Goal: Information Seeking & Learning: Learn about a topic

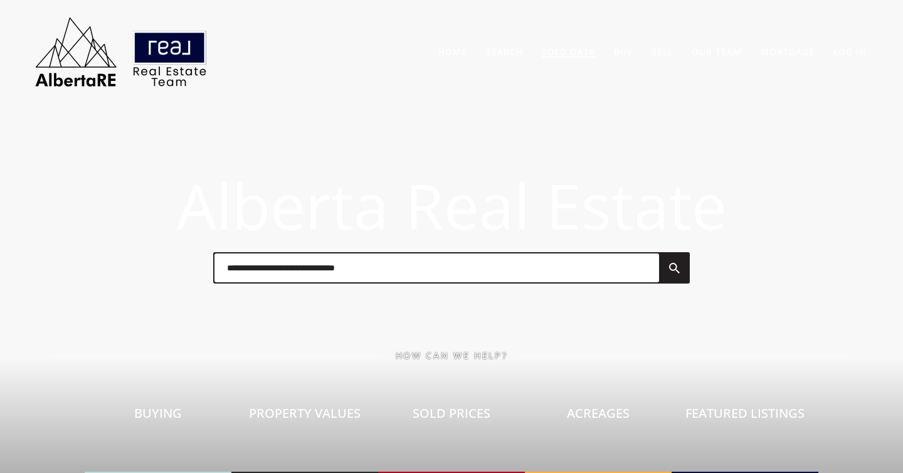
click at [579, 54] on link "Sold Data" at bounding box center [568, 52] width 53 height 12
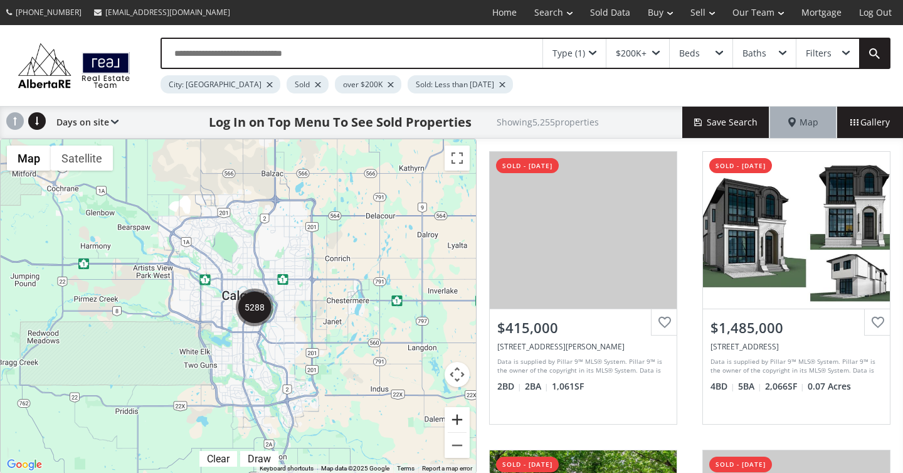
click at [456, 419] on button "Zoom in" at bounding box center [456, 419] width 25 height 25
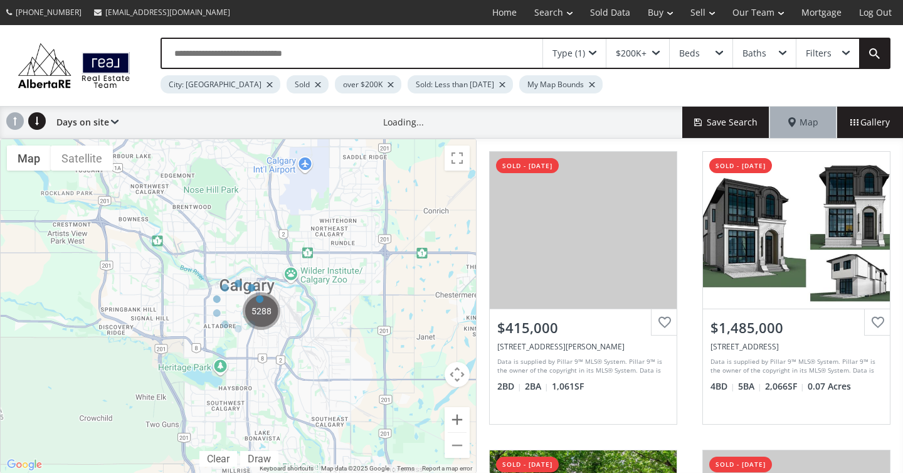
click at [456, 419] on div at bounding box center [238, 306] width 476 height 335
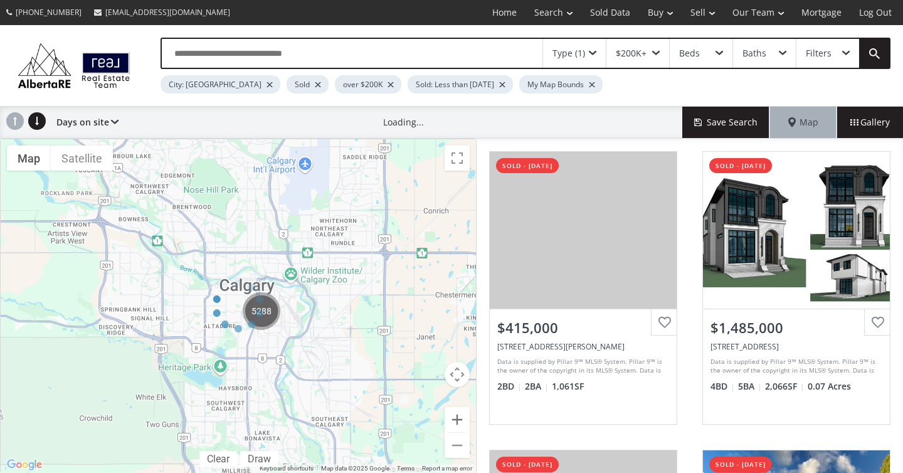
click at [456, 419] on div at bounding box center [238, 306] width 476 height 335
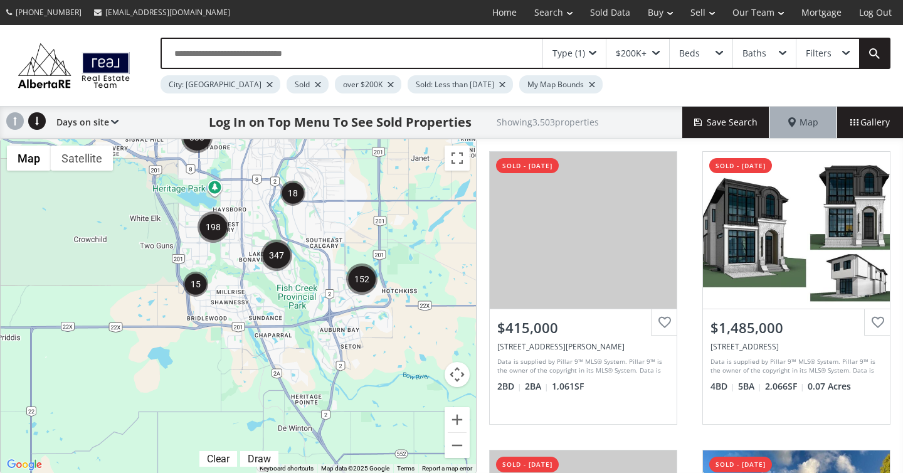
drag, startPoint x: 329, startPoint y: 389, endPoint x: 322, endPoint y: 204, distance: 185.0
click at [322, 204] on div "To navigate, press the arrow keys." at bounding box center [238, 305] width 475 height 333
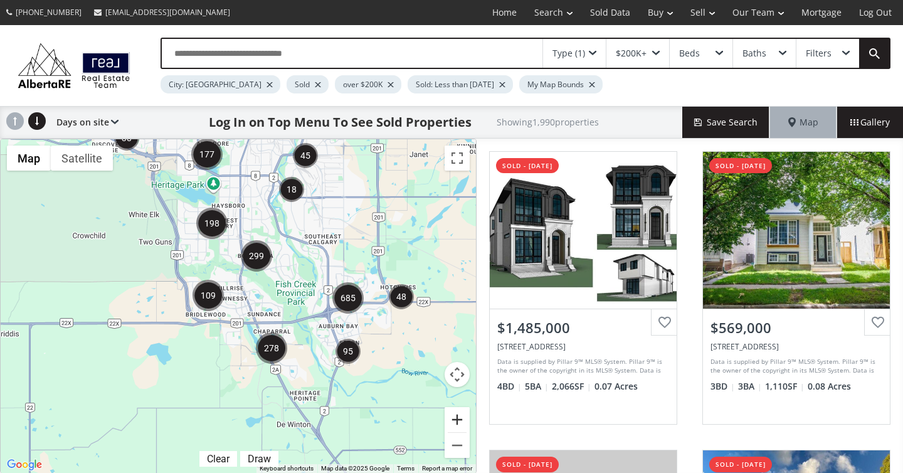
click at [453, 421] on button "Zoom in" at bounding box center [456, 419] width 25 height 25
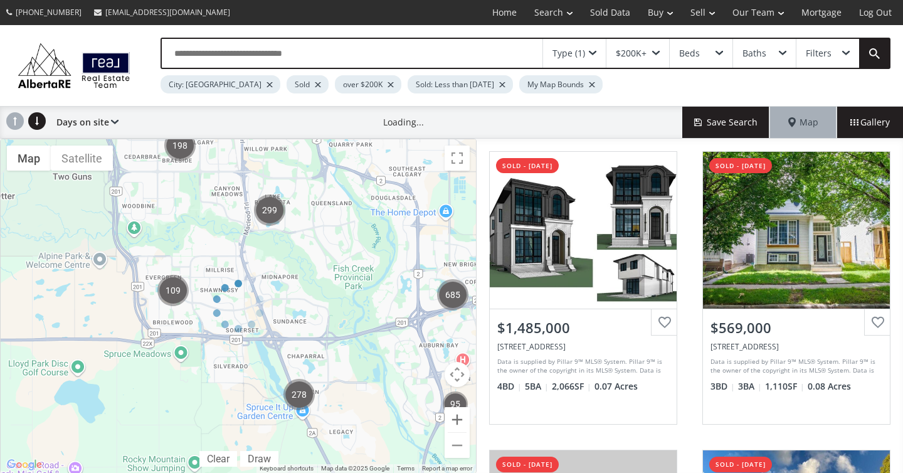
click at [453, 421] on div at bounding box center [238, 306] width 476 height 335
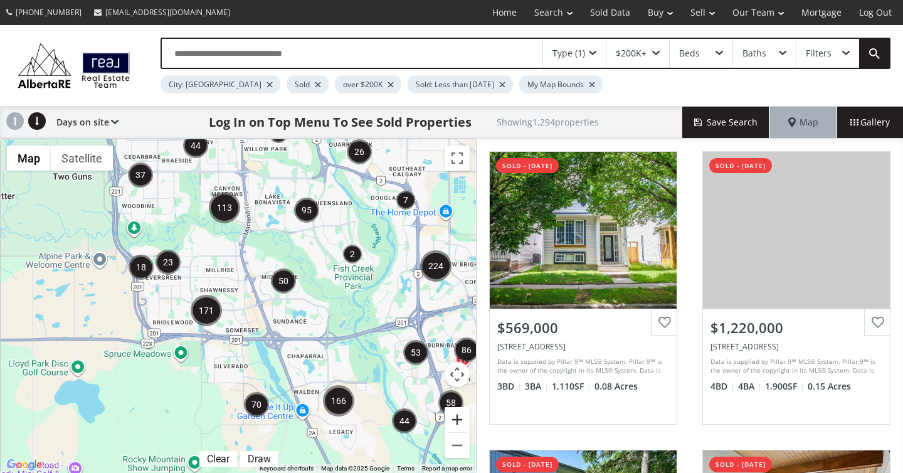
click at [453, 421] on button "Zoom in" at bounding box center [456, 419] width 25 height 25
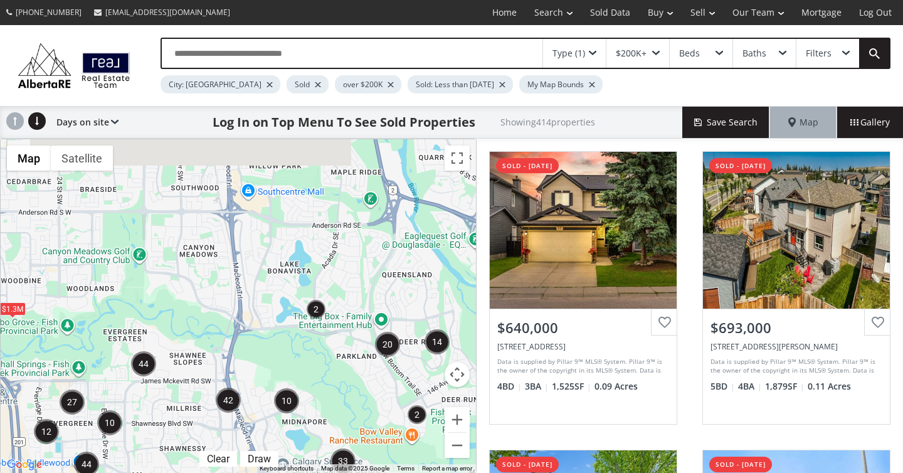
drag, startPoint x: 354, startPoint y: 201, endPoint x: 335, endPoint y: 380, distance: 179.6
click at [335, 380] on div "To navigate, press the arrow keys. $1.3M" at bounding box center [238, 305] width 475 height 333
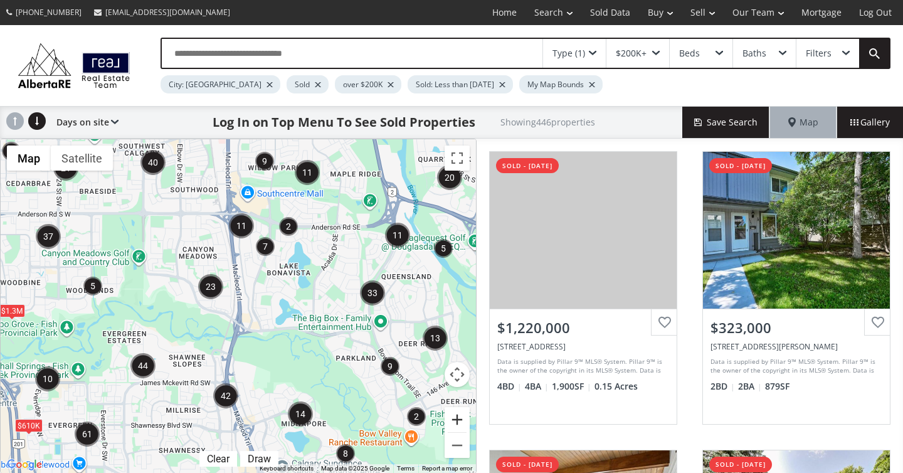
click at [454, 416] on button "Zoom in" at bounding box center [456, 419] width 25 height 25
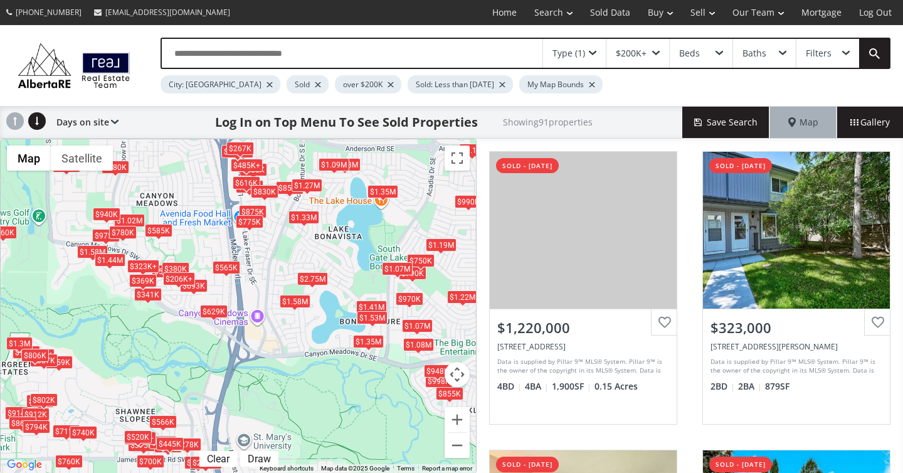
drag, startPoint x: 380, startPoint y: 279, endPoint x: 349, endPoint y: 321, distance: 52.0
click at [349, 322] on div "← Move left → Move right ↑ Move up ↓ Move down + Zoom in - Zoom out Home Jump l…" at bounding box center [238, 306] width 476 height 335
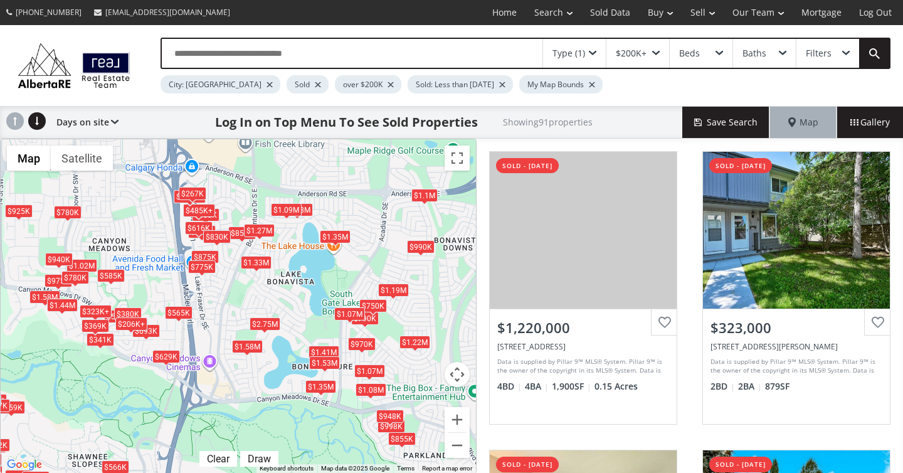
drag, startPoint x: 335, startPoint y: 309, endPoint x: 286, endPoint y: 355, distance: 66.5
click at [286, 355] on div "To navigate, press the arrow keys. $1.22M $323K+ $547K $711K $206K+ $323K+ $840…" at bounding box center [238, 305] width 475 height 333
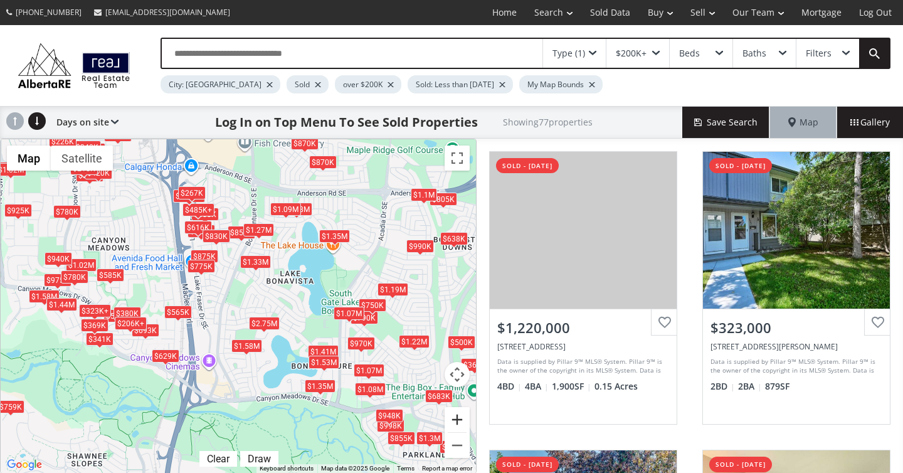
click at [459, 413] on button "Zoom in" at bounding box center [456, 419] width 25 height 25
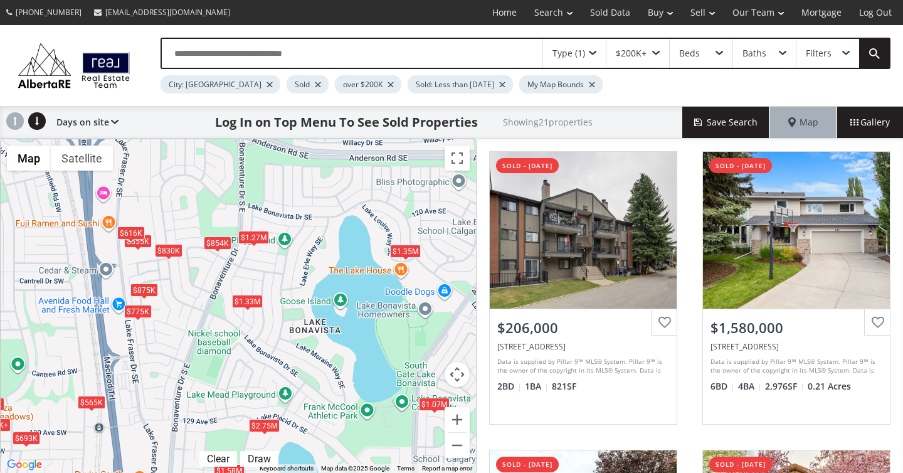
drag, startPoint x: 363, startPoint y: 286, endPoint x: 335, endPoint y: 365, distance: 83.7
click at [335, 365] on div "To navigate, press the arrow keys. $206K+ $1.58M $1.33M $555K $854K $2.75M $1.4…" at bounding box center [238, 305] width 475 height 333
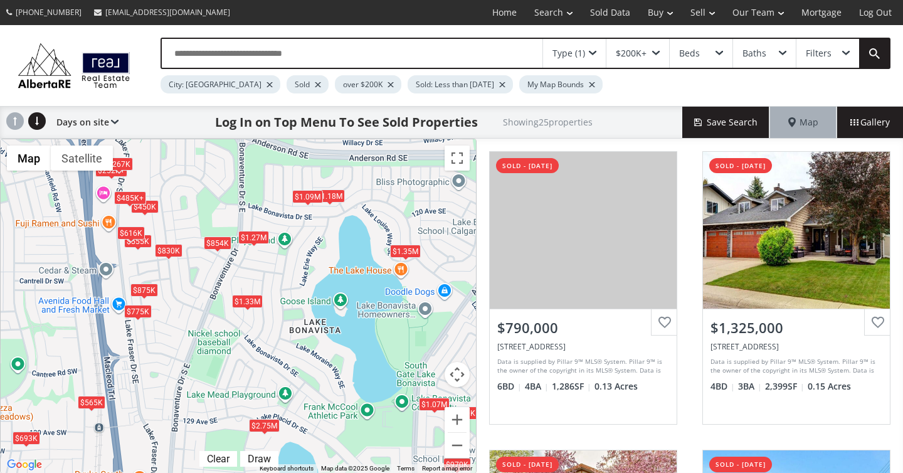
click at [304, 196] on div "$1.09M" at bounding box center [307, 195] width 31 height 13
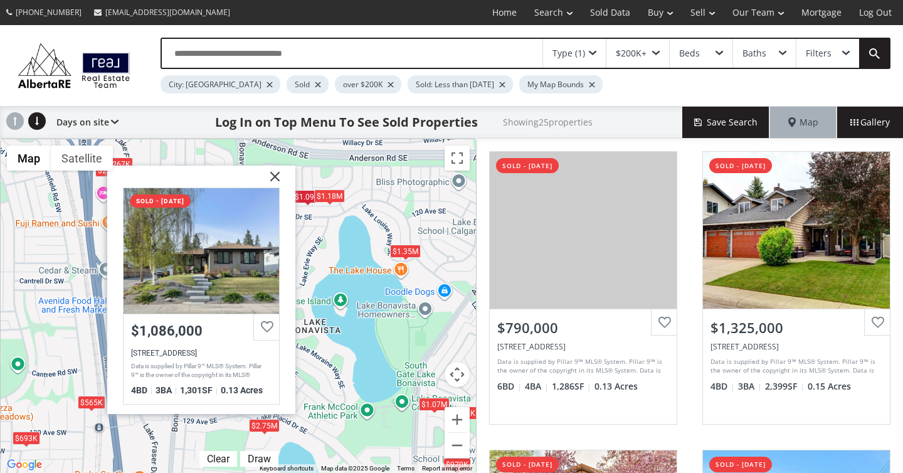
click at [332, 192] on div "$1.18M" at bounding box center [329, 195] width 31 height 13
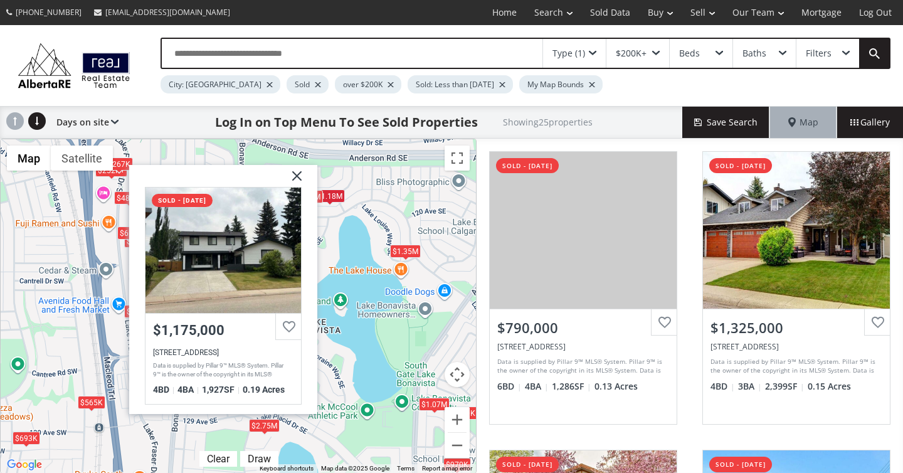
click at [291, 176] on img at bounding box center [291, 180] width 31 height 31
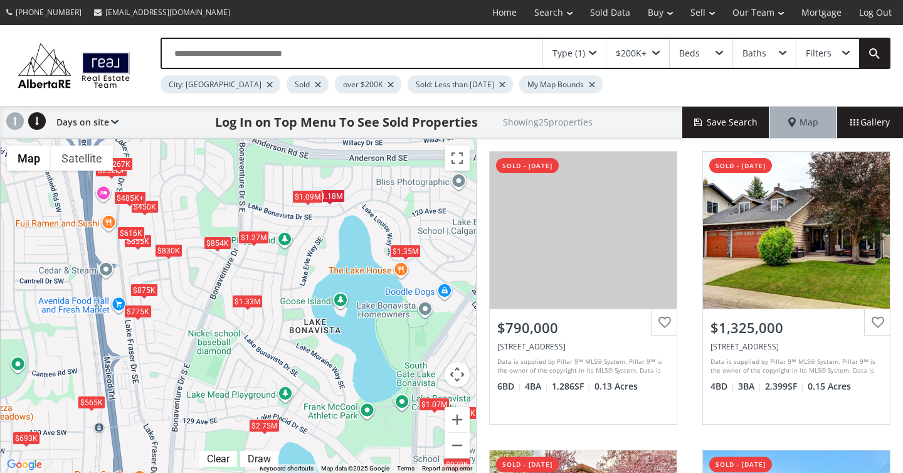
click at [219, 239] on div "$854K" at bounding box center [218, 242] width 28 height 13
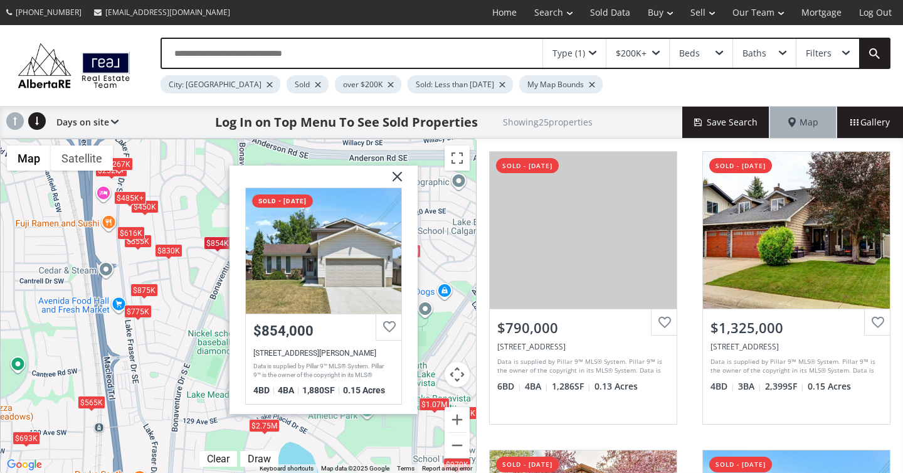
click at [168, 258] on span at bounding box center [168, 258] width 5 height 5
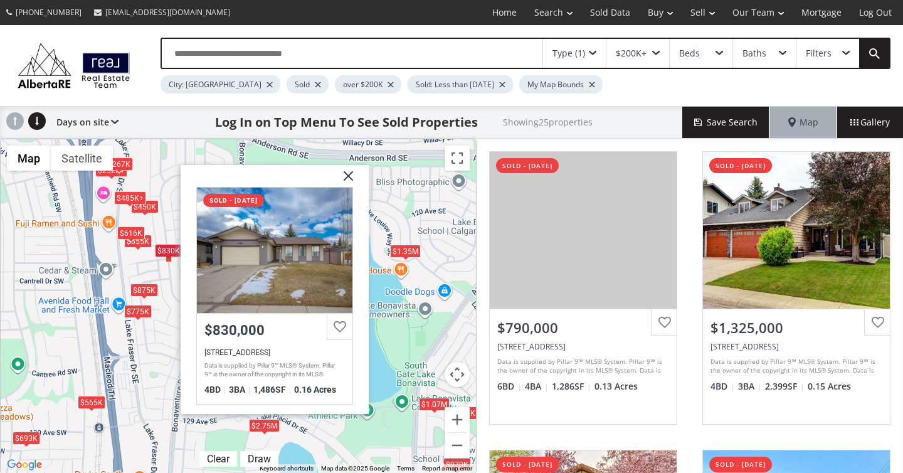
click at [145, 285] on div "$875K" at bounding box center [144, 289] width 28 height 13
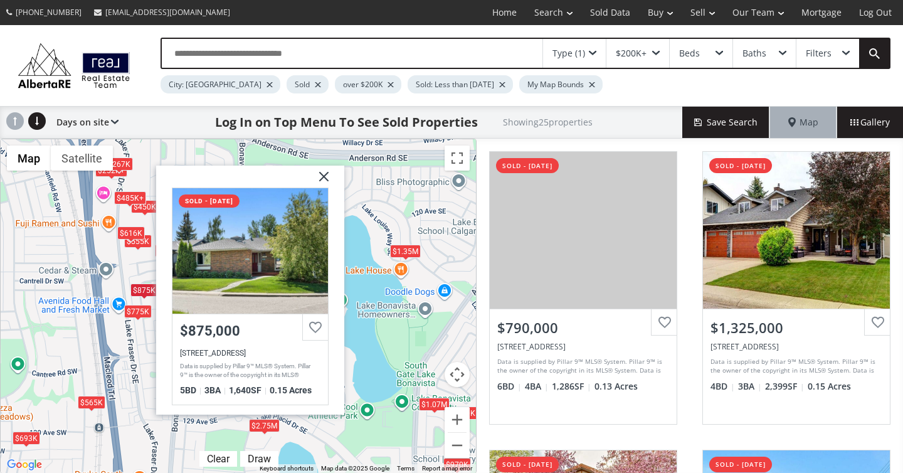
click at [139, 312] on div "$775K" at bounding box center [138, 310] width 28 height 13
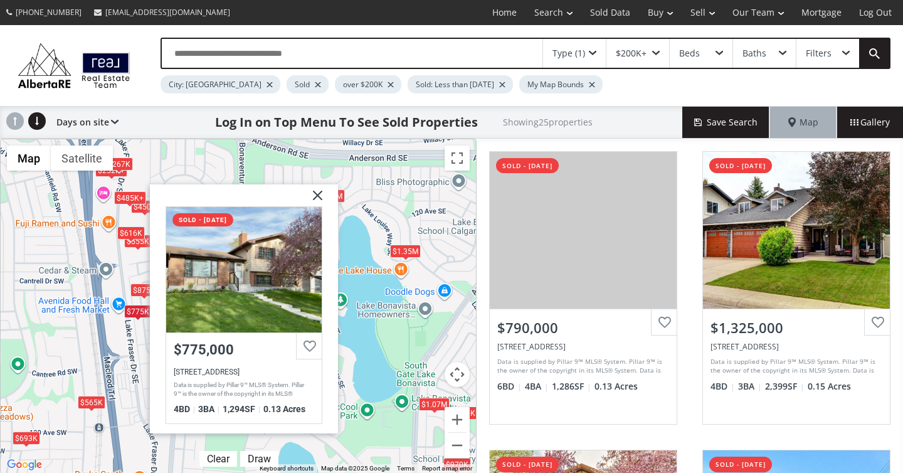
click at [131, 231] on div "$616K" at bounding box center [131, 232] width 28 height 13
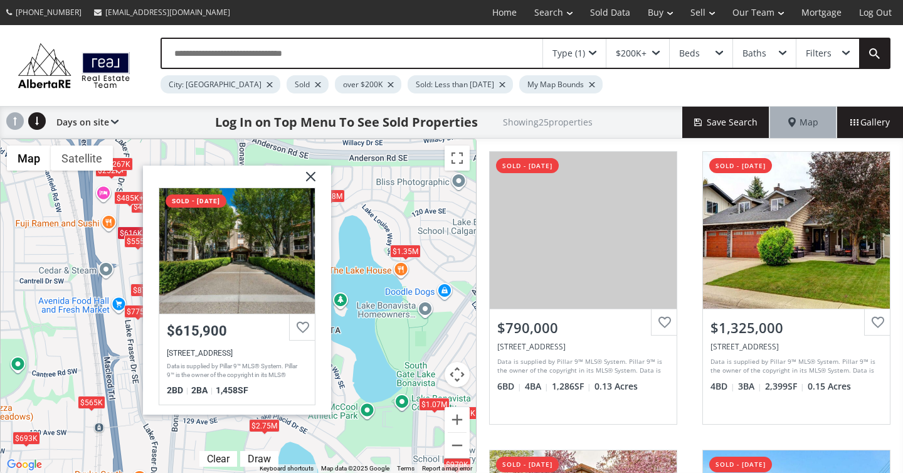
click at [135, 243] on div "$555K" at bounding box center [138, 240] width 28 height 13
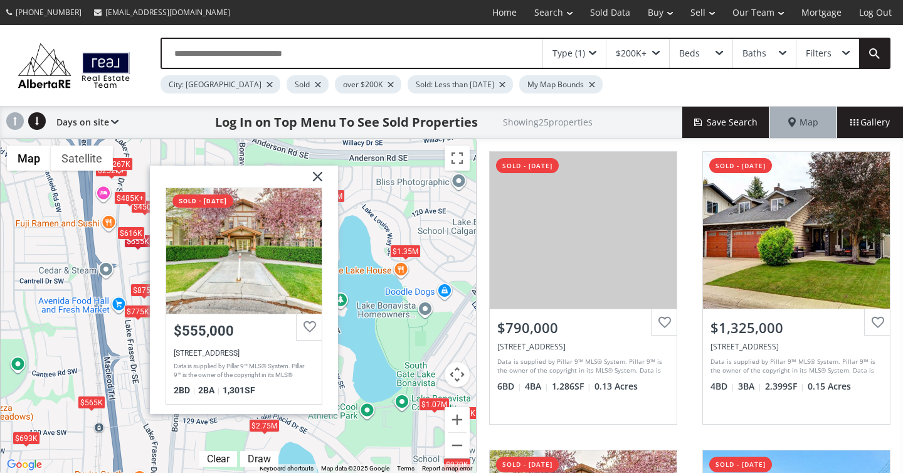
click at [322, 178] on img at bounding box center [312, 180] width 31 height 31
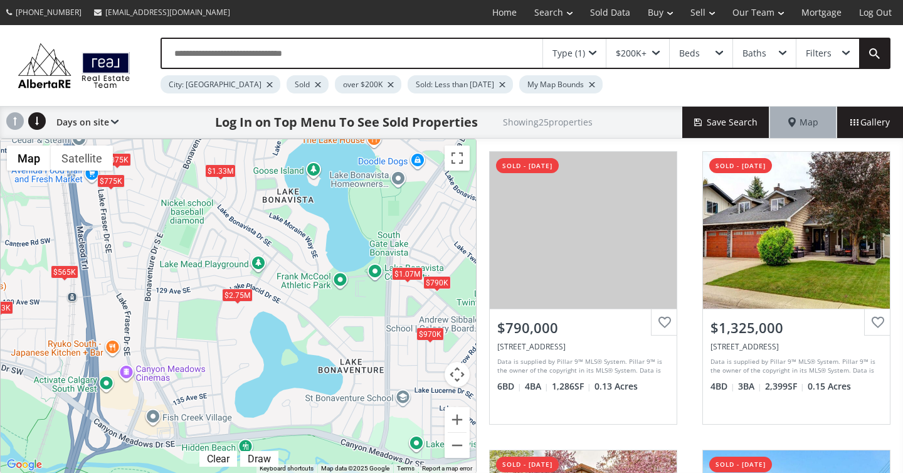
drag, startPoint x: 283, startPoint y: 319, endPoint x: 255, endPoint y: 187, distance: 135.1
click at [255, 187] on div "To navigate, press the arrow keys. $790K $1.33M $555K $854K $252K+ $1.18M $485K…" at bounding box center [238, 305] width 475 height 333
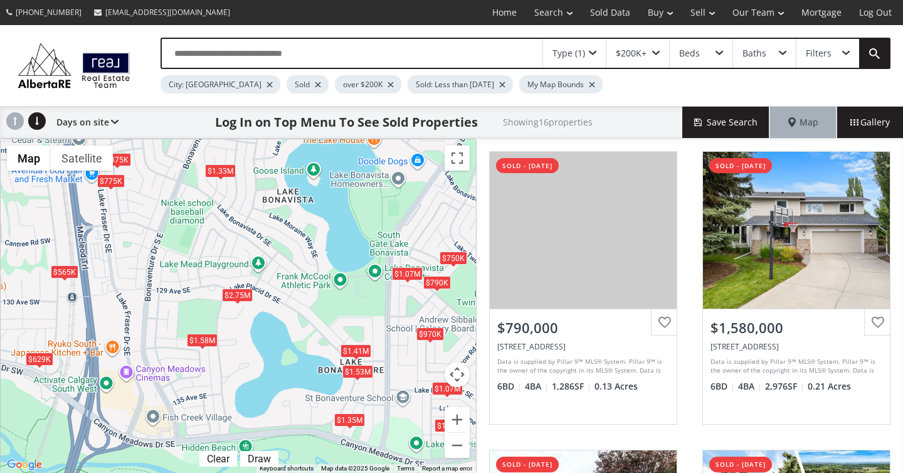
click at [350, 421] on div "$1.35M" at bounding box center [349, 419] width 31 height 13
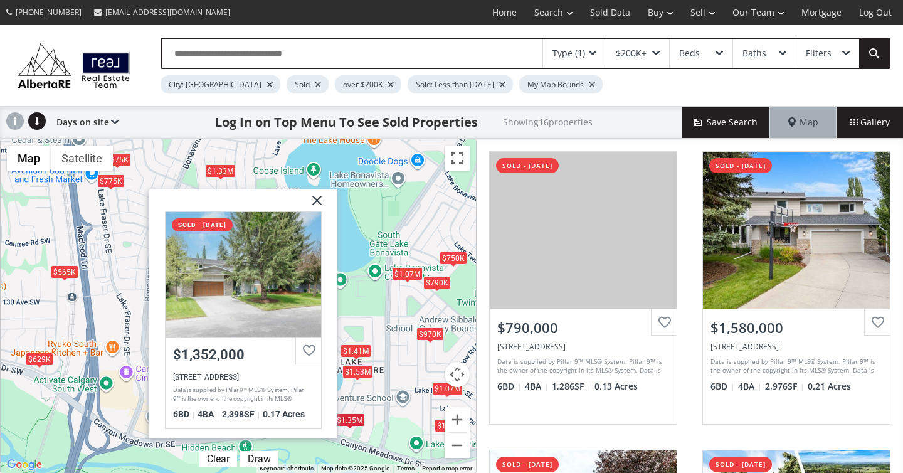
click at [318, 199] on img at bounding box center [311, 204] width 31 height 31
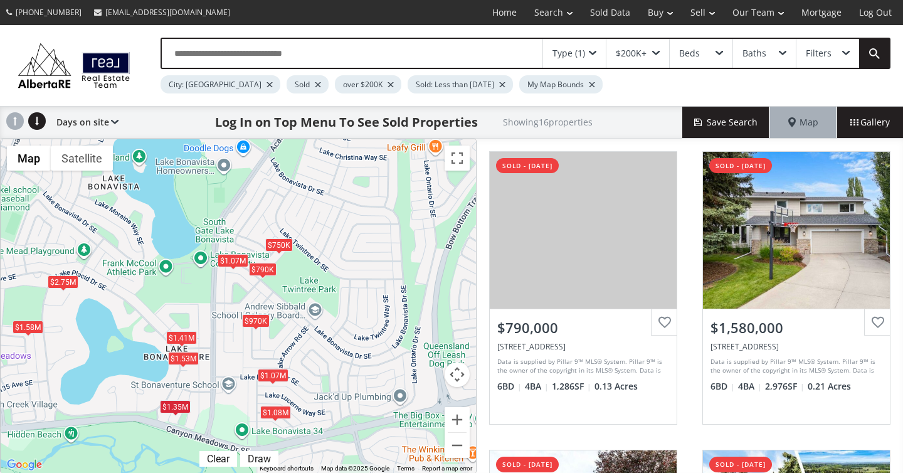
drag, startPoint x: 379, startPoint y: 298, endPoint x: 196, endPoint y: 285, distance: 183.5
click at [196, 285] on div "To navigate, press the arrow keys. $790K $1.58M $1.33M $2.75M $1.35M $1.41M $56…" at bounding box center [238, 305] width 475 height 333
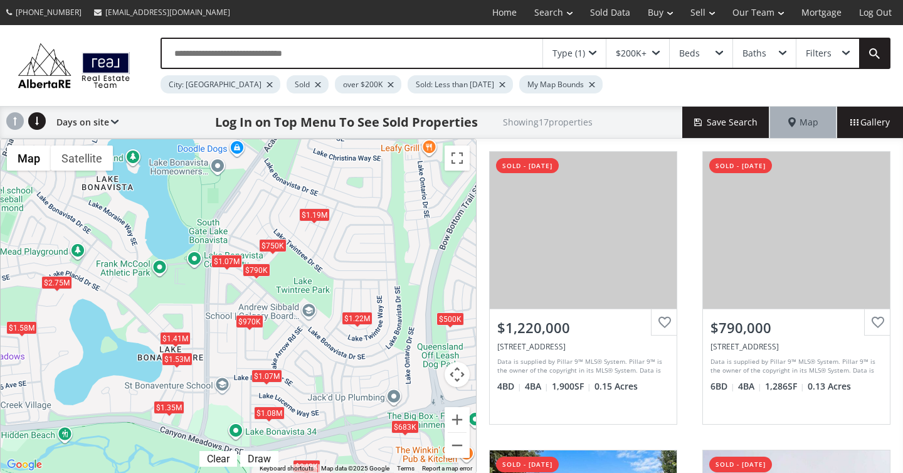
click at [270, 409] on div "$1.08M" at bounding box center [269, 412] width 31 height 13
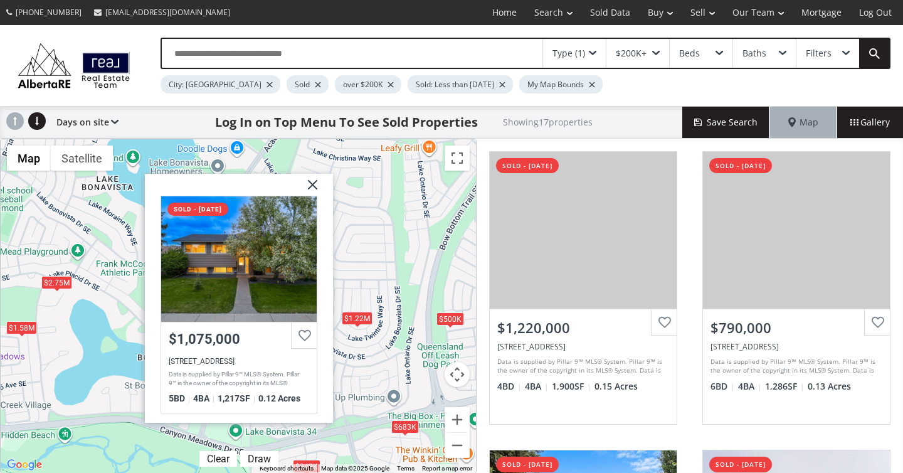
click at [312, 177] on img at bounding box center [307, 189] width 31 height 31
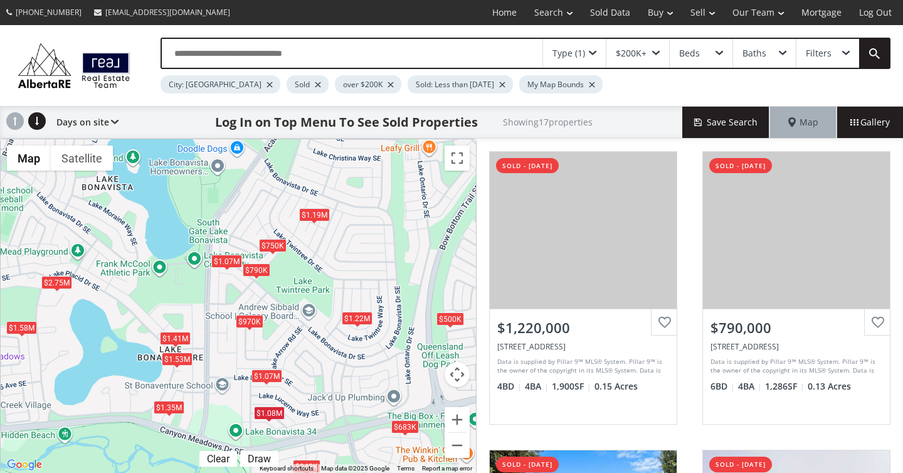
click at [269, 370] on div "$1.07M" at bounding box center [266, 375] width 31 height 13
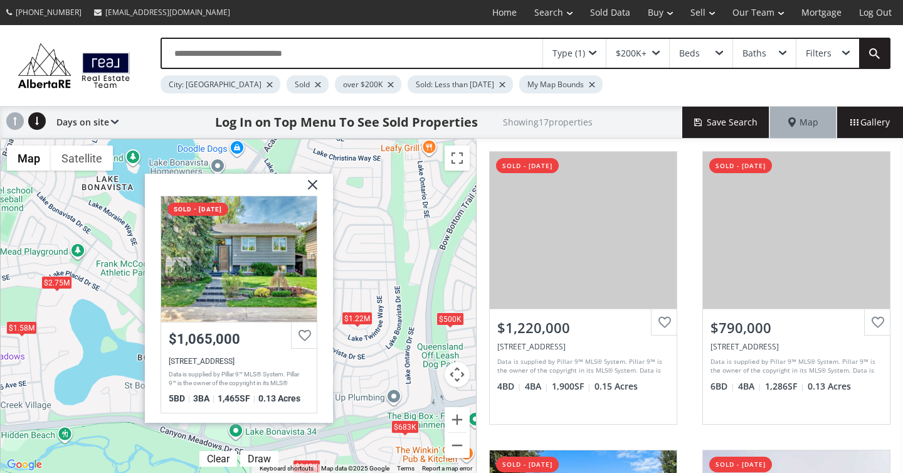
click at [310, 181] on img at bounding box center [307, 189] width 31 height 31
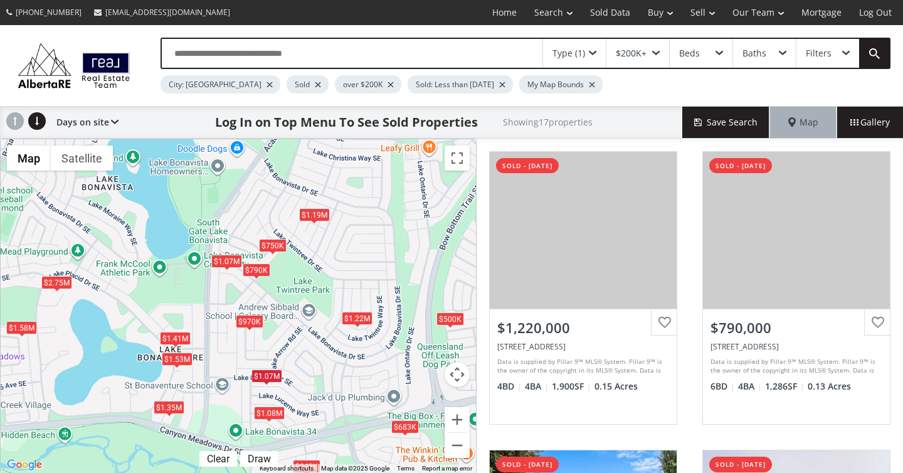
click at [246, 320] on div "$970K" at bounding box center [250, 321] width 28 height 13
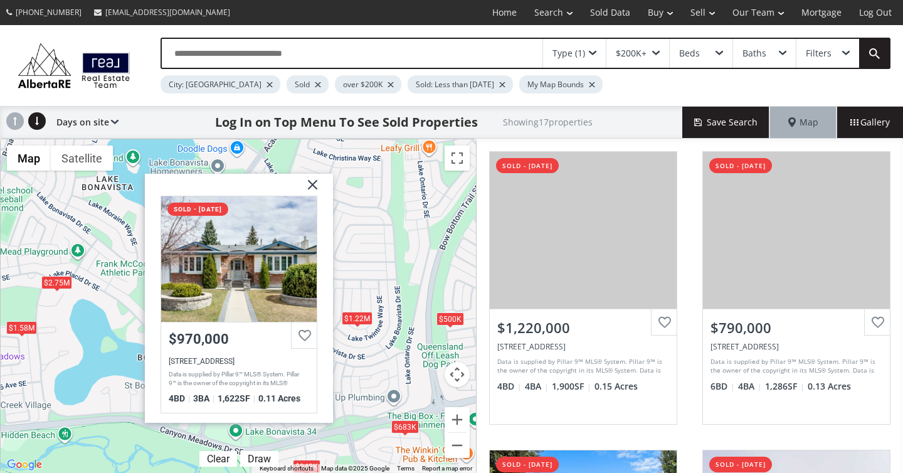
click at [310, 182] on img at bounding box center [307, 189] width 31 height 31
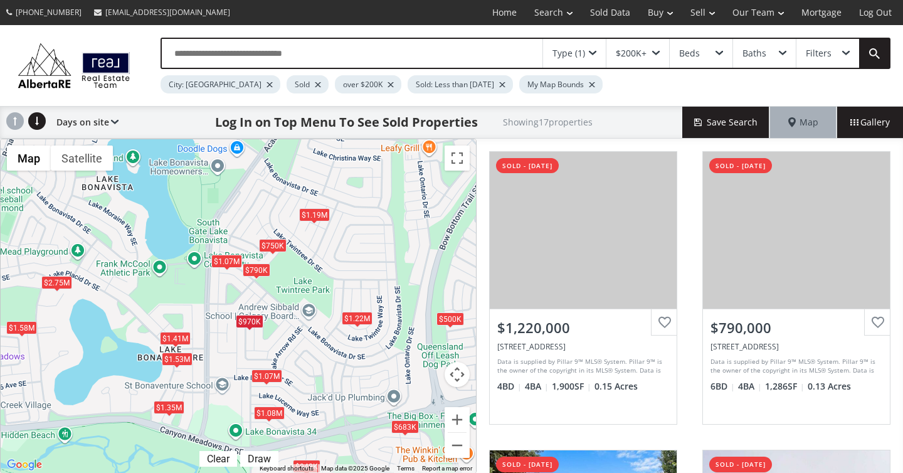
click at [361, 323] on div "$1.22M" at bounding box center [357, 318] width 31 height 13
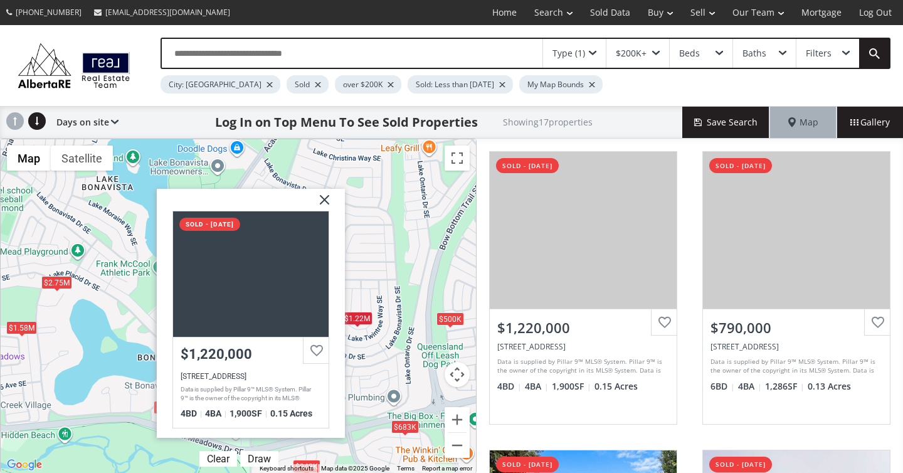
click at [322, 197] on img at bounding box center [319, 204] width 31 height 31
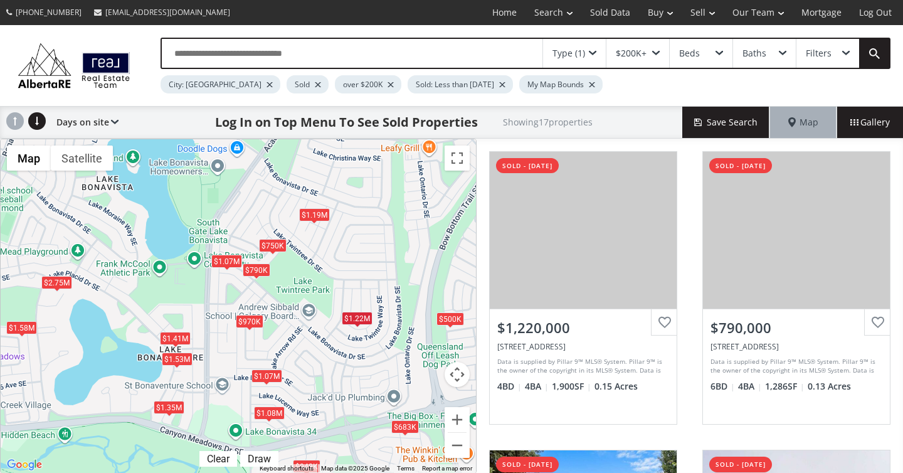
click at [317, 211] on div "$1.19M" at bounding box center [314, 214] width 31 height 13
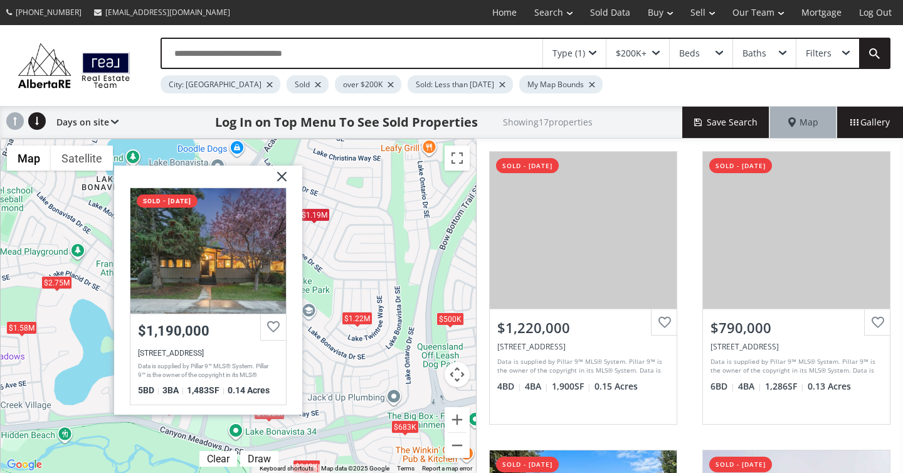
click at [285, 177] on img at bounding box center [276, 180] width 31 height 31
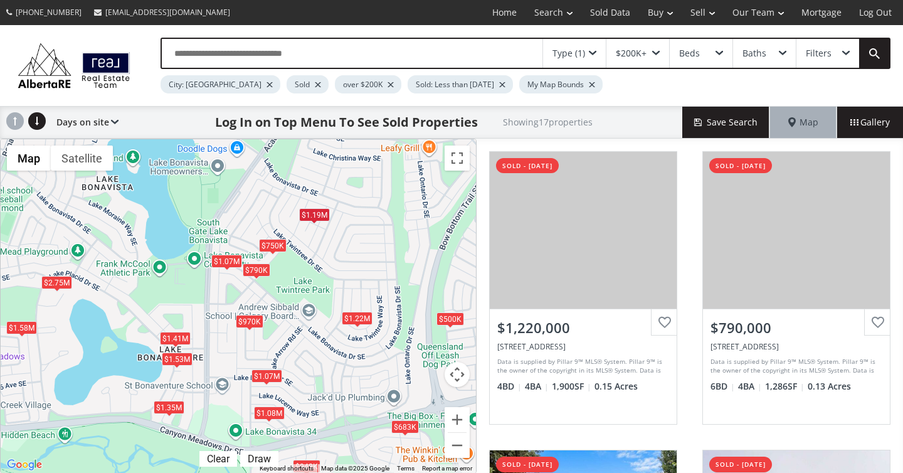
click at [275, 248] on div "$750K" at bounding box center [273, 245] width 28 height 13
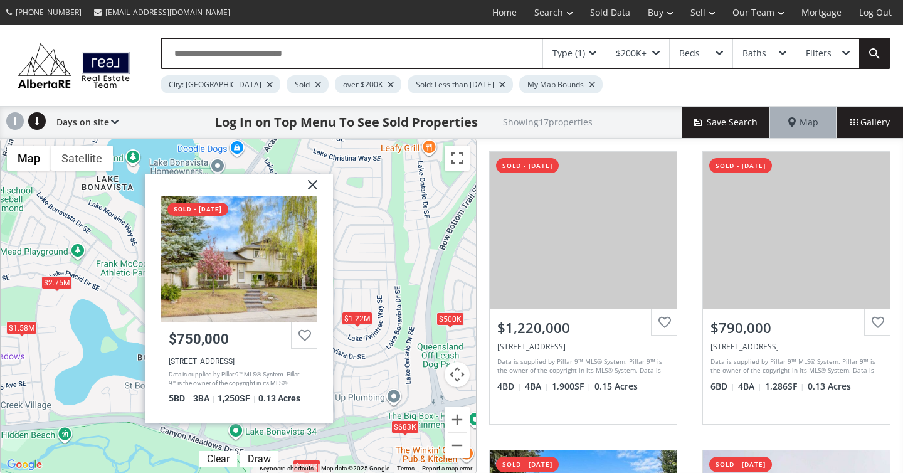
click at [308, 187] on img at bounding box center [307, 189] width 31 height 31
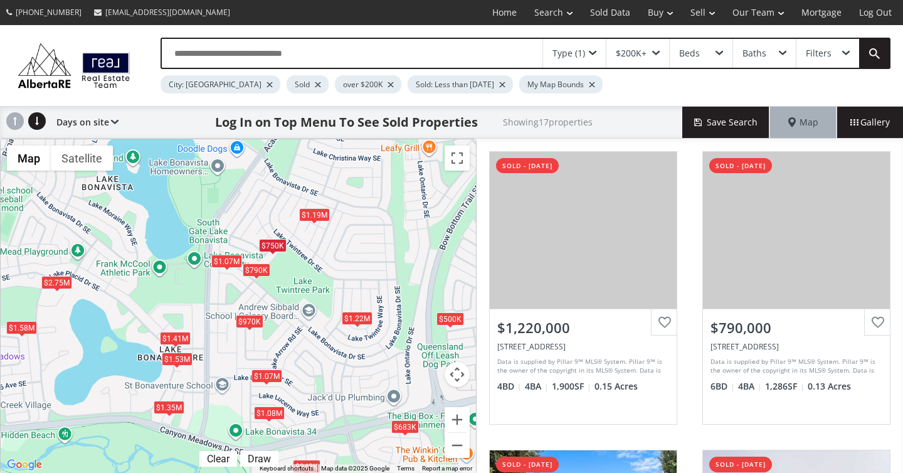
click at [267, 270] on div "$790K" at bounding box center [257, 269] width 28 height 13
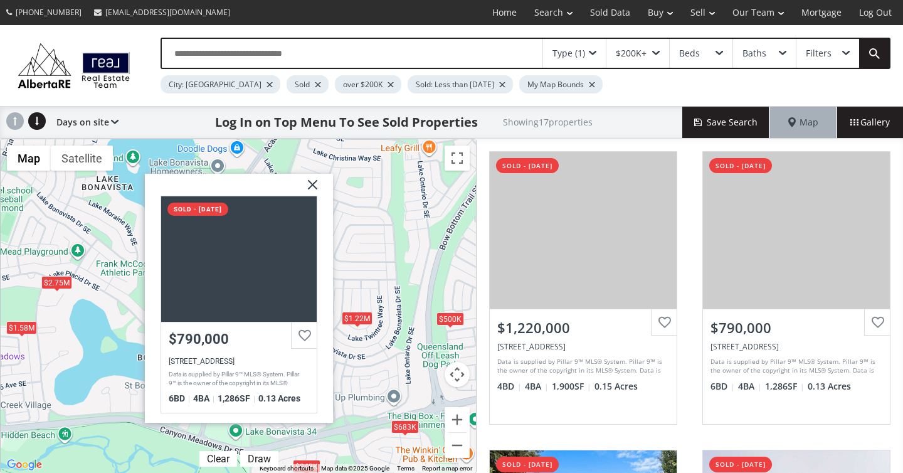
click at [313, 181] on img at bounding box center [307, 189] width 31 height 31
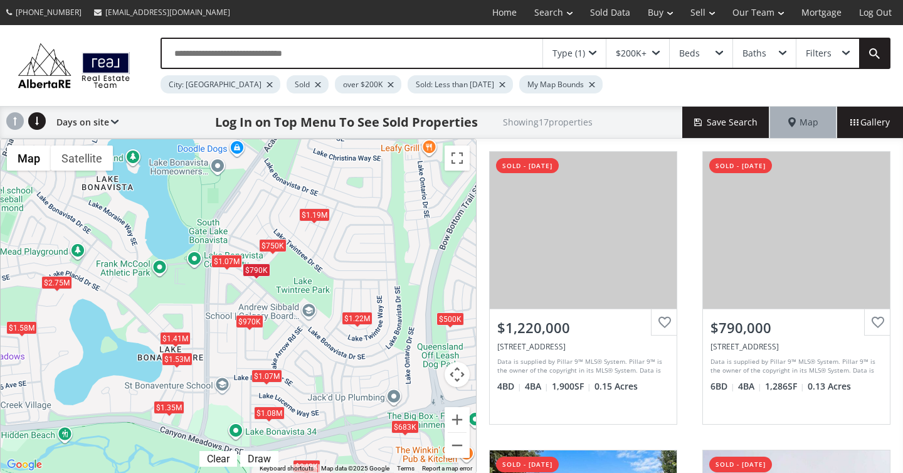
click at [224, 261] on div "$1.07M" at bounding box center [226, 261] width 31 height 13
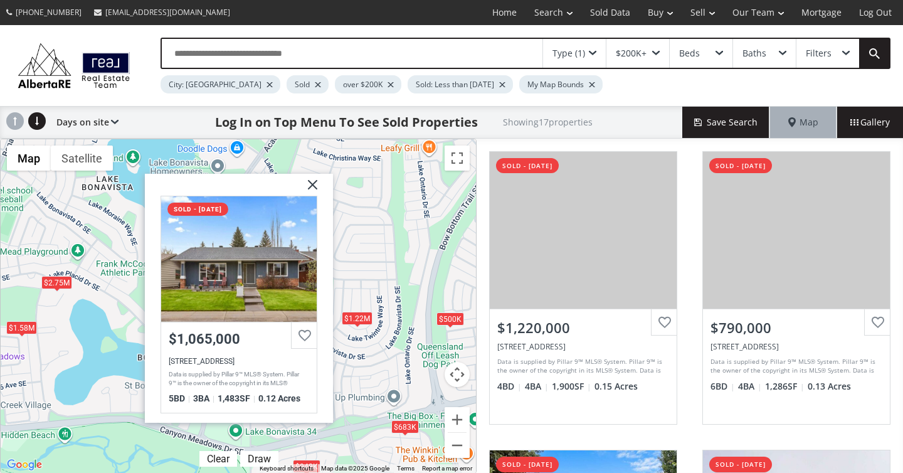
click at [313, 184] on img at bounding box center [307, 189] width 31 height 31
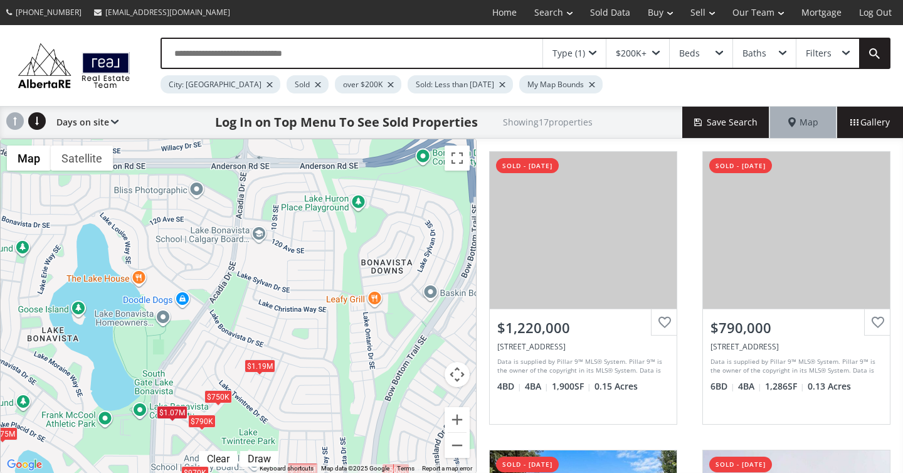
drag, startPoint x: 391, startPoint y: 189, endPoint x: 335, endPoint y: 343, distance: 164.0
click at [335, 343] on div "To navigate, press the arrow keys. $1.22M $790K $1.58M $500K $1.33M $948K $1.19…" at bounding box center [238, 305] width 475 height 333
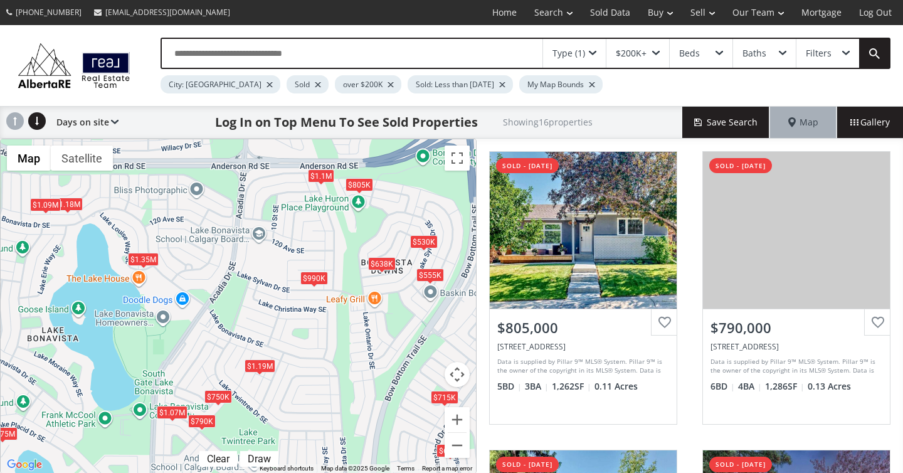
click at [325, 174] on div "$1.1M" at bounding box center [321, 175] width 26 height 13
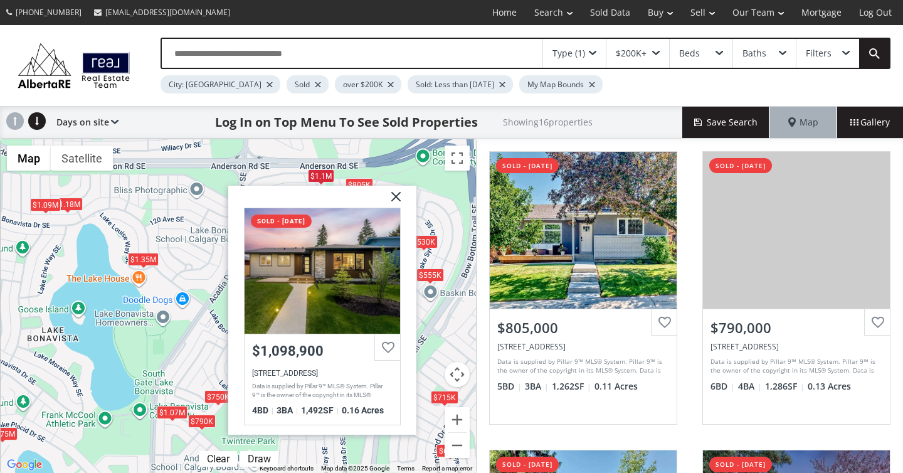
click at [390, 198] on img at bounding box center [390, 201] width 31 height 31
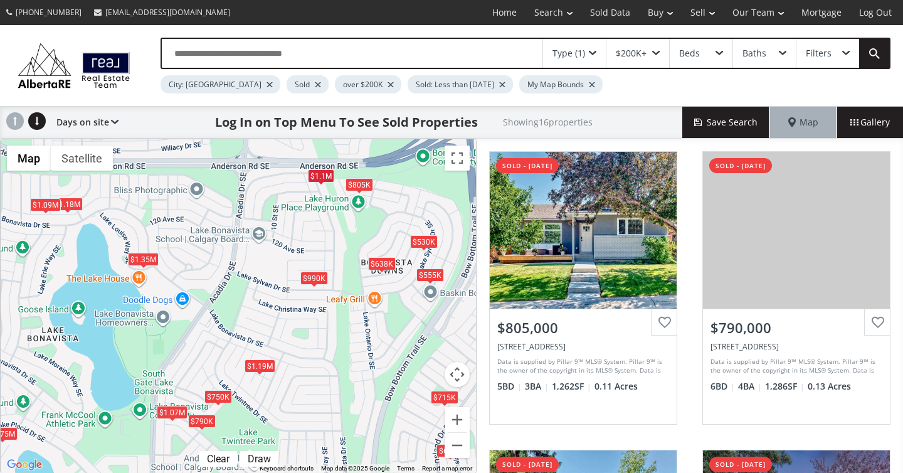
click at [356, 189] on div "$805K" at bounding box center [359, 184] width 28 height 13
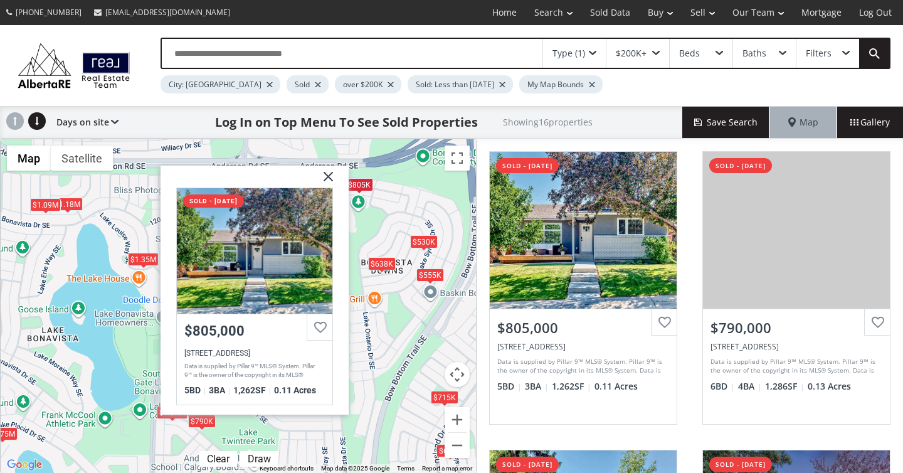
click at [330, 178] on img at bounding box center [323, 180] width 31 height 31
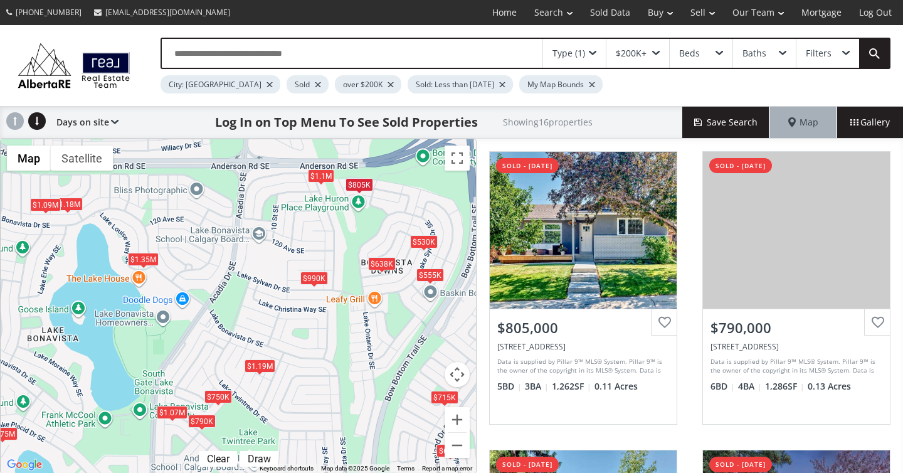
click at [314, 276] on div "$990K" at bounding box center [314, 277] width 28 height 13
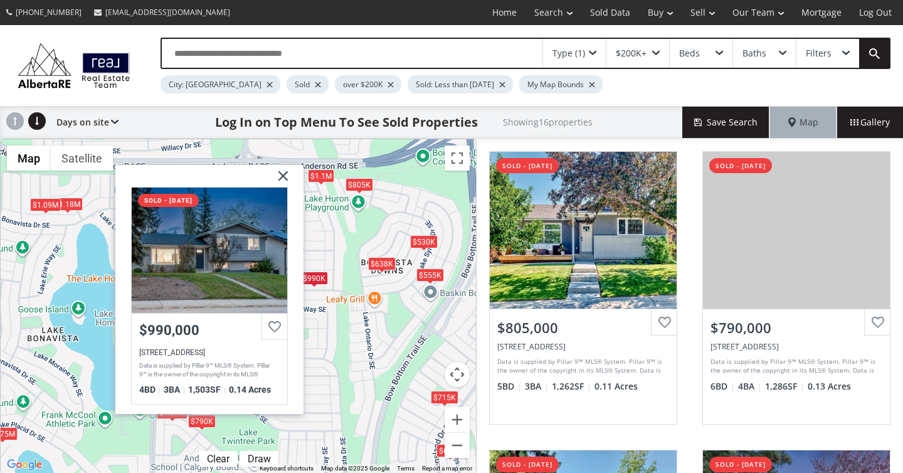
click at [285, 178] on img at bounding box center [278, 180] width 31 height 31
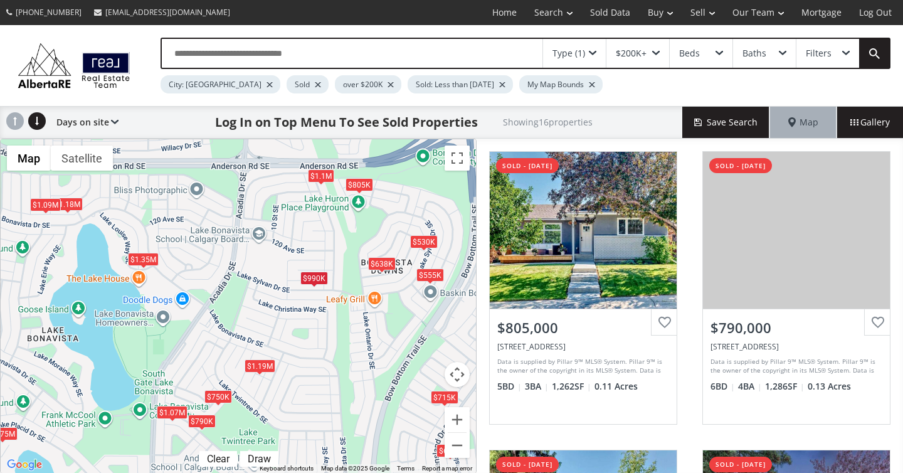
click at [359, 189] on div "$805K" at bounding box center [359, 184] width 28 height 13
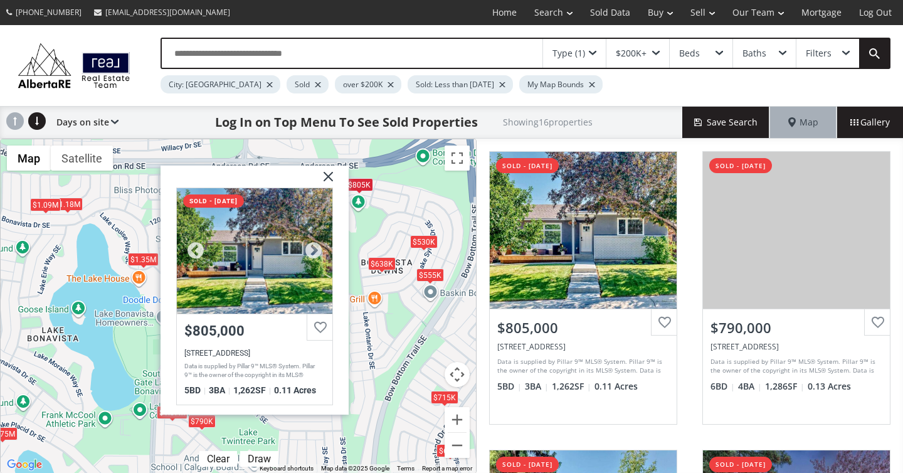
click at [226, 327] on div "$805,000" at bounding box center [254, 331] width 140 height 16
click at [327, 179] on img at bounding box center [323, 180] width 31 height 31
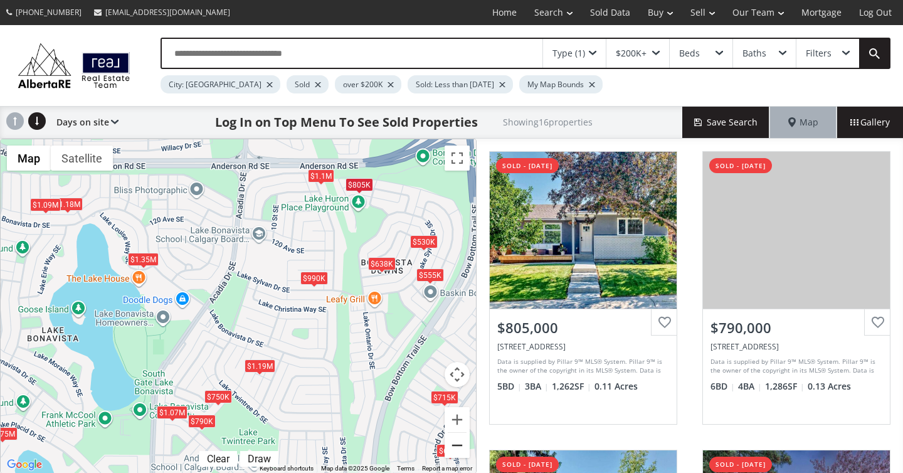
click at [454, 448] on button "Zoom out" at bounding box center [456, 445] width 25 height 25
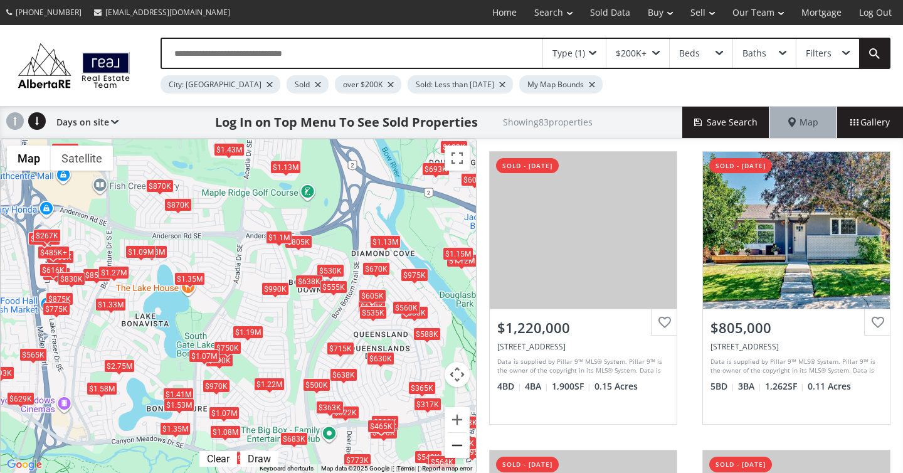
click at [454, 448] on button "Zoom out" at bounding box center [456, 445] width 25 height 25
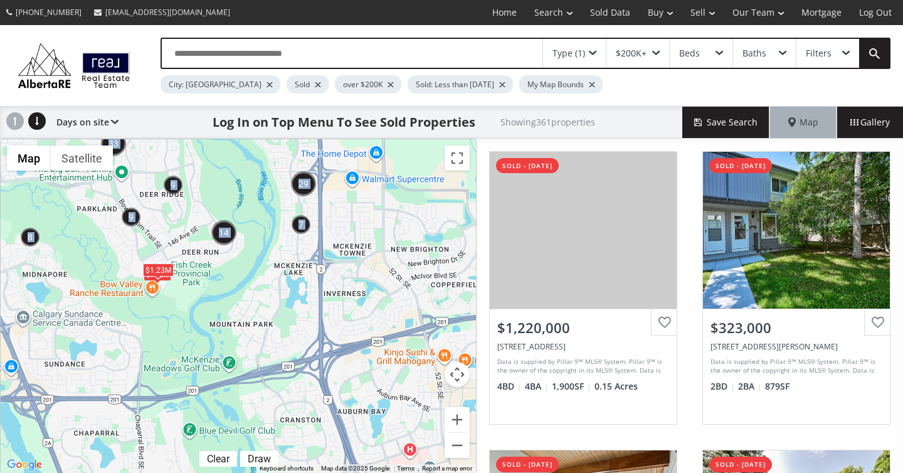
drag, startPoint x: 397, startPoint y: 403, endPoint x: 234, endPoint y: 208, distance: 254.5
click at [234, 208] on div "To navigate, press the arrow keys. $825K $730K $1.23M" at bounding box center [238, 305] width 475 height 333
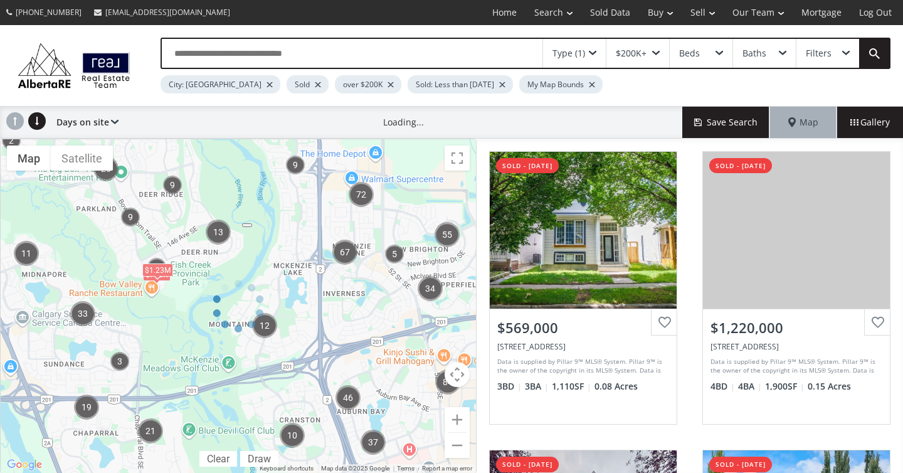
drag, startPoint x: 333, startPoint y: 233, endPoint x: 221, endPoint y: 255, distance: 113.6
click at [221, 255] on div at bounding box center [238, 306] width 476 height 335
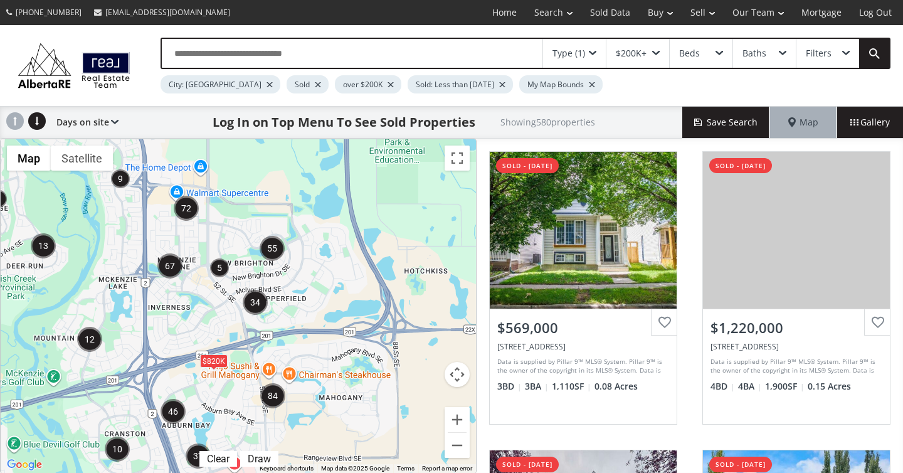
drag, startPoint x: 353, startPoint y: 267, endPoint x: 176, endPoint y: 281, distance: 177.3
click at [176, 281] on div "To navigate, press the arrow keys. $820K" at bounding box center [238, 305] width 475 height 333
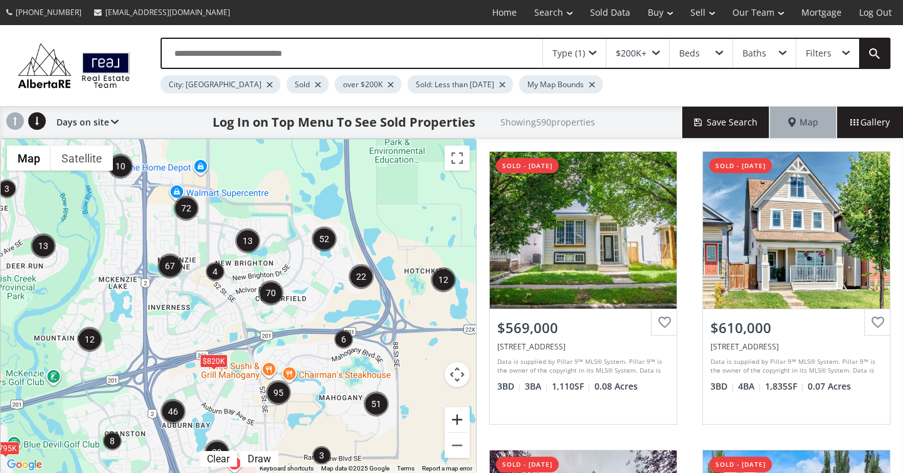
click at [456, 416] on button "Zoom in" at bounding box center [456, 419] width 25 height 25
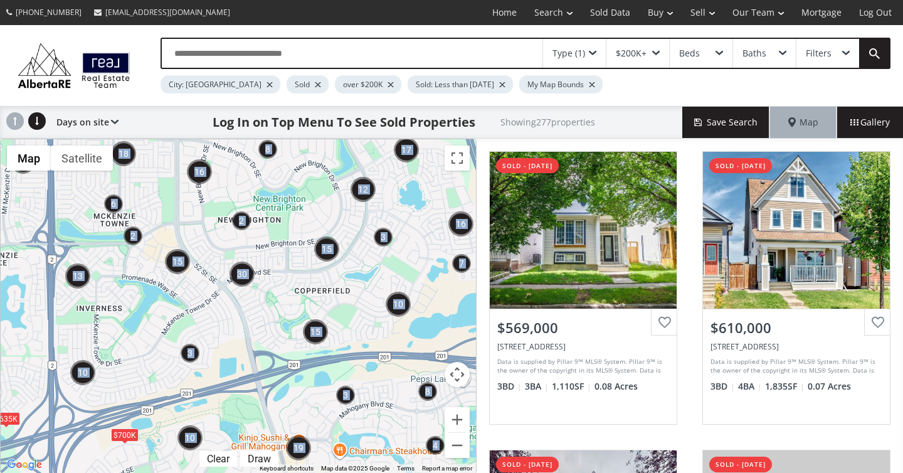
drag, startPoint x: 360, startPoint y: 258, endPoint x: 354, endPoint y: 345, distance: 87.4
click at [354, 345] on div "← Move left → Move right ↑ Move up ↓ Move down + Zoom in - Zoom out Home Jump l…" at bounding box center [238, 306] width 476 height 335
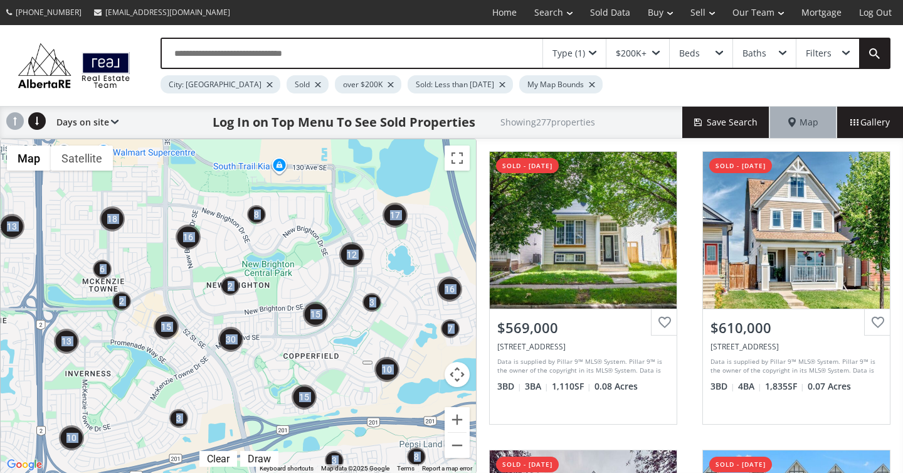
drag, startPoint x: 310, startPoint y: 206, endPoint x: 299, endPoint y: 272, distance: 67.4
click at [299, 272] on div "To navigate, press the arrow keys. $700K $635K" at bounding box center [238, 305] width 475 height 333
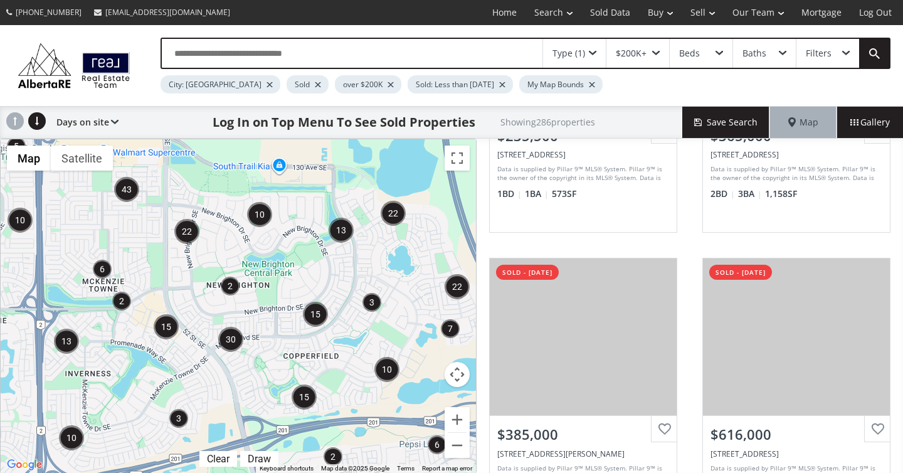
scroll to position [1226, 0]
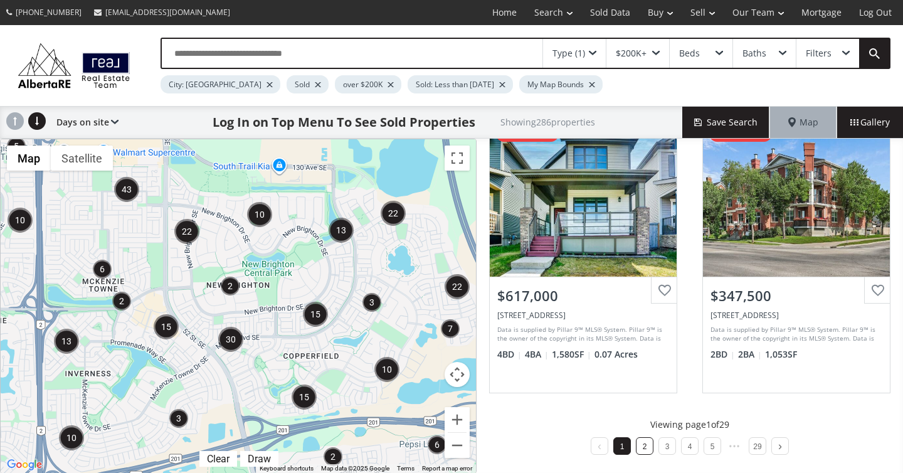
click at [651, 441] on li "2" at bounding box center [645, 446] width 18 height 18
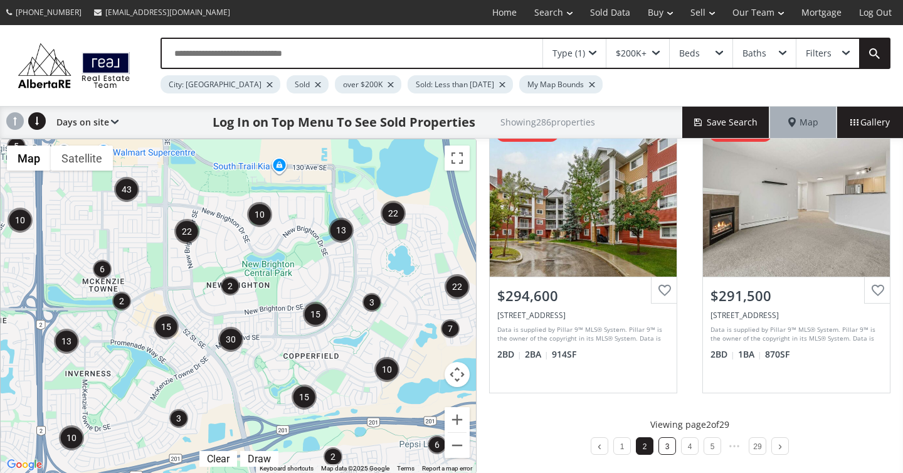
click at [673, 447] on li "3" at bounding box center [667, 446] width 18 height 18
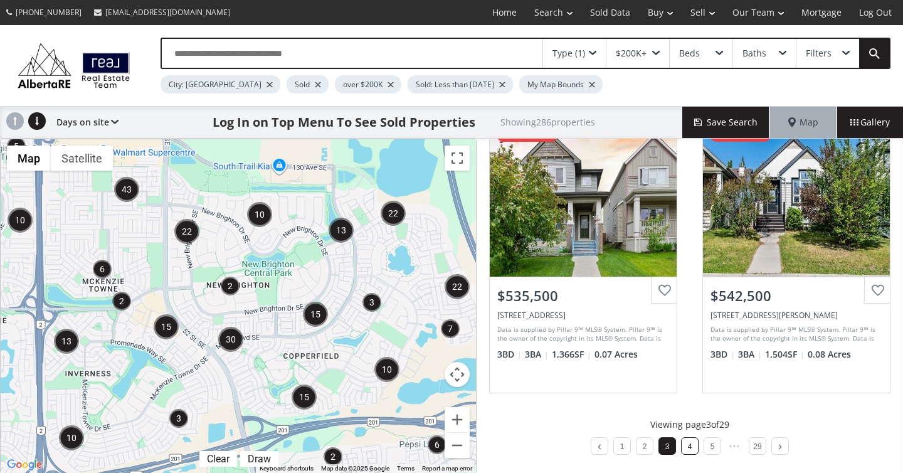
click at [688, 444] on link "4" at bounding box center [690, 446] width 4 height 9
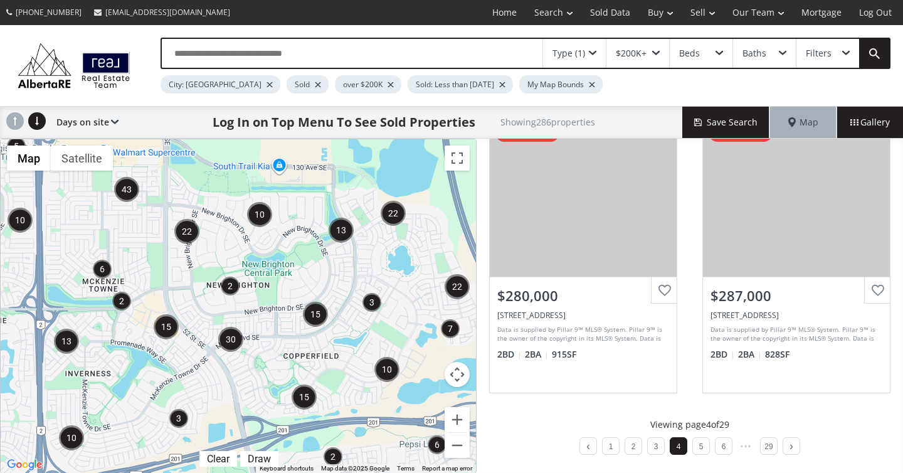
scroll to position [1225, 0]
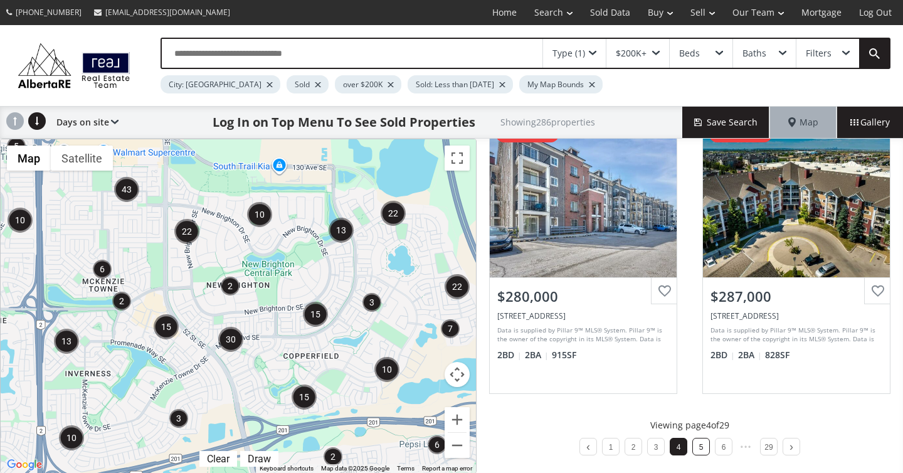
click at [693, 447] on li "5" at bounding box center [701, 447] width 18 height 18
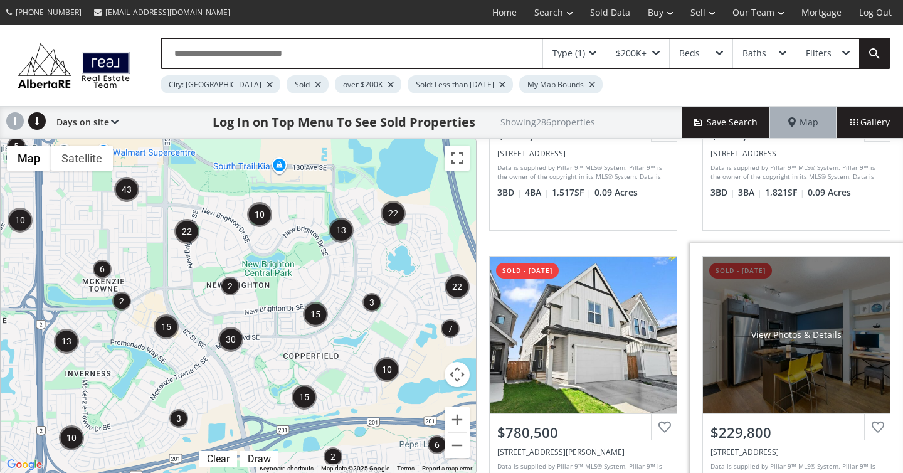
scroll to position [1226, 0]
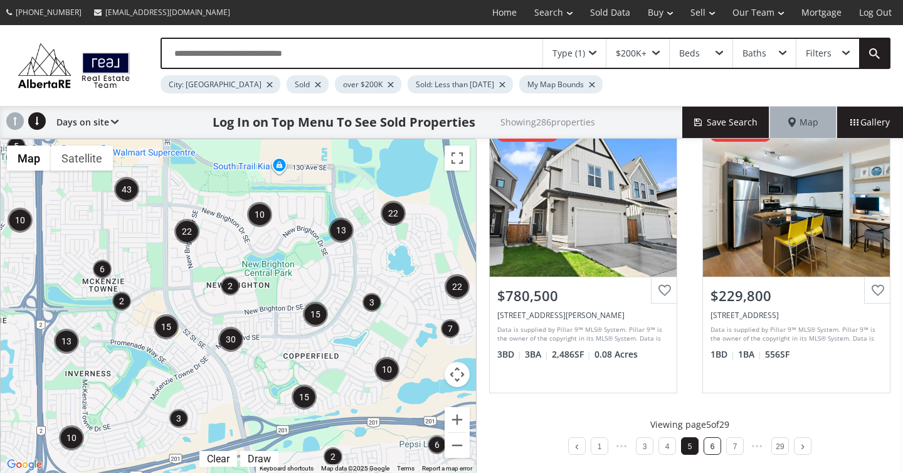
click at [710, 442] on link "6" at bounding box center [712, 446] width 4 height 9
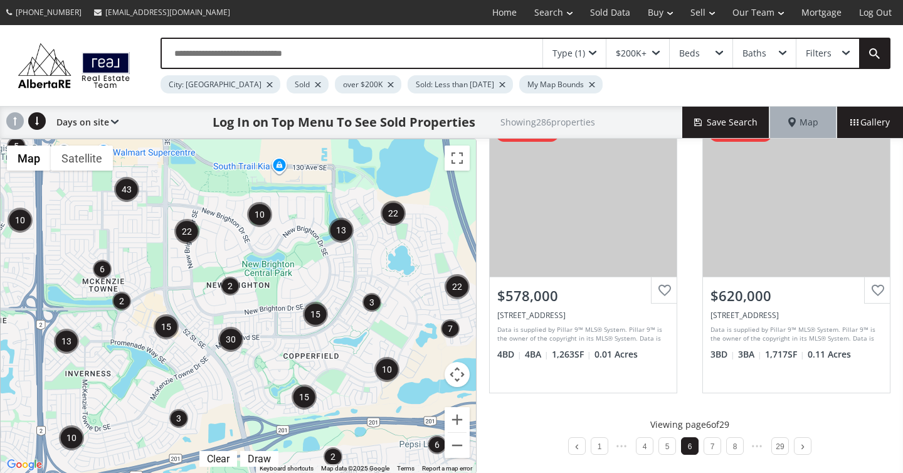
scroll to position [1222, 0]
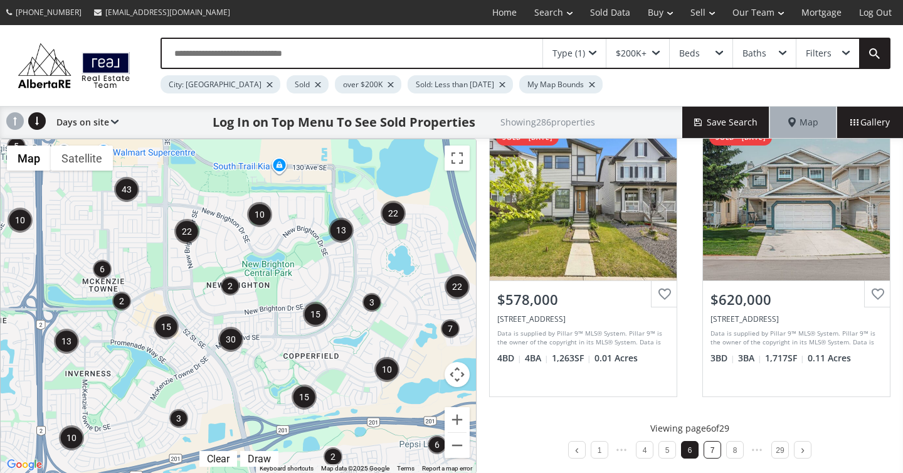
click at [708, 448] on li "7" at bounding box center [712, 450] width 18 height 18
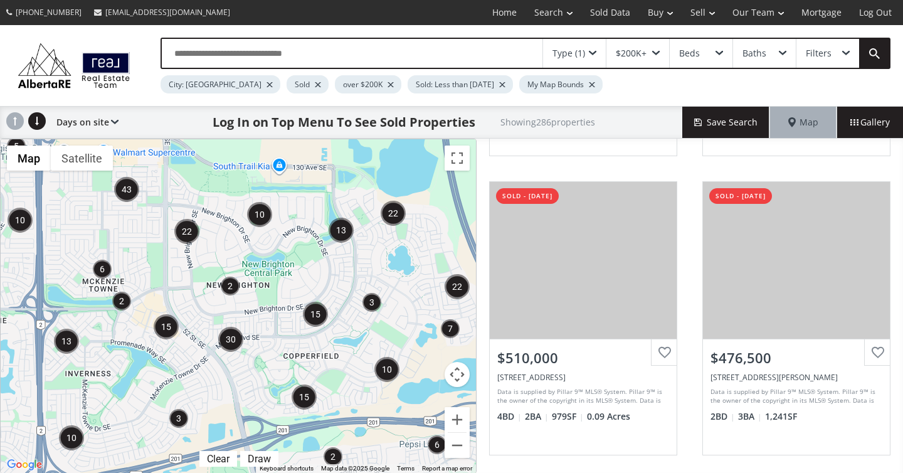
scroll to position [1226, 0]
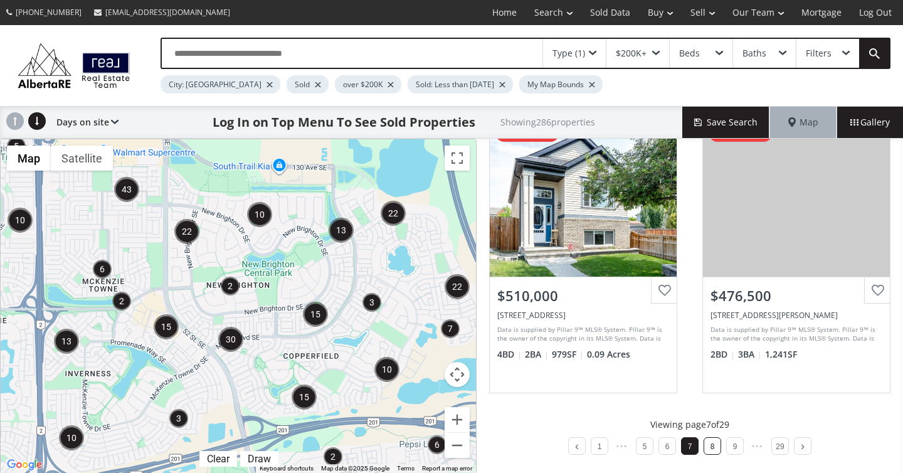
click at [713, 448] on link "8" at bounding box center [712, 446] width 4 height 9
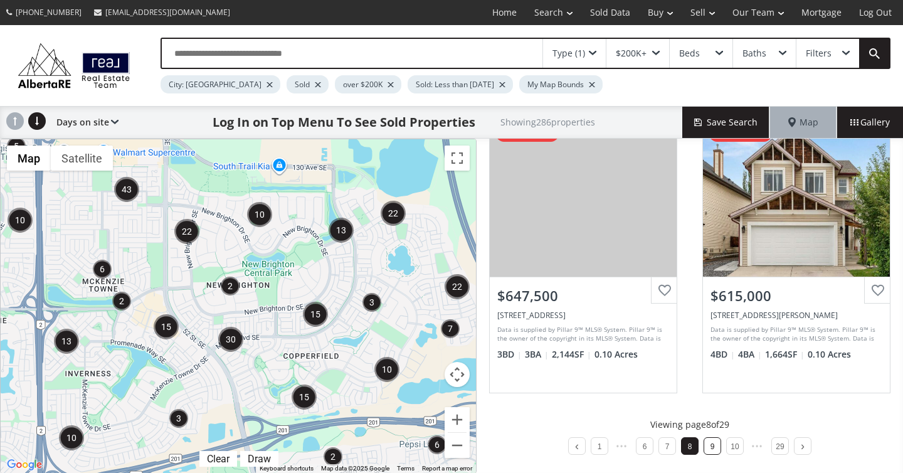
click at [720, 445] on li "9" at bounding box center [712, 446] width 18 height 18
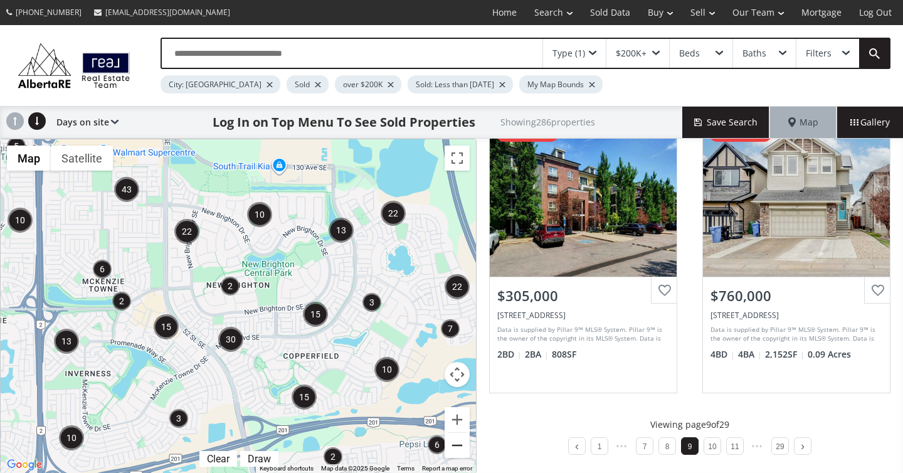
click at [460, 443] on button "Zoom out" at bounding box center [456, 445] width 25 height 25
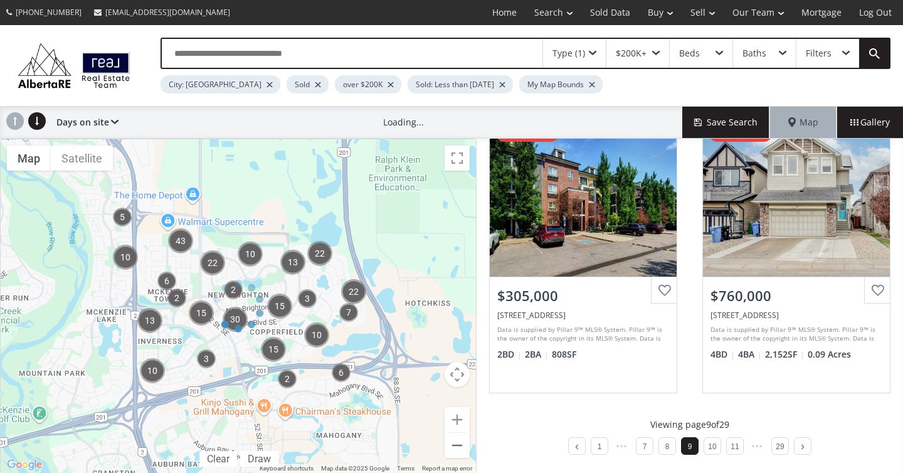
click at [460, 443] on div at bounding box center [238, 306] width 476 height 335
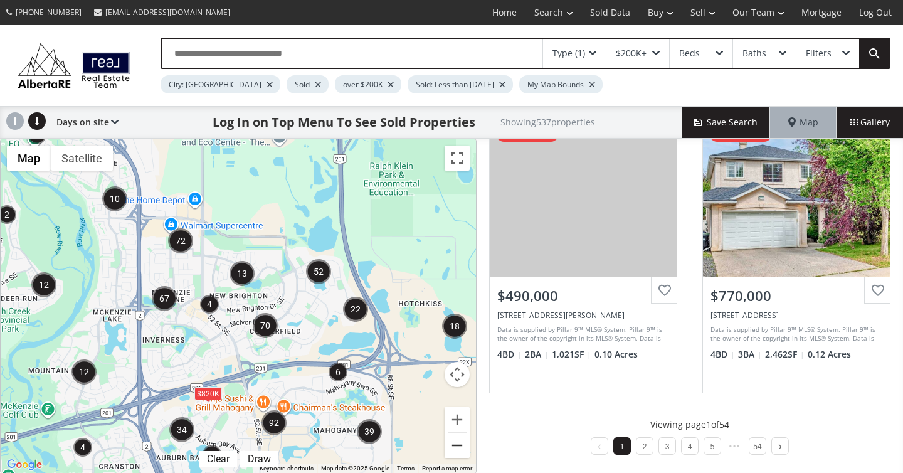
click at [459, 441] on button "Zoom out" at bounding box center [456, 445] width 25 height 25
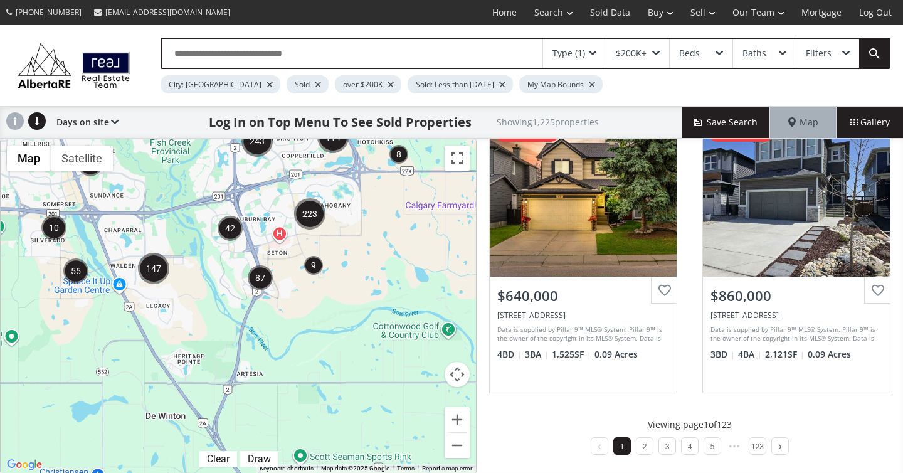
drag, startPoint x: 286, startPoint y: 410, endPoint x: 360, endPoint y: 193, distance: 229.2
click at [360, 193] on div "To navigate, press the arrow keys." at bounding box center [238, 305] width 475 height 333
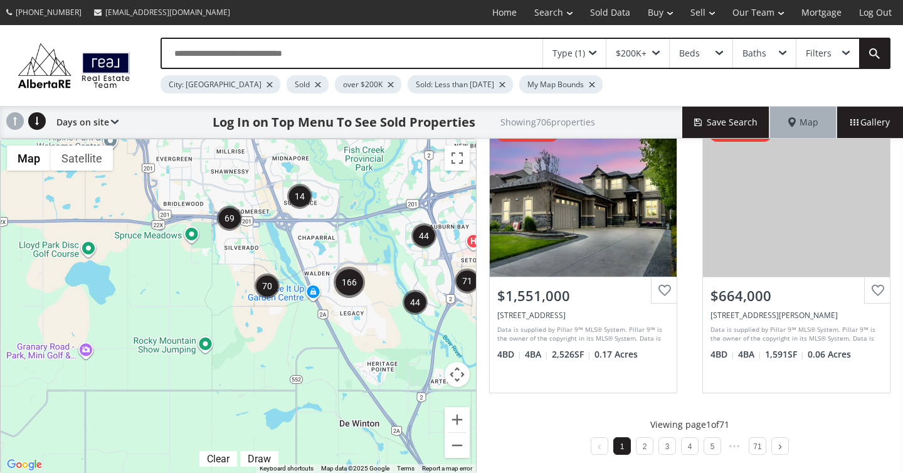
drag, startPoint x: 118, startPoint y: 271, endPoint x: 308, endPoint y: 340, distance: 201.7
click at [308, 340] on div "To navigate, press the arrow keys." at bounding box center [238, 305] width 475 height 333
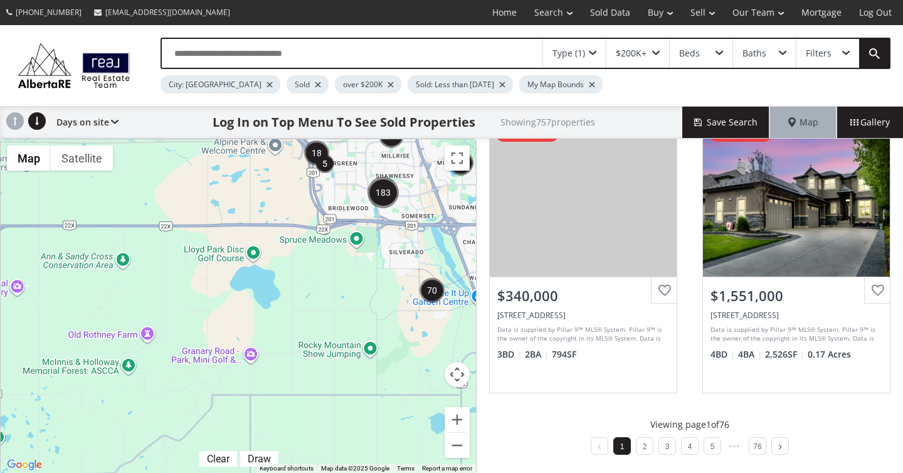
drag, startPoint x: 75, startPoint y: 353, endPoint x: 470, endPoint y: 386, distance: 395.6
click at [459, 384] on div "85 70 166 183 53 44 66 18 41 24 2 5 To navigate, press the arrow keys. Map Terr…" at bounding box center [238, 305] width 475 height 333
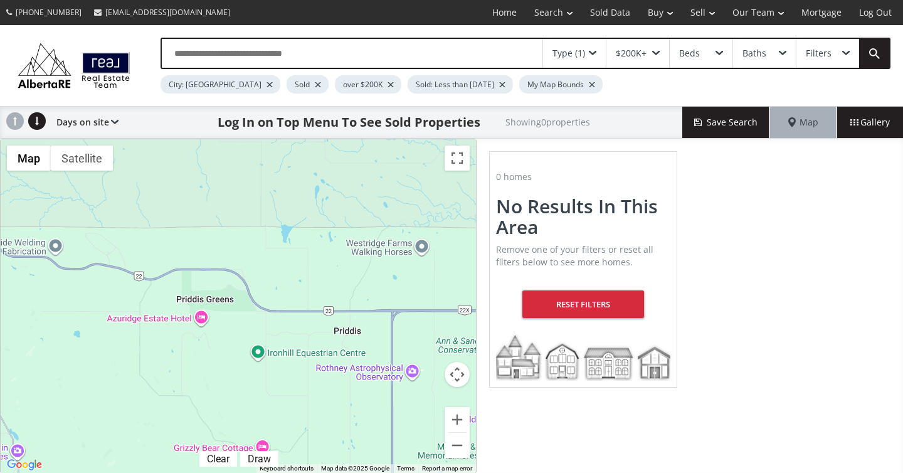
drag, startPoint x: 130, startPoint y: 331, endPoint x: 334, endPoint y: 396, distance: 213.9
click at [330, 395] on div "To navigate, press the arrow keys." at bounding box center [238, 305] width 475 height 333
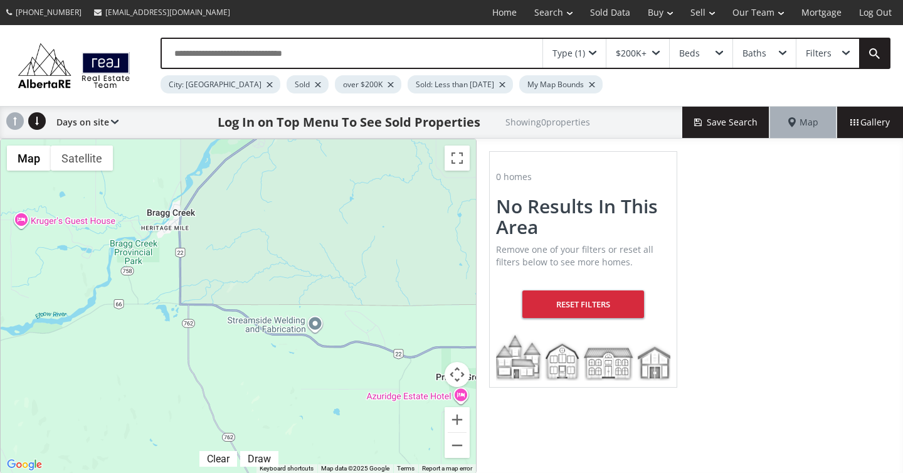
drag, startPoint x: 111, startPoint y: 322, endPoint x: 352, endPoint y: 389, distance: 250.5
click at [345, 384] on div "To navigate, press the arrow keys." at bounding box center [238, 305] width 475 height 333
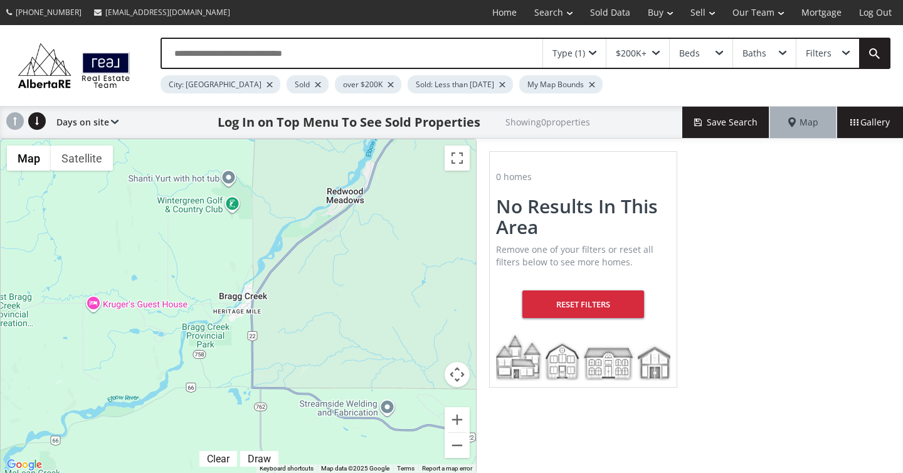
drag, startPoint x: 379, startPoint y: 275, endPoint x: 341, endPoint y: 337, distance: 73.4
click at [342, 337] on div "To navigate, press the arrow keys." at bounding box center [238, 305] width 475 height 333
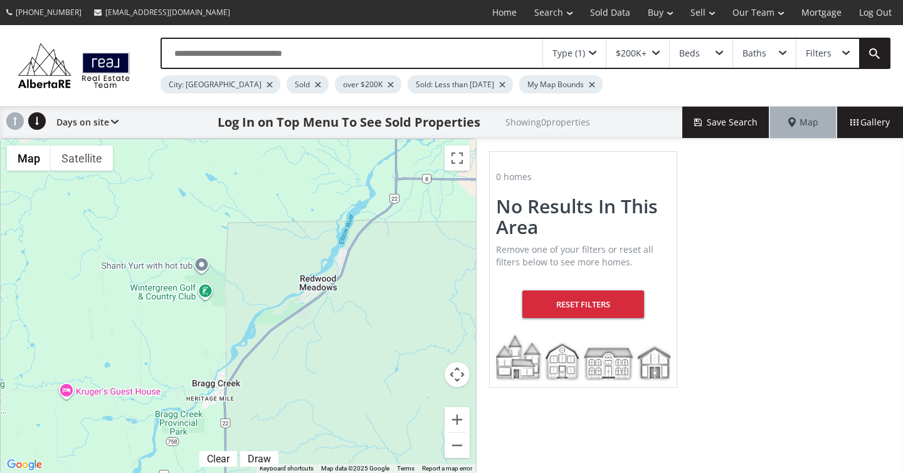
drag, startPoint x: 408, startPoint y: 205, endPoint x: 380, endPoint y: 295, distance: 94.4
click at [380, 295] on div "To navigate, press the arrow keys." at bounding box center [238, 305] width 475 height 333
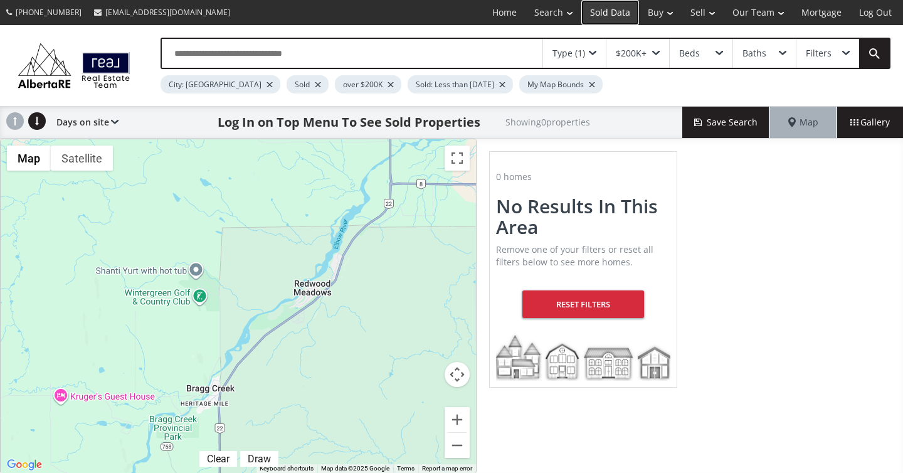
click at [605, 13] on link "Sold Data" at bounding box center [610, 12] width 58 height 25
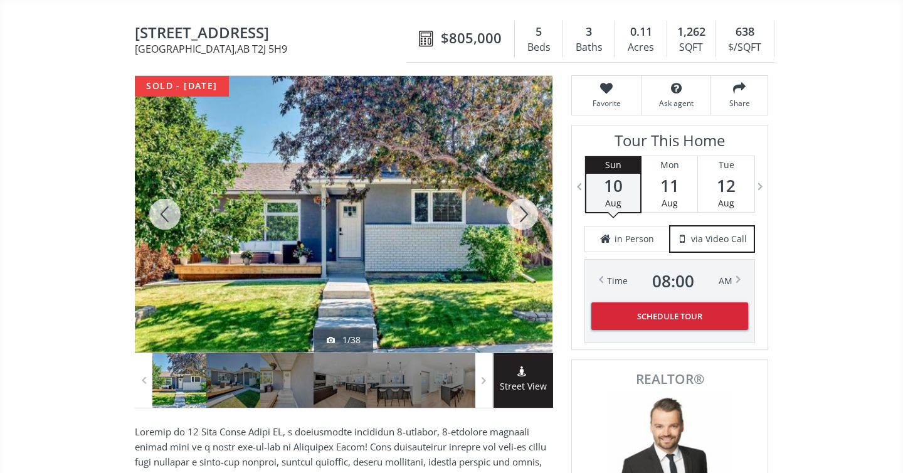
scroll to position [113, 0]
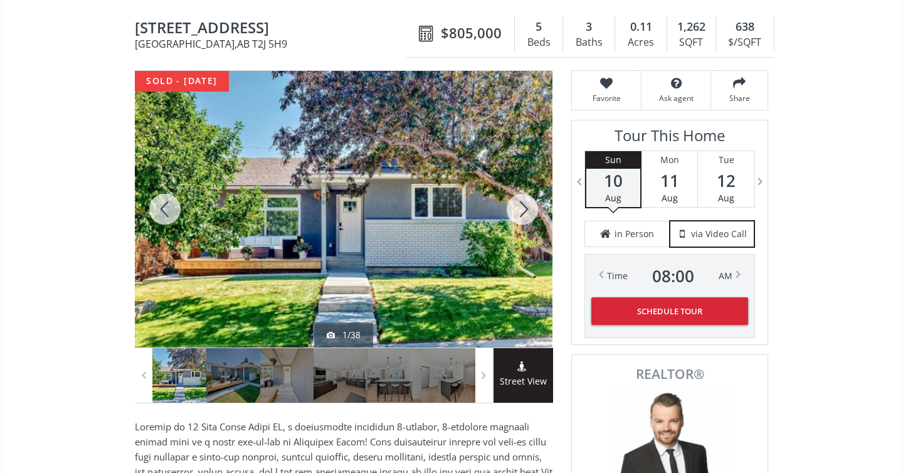
click at [522, 202] on div at bounding box center [522, 209] width 60 height 276
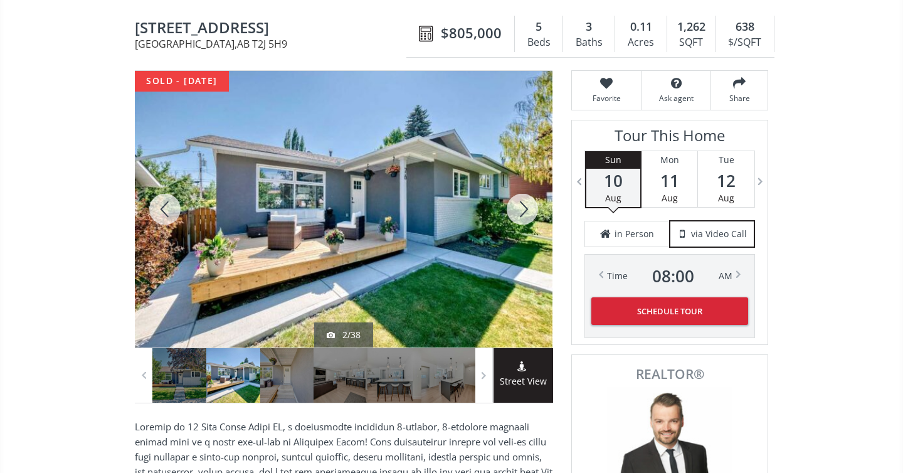
click at [522, 202] on div at bounding box center [522, 209] width 60 height 276
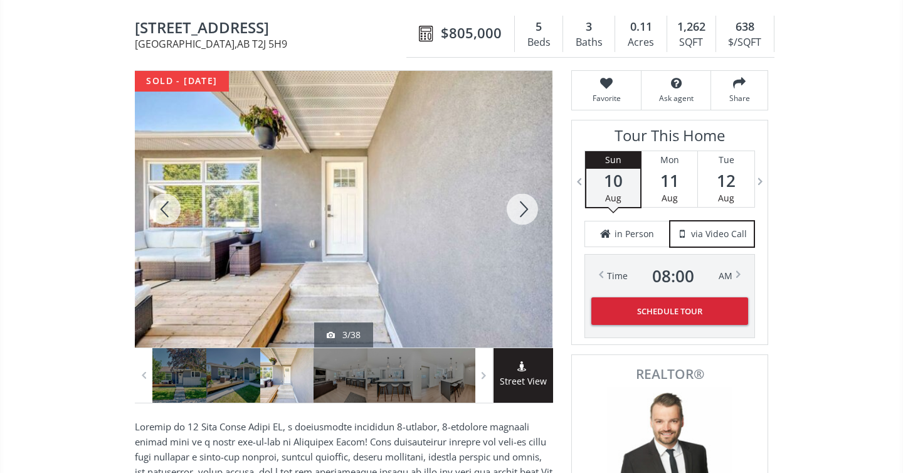
click at [522, 202] on div at bounding box center [522, 209] width 60 height 276
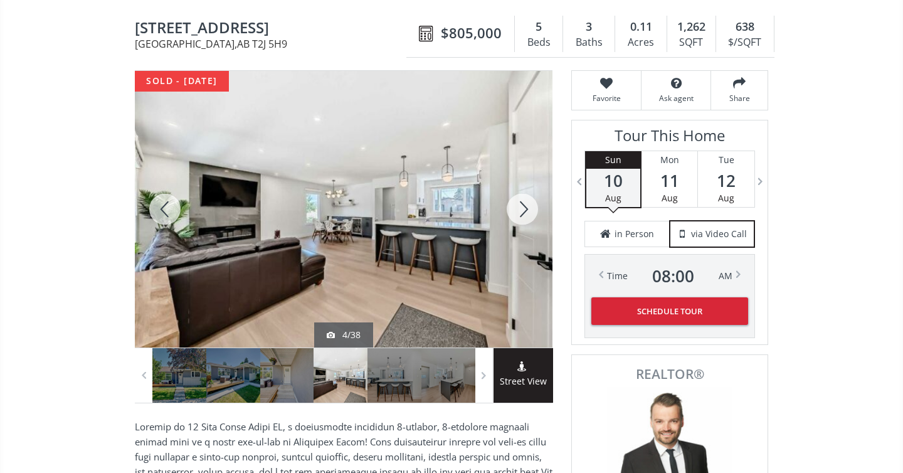
click at [522, 202] on div at bounding box center [522, 209] width 60 height 276
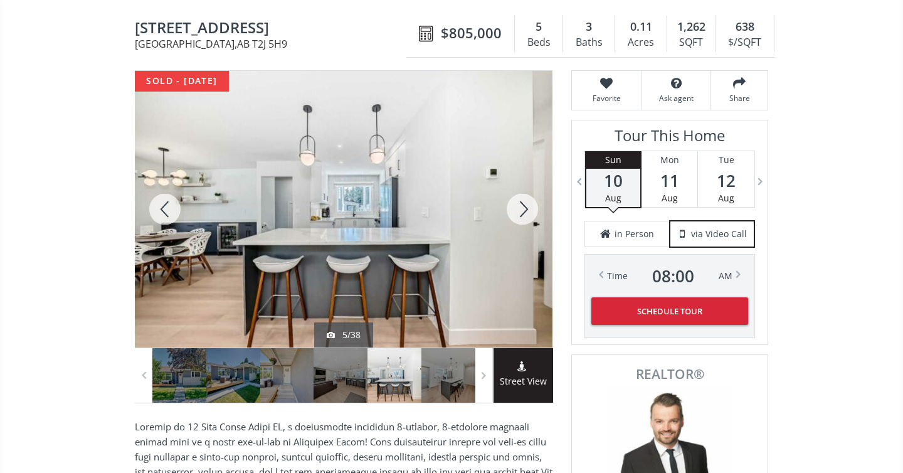
click at [522, 202] on div at bounding box center [522, 209] width 60 height 276
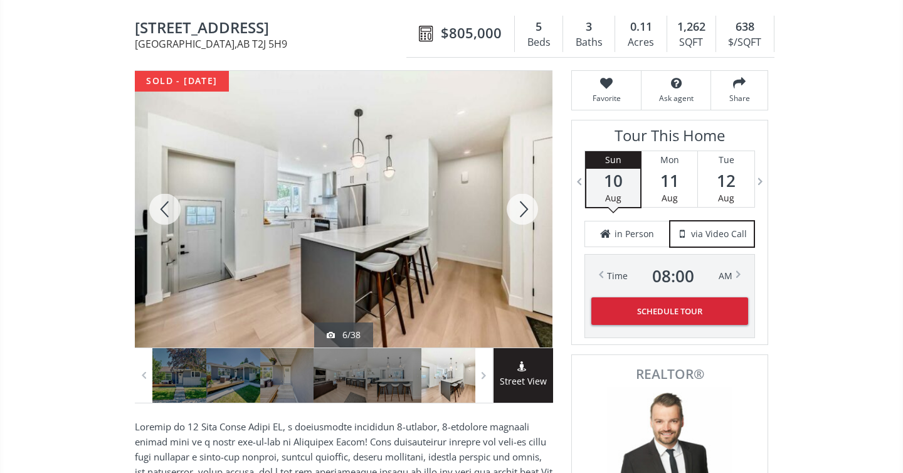
click at [522, 202] on div at bounding box center [522, 209] width 60 height 276
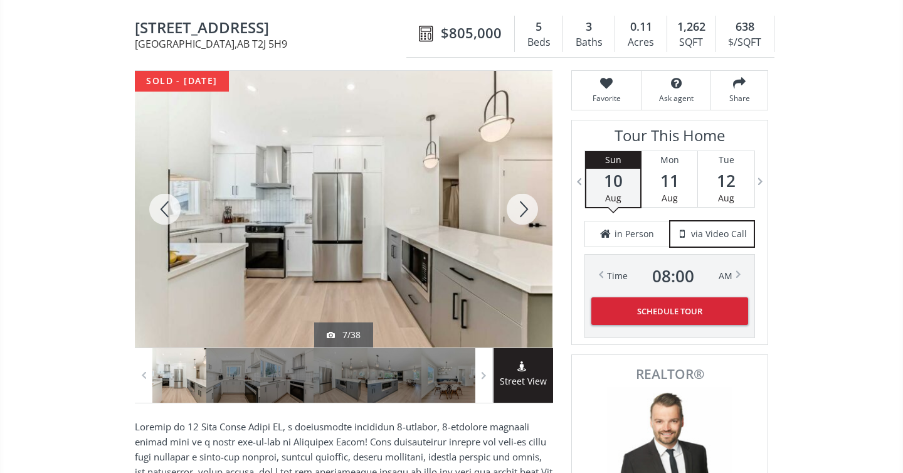
click at [522, 202] on div at bounding box center [522, 209] width 60 height 276
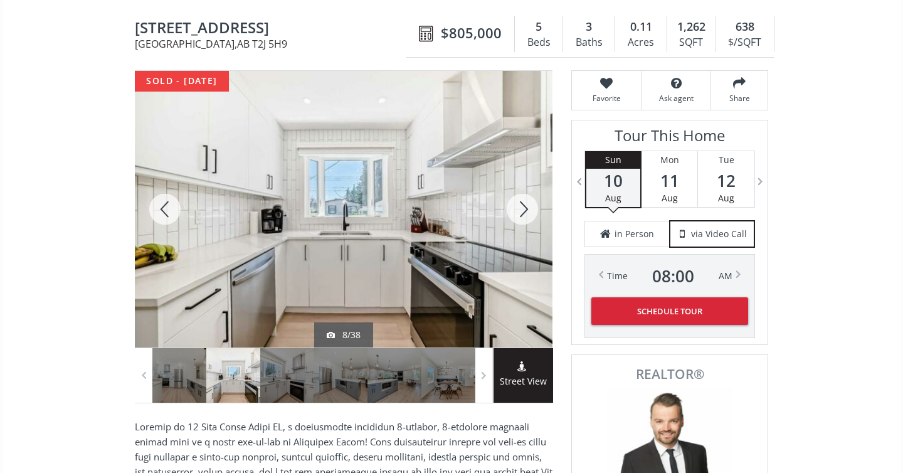
click at [522, 202] on div at bounding box center [522, 209] width 60 height 276
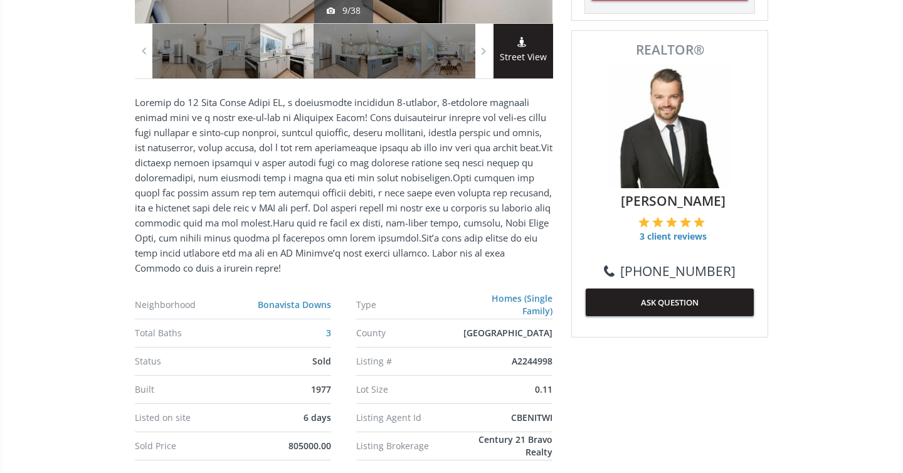
scroll to position [436, 0]
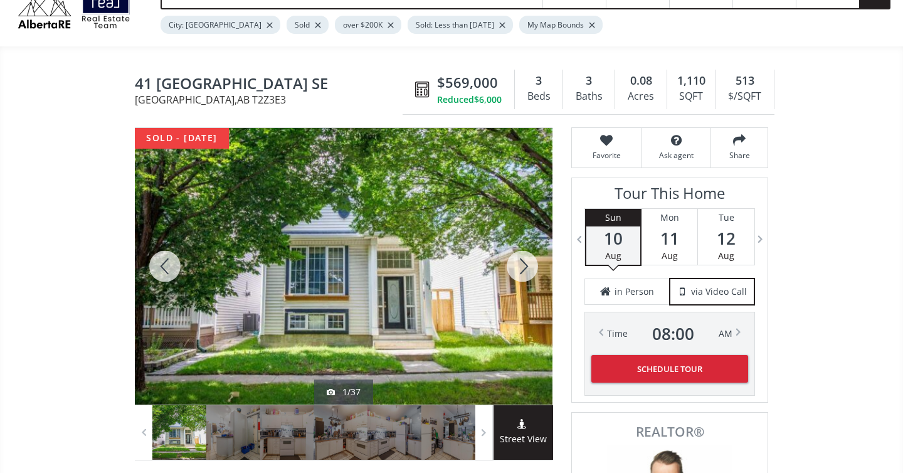
scroll to position [60, 0]
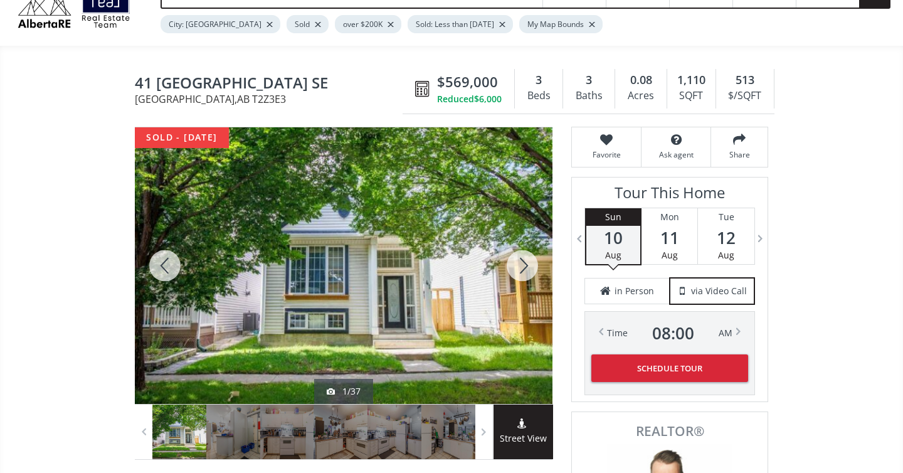
click at [522, 265] on div at bounding box center [522, 265] width 60 height 276
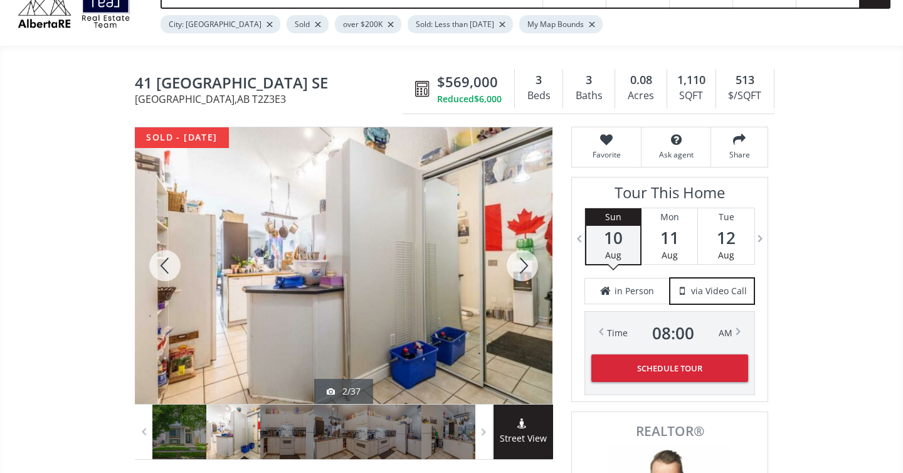
click at [522, 265] on div at bounding box center [522, 265] width 60 height 276
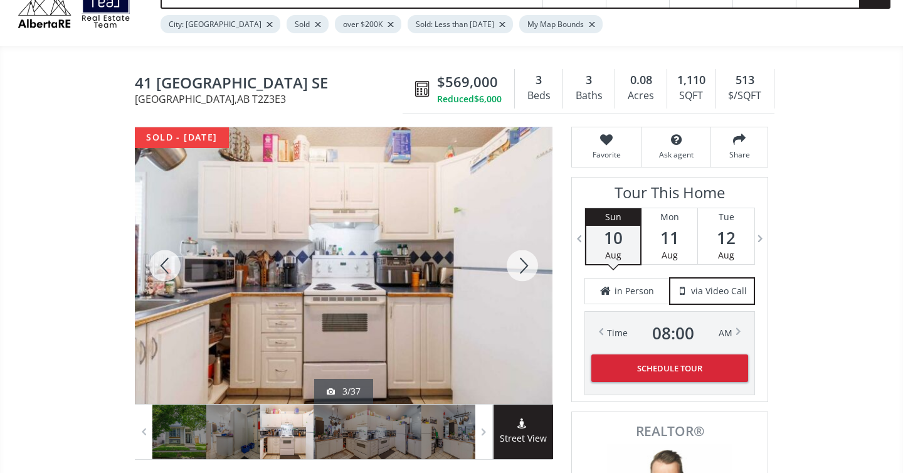
click at [522, 265] on div at bounding box center [522, 265] width 60 height 276
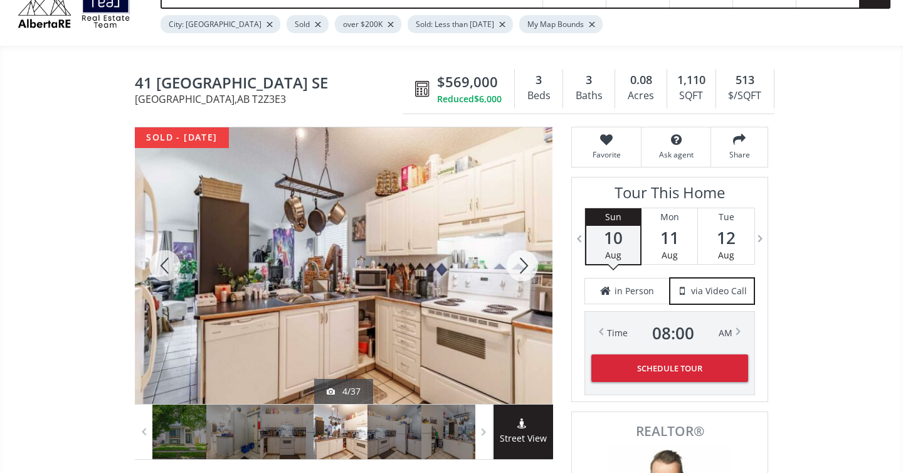
click at [522, 265] on div at bounding box center [522, 265] width 60 height 276
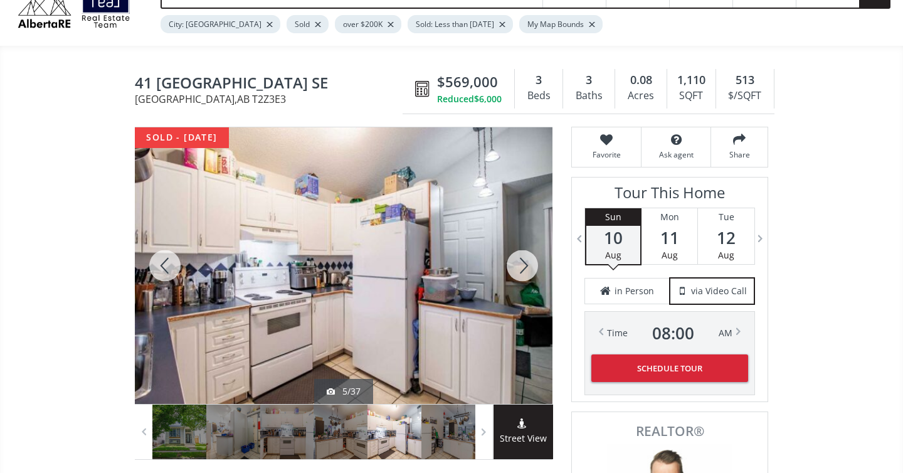
click at [522, 265] on div at bounding box center [522, 265] width 60 height 276
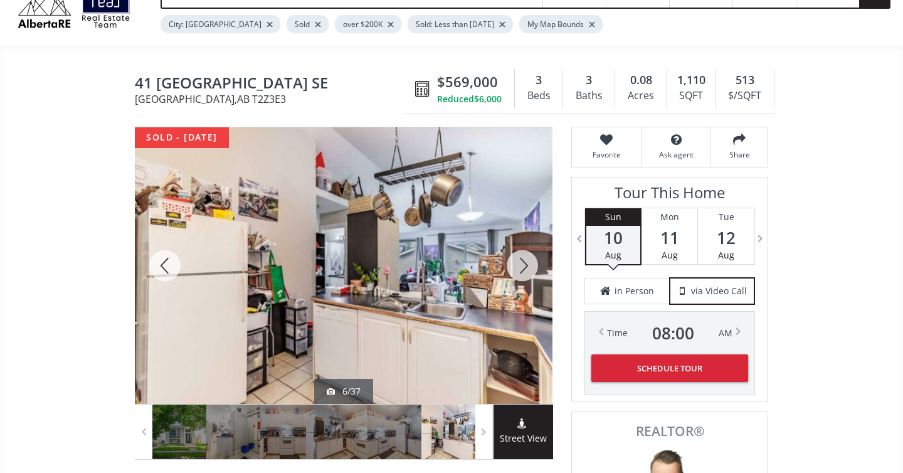
click at [522, 265] on div at bounding box center [522, 265] width 60 height 276
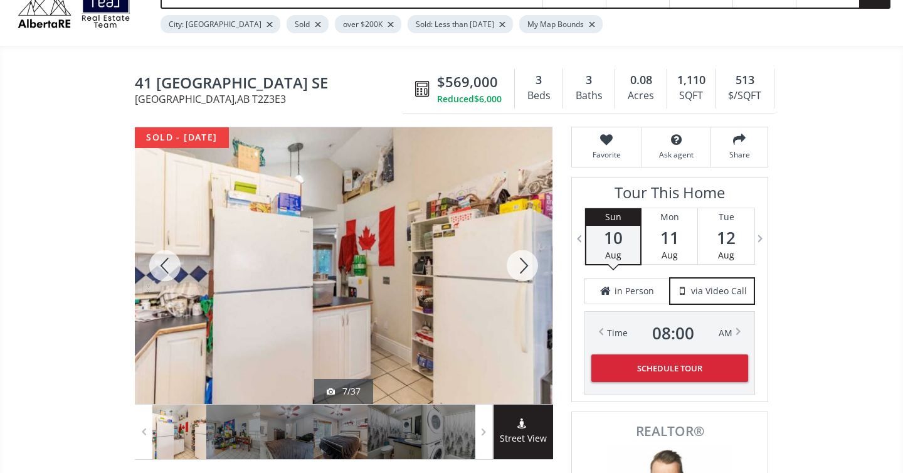
click at [522, 265] on div at bounding box center [522, 265] width 60 height 276
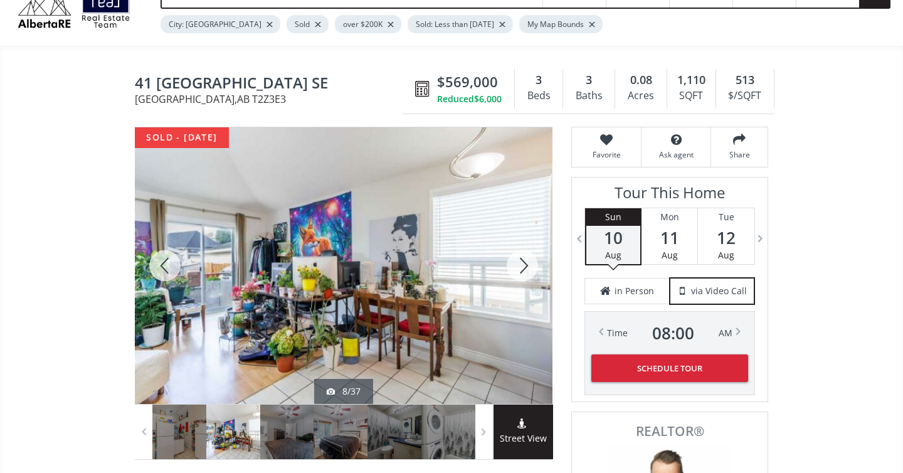
click at [522, 265] on div at bounding box center [522, 265] width 60 height 276
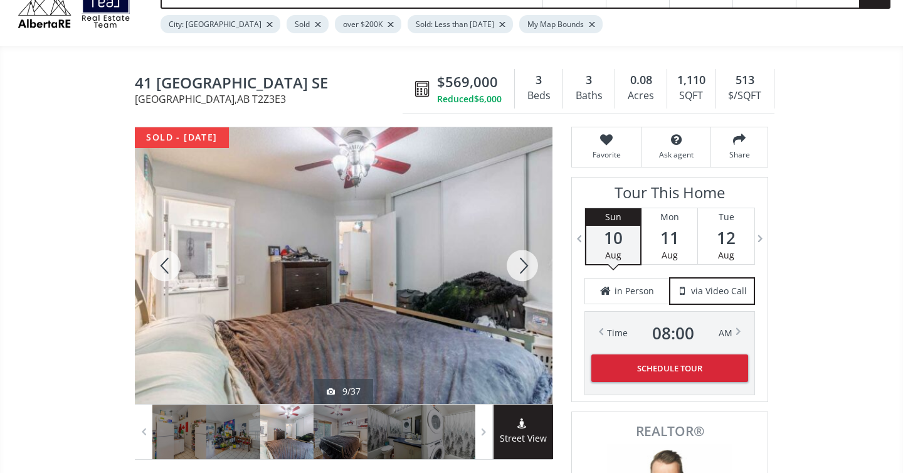
click at [522, 265] on div at bounding box center [522, 265] width 60 height 276
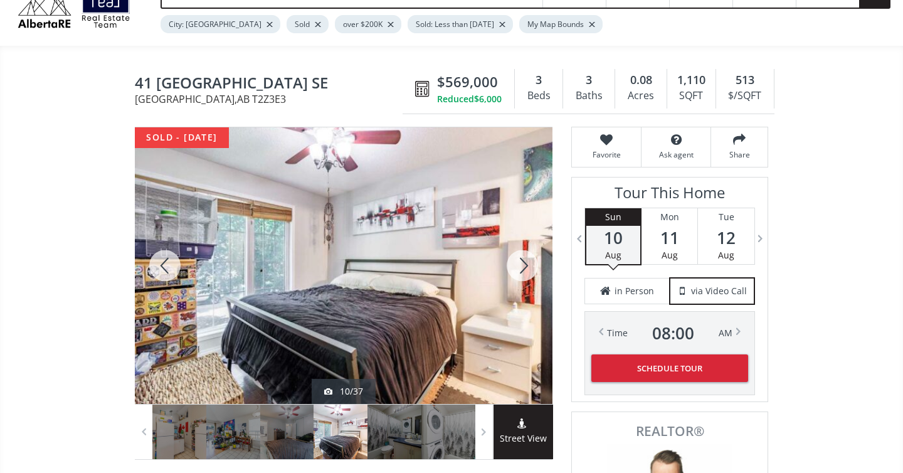
click at [522, 265] on div at bounding box center [522, 265] width 60 height 276
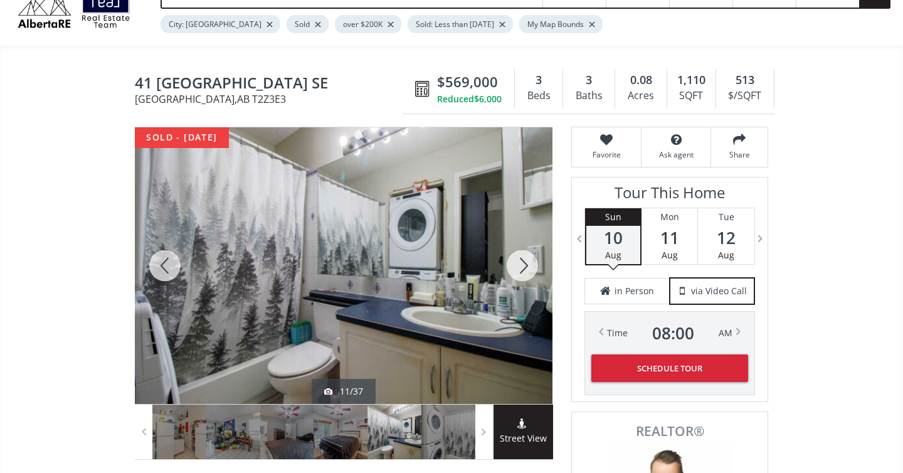
click at [522, 265] on div at bounding box center [522, 265] width 60 height 276
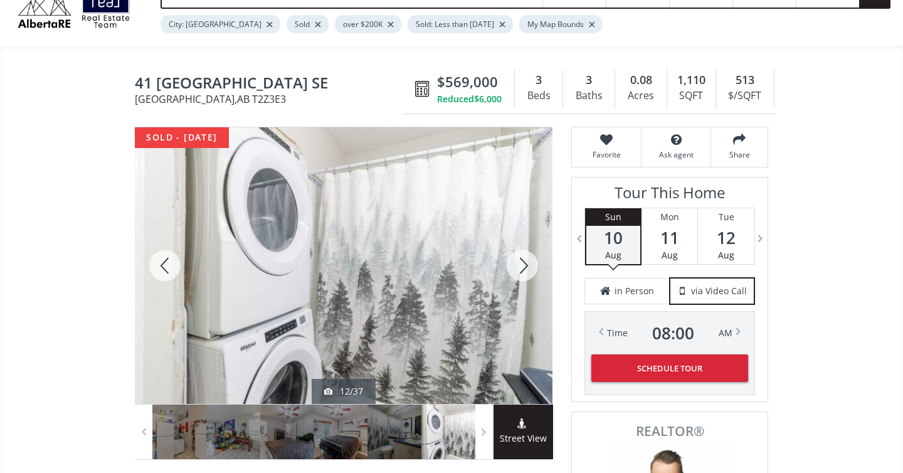
click at [522, 265] on div at bounding box center [522, 265] width 60 height 276
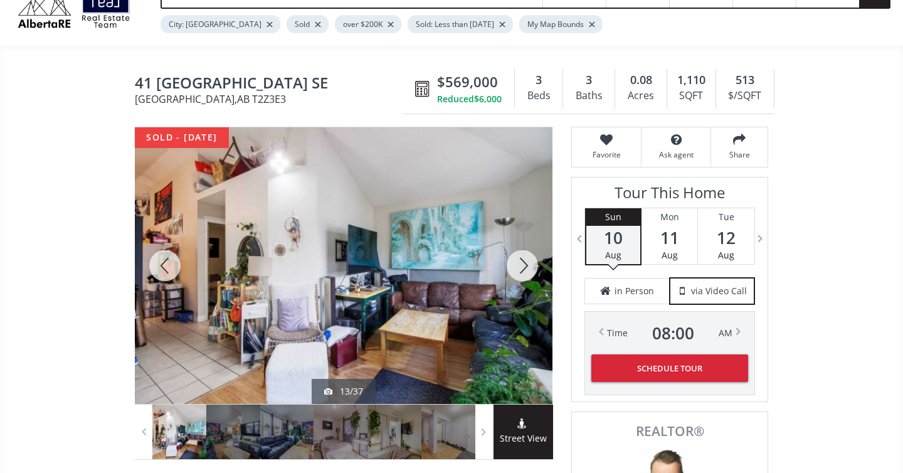
click at [522, 265] on div at bounding box center [522, 265] width 60 height 276
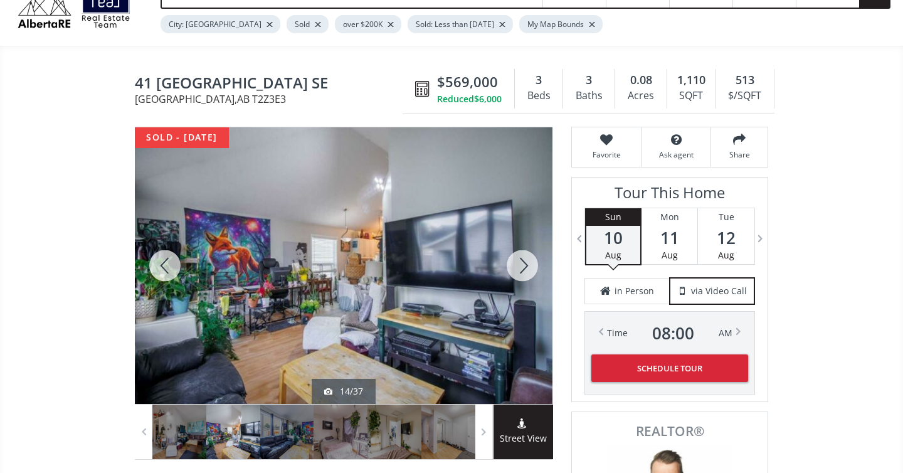
click at [522, 265] on div at bounding box center [522, 265] width 60 height 276
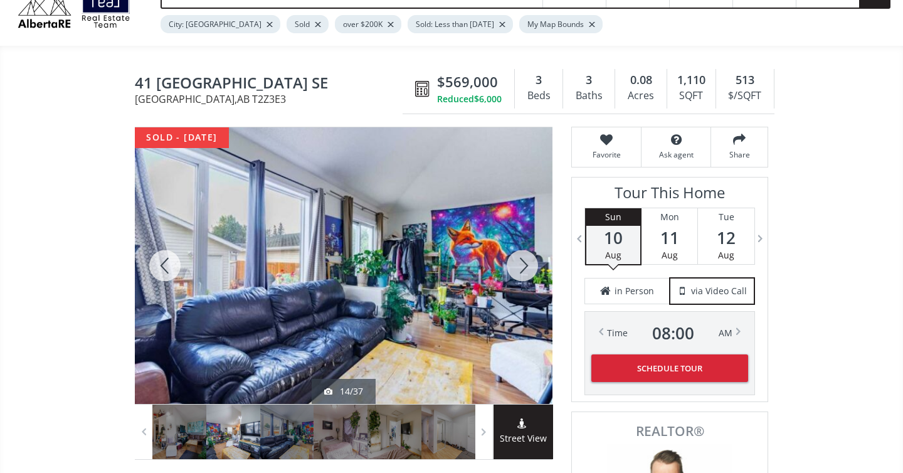
click at [522, 265] on div at bounding box center [522, 265] width 60 height 276
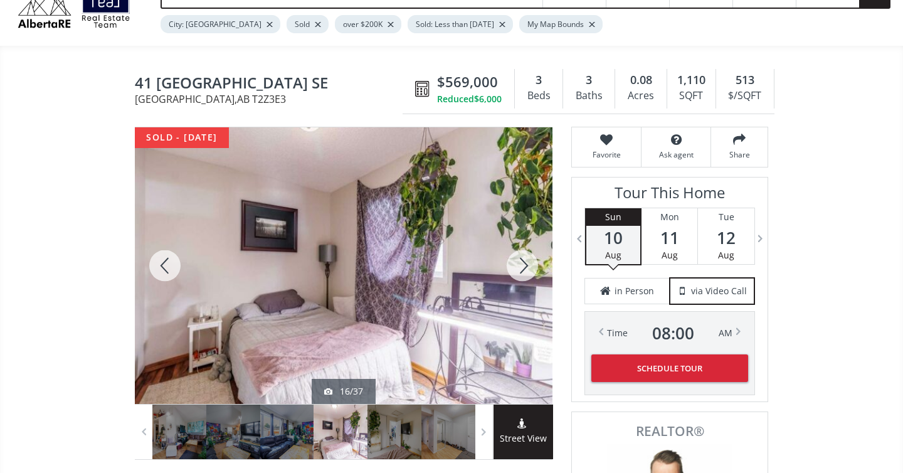
click at [522, 265] on div at bounding box center [522, 265] width 60 height 276
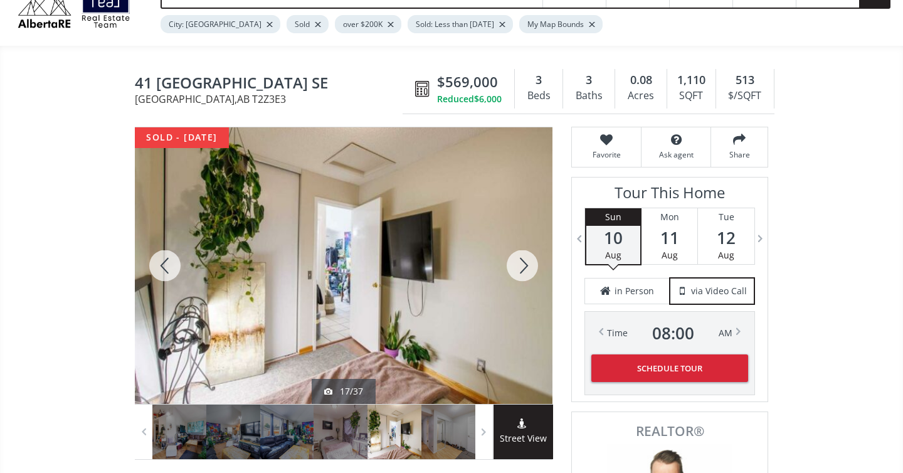
click at [522, 265] on div at bounding box center [522, 265] width 60 height 276
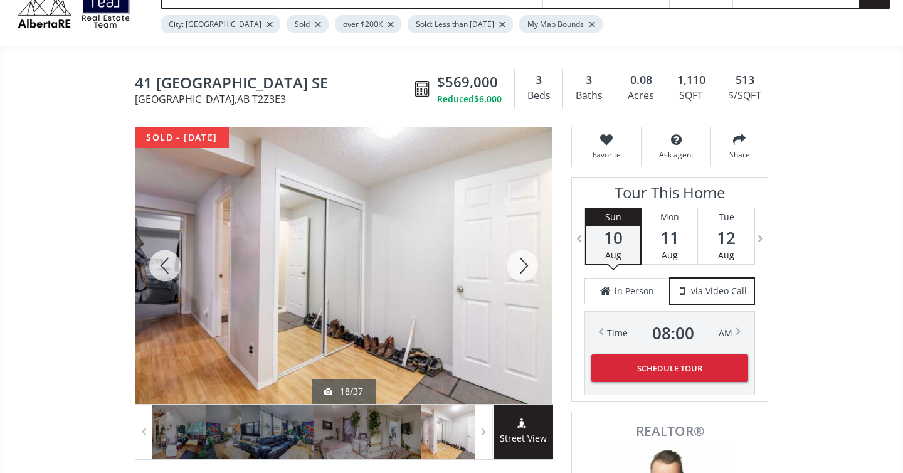
click at [522, 265] on div at bounding box center [522, 265] width 60 height 276
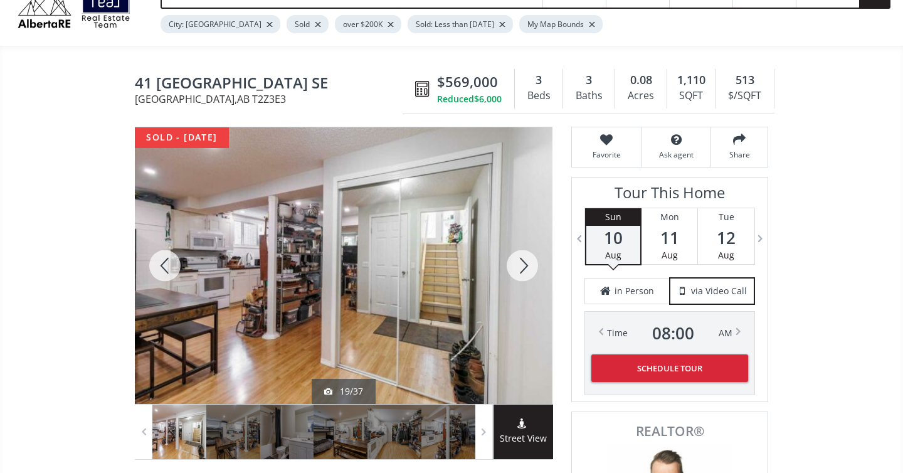
click at [522, 265] on div at bounding box center [522, 265] width 60 height 276
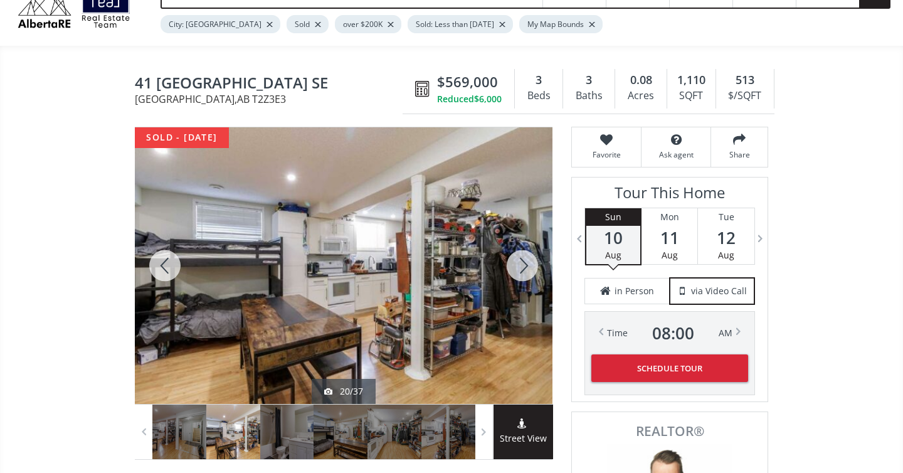
click at [522, 265] on div at bounding box center [522, 265] width 60 height 276
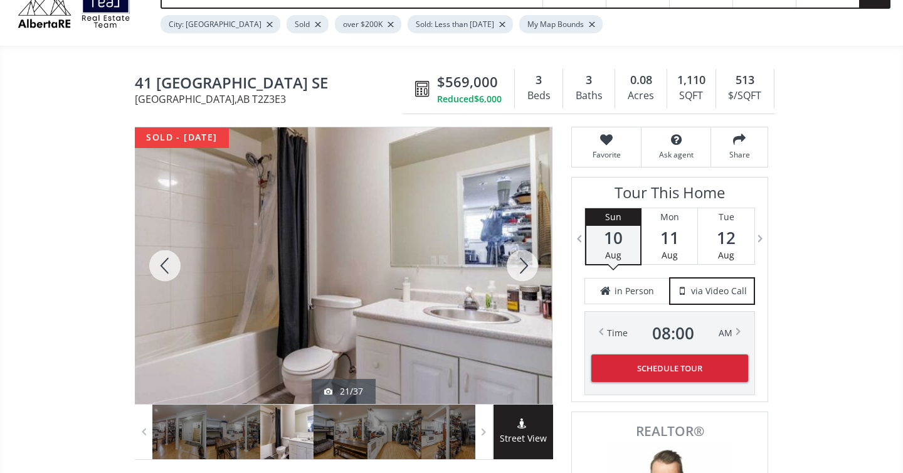
click at [522, 265] on div at bounding box center [522, 265] width 60 height 276
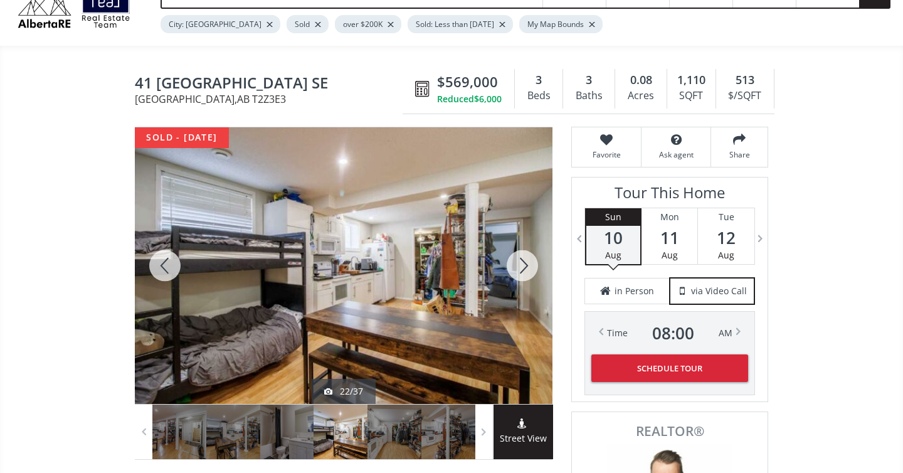
click at [522, 265] on div at bounding box center [522, 265] width 60 height 276
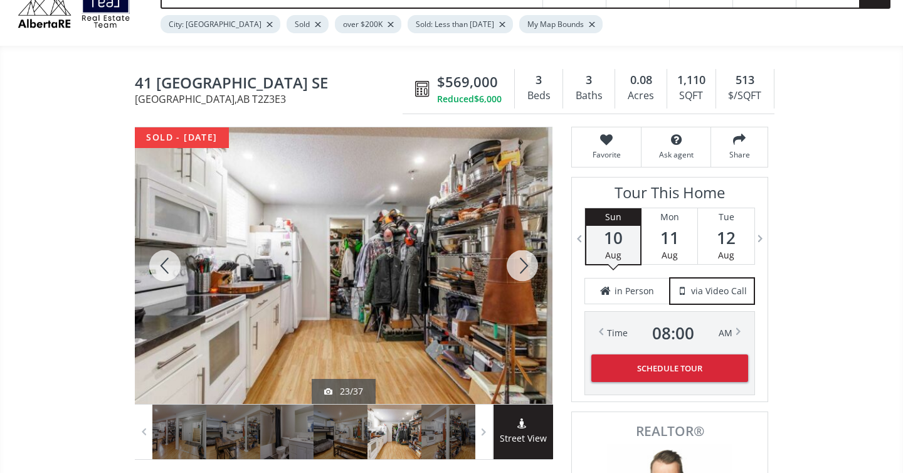
click at [522, 265] on div at bounding box center [522, 265] width 60 height 276
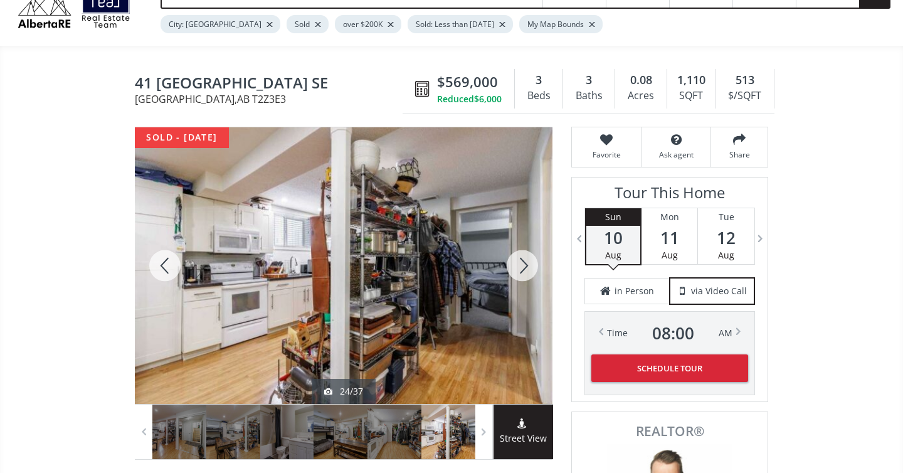
click at [522, 265] on div at bounding box center [522, 265] width 60 height 276
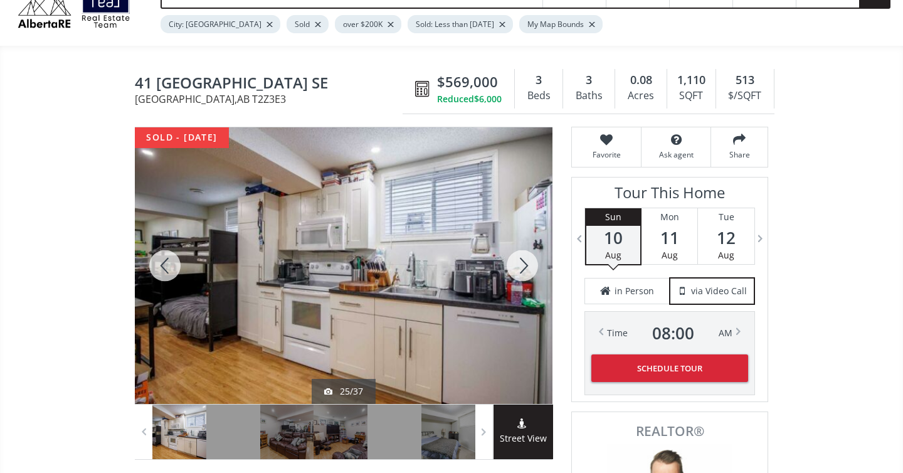
click at [522, 265] on div at bounding box center [522, 265] width 60 height 276
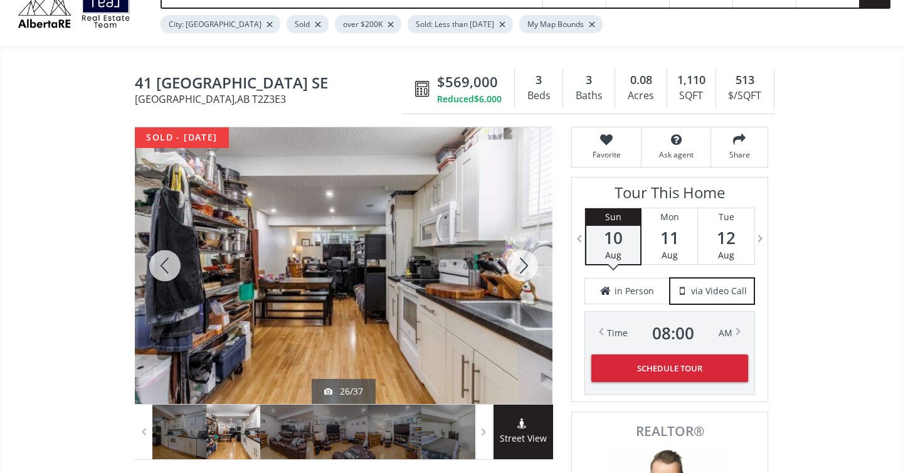
click at [522, 265] on div at bounding box center [522, 265] width 60 height 276
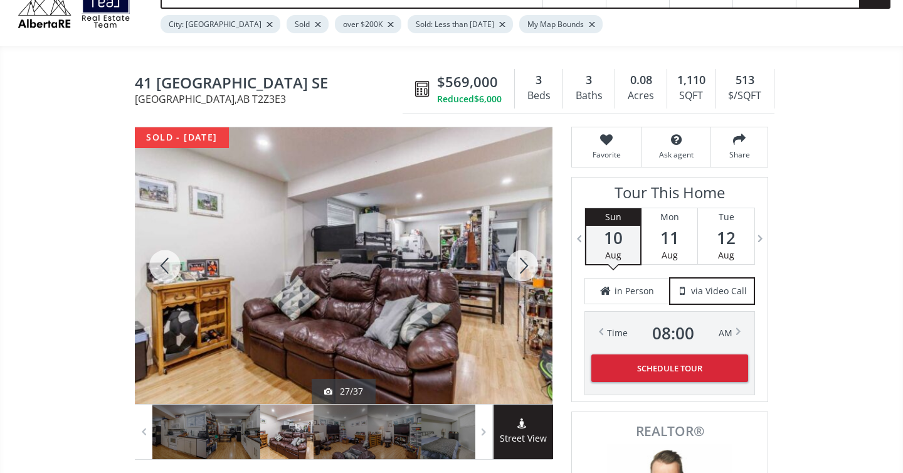
click at [522, 265] on div at bounding box center [522, 265] width 60 height 276
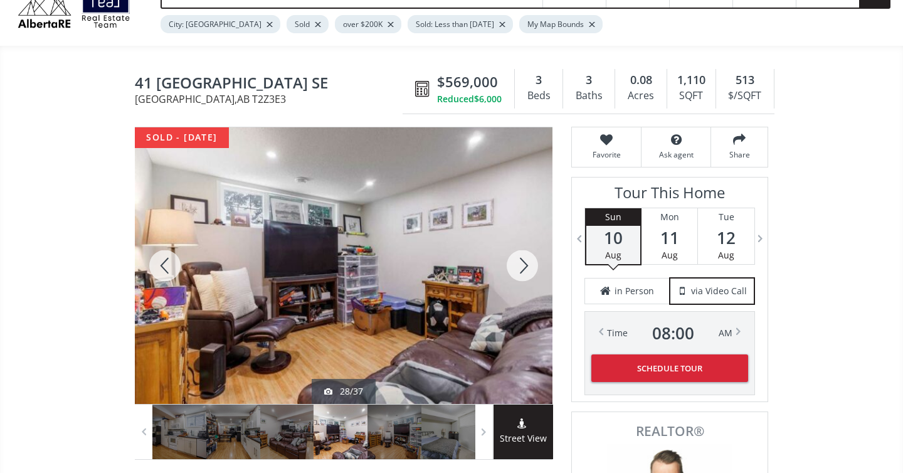
click at [522, 265] on div at bounding box center [522, 265] width 60 height 276
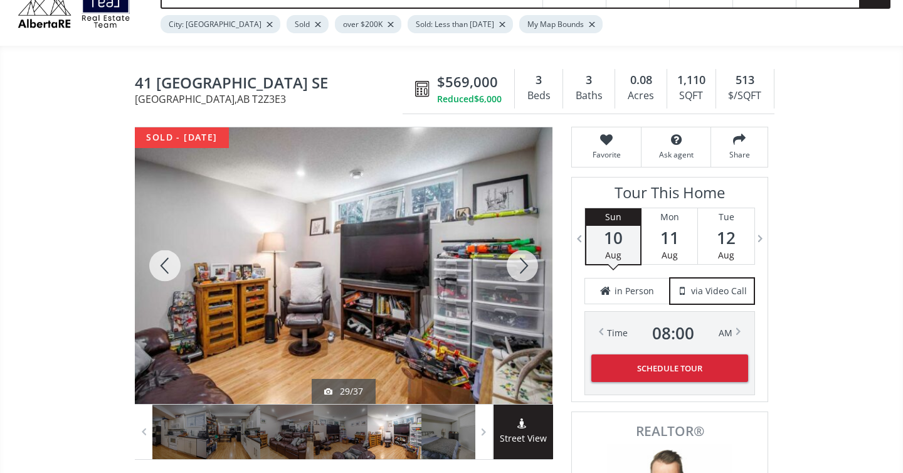
click at [522, 265] on div at bounding box center [522, 265] width 60 height 276
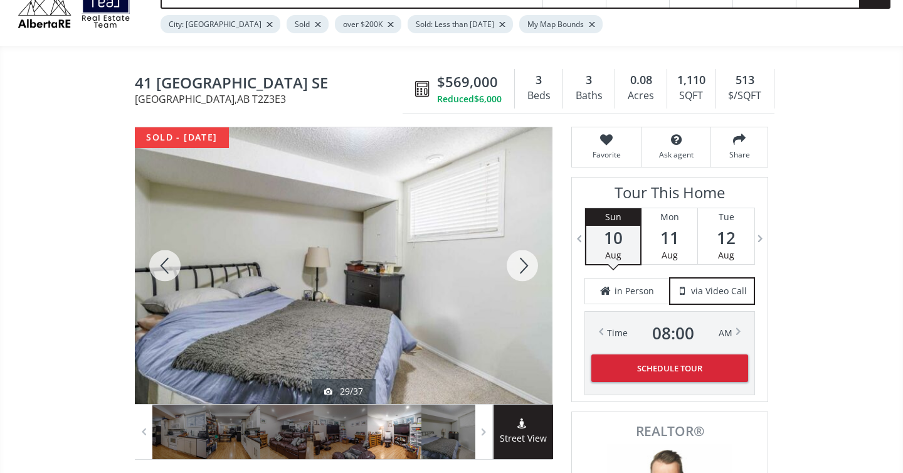
click at [522, 265] on div at bounding box center [522, 265] width 60 height 276
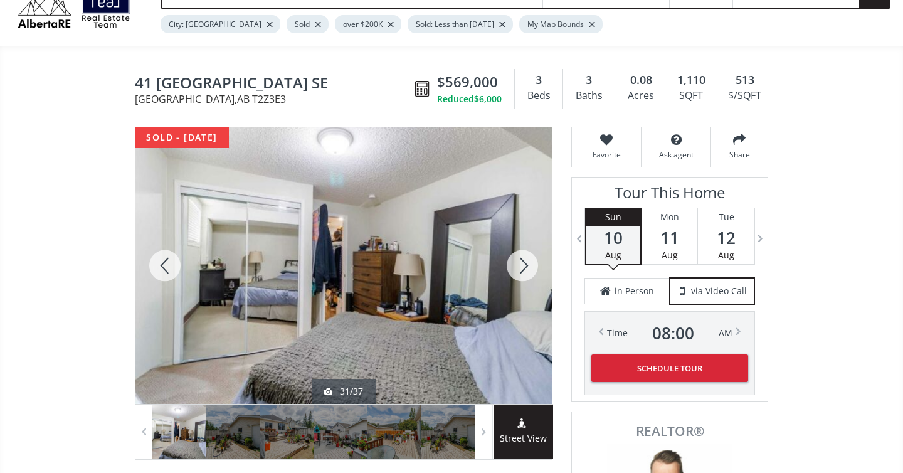
click at [522, 265] on div at bounding box center [522, 265] width 60 height 276
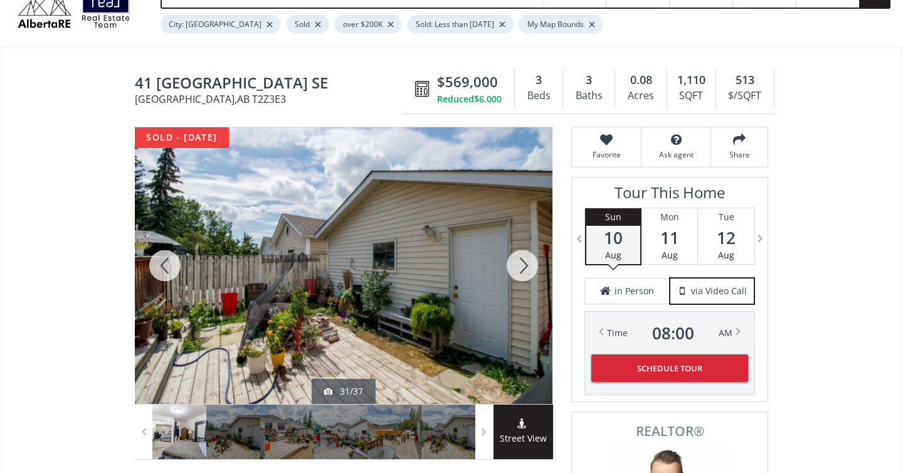
click at [522, 265] on div at bounding box center [522, 265] width 60 height 276
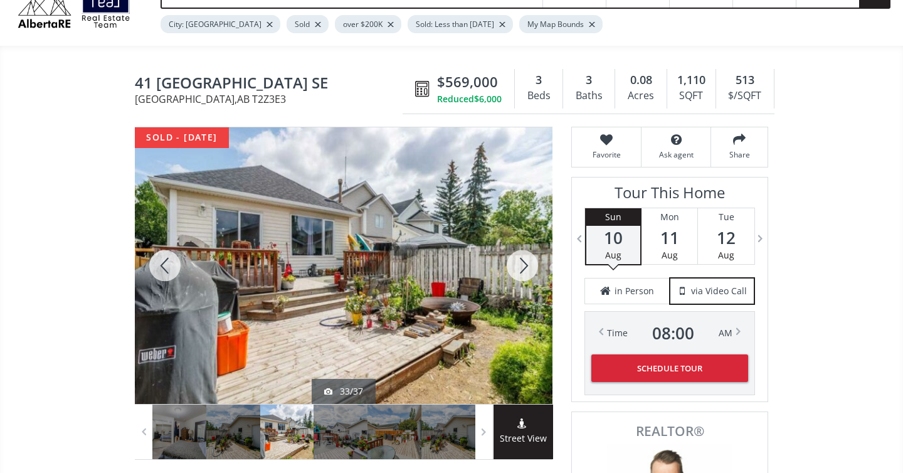
click at [522, 265] on div at bounding box center [522, 265] width 60 height 276
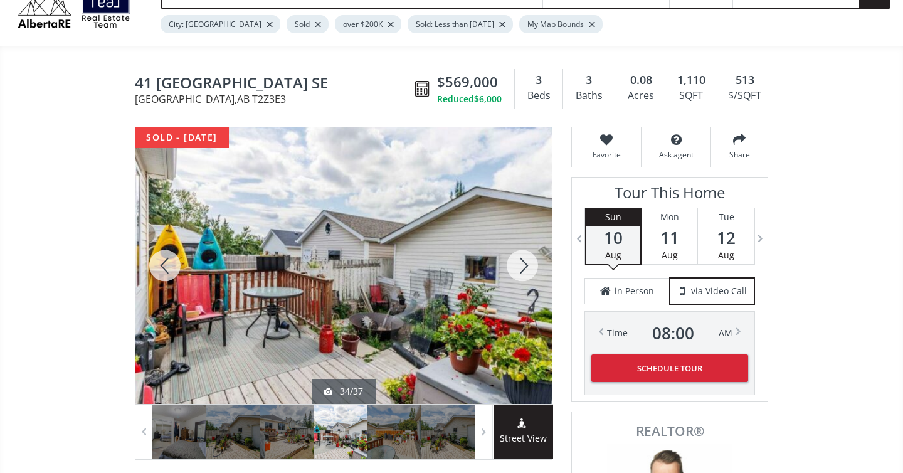
click at [522, 265] on div at bounding box center [522, 265] width 60 height 276
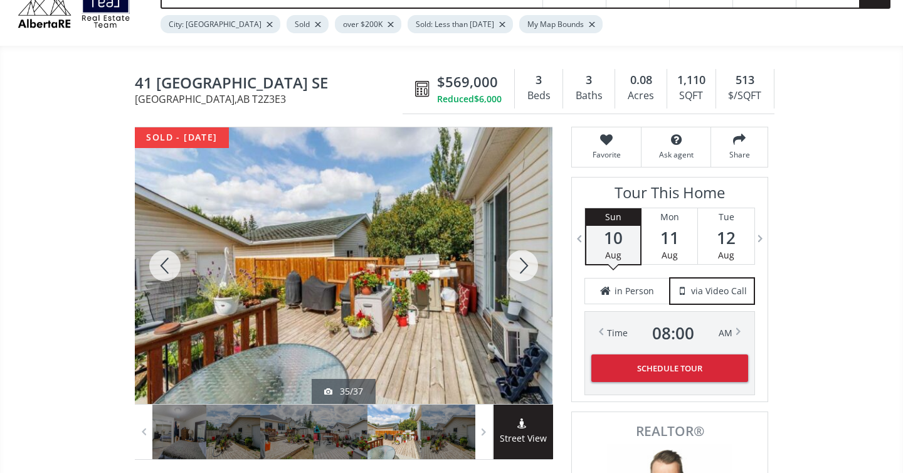
click at [522, 265] on div at bounding box center [522, 265] width 60 height 276
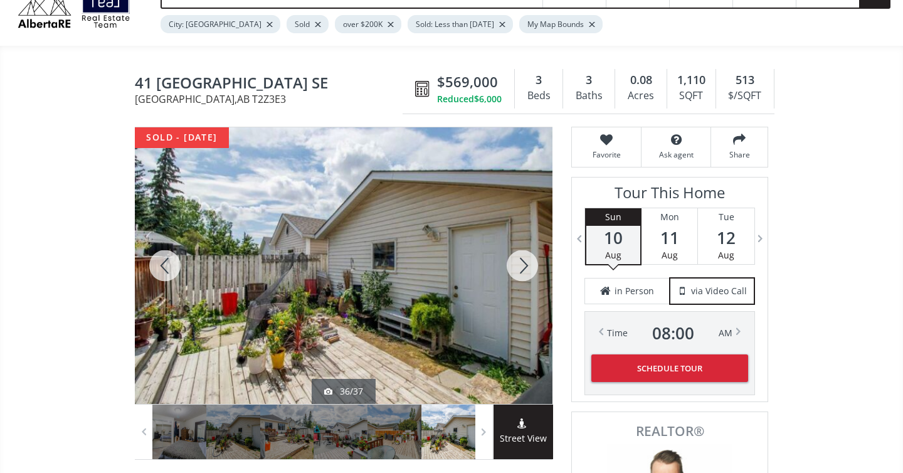
click at [522, 265] on div at bounding box center [522, 265] width 60 height 276
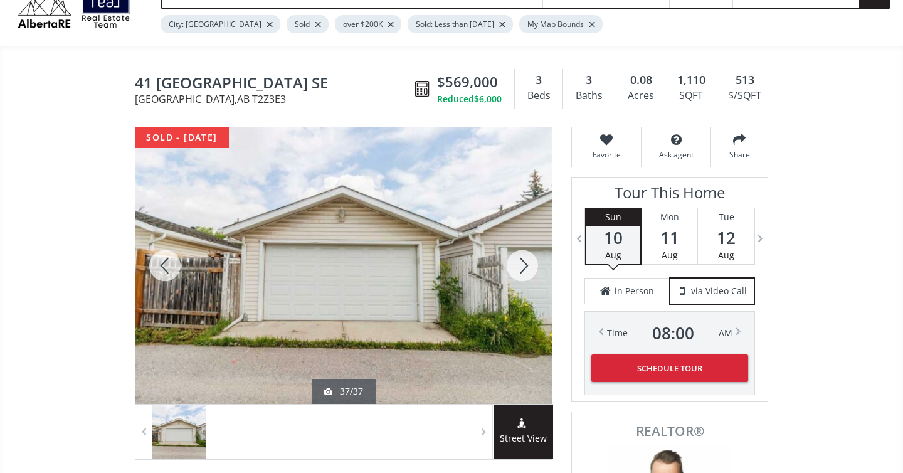
click at [522, 265] on div at bounding box center [522, 265] width 60 height 276
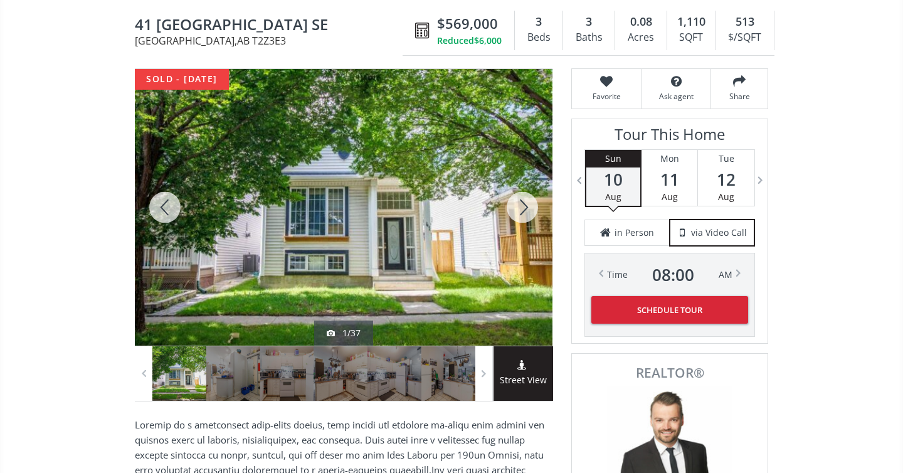
scroll to position [105, 0]
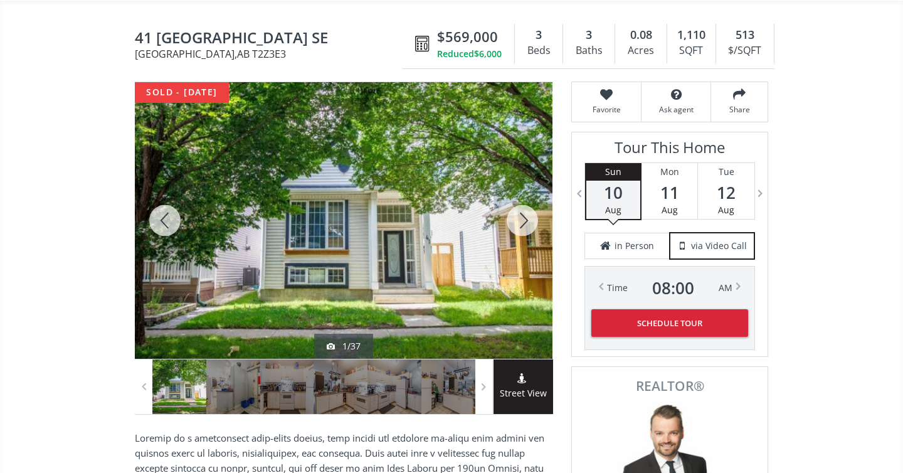
click at [169, 219] on div at bounding box center [165, 220] width 60 height 276
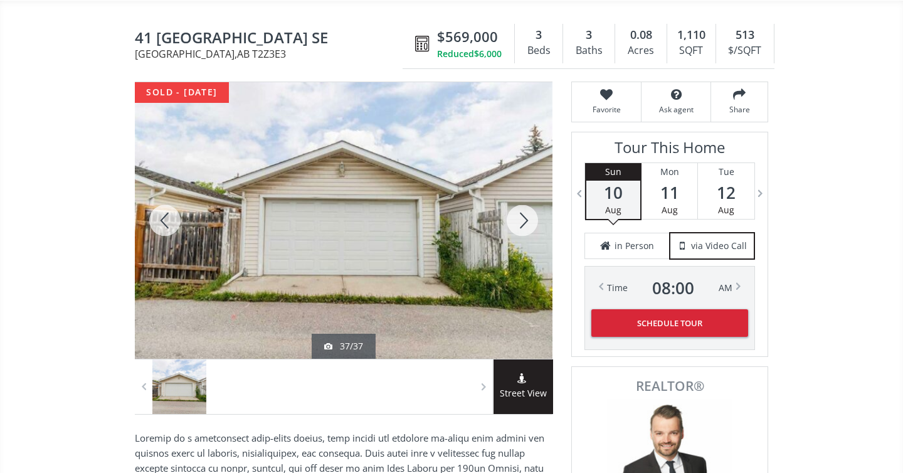
click at [169, 219] on div at bounding box center [165, 220] width 60 height 276
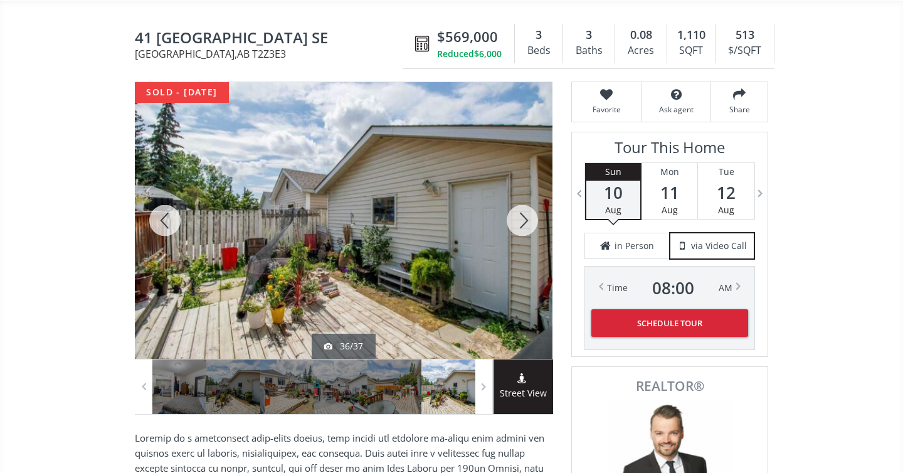
click at [169, 219] on div at bounding box center [165, 220] width 60 height 276
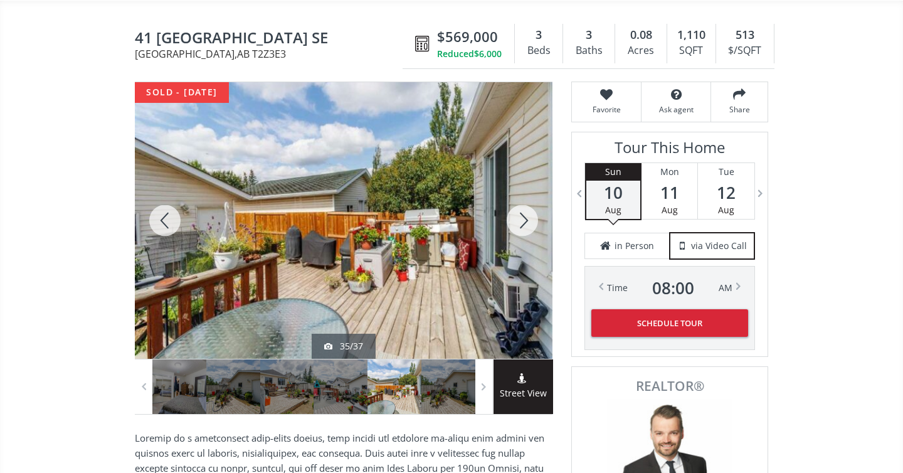
click at [169, 219] on div at bounding box center [165, 220] width 60 height 276
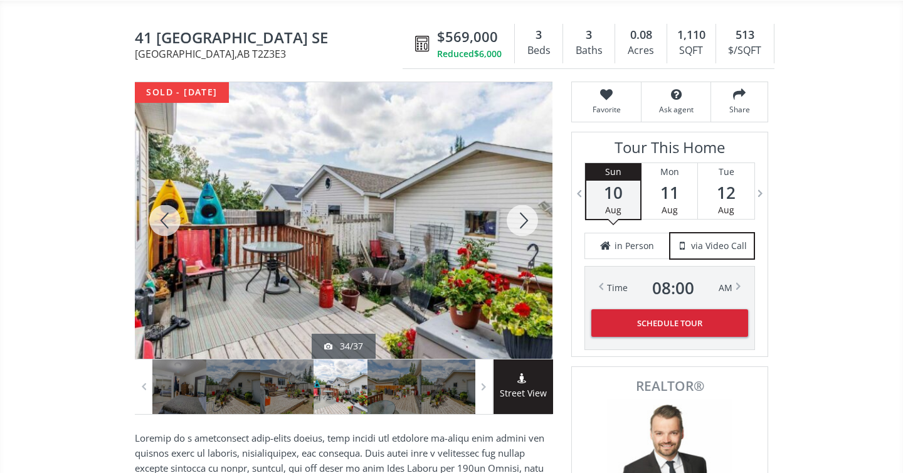
click at [169, 219] on div at bounding box center [165, 220] width 60 height 276
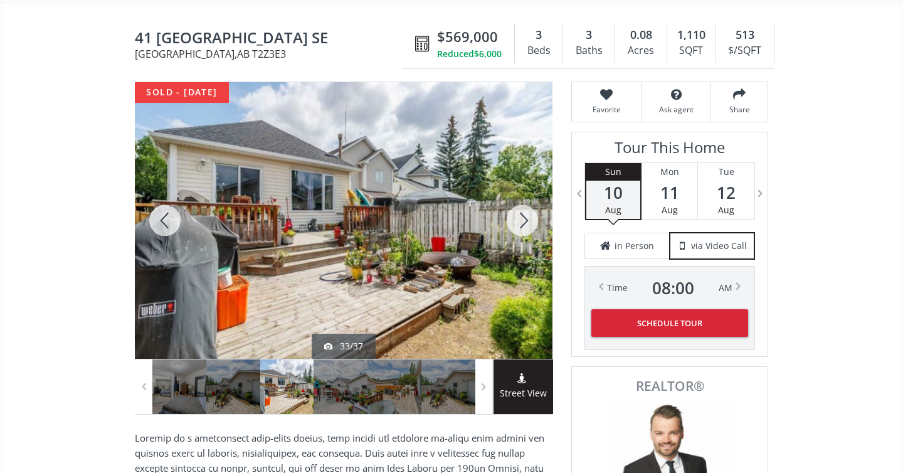
click at [169, 219] on div at bounding box center [165, 220] width 60 height 276
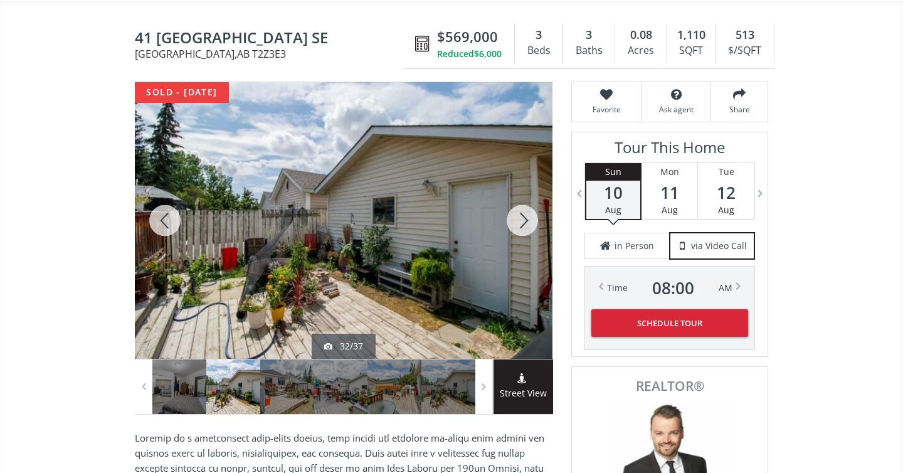
click at [169, 219] on div at bounding box center [165, 220] width 60 height 276
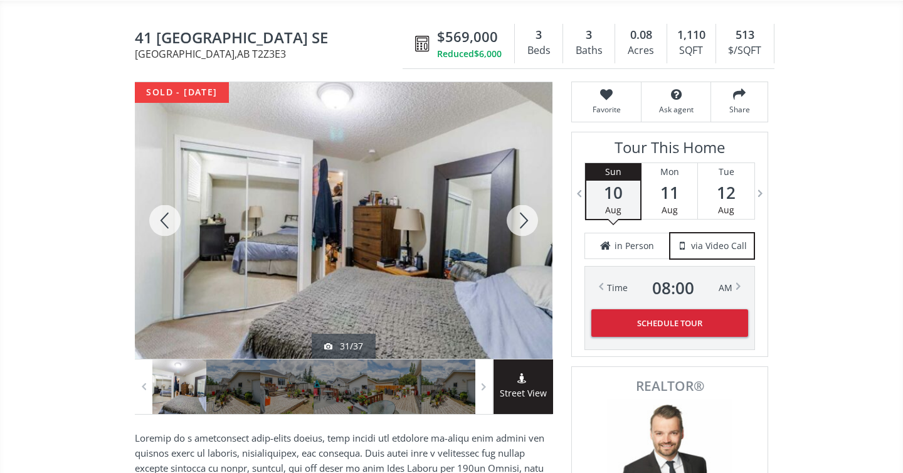
click at [169, 219] on div at bounding box center [165, 220] width 60 height 276
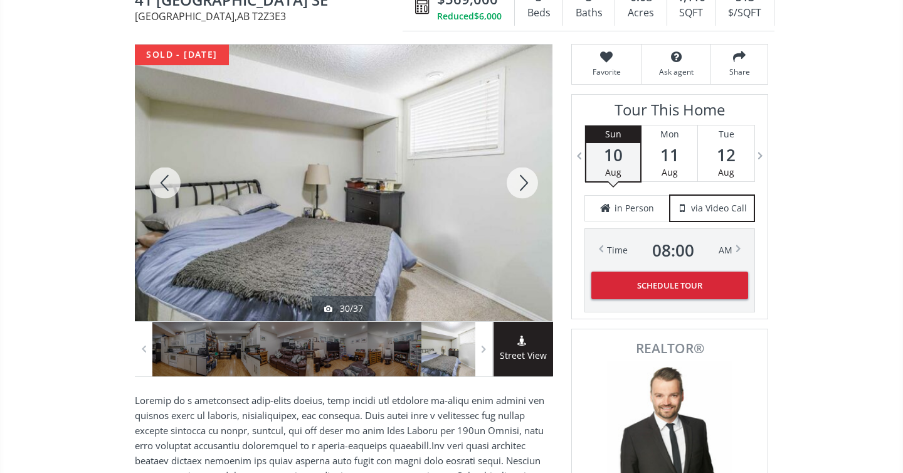
scroll to position [105, 0]
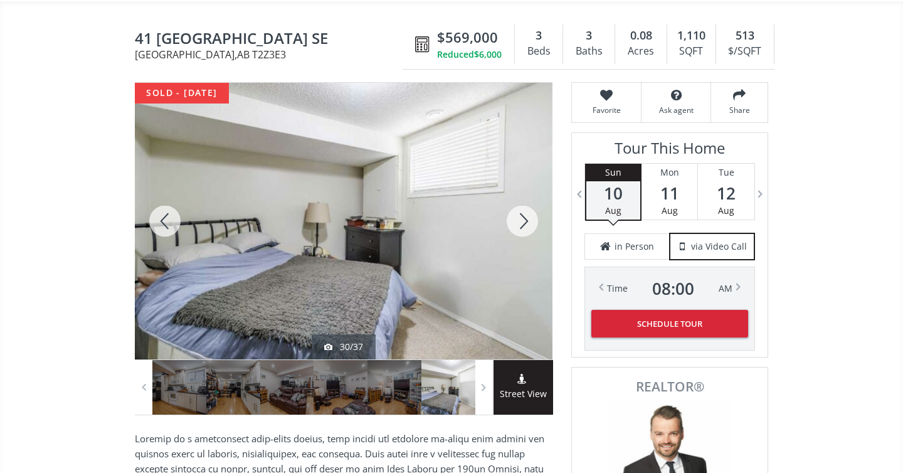
click at [166, 224] on div at bounding box center [165, 221] width 60 height 276
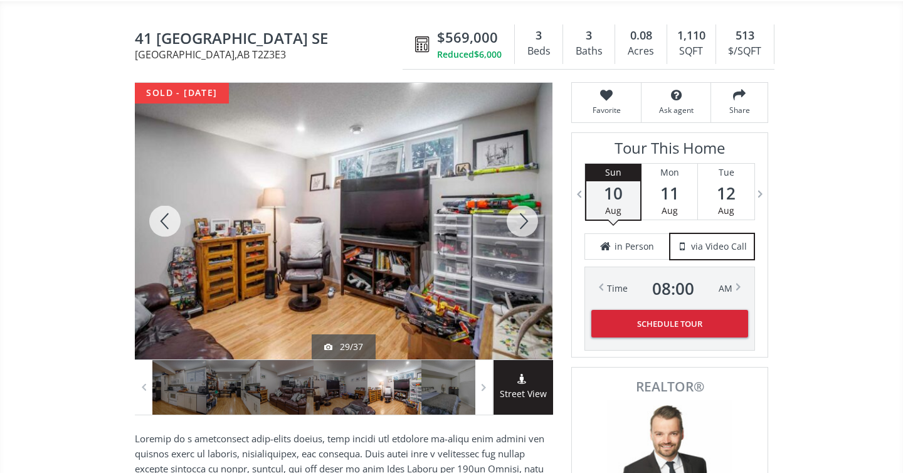
click at [166, 224] on div at bounding box center [165, 221] width 60 height 276
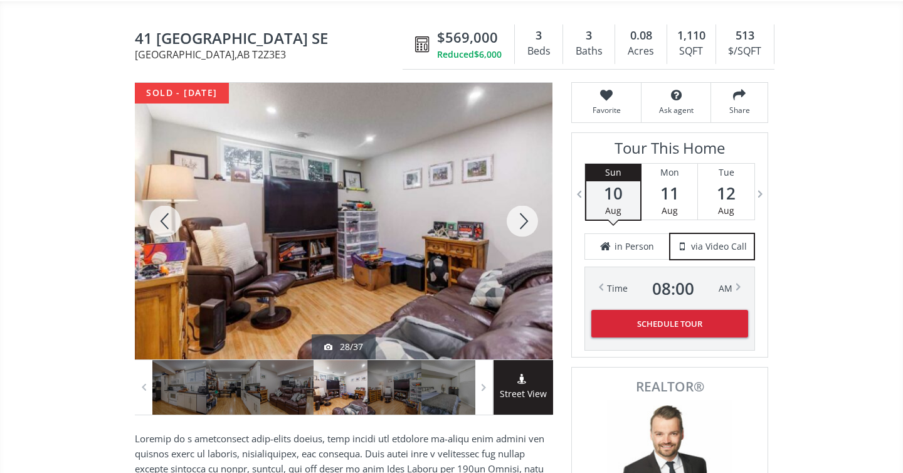
click at [166, 224] on div at bounding box center [165, 221] width 60 height 276
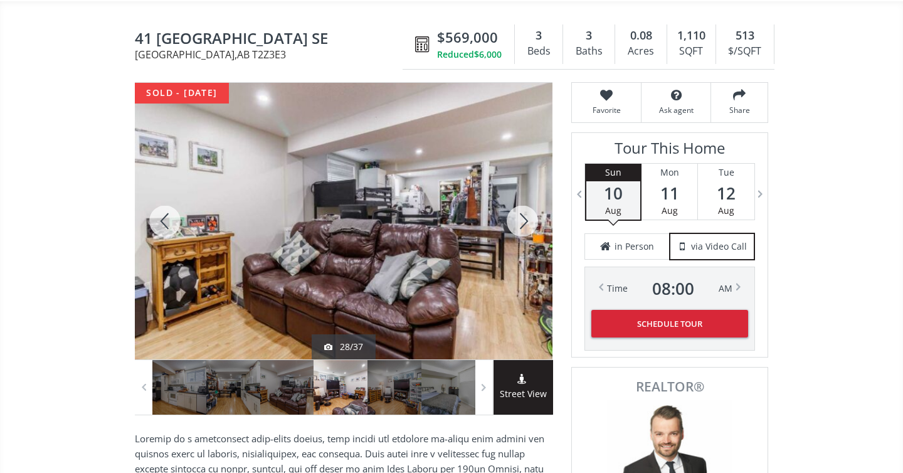
click at [166, 224] on div at bounding box center [165, 221] width 60 height 276
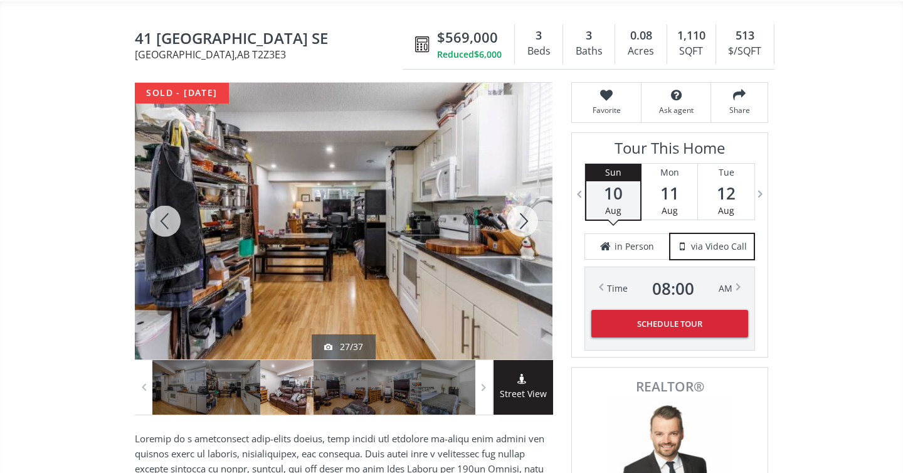
click at [166, 224] on div at bounding box center [165, 221] width 60 height 276
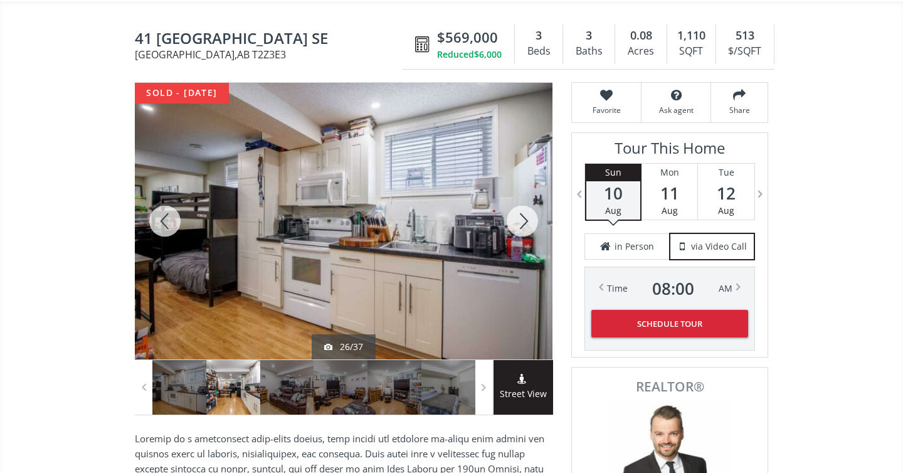
click at [166, 224] on div at bounding box center [165, 221] width 60 height 276
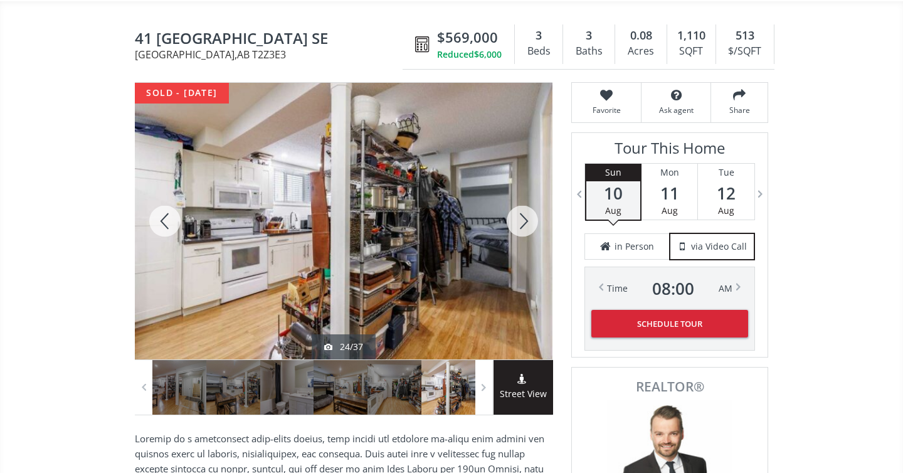
click at [166, 224] on div at bounding box center [165, 221] width 60 height 276
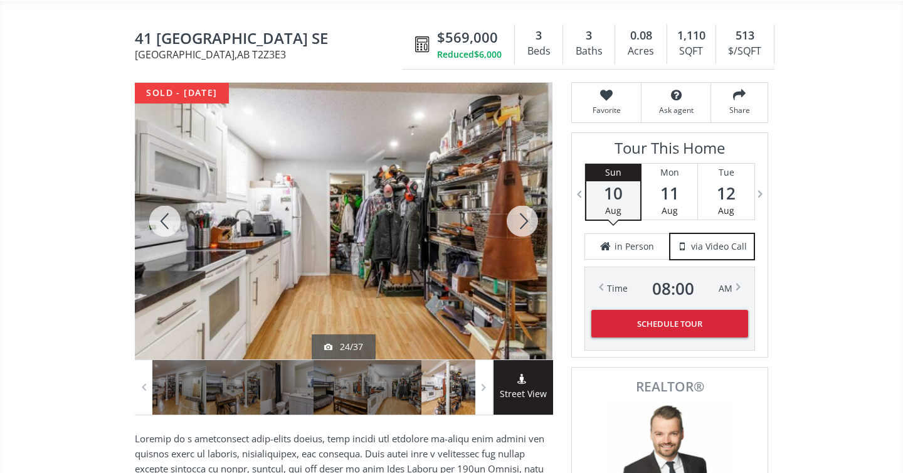
click at [166, 224] on div at bounding box center [165, 221] width 60 height 276
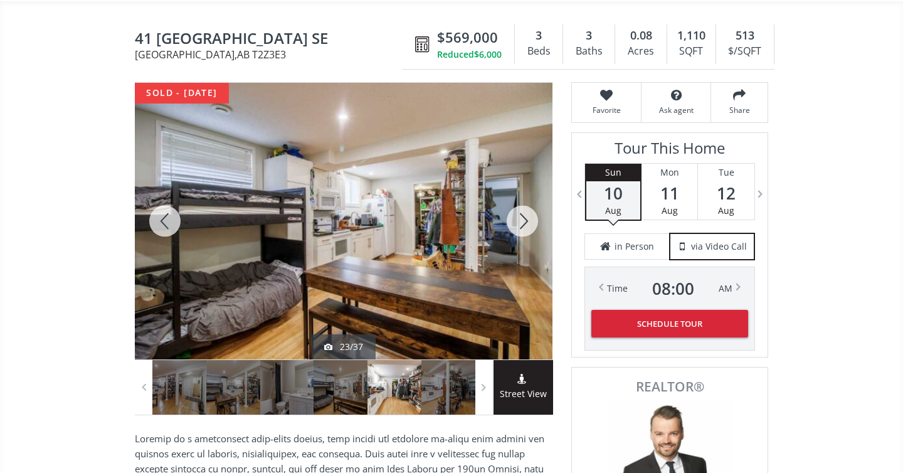
click at [166, 224] on div at bounding box center [165, 221] width 60 height 276
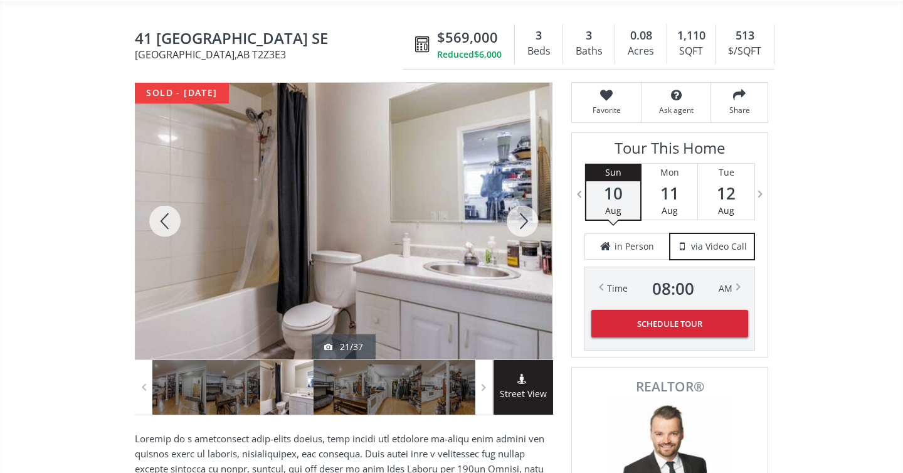
click at [166, 224] on div at bounding box center [165, 221] width 60 height 276
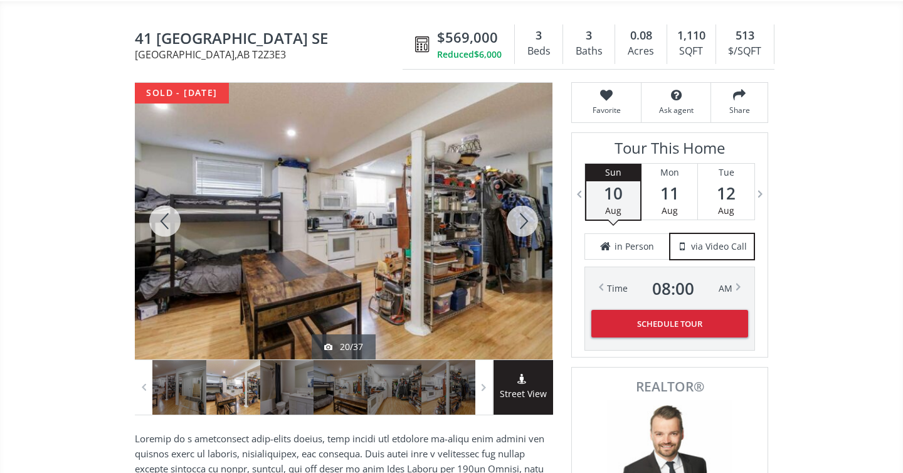
click at [166, 224] on div at bounding box center [165, 221] width 60 height 276
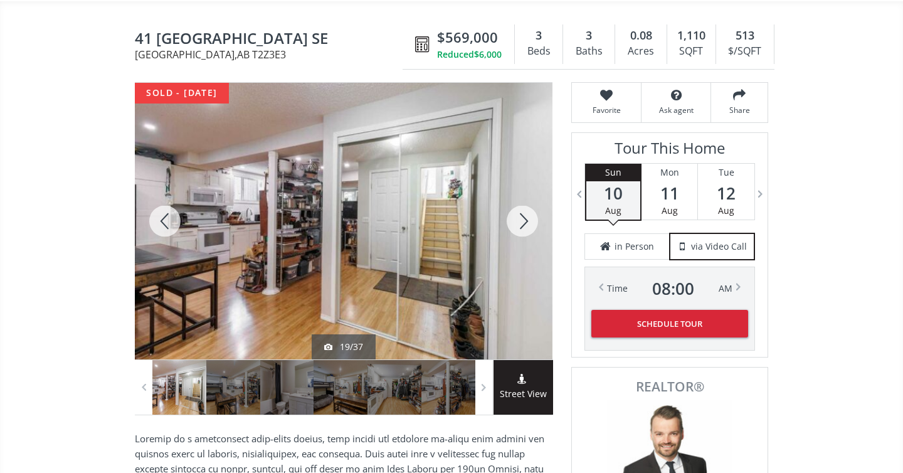
click at [166, 224] on div at bounding box center [165, 221] width 60 height 276
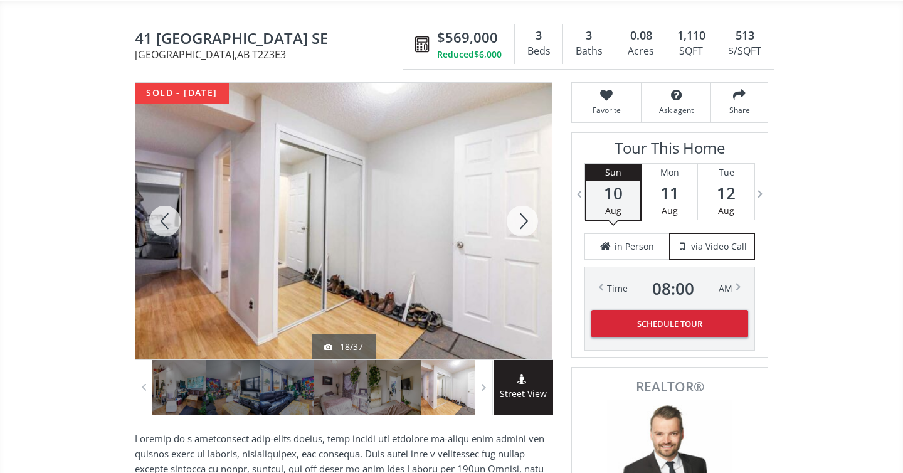
click at [166, 224] on div at bounding box center [165, 221] width 60 height 276
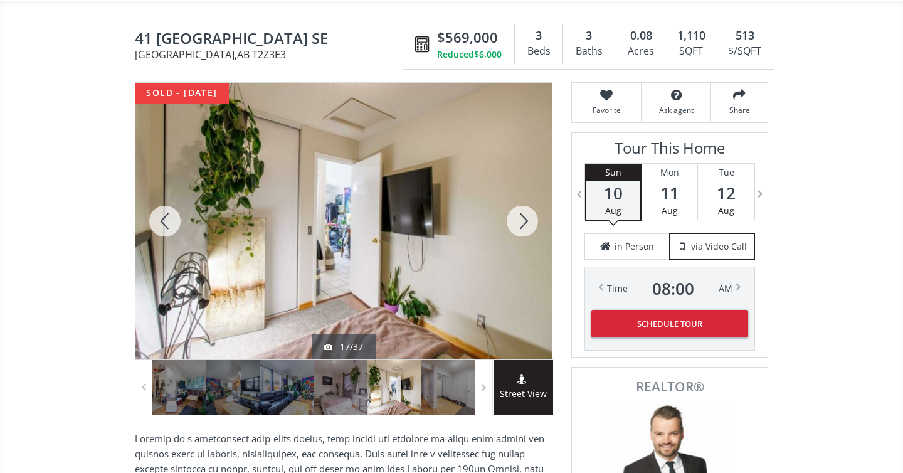
click at [166, 224] on div at bounding box center [165, 221] width 60 height 276
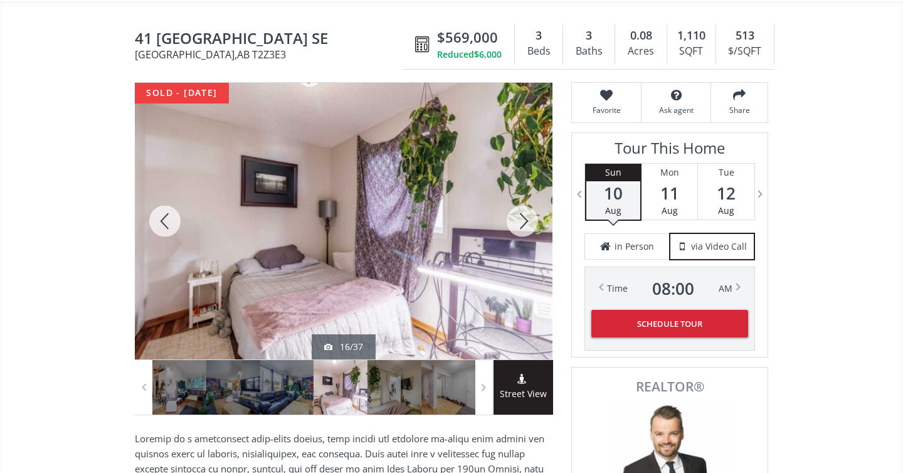
click at [166, 224] on div at bounding box center [165, 221] width 60 height 276
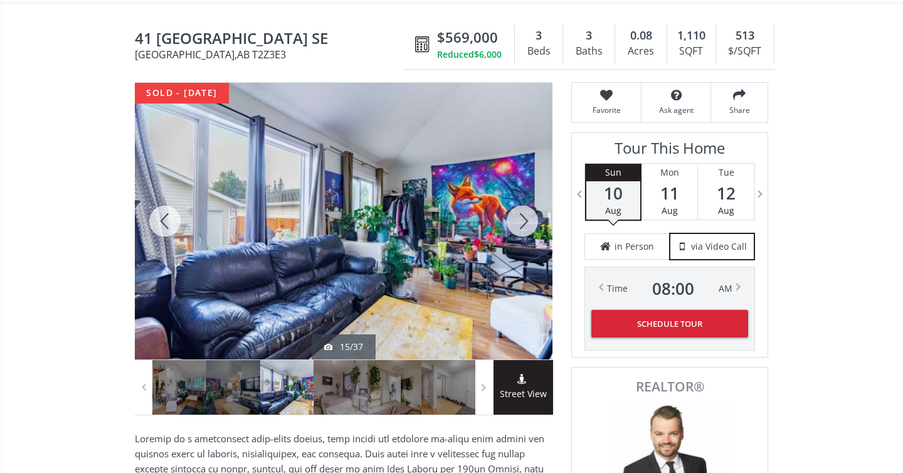
click at [166, 224] on div at bounding box center [165, 221] width 60 height 276
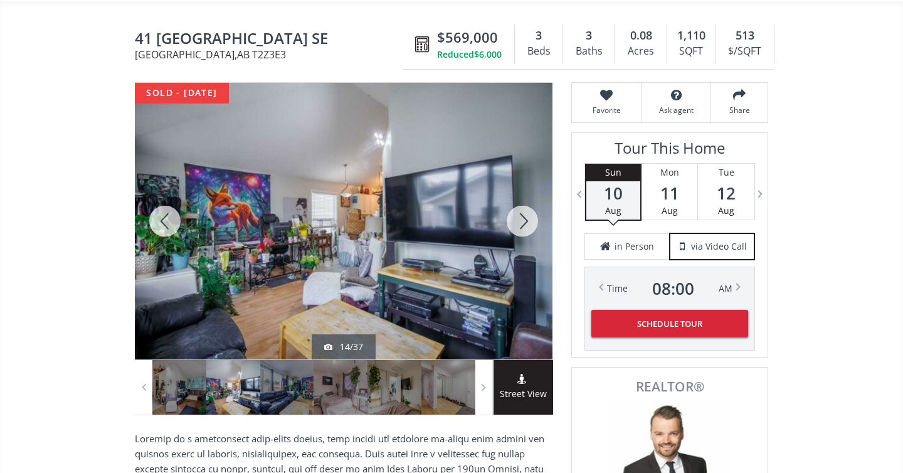
click at [166, 224] on div at bounding box center [165, 221] width 60 height 276
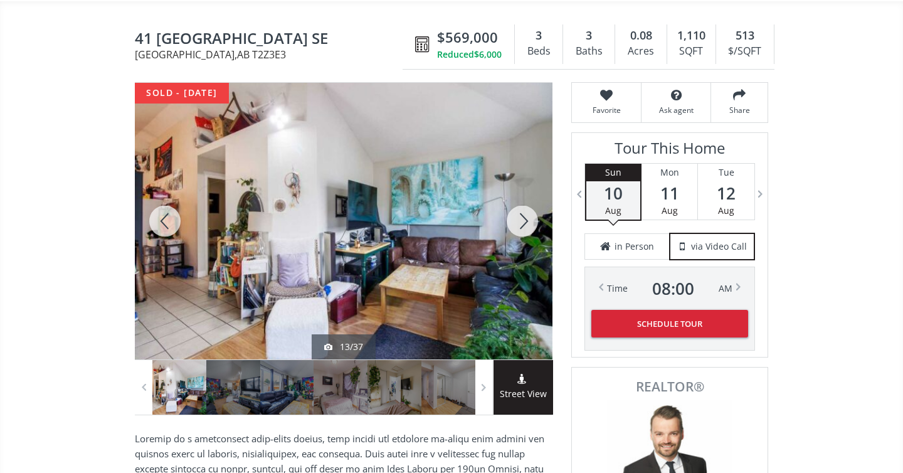
click at [166, 224] on div at bounding box center [165, 221] width 60 height 276
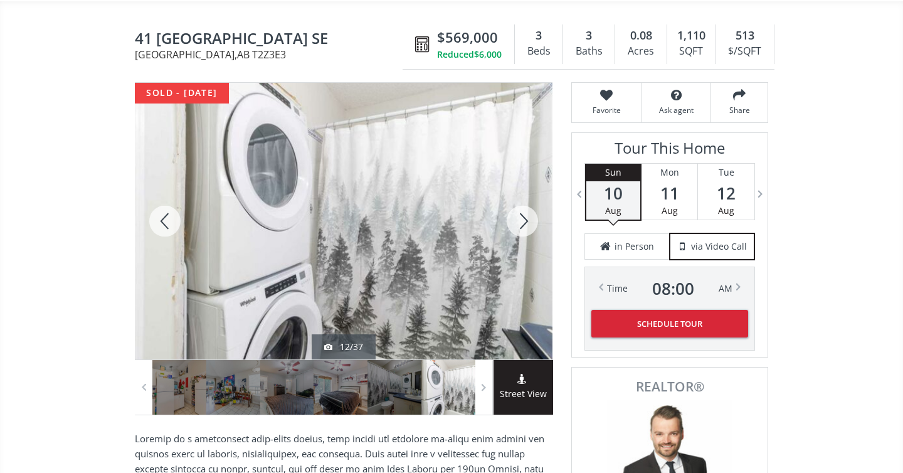
click at [166, 224] on div at bounding box center [165, 221] width 60 height 276
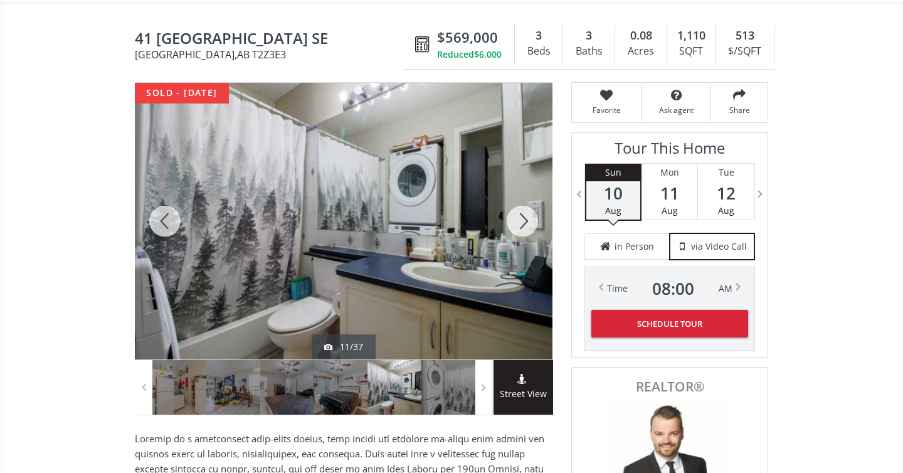
click at [166, 224] on div at bounding box center [165, 221] width 60 height 276
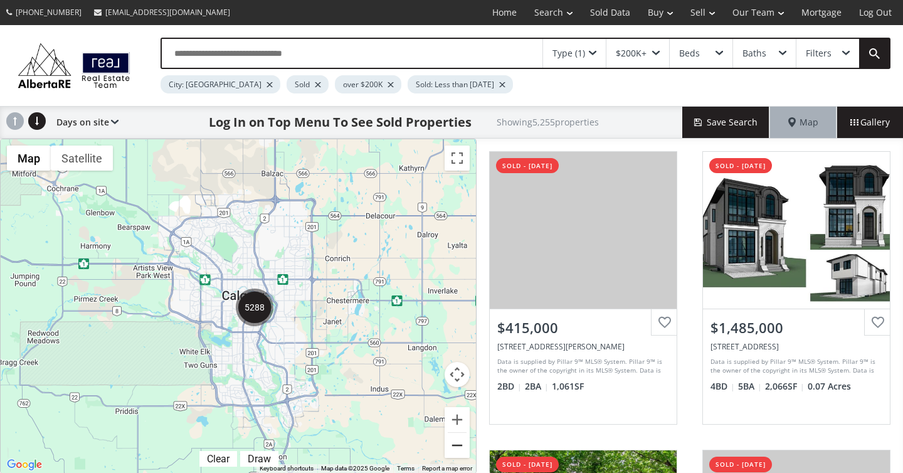
click at [461, 443] on button "Zoom out" at bounding box center [456, 445] width 25 height 25
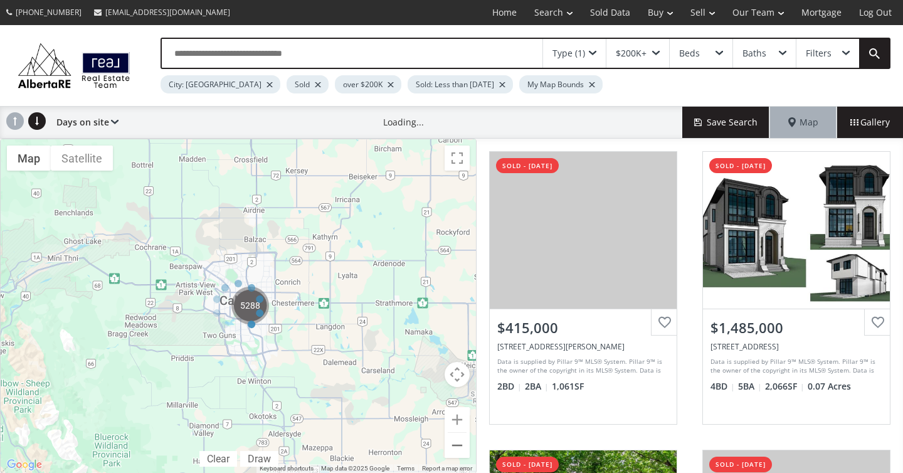
click at [461, 443] on div at bounding box center [238, 306] width 476 height 335
drag, startPoint x: 150, startPoint y: 349, endPoint x: 261, endPoint y: 342, distance: 111.8
click at [261, 342] on div at bounding box center [238, 306] width 476 height 335
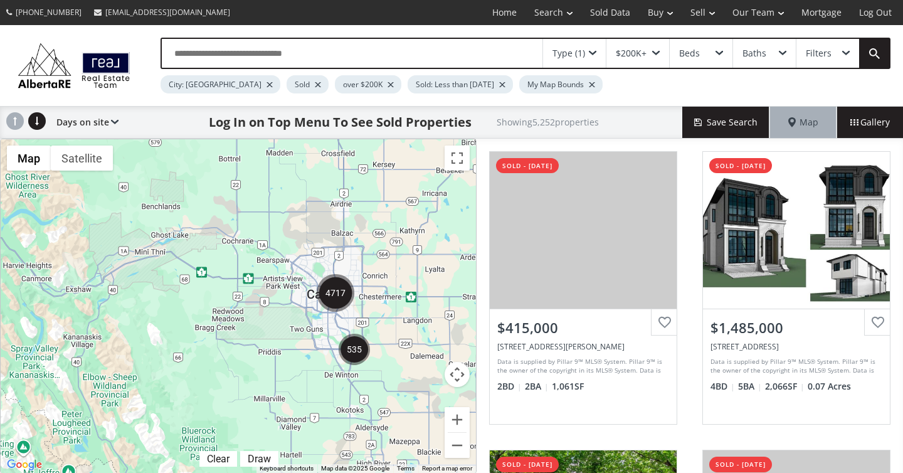
drag, startPoint x: 163, startPoint y: 345, endPoint x: 253, endPoint y: 338, distance: 90.0
click at [253, 338] on div "To navigate, press the arrow keys." at bounding box center [238, 305] width 475 height 333
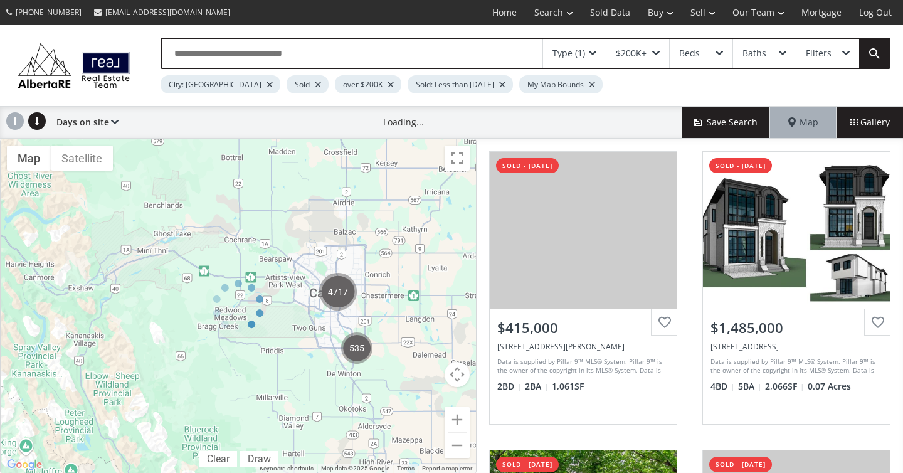
click at [266, 86] on div at bounding box center [269, 84] width 6 height 5
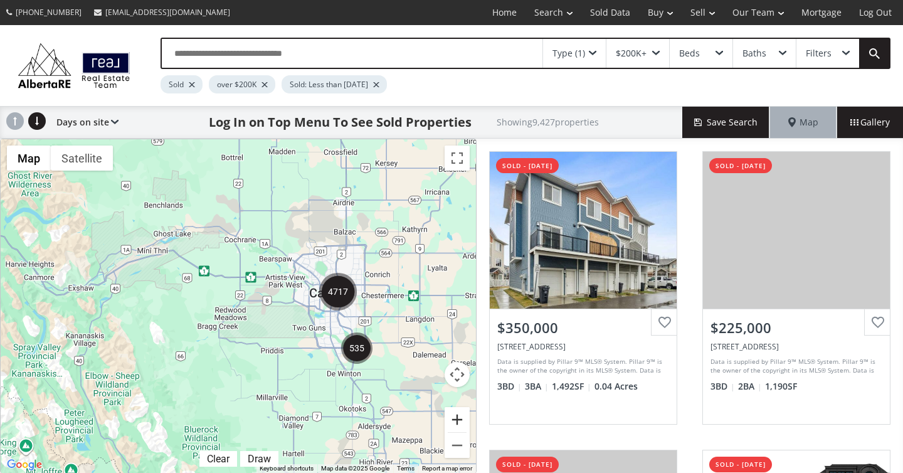
click at [458, 420] on button "Zoom in" at bounding box center [456, 419] width 25 height 25
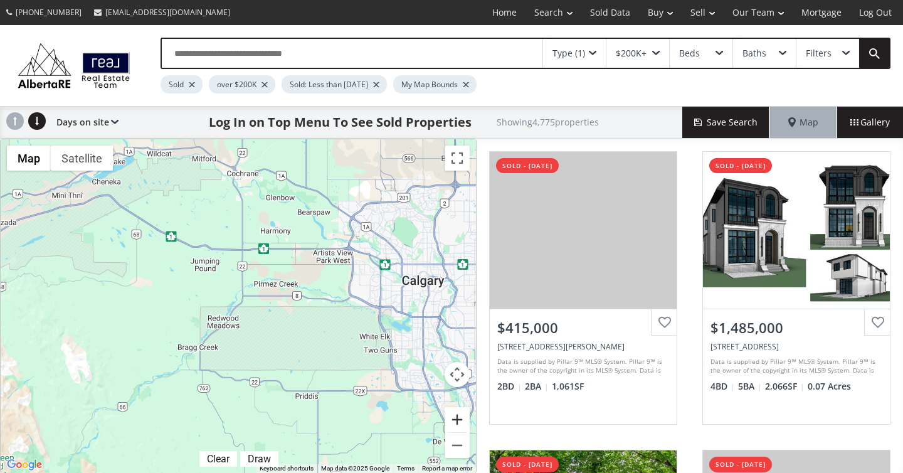
click at [458, 419] on button "Zoom in" at bounding box center [456, 419] width 25 height 25
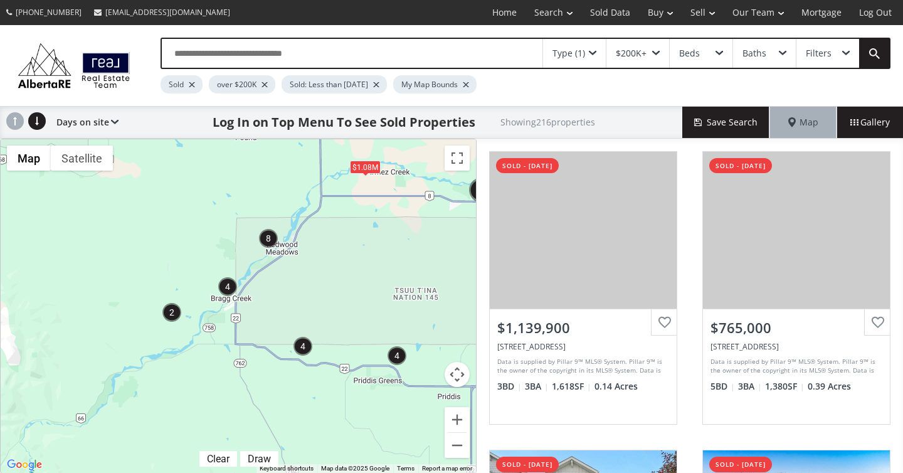
drag, startPoint x: 262, startPoint y: 382, endPoint x: 337, endPoint y: 290, distance: 118.1
click at [337, 290] on div "To navigate, press the arrow keys. $1.08M" at bounding box center [238, 305] width 475 height 333
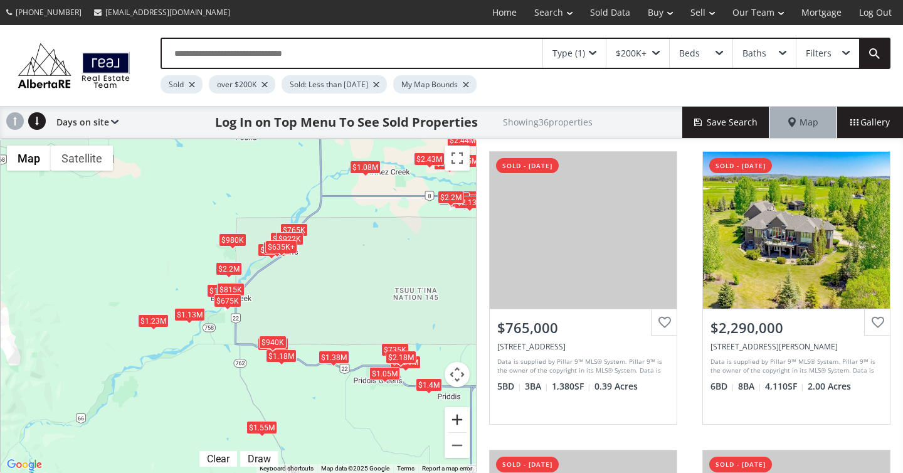
click at [454, 412] on button "Zoom in" at bounding box center [456, 419] width 25 height 25
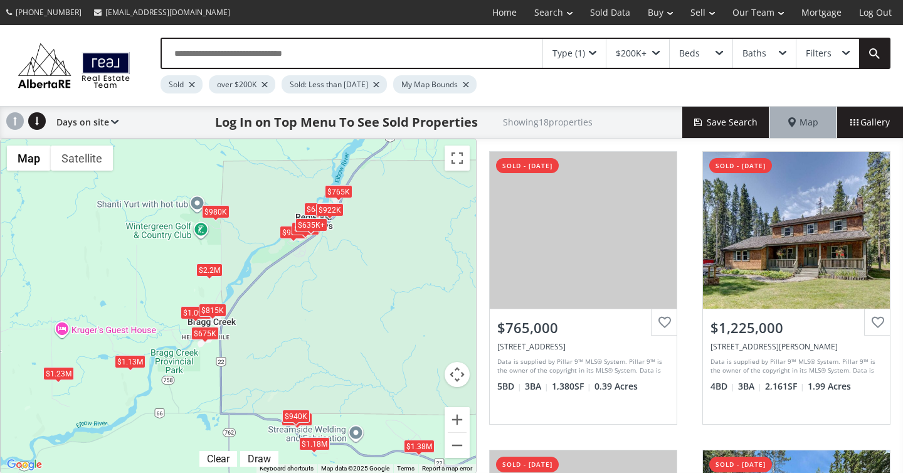
drag, startPoint x: 396, startPoint y: 283, endPoint x: 383, endPoint y: 315, distance: 34.9
click at [383, 315] on div "To navigate, press the arrow keys. $765K $1.23M $985K $640K $765K $635K+ $1.06M…" at bounding box center [238, 305] width 475 height 333
click at [459, 416] on button "Zoom in" at bounding box center [456, 419] width 25 height 25
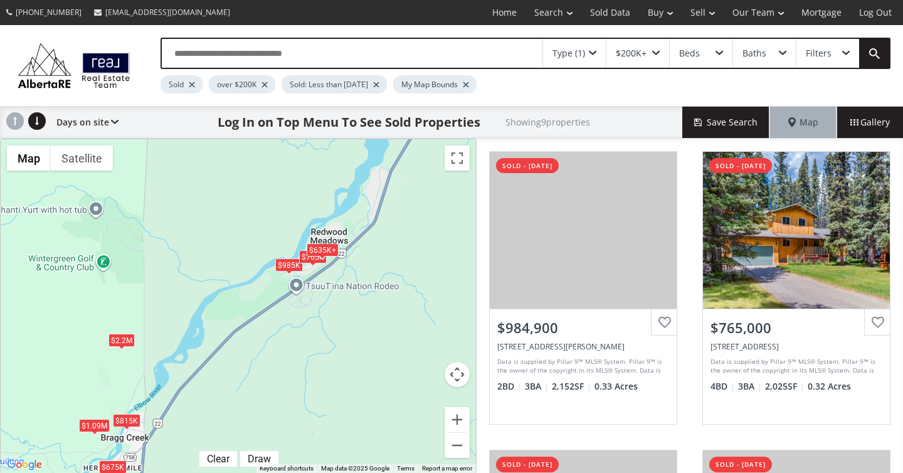
drag, startPoint x: 435, startPoint y: 233, endPoint x: 375, endPoint y: 334, distance: 118.0
click at [375, 334] on div "To navigate, press the arrow keys. $985K $765K $635K+ $1.09M $2.2M $1.13M $635K…" at bounding box center [238, 305] width 475 height 333
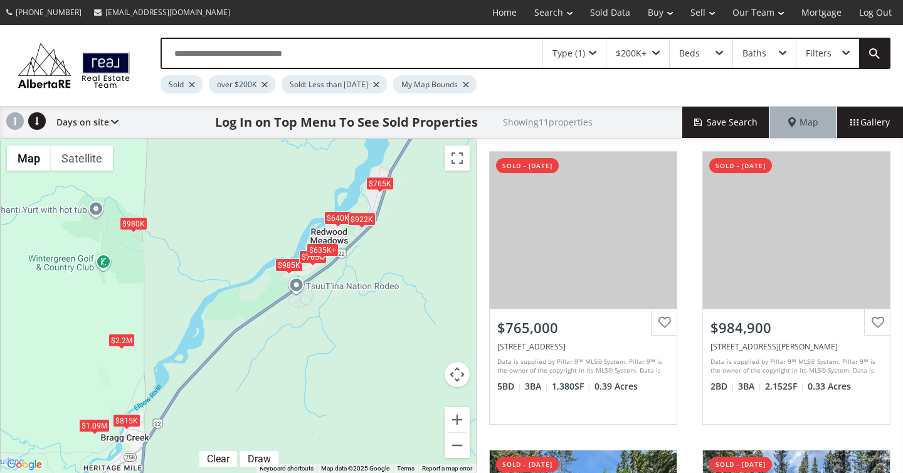
click at [364, 216] on div "$922K" at bounding box center [362, 219] width 28 height 13
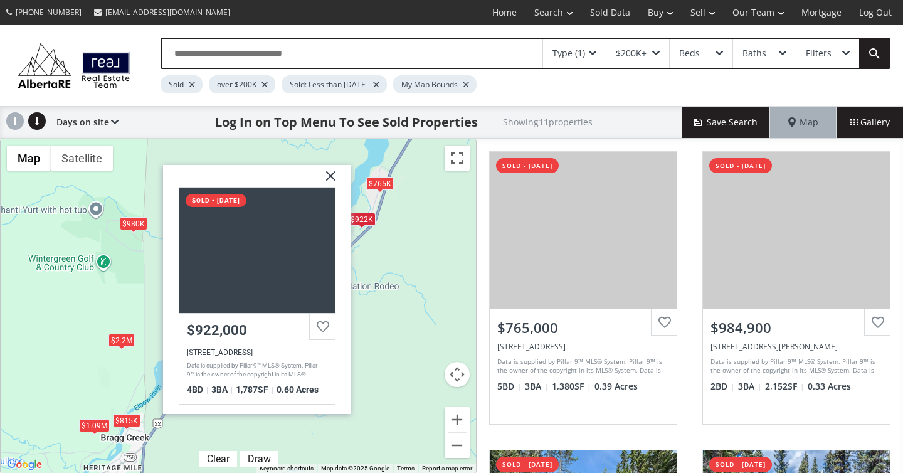
click at [327, 176] on img at bounding box center [325, 180] width 31 height 31
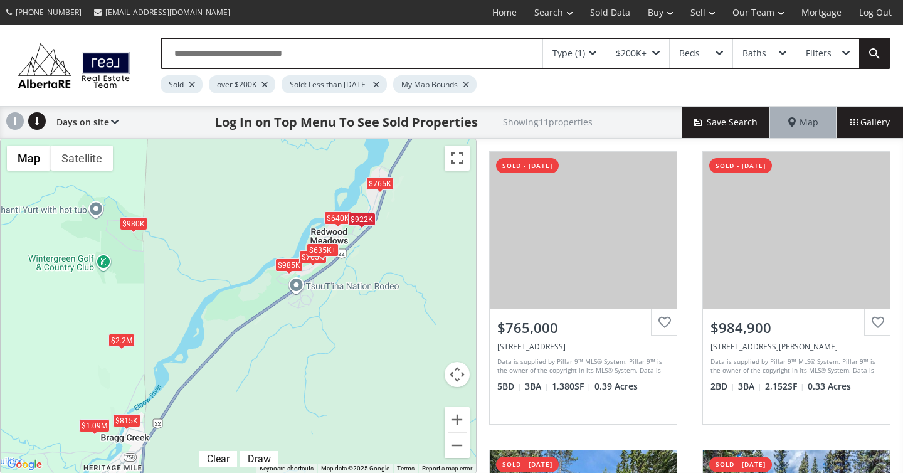
click at [384, 188] on div "$765K" at bounding box center [380, 183] width 28 height 13
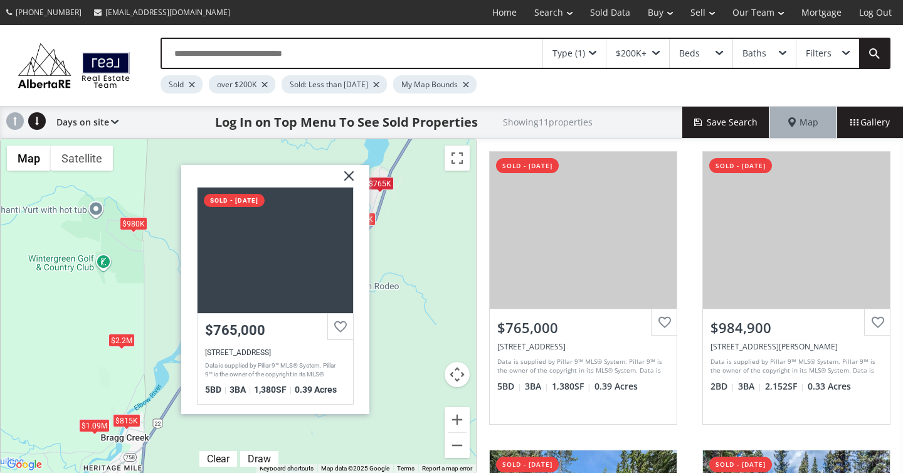
click at [349, 174] on img at bounding box center [343, 180] width 31 height 31
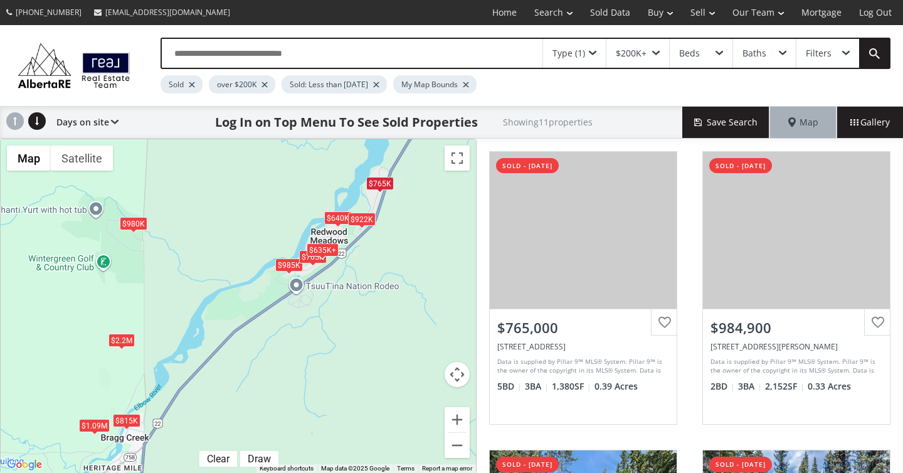
click at [325, 248] on div "$635K+" at bounding box center [323, 249] width 32 height 13
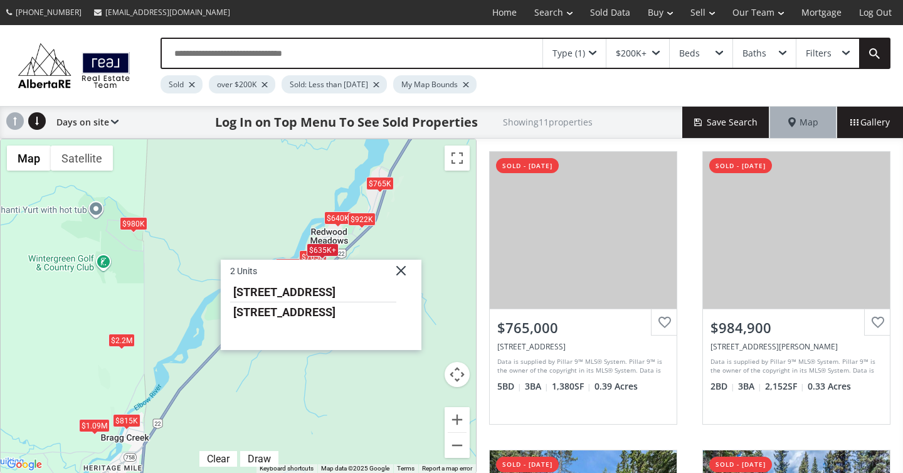
click at [405, 273] on img at bounding box center [395, 275] width 31 height 31
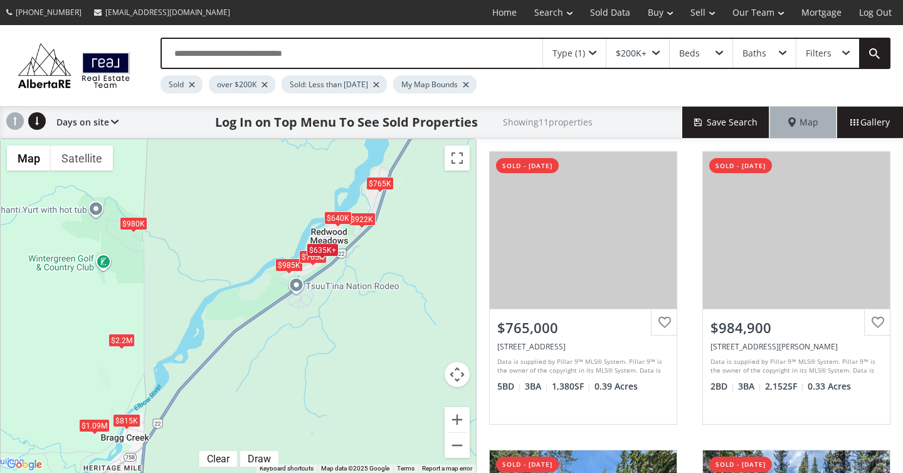
click at [337, 219] on div "$640K" at bounding box center [338, 217] width 28 height 13
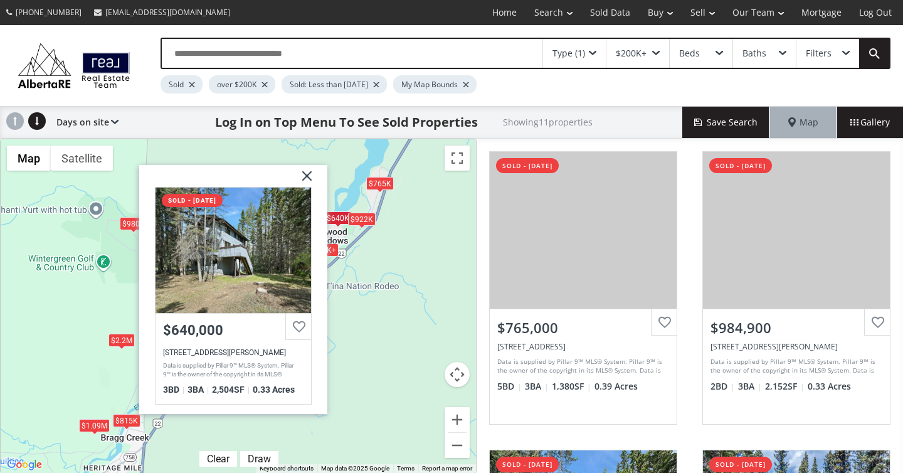
click at [307, 177] on img at bounding box center [301, 180] width 31 height 31
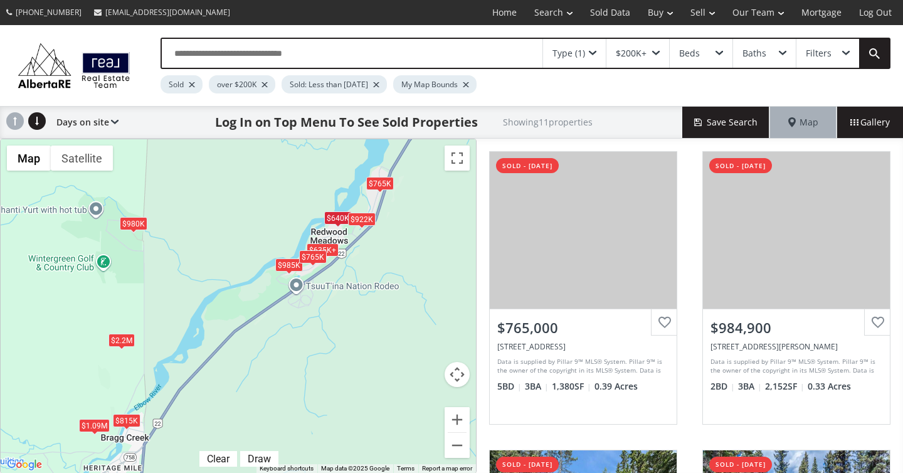
click at [312, 258] on div "$765K" at bounding box center [313, 256] width 28 height 13
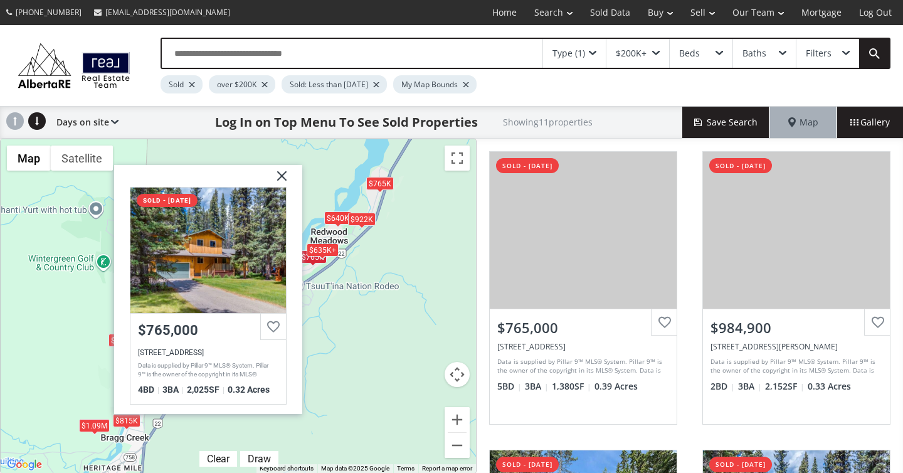
click at [285, 170] on img at bounding box center [276, 180] width 31 height 31
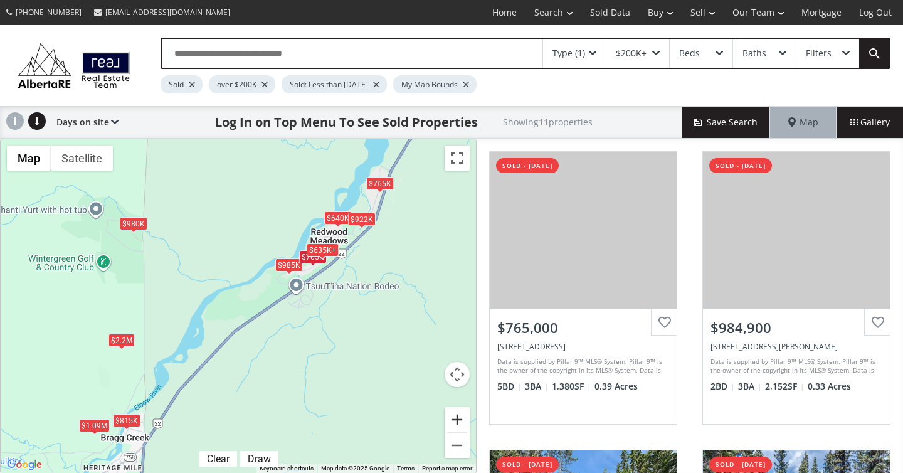
click at [457, 413] on button "Zoom in" at bounding box center [456, 419] width 25 height 25
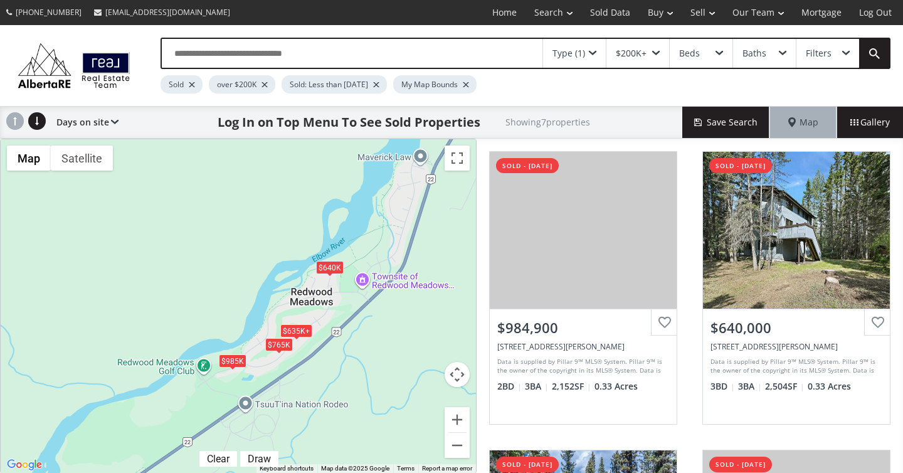
drag, startPoint x: 436, startPoint y: 300, endPoint x: 327, endPoint y: 432, distance: 171.4
click at [327, 432] on div "To navigate, press the arrow keys. $985K $640K $765K $635K+ $2.2M $980K $635K+" at bounding box center [238, 305] width 475 height 333
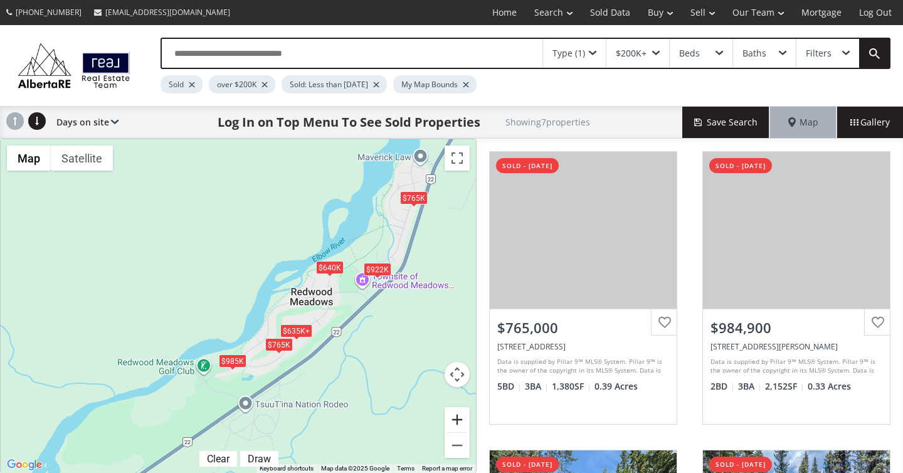
click at [454, 412] on button "Zoom in" at bounding box center [456, 419] width 25 height 25
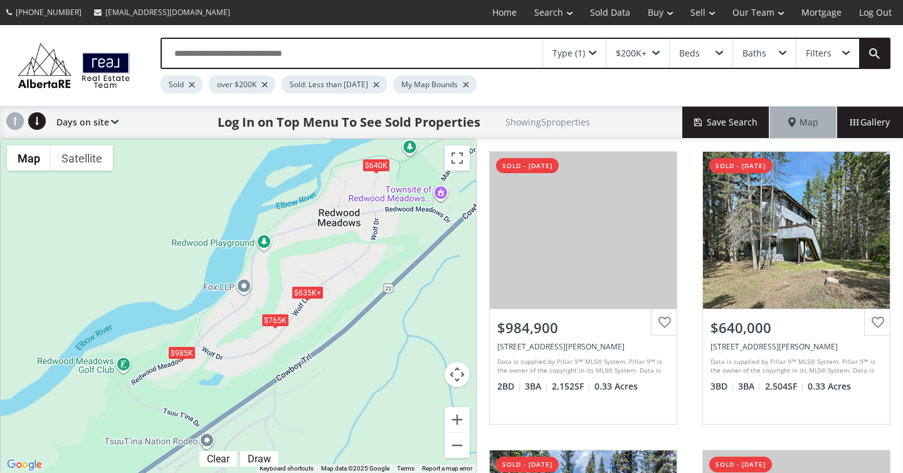
drag, startPoint x: 395, startPoint y: 396, endPoint x: 349, endPoint y: 325, distance: 84.1
click at [349, 325] on div "To navigate, press the arrow keys. $985K $640K $765K $635K+ $635K+" at bounding box center [238, 305] width 475 height 333
click at [302, 288] on div "$635K+" at bounding box center [307, 291] width 32 height 13
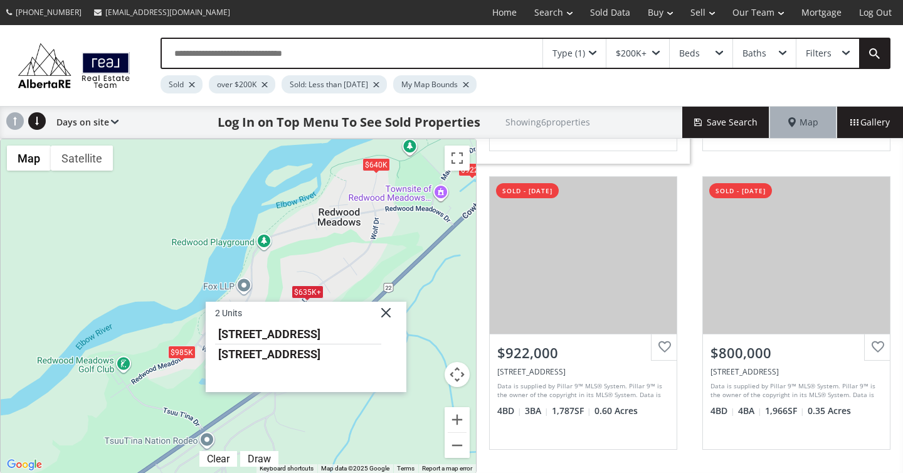
scroll to position [572, 0]
click at [193, 87] on div "Sold" at bounding box center [181, 84] width 42 height 18
click at [191, 83] on div at bounding box center [192, 84] width 6 height 5
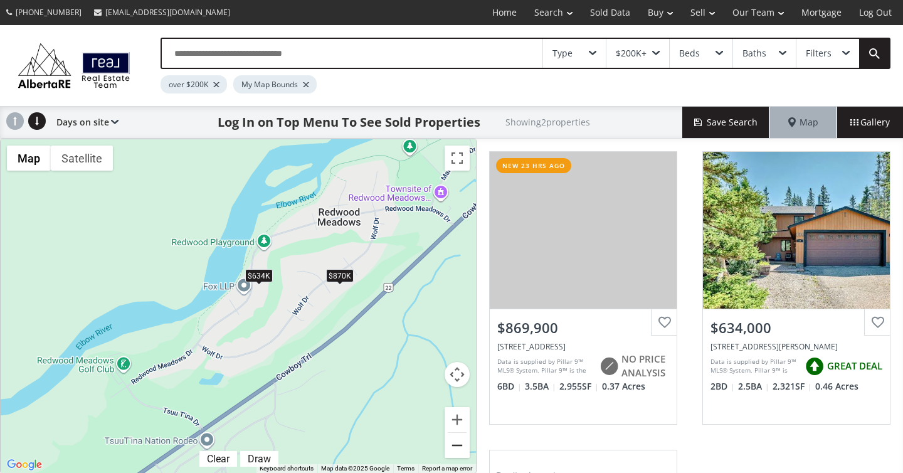
click at [458, 440] on button "Zoom out" at bounding box center [456, 445] width 25 height 25
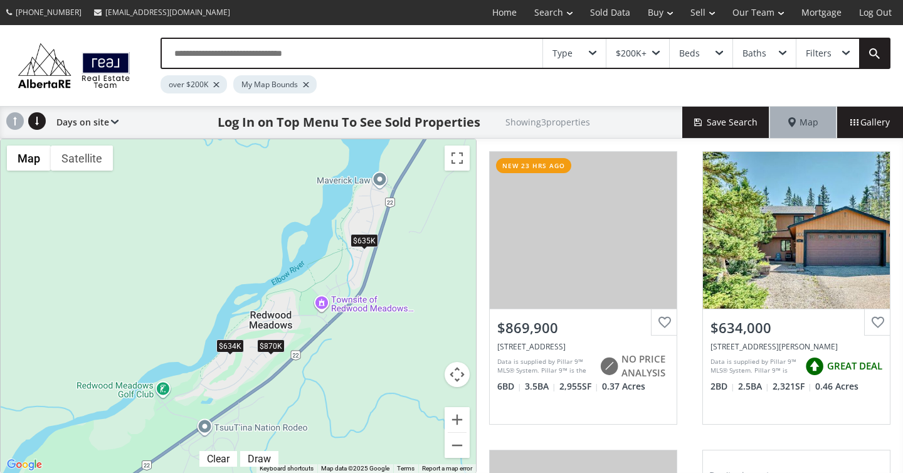
drag, startPoint x: 382, startPoint y: 283, endPoint x: 364, endPoint y: 344, distance: 62.9
click at [364, 344] on div "To navigate, press the arrow keys. $870K $634K $635K" at bounding box center [238, 305] width 475 height 333
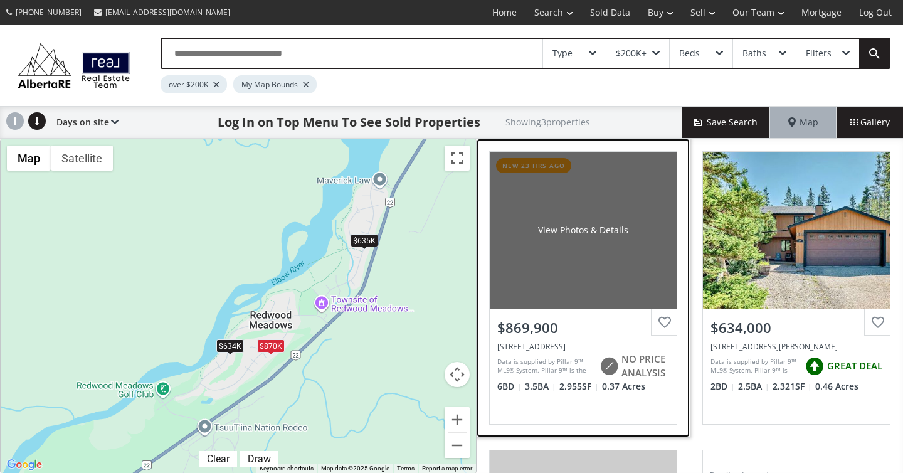
click at [579, 253] on div "View Photos & Details" at bounding box center [583, 230] width 187 height 157
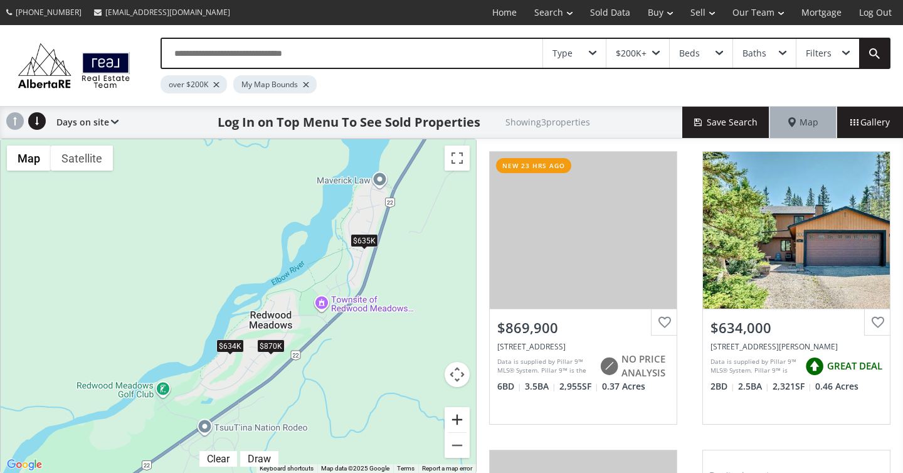
click at [456, 422] on button "Zoom in" at bounding box center [456, 419] width 25 height 25
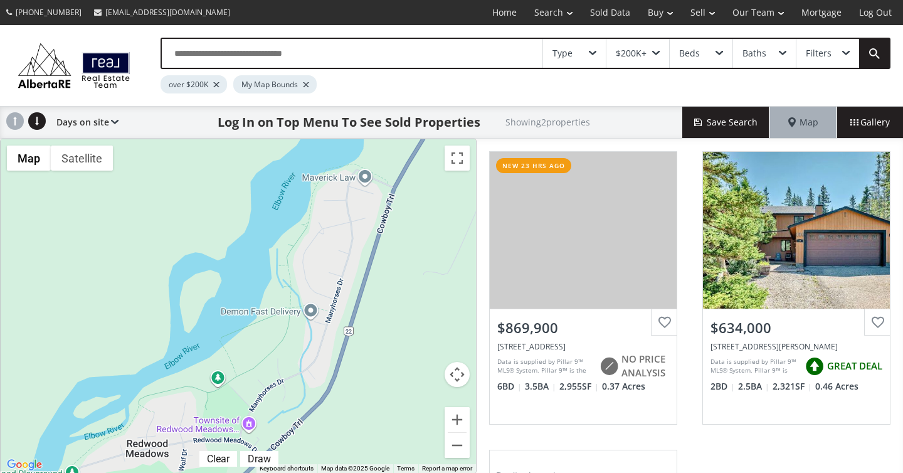
drag, startPoint x: 350, startPoint y: 333, endPoint x: 193, endPoint y: 445, distance: 192.7
click at [193, 445] on div "To navigate, press the arrow keys. $870K $634K" at bounding box center [238, 305] width 475 height 333
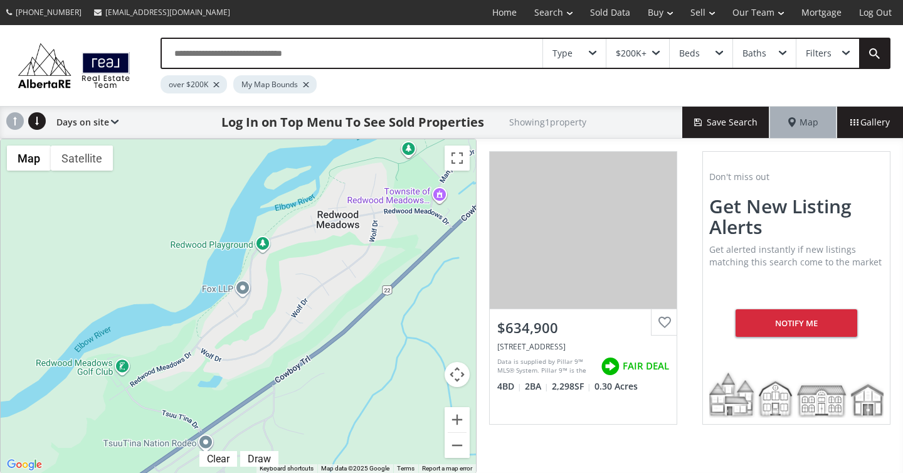
drag, startPoint x: 156, startPoint y: 360, endPoint x: 347, endPoint y: 130, distance: 299.1
click at [347, 130] on div "Type $200K+ Beds Baths Filters over $200K My Map Bounds Days on site Price SQFT…" at bounding box center [451, 249] width 903 height 448
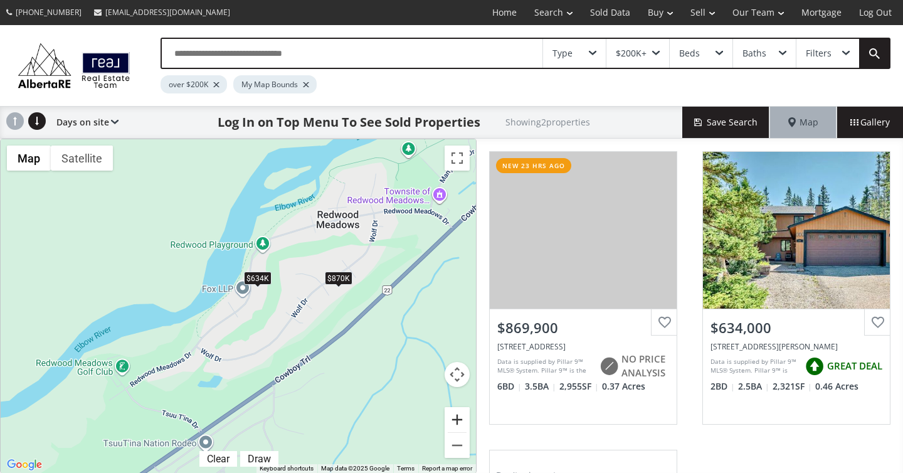
click at [456, 421] on button "Zoom in" at bounding box center [456, 419] width 25 height 25
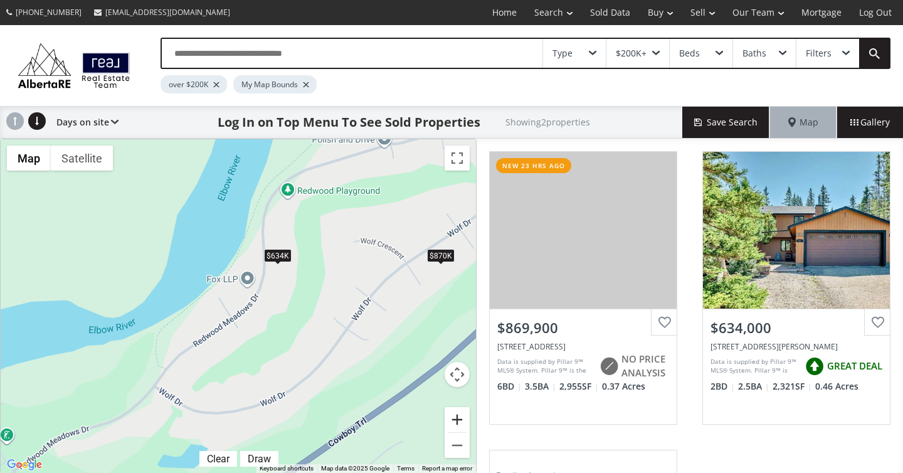
click at [458, 418] on button "Zoom in" at bounding box center [456, 419] width 25 height 25
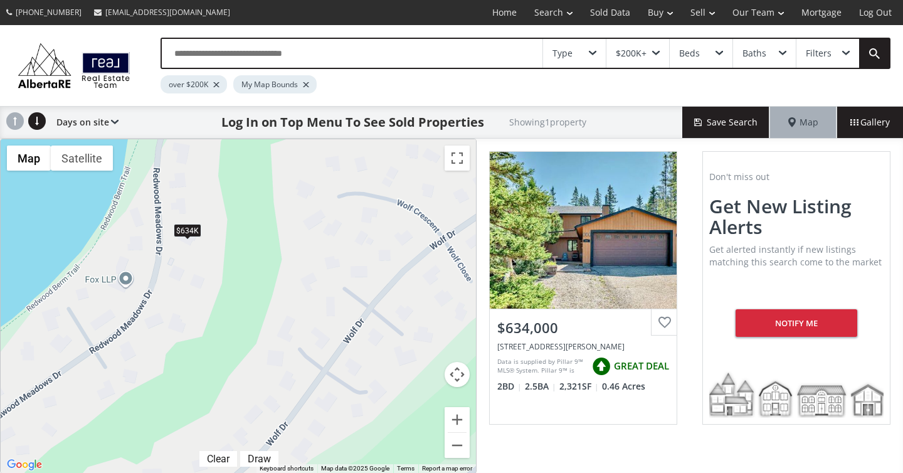
drag, startPoint x: 366, startPoint y: 248, endPoint x: 233, endPoint y: 266, distance: 134.1
click at [233, 266] on div "To navigate, press the arrow keys. $634K" at bounding box center [238, 305] width 475 height 333
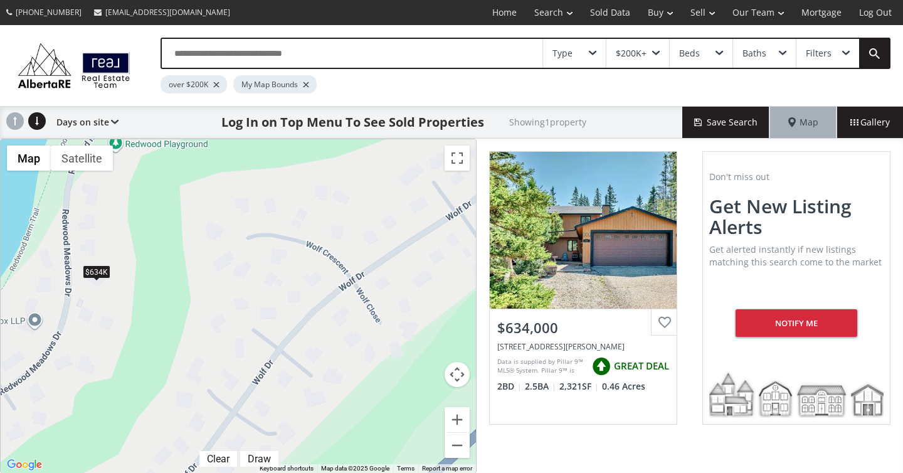
drag, startPoint x: 363, startPoint y: 272, endPoint x: 271, endPoint y: 315, distance: 101.8
click at [271, 315] on div "To navigate, press the arrow keys. $634K" at bounding box center [238, 305] width 475 height 333
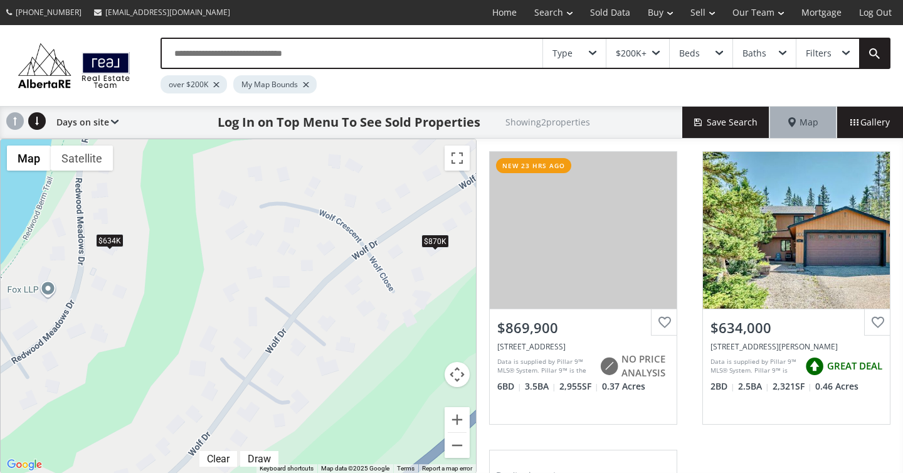
drag, startPoint x: 396, startPoint y: 316, endPoint x: 407, endPoint y: 285, distance: 33.3
click at [407, 285] on div "To navigate, press the arrow keys. $870K $634K" at bounding box center [238, 305] width 475 height 333
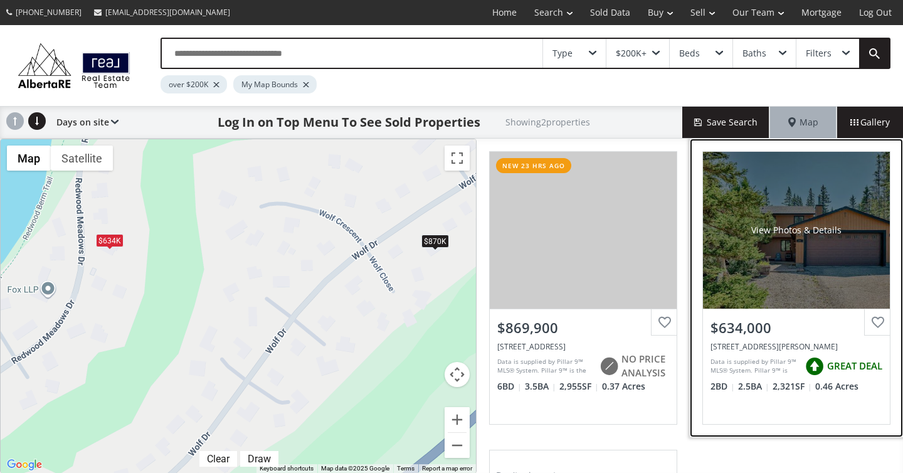
click at [775, 287] on div "View Photos & Details" at bounding box center [796, 230] width 187 height 157
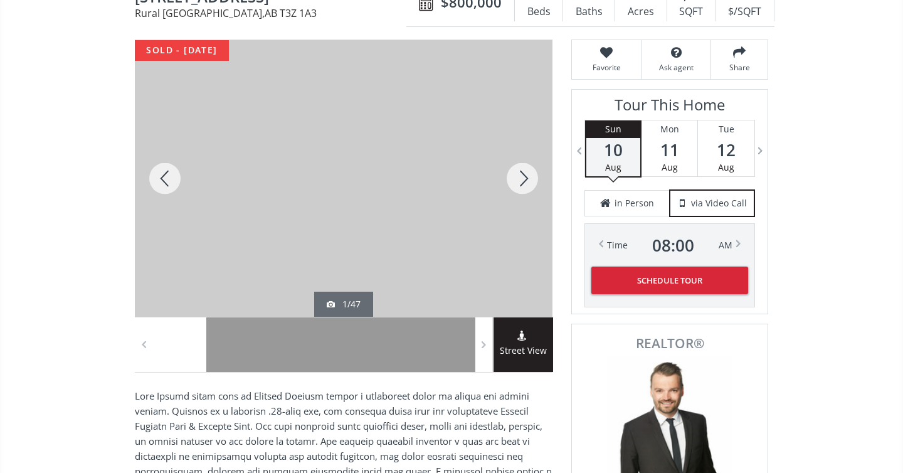
scroll to position [148, 0]
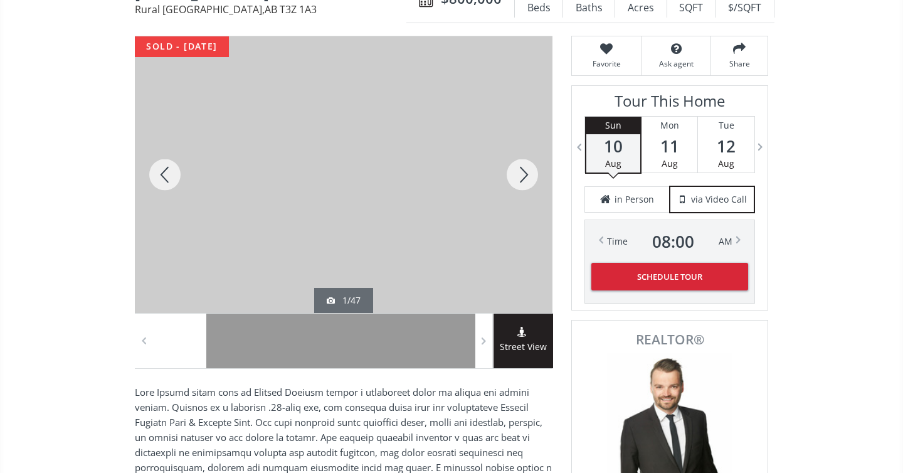
click at [525, 177] on div at bounding box center [522, 174] width 60 height 276
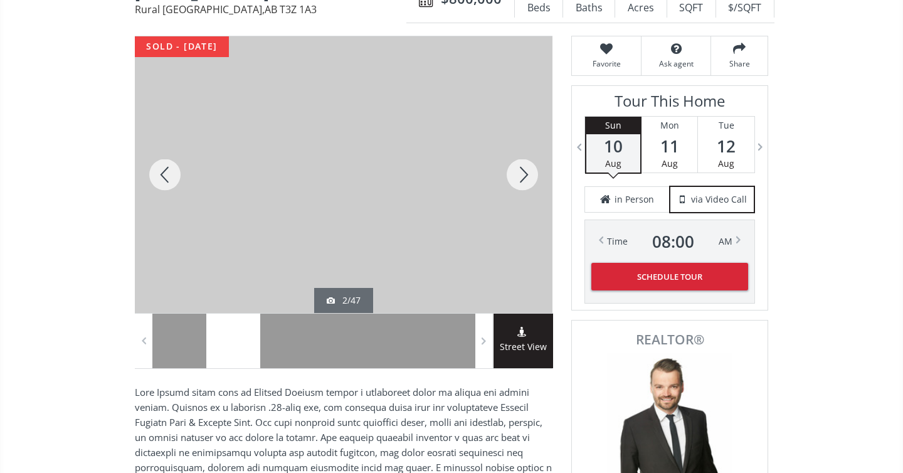
click at [525, 177] on div at bounding box center [522, 174] width 60 height 276
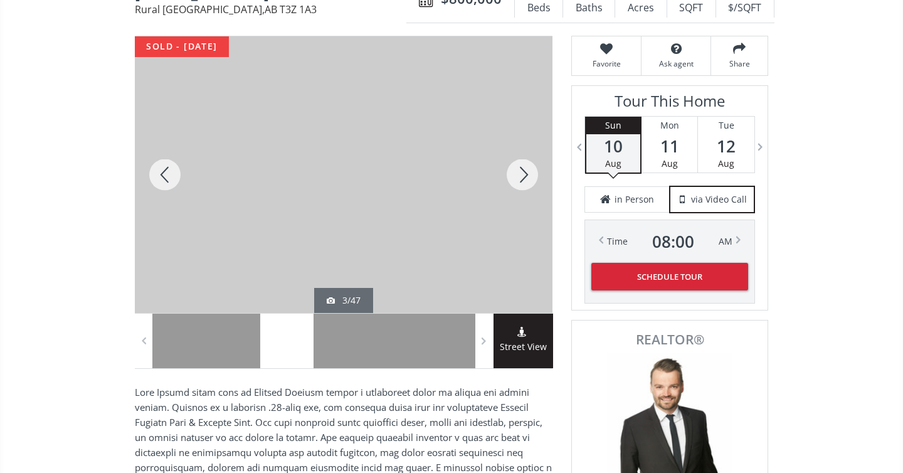
click at [156, 174] on div at bounding box center [165, 174] width 60 height 276
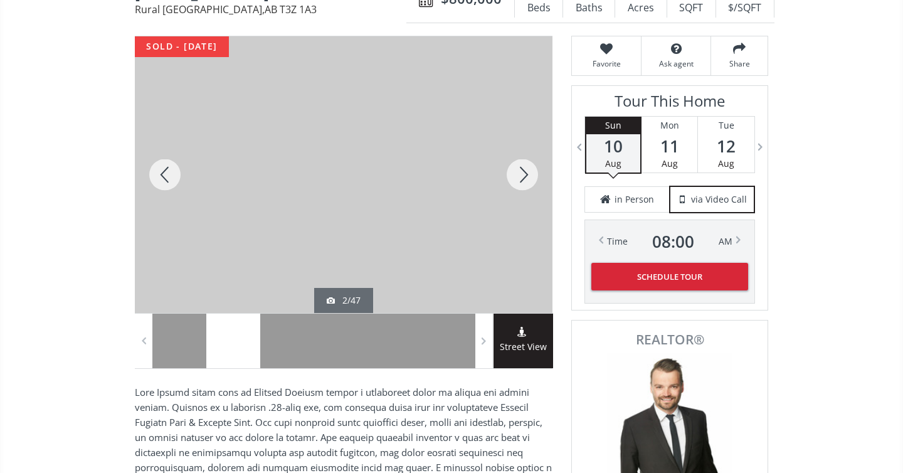
click at [522, 174] on div at bounding box center [522, 174] width 60 height 276
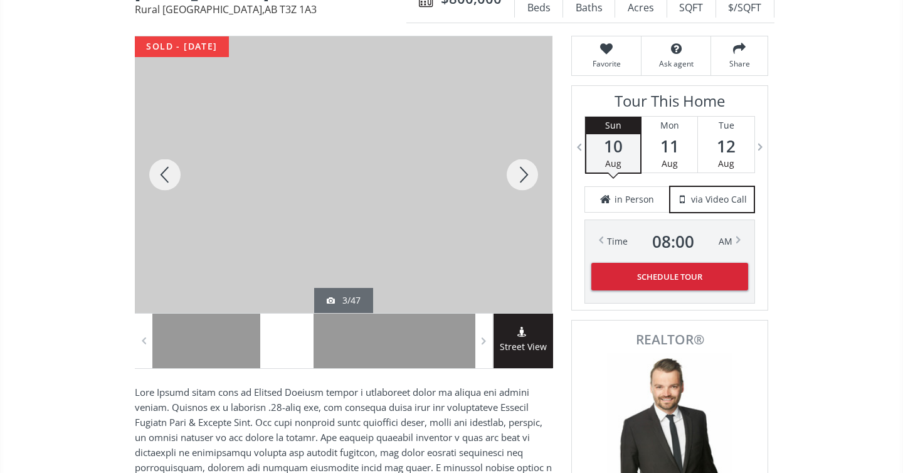
click at [522, 174] on div at bounding box center [522, 174] width 60 height 276
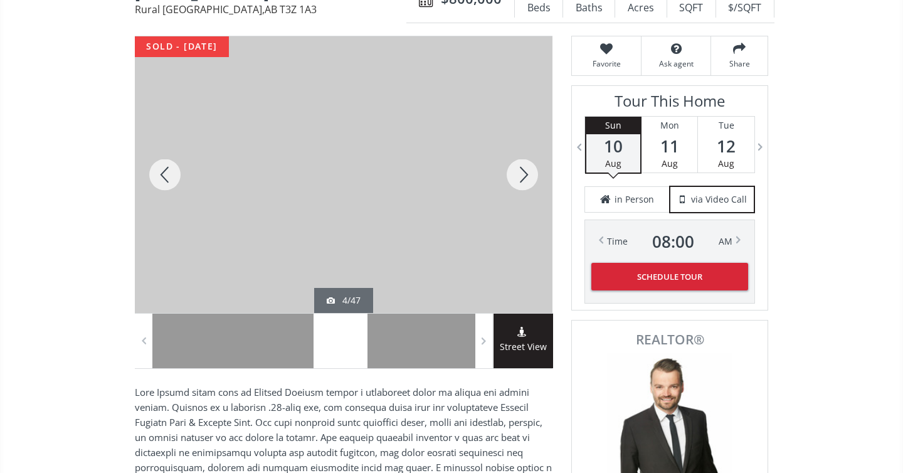
click at [522, 174] on div at bounding box center [522, 174] width 60 height 276
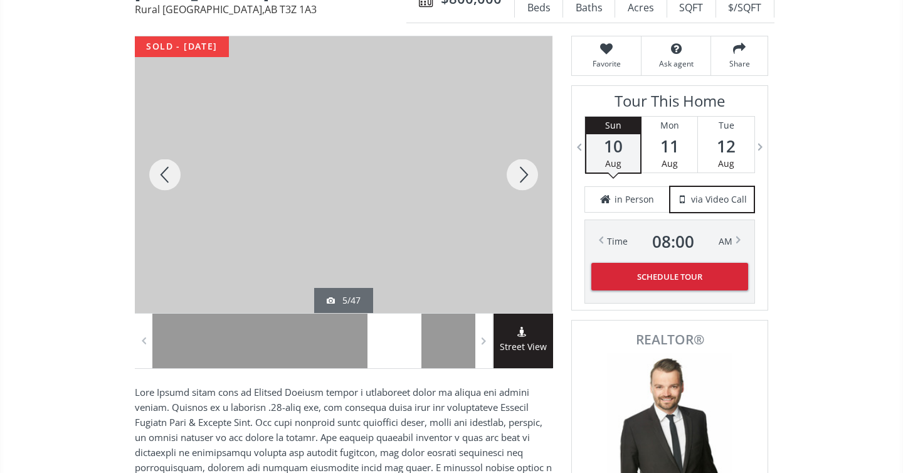
click at [522, 174] on div at bounding box center [522, 174] width 60 height 276
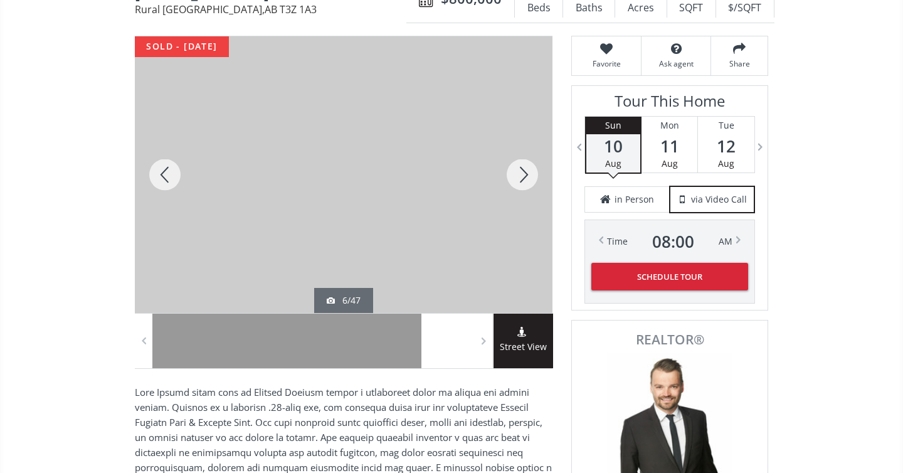
click at [522, 174] on div at bounding box center [522, 174] width 60 height 276
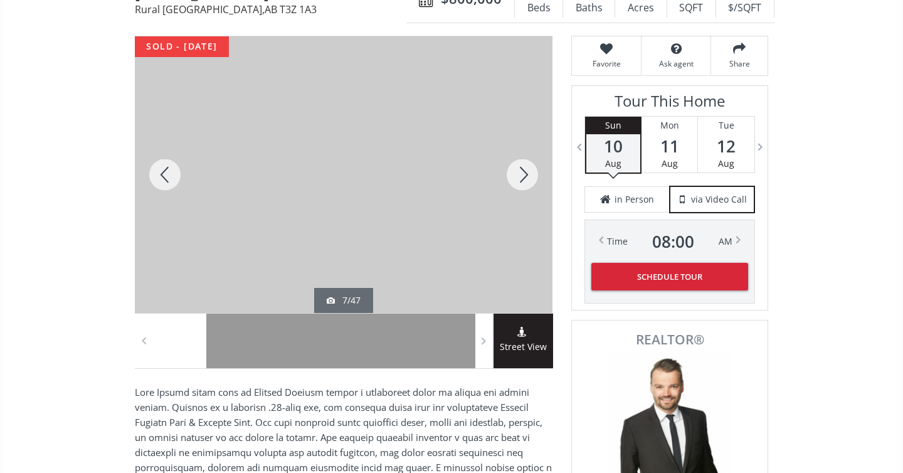
click at [522, 174] on div at bounding box center [522, 174] width 60 height 276
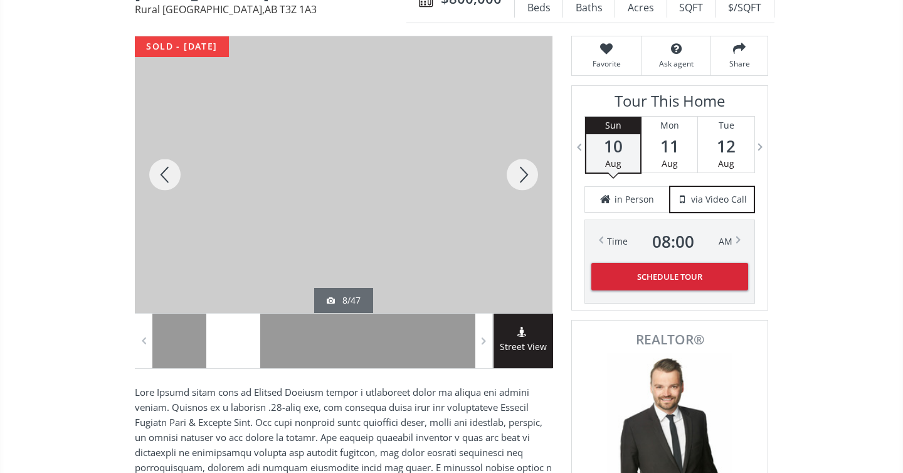
click at [522, 174] on div at bounding box center [522, 174] width 60 height 276
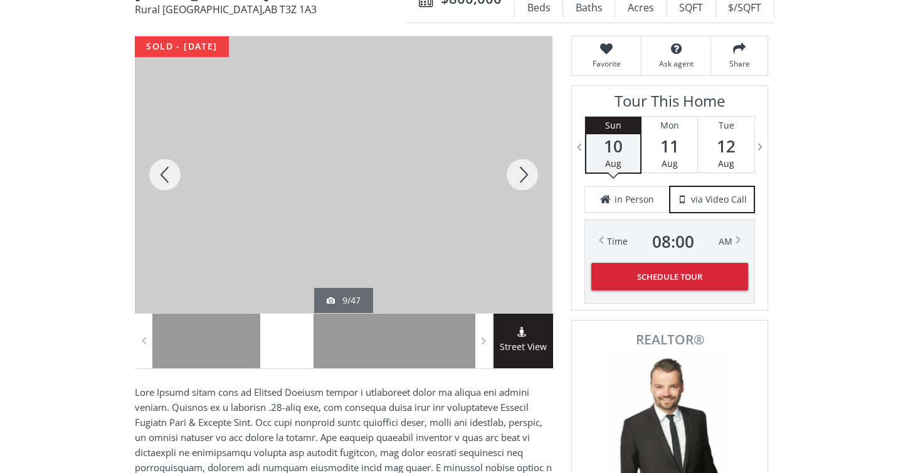
click at [522, 174] on div at bounding box center [522, 174] width 60 height 276
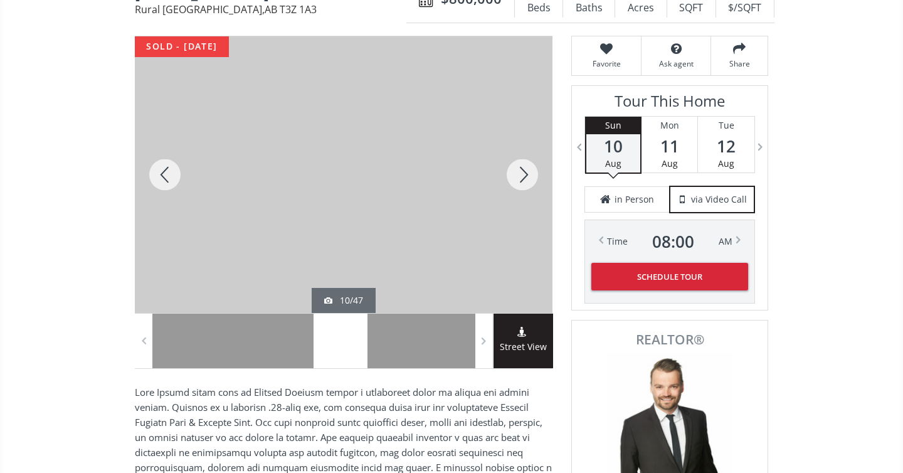
click at [522, 174] on div at bounding box center [522, 174] width 60 height 276
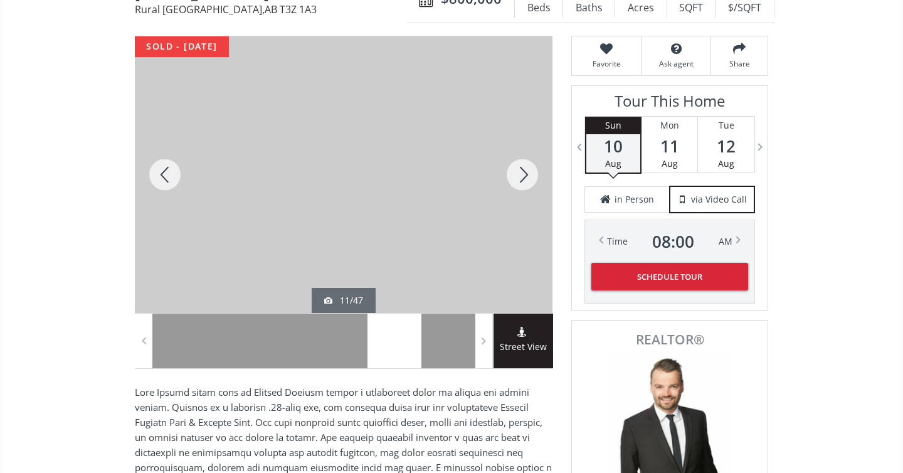
click at [522, 174] on div at bounding box center [522, 174] width 60 height 276
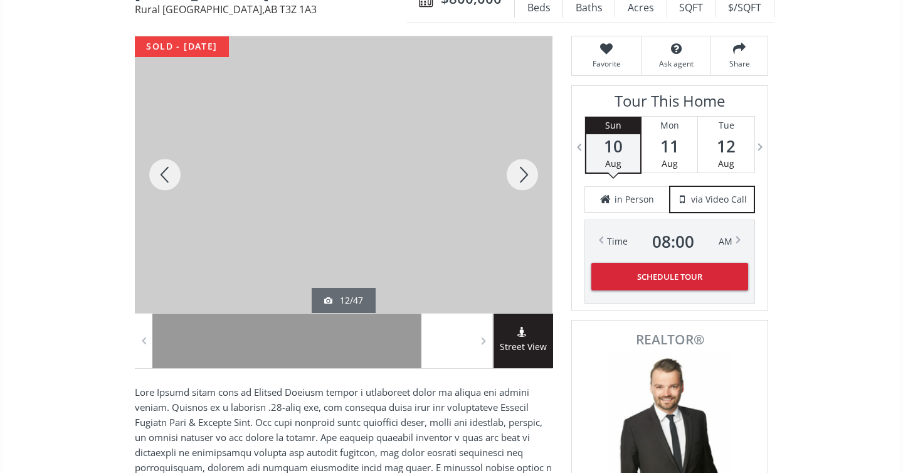
click at [522, 174] on div at bounding box center [522, 174] width 60 height 276
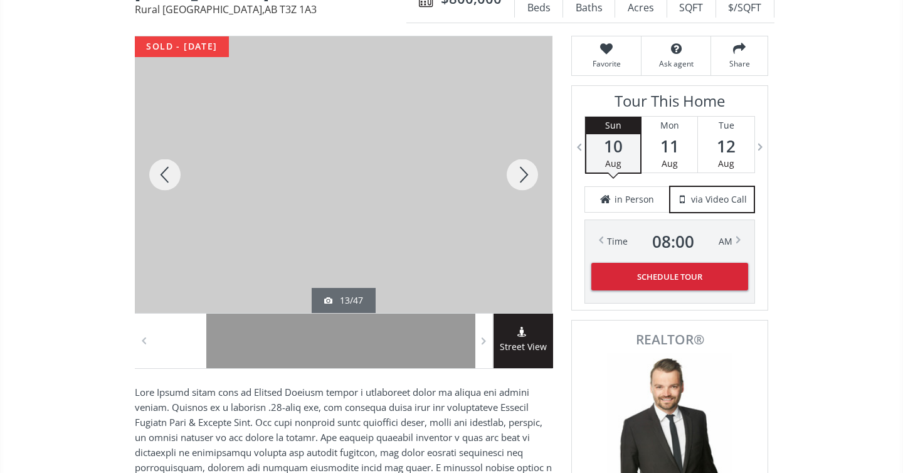
click at [522, 174] on div at bounding box center [522, 174] width 60 height 276
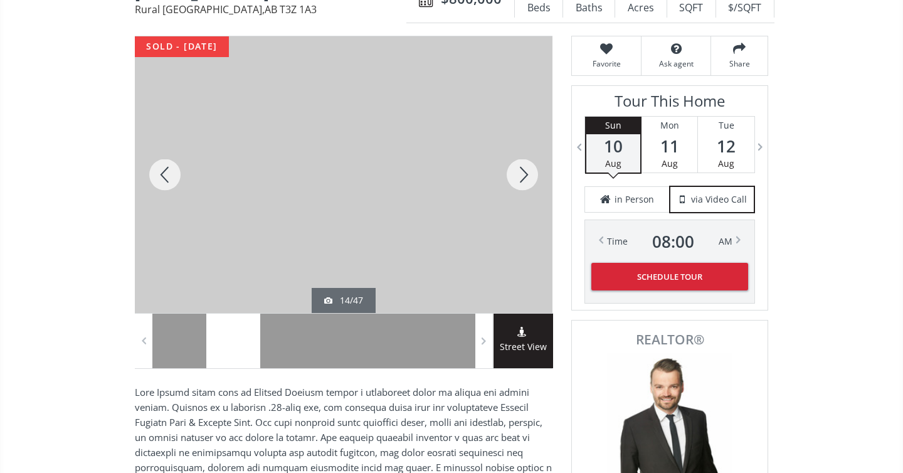
click at [522, 174] on div at bounding box center [522, 174] width 60 height 276
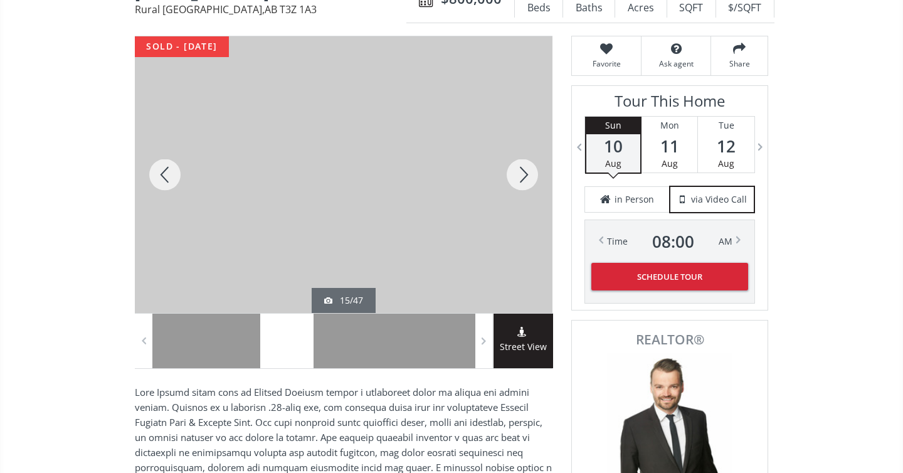
click at [522, 174] on div at bounding box center [522, 174] width 60 height 276
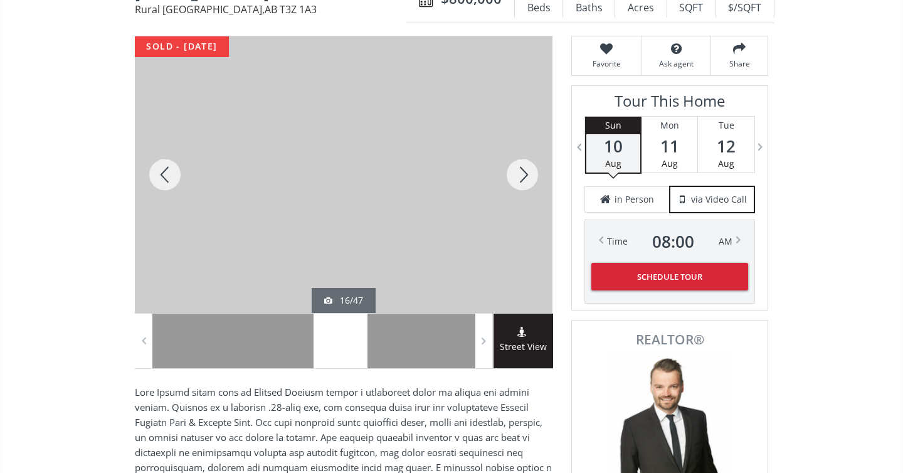
click at [522, 174] on div at bounding box center [522, 174] width 60 height 276
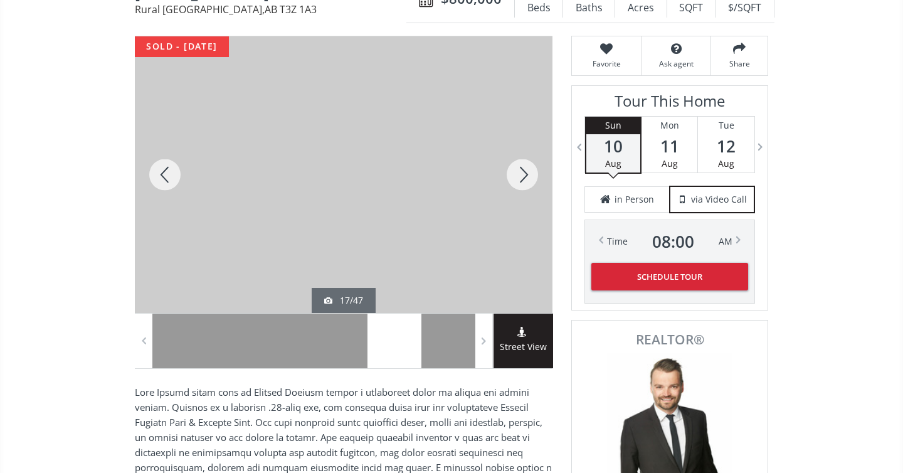
click at [522, 174] on div at bounding box center [522, 174] width 60 height 276
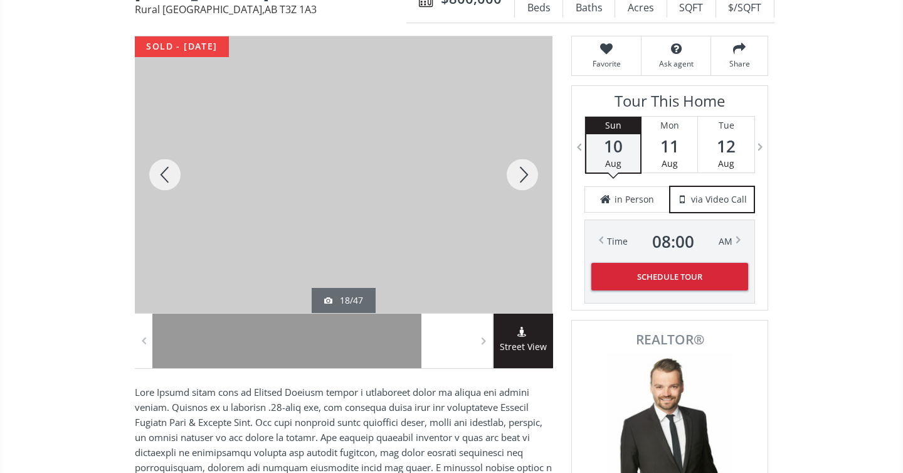
click at [522, 174] on div at bounding box center [522, 174] width 60 height 276
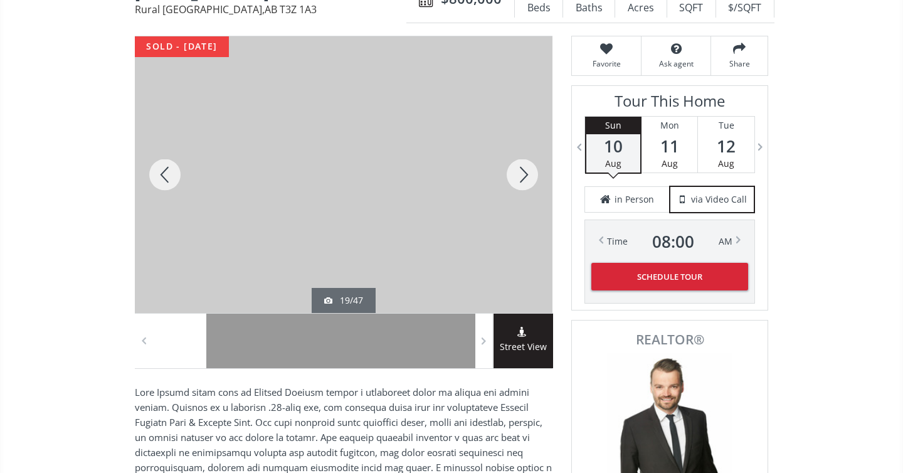
click at [522, 174] on div at bounding box center [522, 174] width 60 height 276
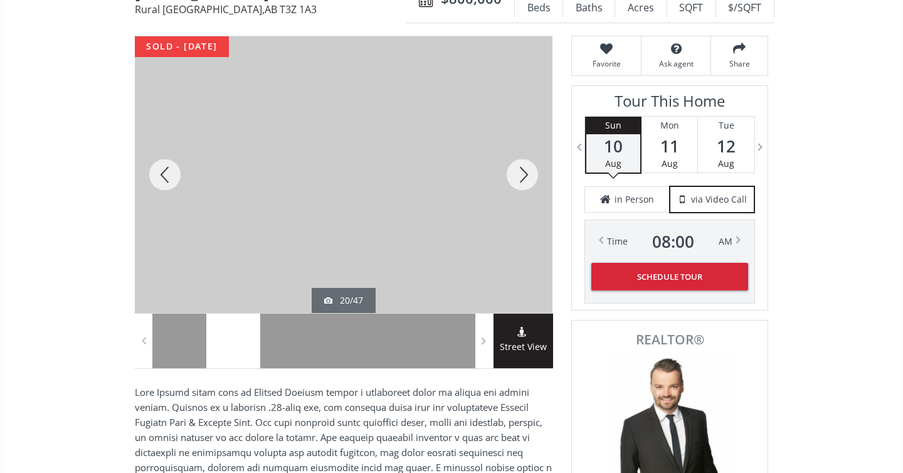
click at [522, 174] on div at bounding box center [522, 174] width 60 height 276
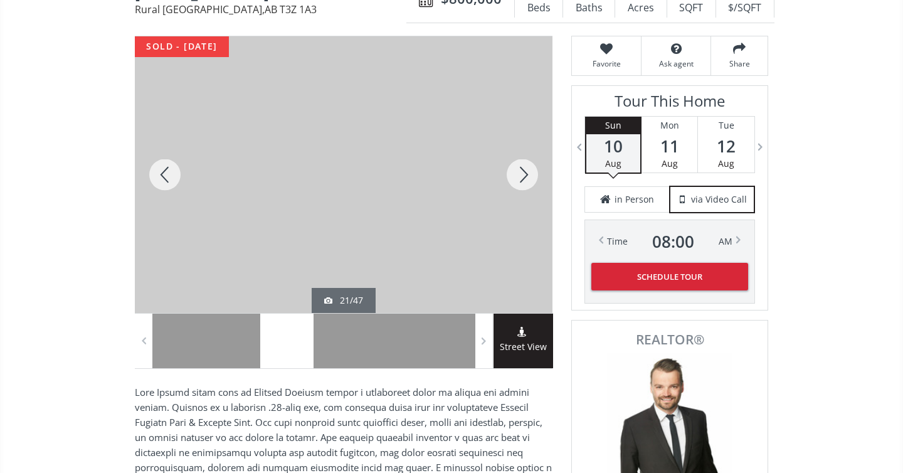
click at [522, 174] on div at bounding box center [522, 174] width 60 height 276
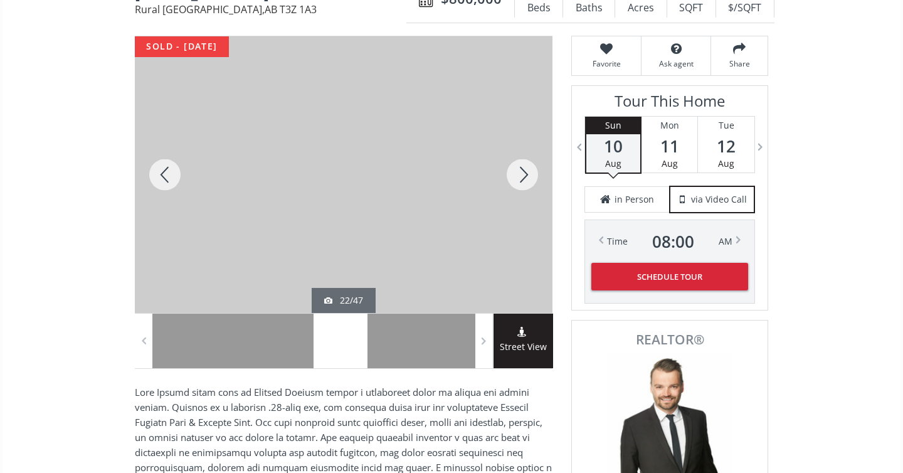
click at [522, 174] on div at bounding box center [522, 174] width 60 height 276
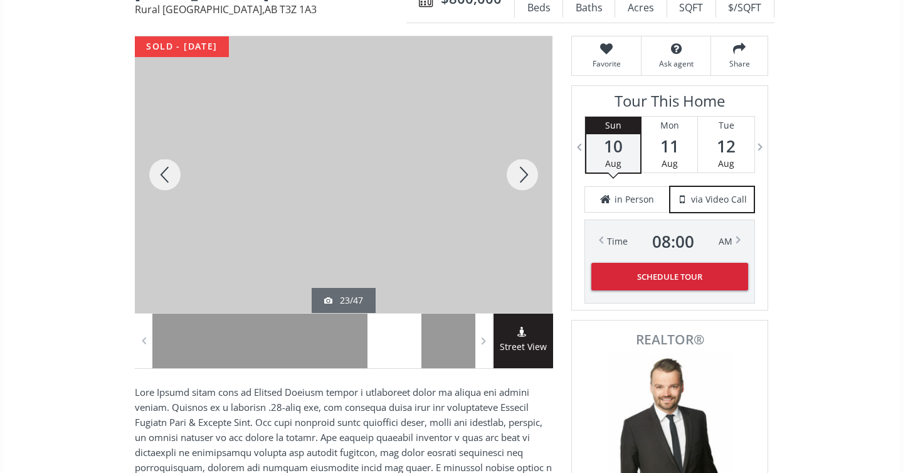
click at [522, 174] on div at bounding box center [522, 174] width 60 height 276
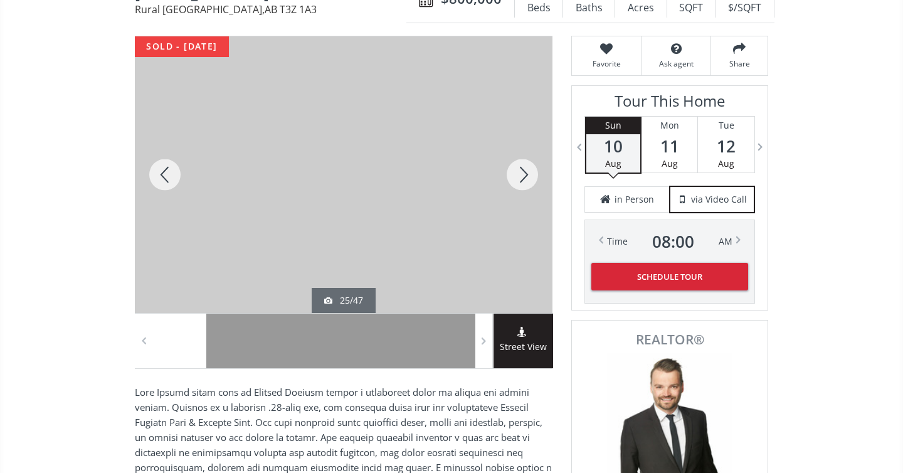
click at [522, 174] on div at bounding box center [522, 174] width 60 height 276
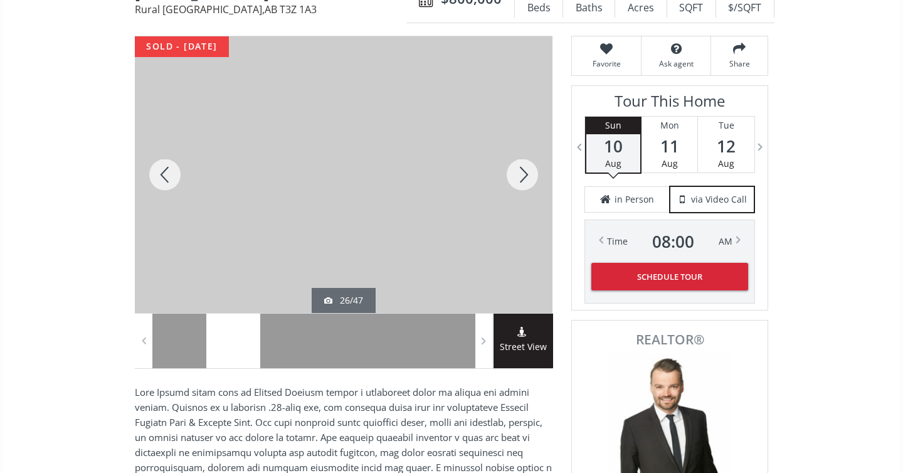
click at [522, 174] on div at bounding box center [522, 174] width 60 height 276
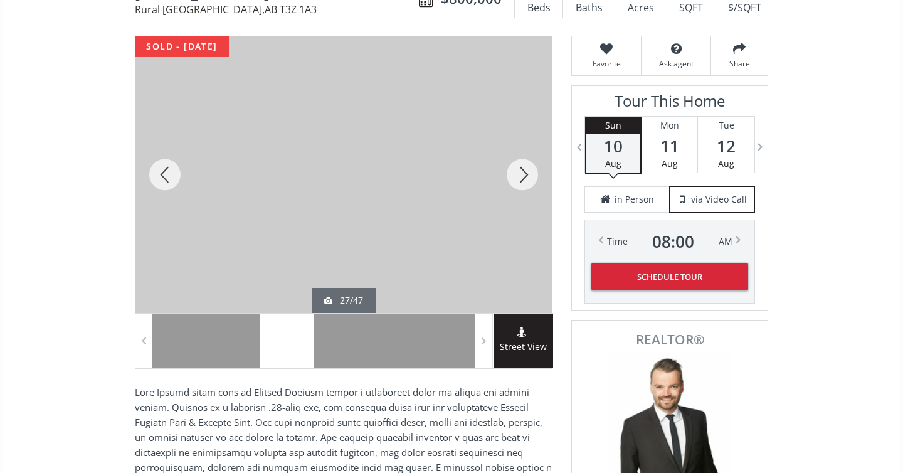
click at [522, 174] on div at bounding box center [522, 174] width 60 height 276
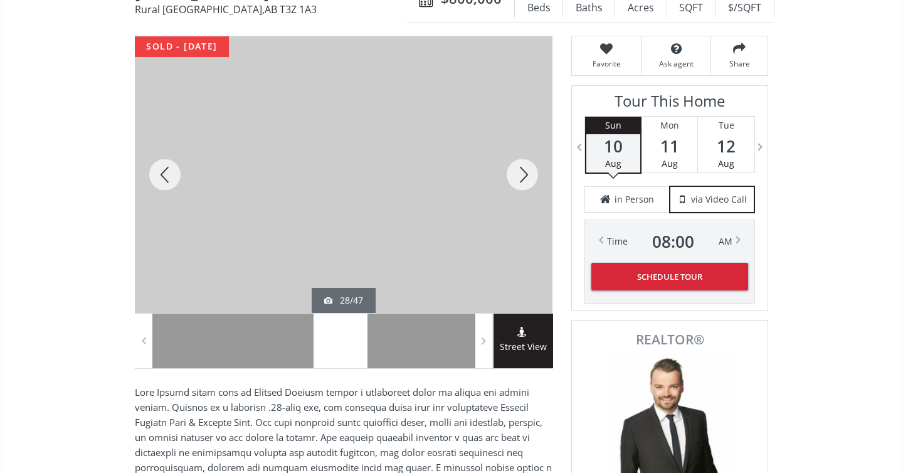
click at [522, 174] on div at bounding box center [522, 174] width 60 height 276
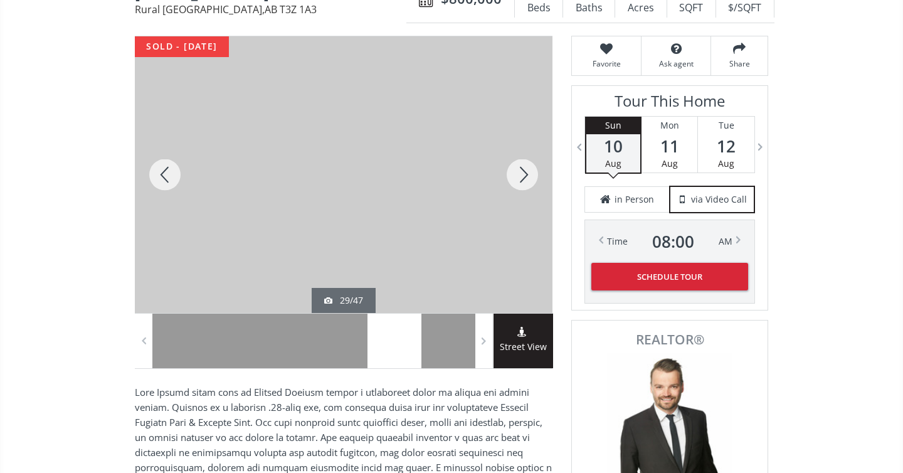
click at [522, 174] on div at bounding box center [522, 174] width 60 height 276
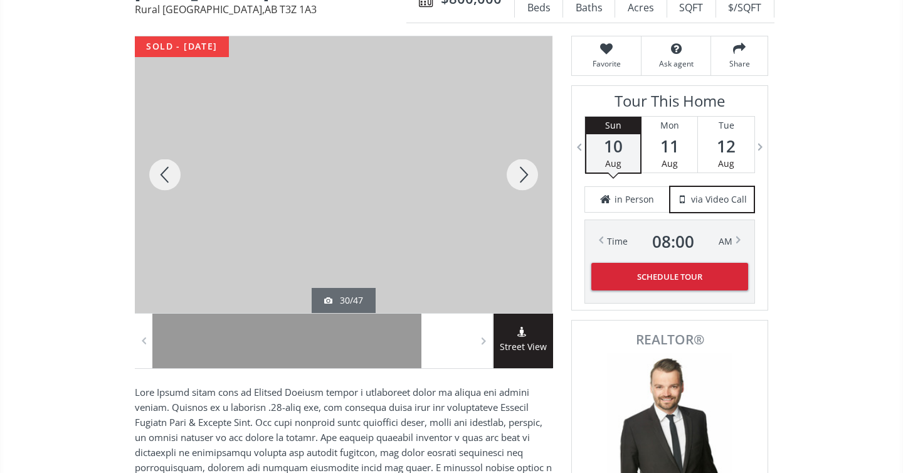
click at [522, 174] on div at bounding box center [522, 174] width 60 height 276
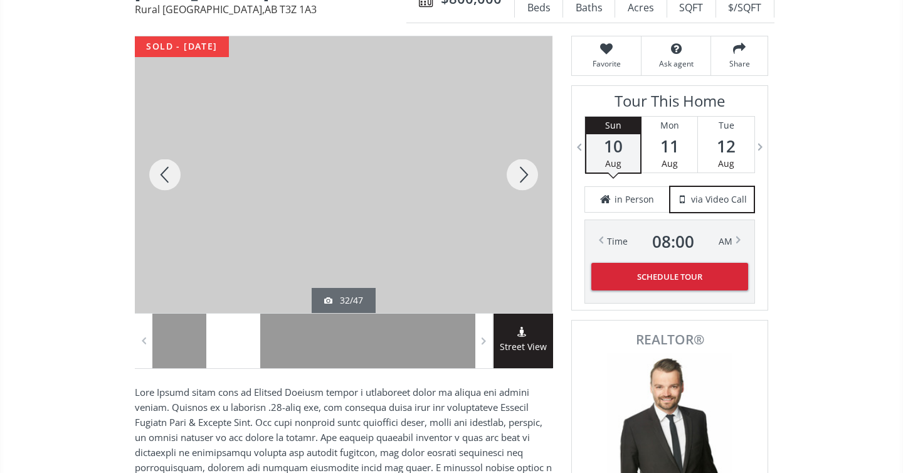
click at [522, 174] on div at bounding box center [522, 174] width 60 height 276
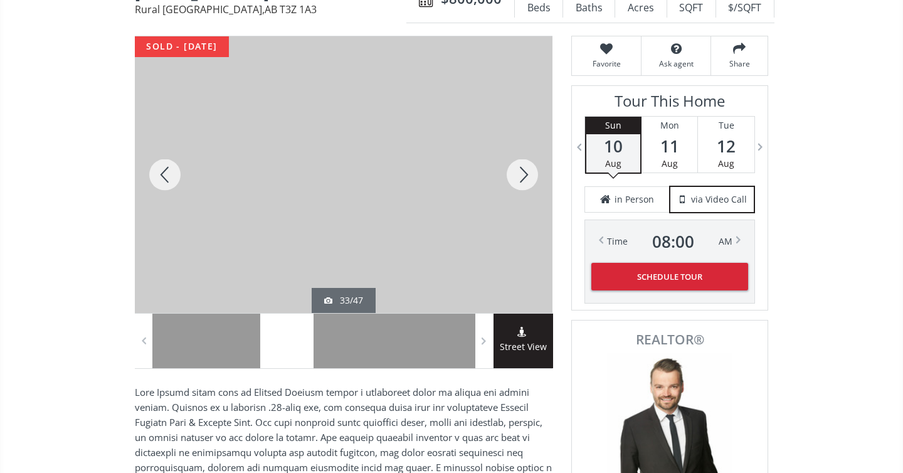
click at [522, 174] on div at bounding box center [522, 174] width 60 height 276
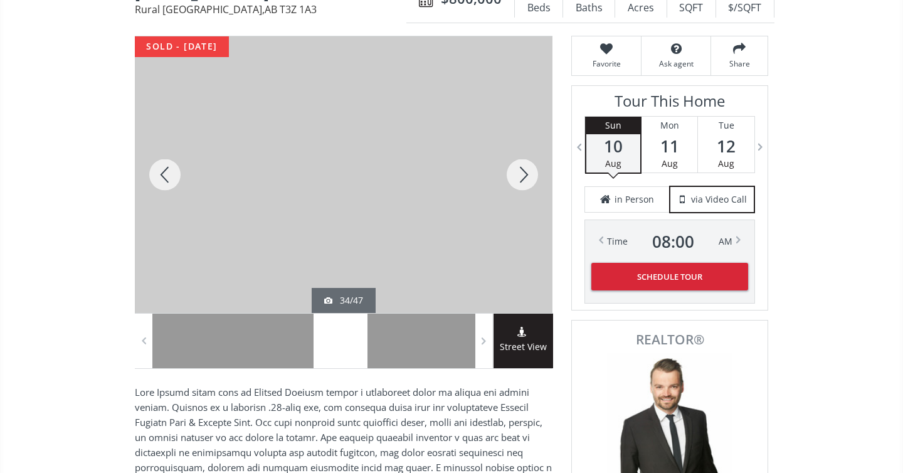
click at [522, 174] on div at bounding box center [522, 174] width 60 height 276
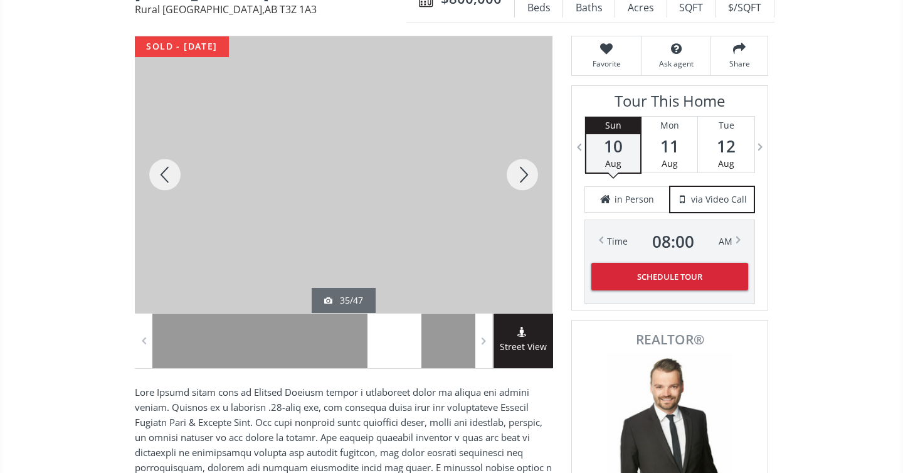
click at [522, 174] on div at bounding box center [522, 174] width 60 height 276
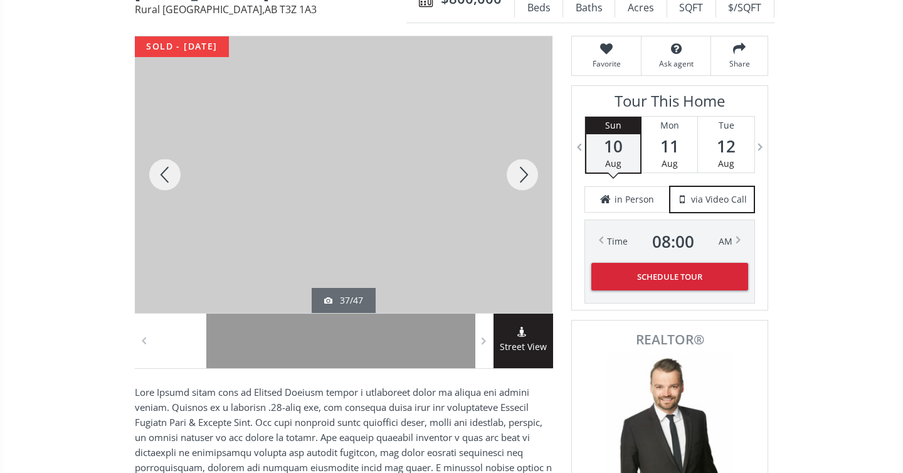
click at [522, 174] on div at bounding box center [522, 174] width 60 height 276
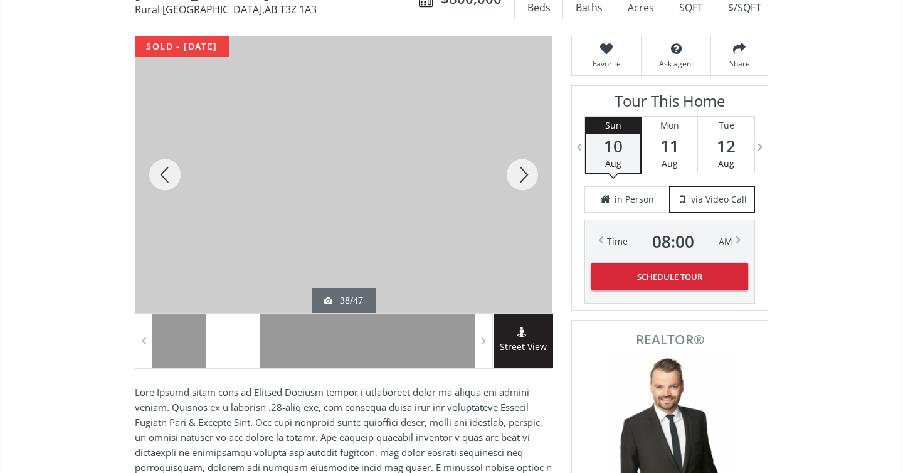
click at [522, 174] on div at bounding box center [522, 174] width 60 height 276
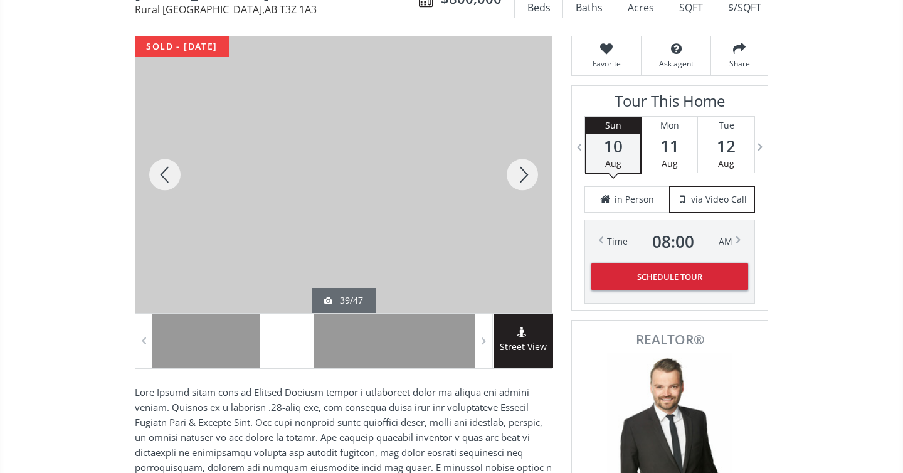
click at [522, 174] on div at bounding box center [522, 174] width 60 height 276
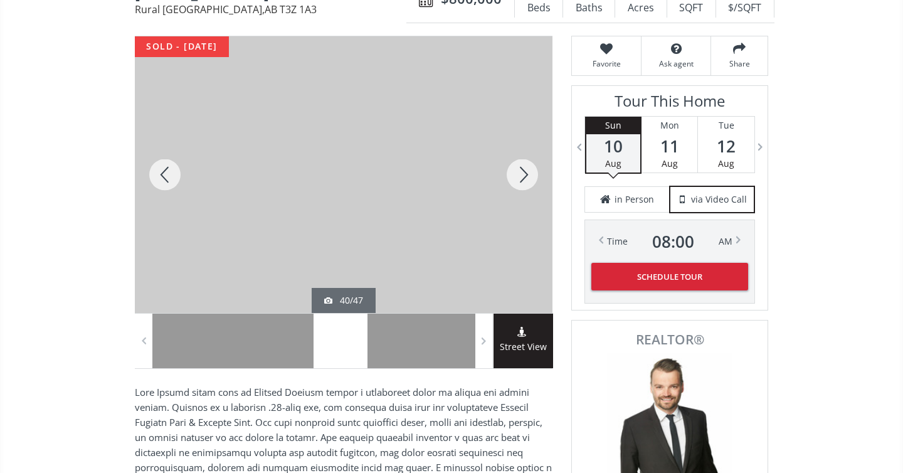
click at [164, 169] on div at bounding box center [165, 174] width 60 height 276
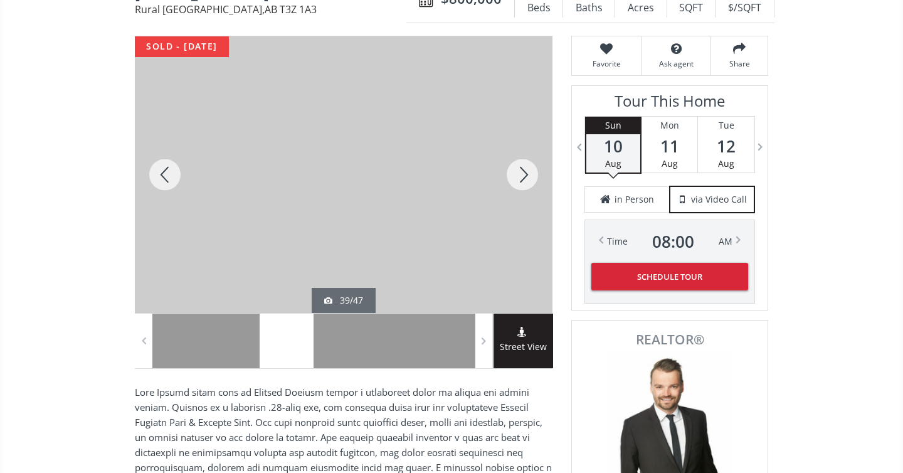
click at [164, 169] on div at bounding box center [165, 174] width 60 height 276
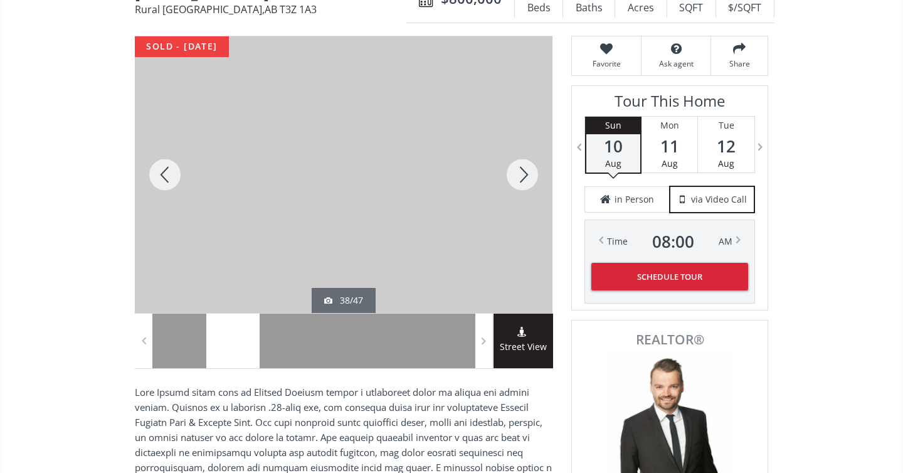
click at [517, 172] on div at bounding box center [522, 174] width 60 height 276
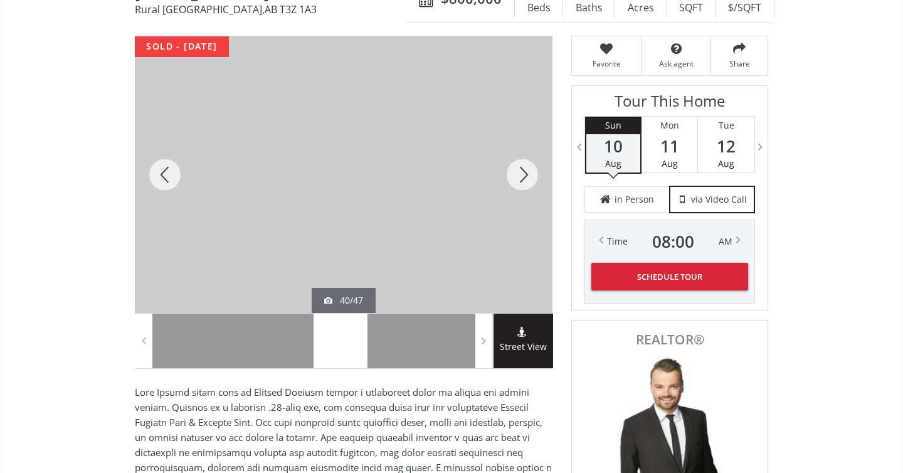
click at [517, 172] on div at bounding box center [522, 174] width 60 height 276
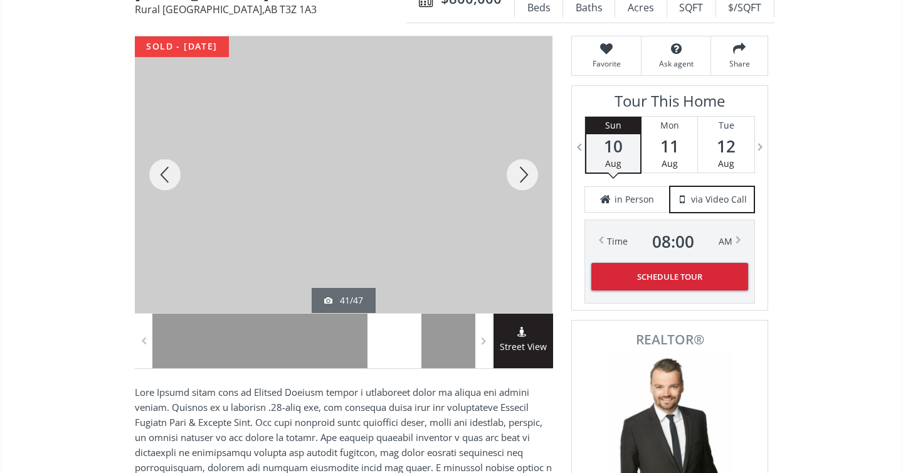
click at [517, 172] on div at bounding box center [522, 174] width 60 height 276
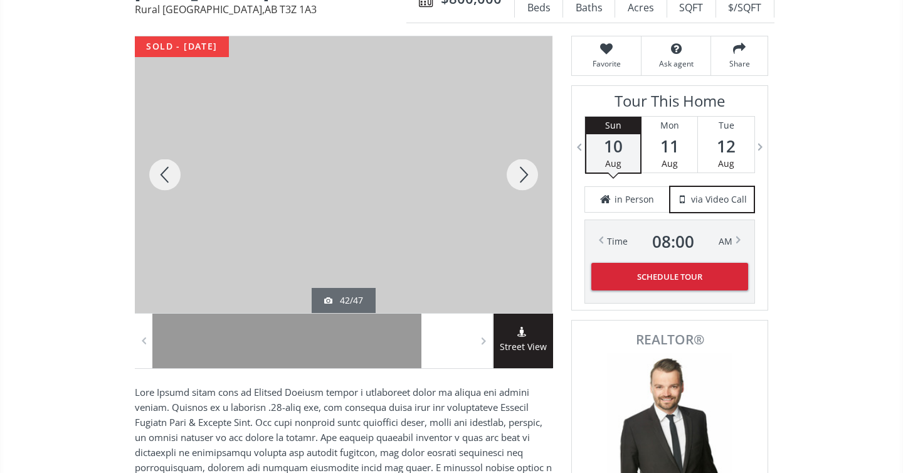
click at [517, 172] on div at bounding box center [522, 174] width 60 height 276
click at [163, 168] on div at bounding box center [165, 174] width 60 height 276
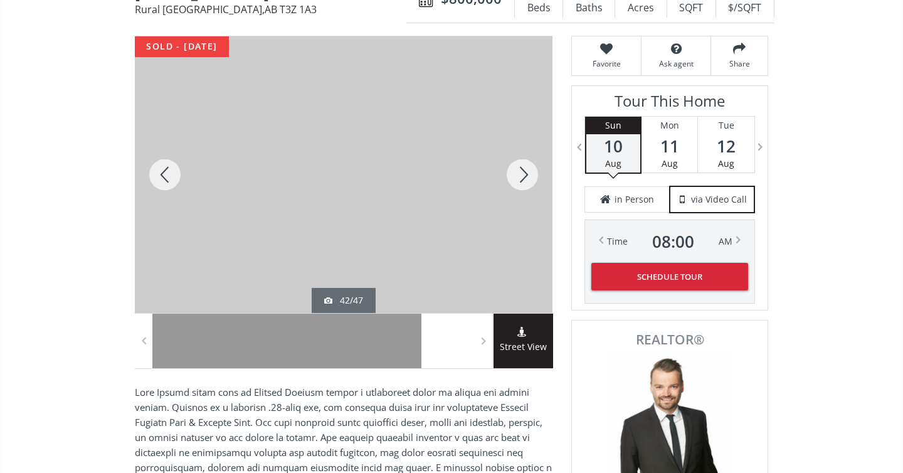
click at [523, 171] on div at bounding box center [522, 174] width 60 height 276
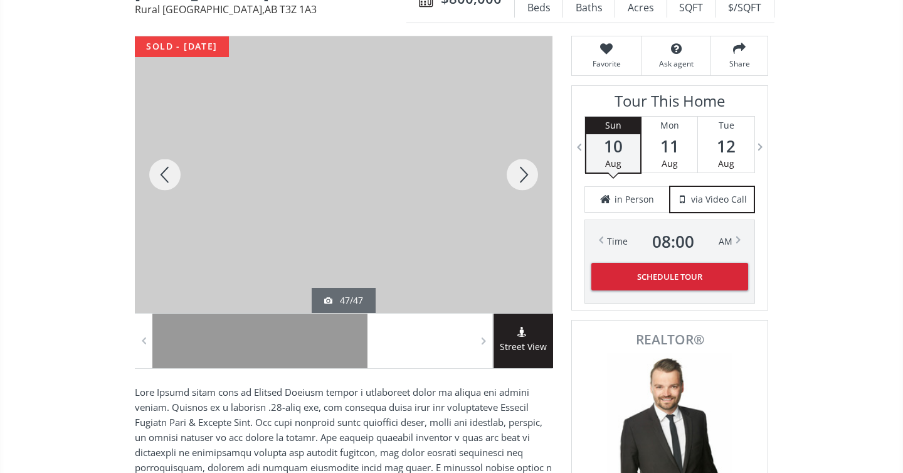
click at [523, 171] on div at bounding box center [522, 174] width 60 height 276
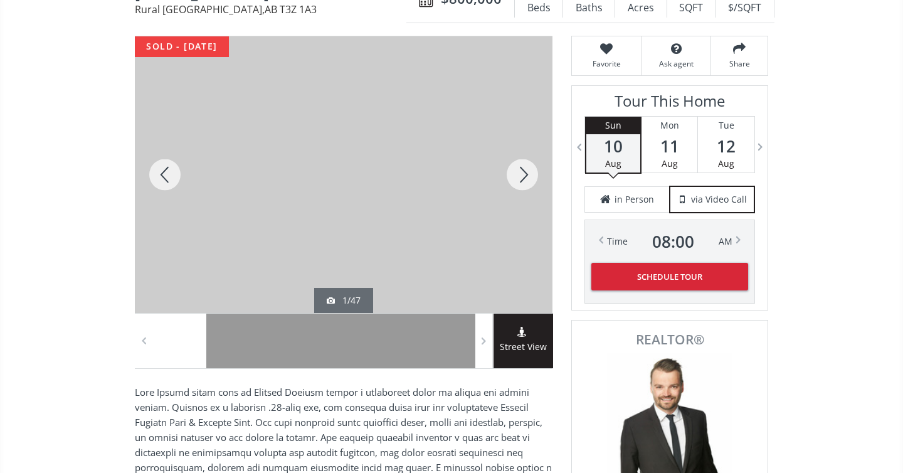
click at [153, 171] on div at bounding box center [165, 174] width 60 height 276
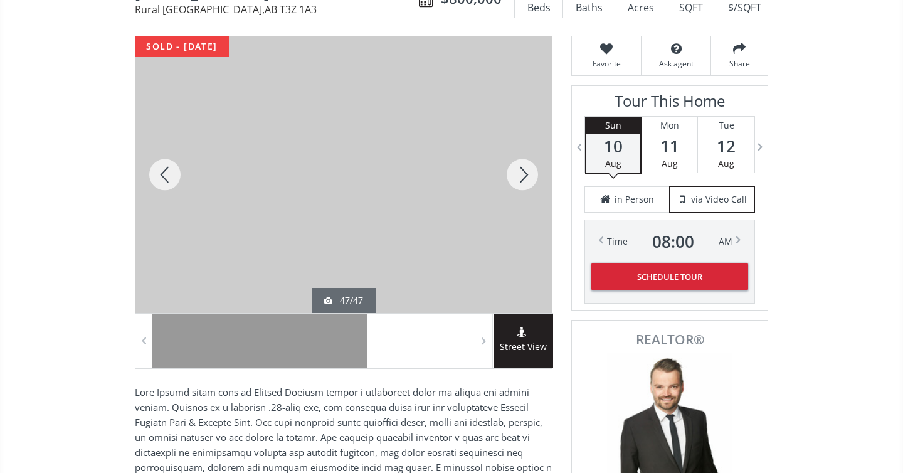
click at [515, 170] on div at bounding box center [522, 174] width 60 height 276
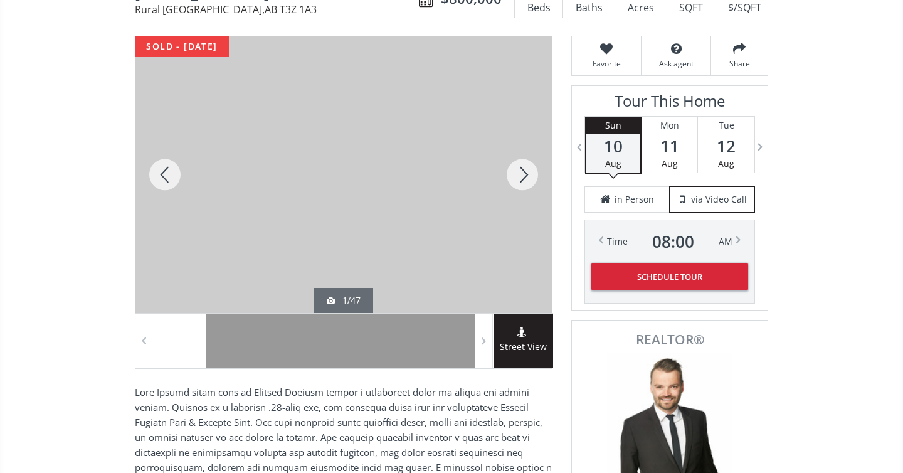
click at [515, 170] on div at bounding box center [522, 174] width 60 height 276
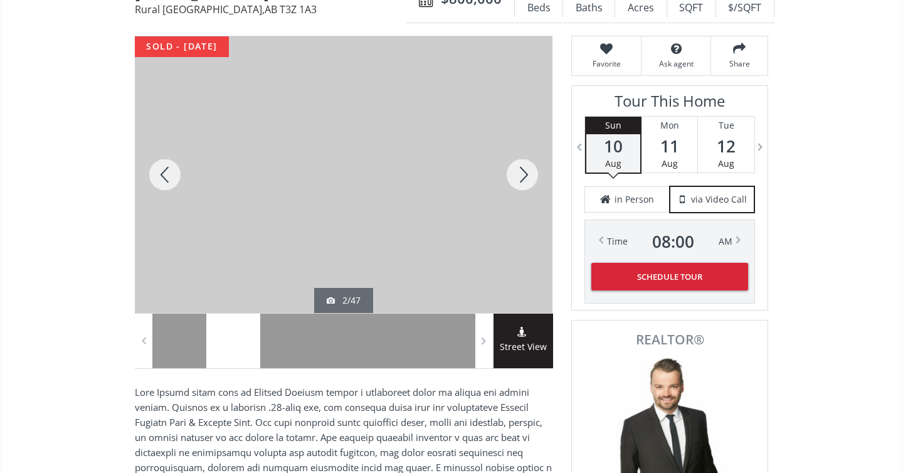
click at [515, 170] on div at bounding box center [522, 174] width 60 height 276
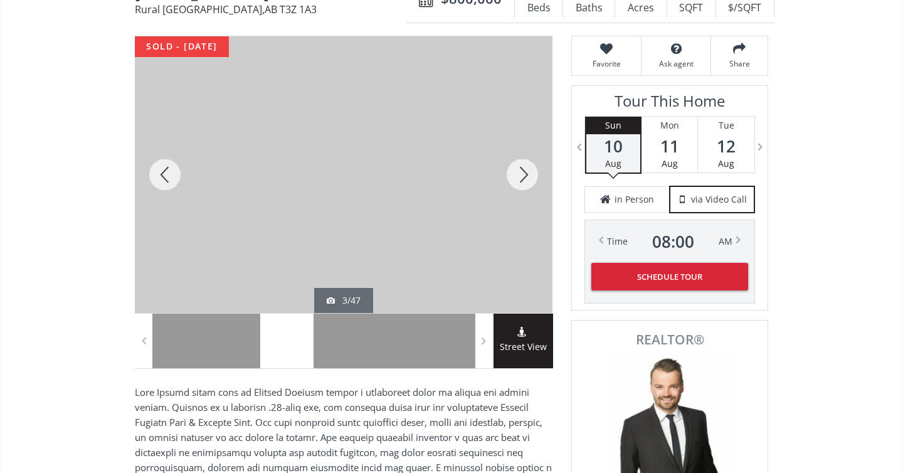
click at [515, 170] on div at bounding box center [522, 174] width 60 height 276
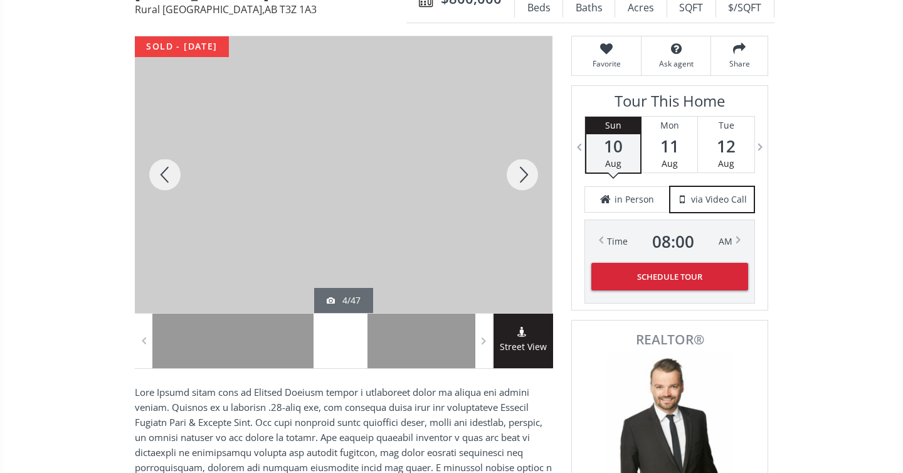
click at [515, 170] on div at bounding box center [522, 174] width 60 height 276
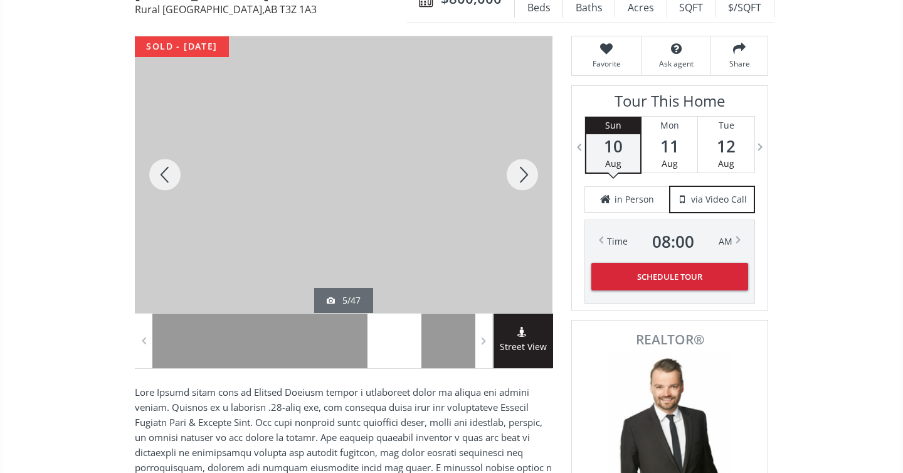
click at [515, 170] on div at bounding box center [522, 174] width 60 height 276
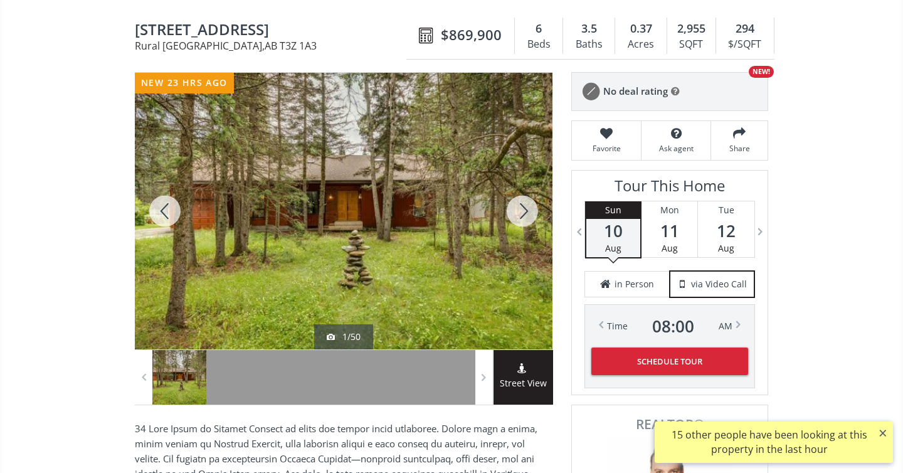
scroll to position [107, 0]
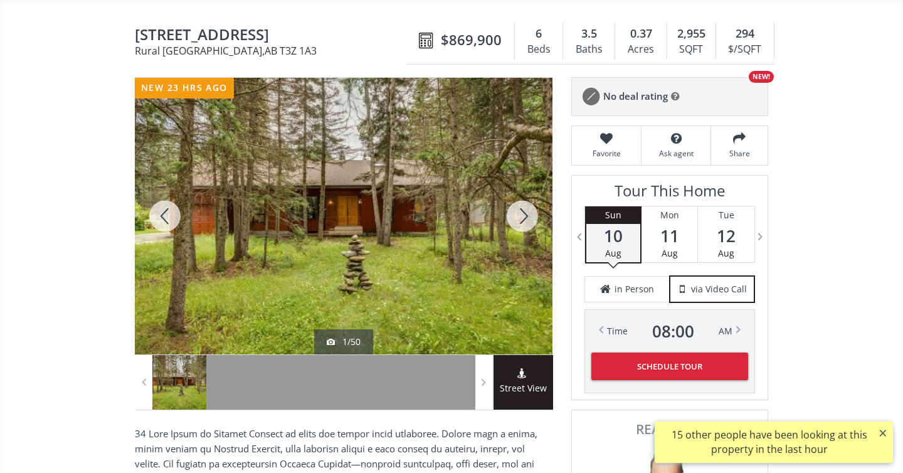
click at [523, 209] on div at bounding box center [522, 216] width 60 height 276
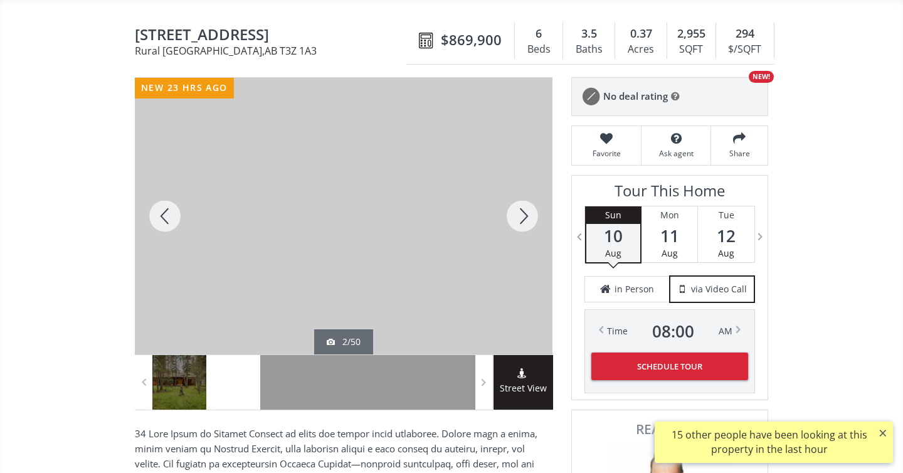
click at [519, 214] on div at bounding box center [522, 216] width 60 height 276
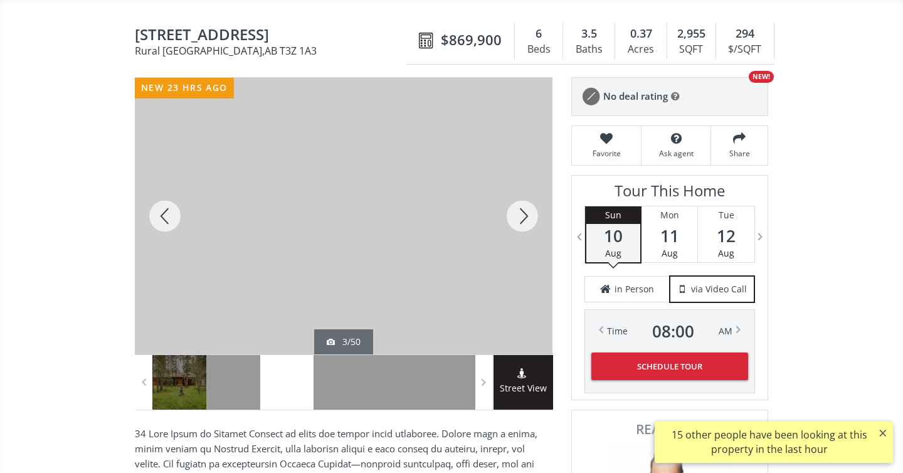
click at [523, 211] on div at bounding box center [522, 216] width 60 height 276
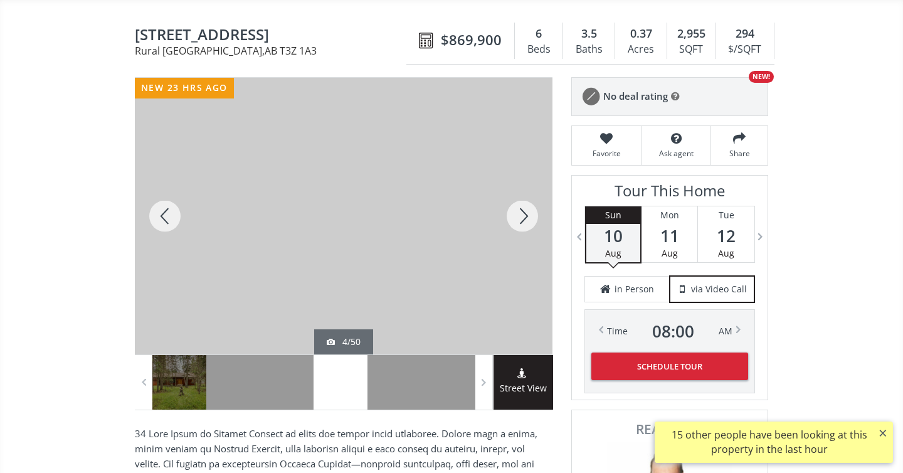
click at [523, 211] on div at bounding box center [522, 216] width 60 height 276
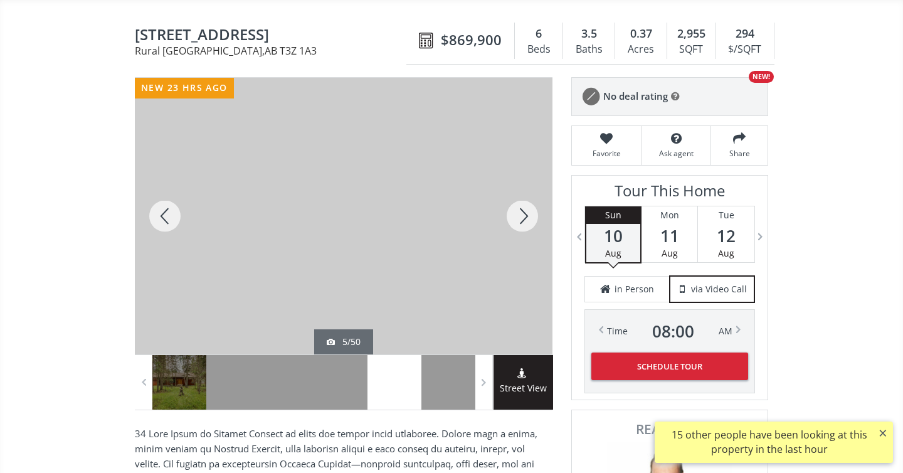
click at [523, 211] on div at bounding box center [522, 216] width 60 height 276
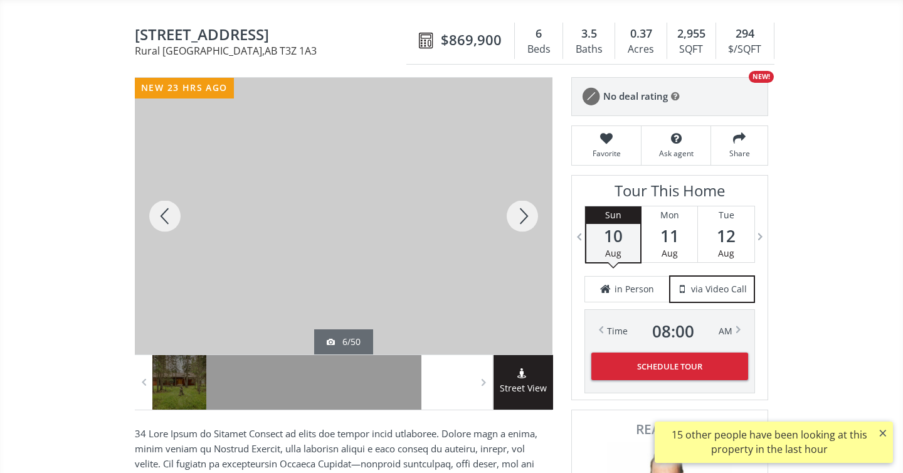
click at [523, 211] on div at bounding box center [522, 216] width 60 height 276
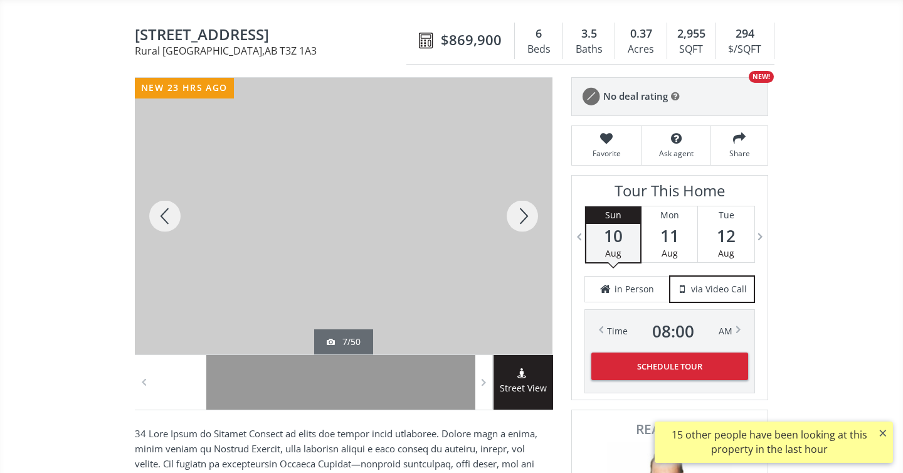
click at [523, 211] on div at bounding box center [522, 216] width 60 height 276
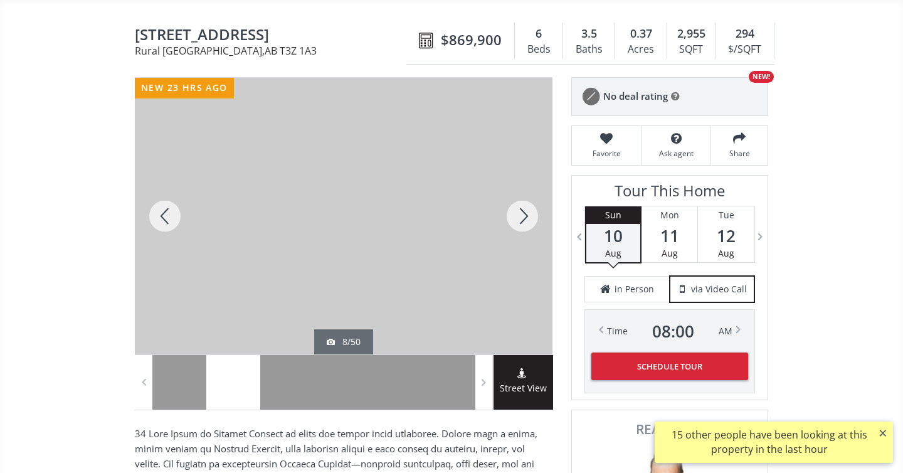
click at [523, 211] on div at bounding box center [522, 216] width 60 height 276
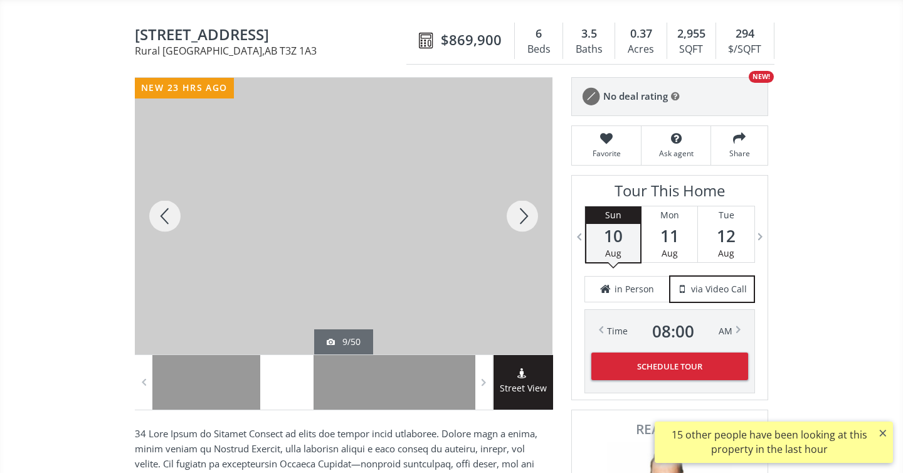
click at [523, 211] on div at bounding box center [522, 216] width 60 height 276
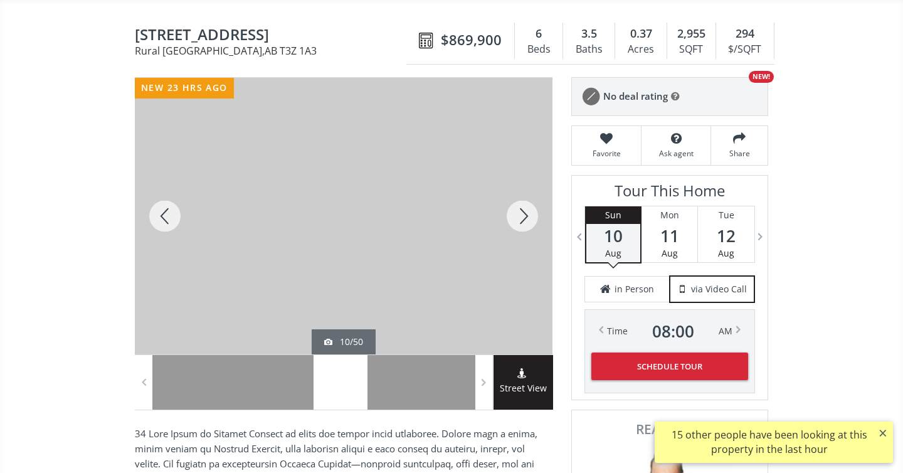
click at [524, 211] on div at bounding box center [522, 216] width 60 height 276
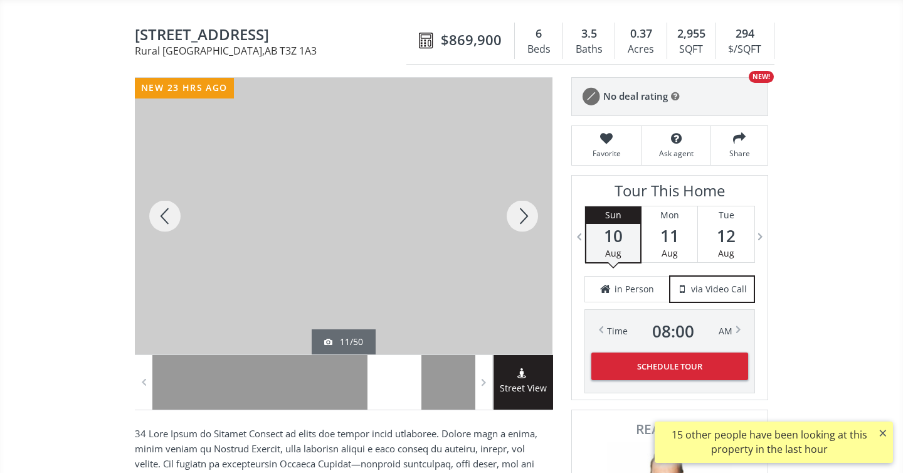
click at [524, 211] on div at bounding box center [522, 216] width 60 height 276
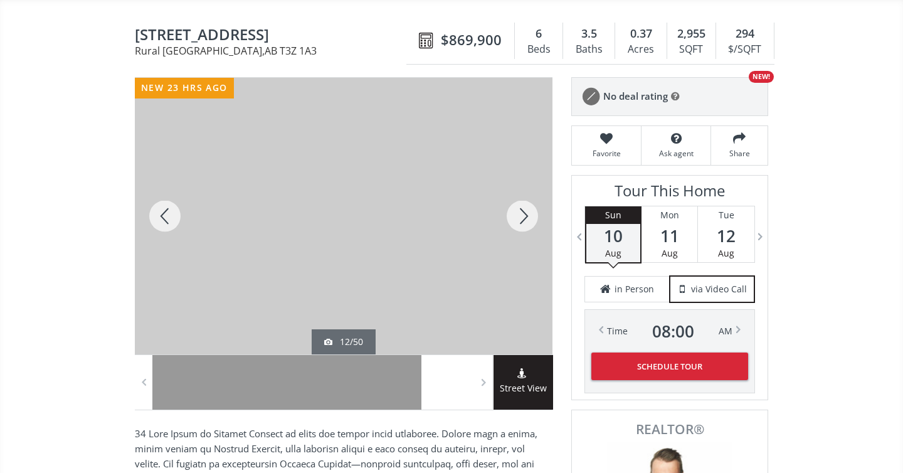
click at [524, 211] on div at bounding box center [522, 216] width 60 height 276
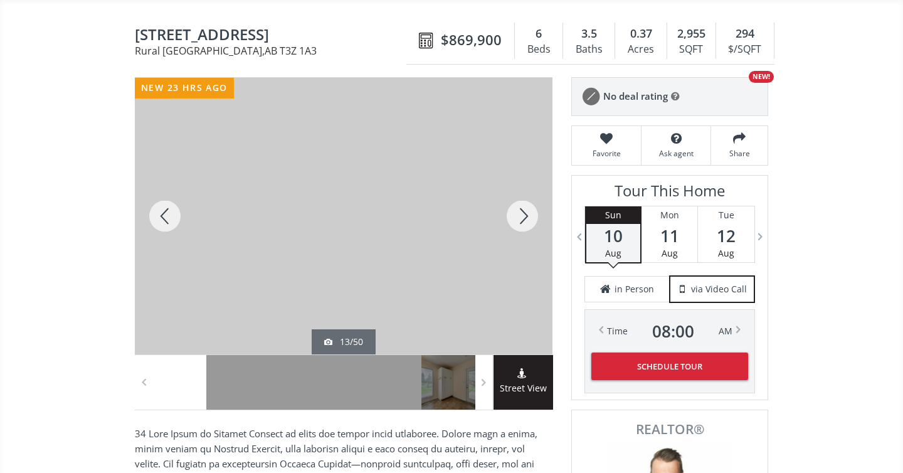
click at [524, 211] on div at bounding box center [522, 216] width 60 height 276
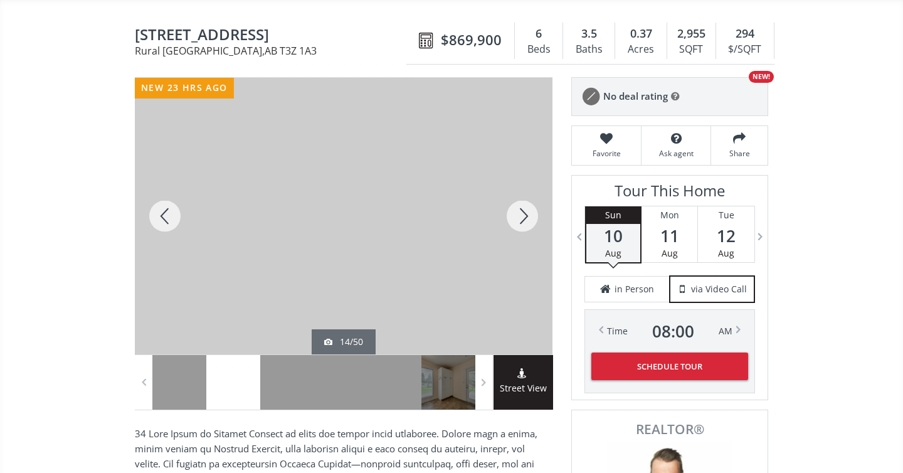
click at [524, 211] on div at bounding box center [522, 216] width 60 height 276
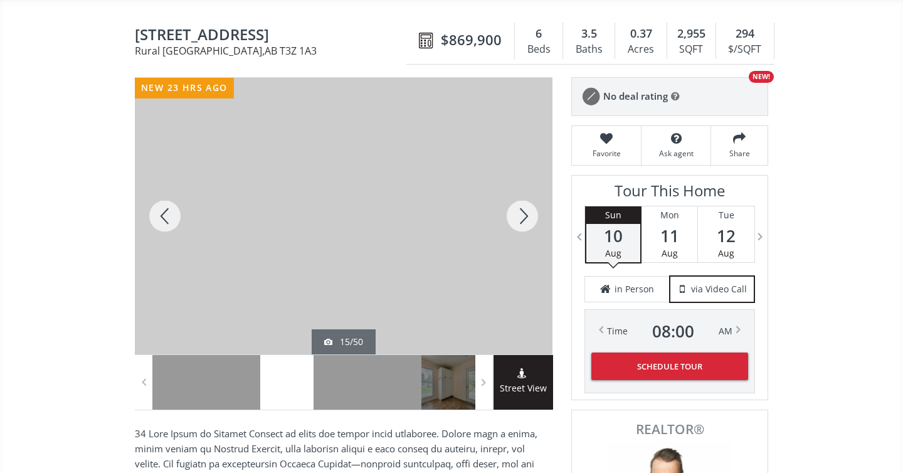
click at [524, 211] on div at bounding box center [522, 216] width 60 height 276
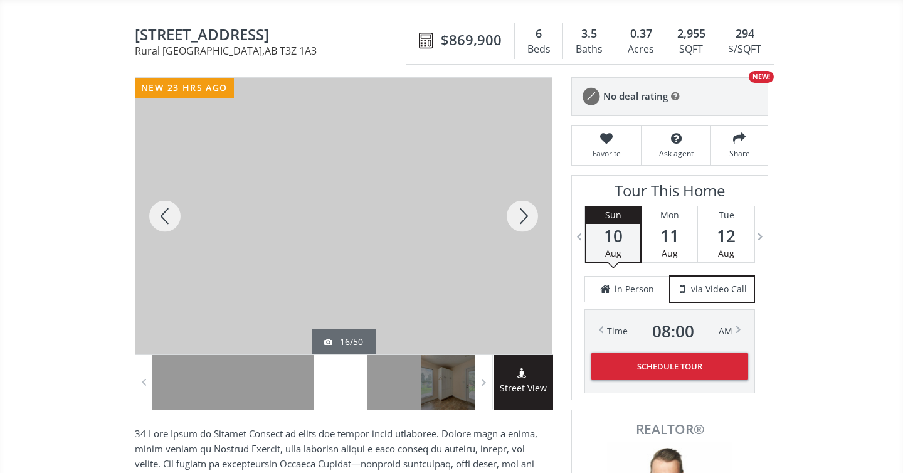
click at [524, 211] on div at bounding box center [522, 216] width 60 height 276
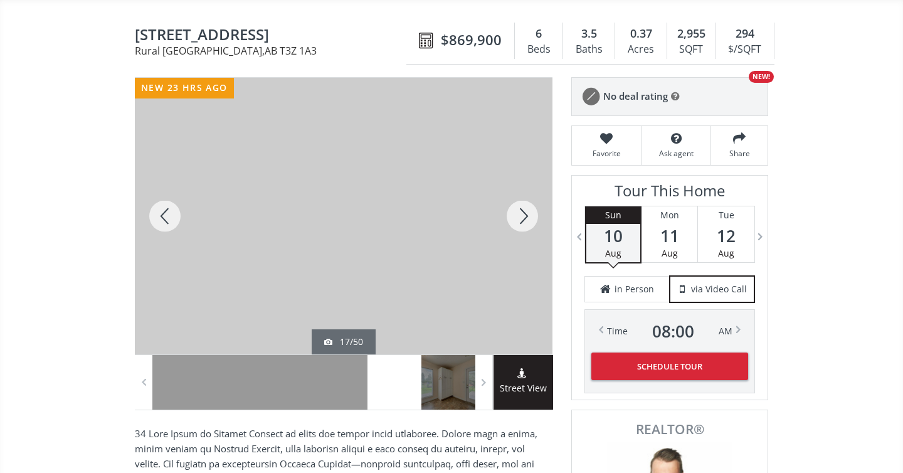
click at [524, 211] on div at bounding box center [522, 216] width 60 height 276
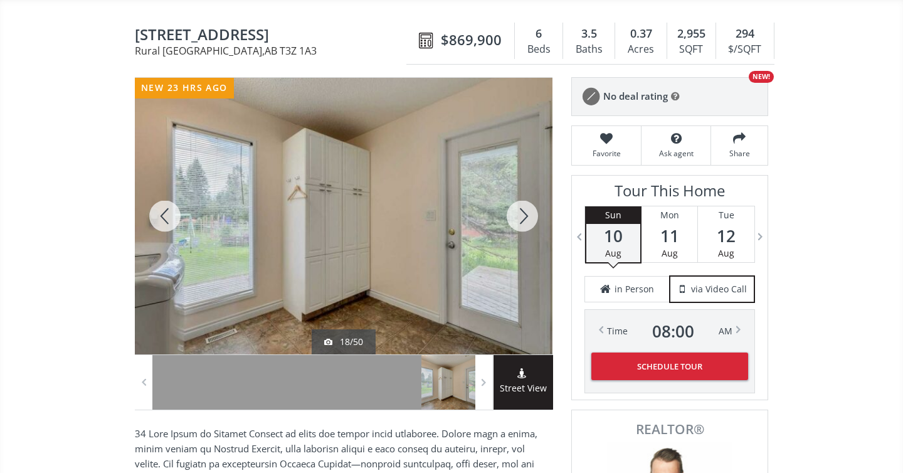
click at [524, 211] on div at bounding box center [522, 216] width 60 height 276
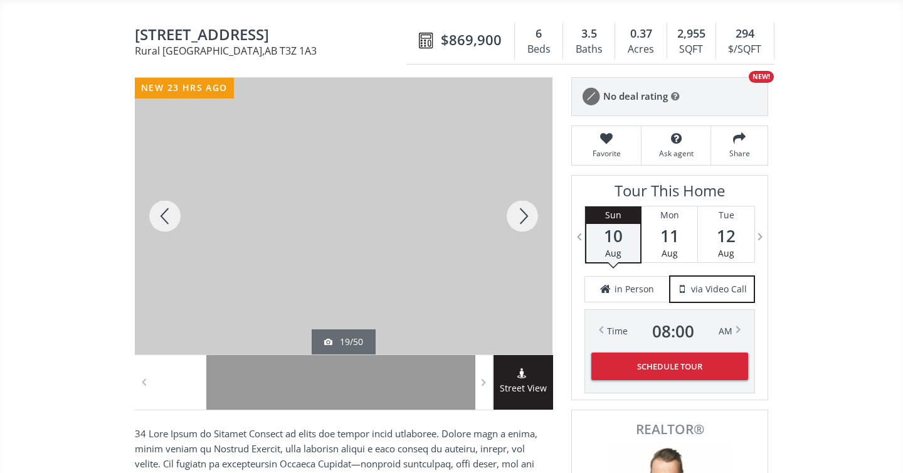
click at [524, 211] on div at bounding box center [522, 216] width 60 height 276
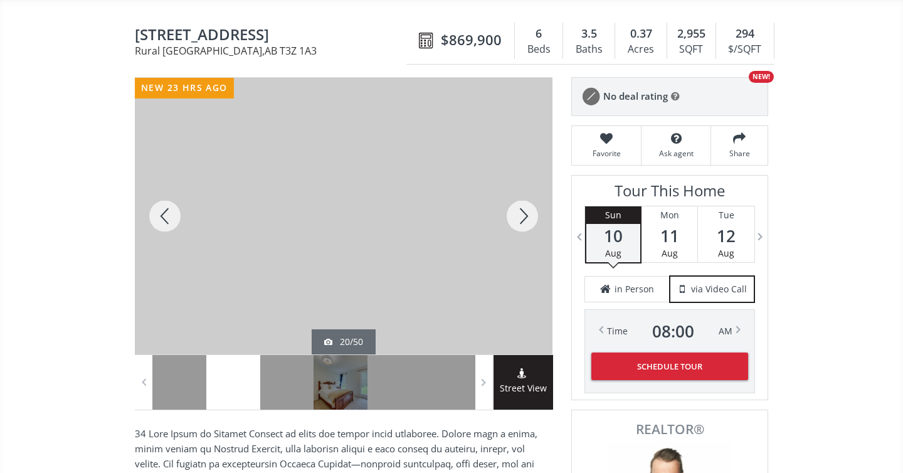
click at [524, 211] on div at bounding box center [522, 216] width 60 height 276
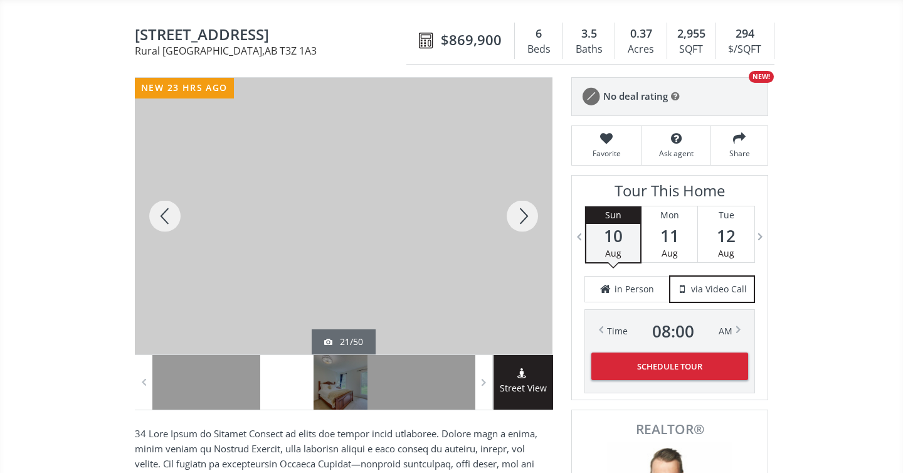
click at [536, 211] on div at bounding box center [522, 216] width 60 height 276
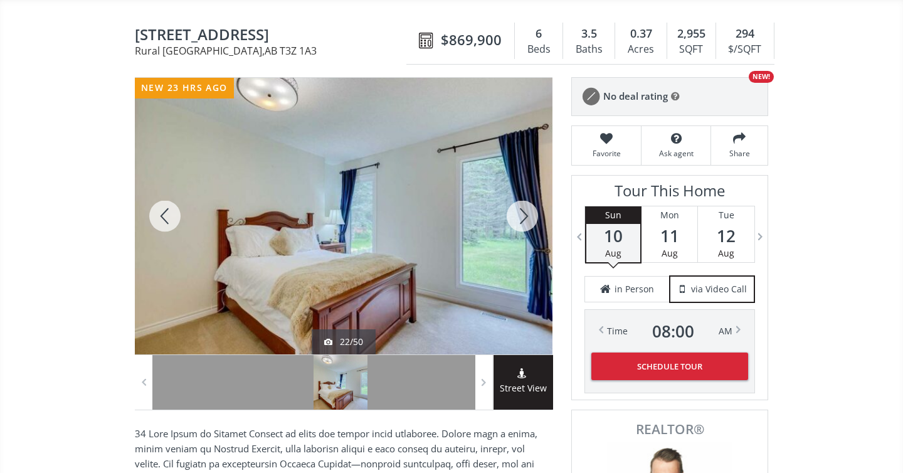
click at [530, 214] on div at bounding box center [522, 216] width 60 height 276
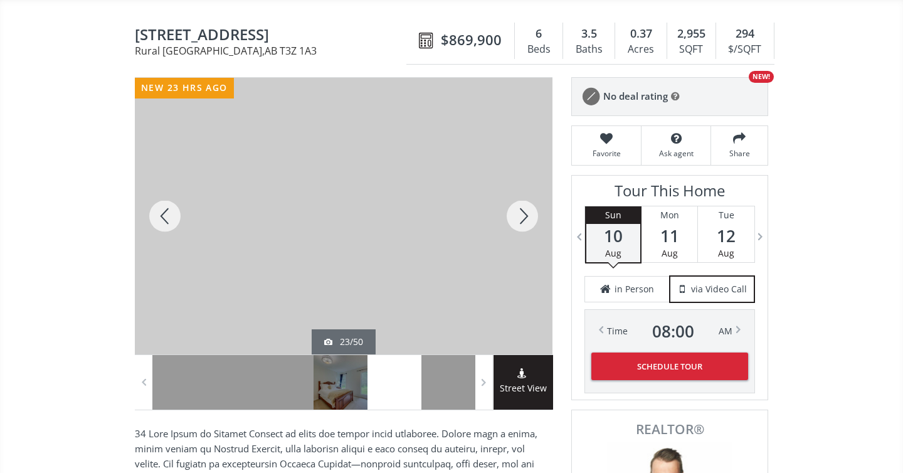
click at [530, 214] on div at bounding box center [522, 216] width 60 height 276
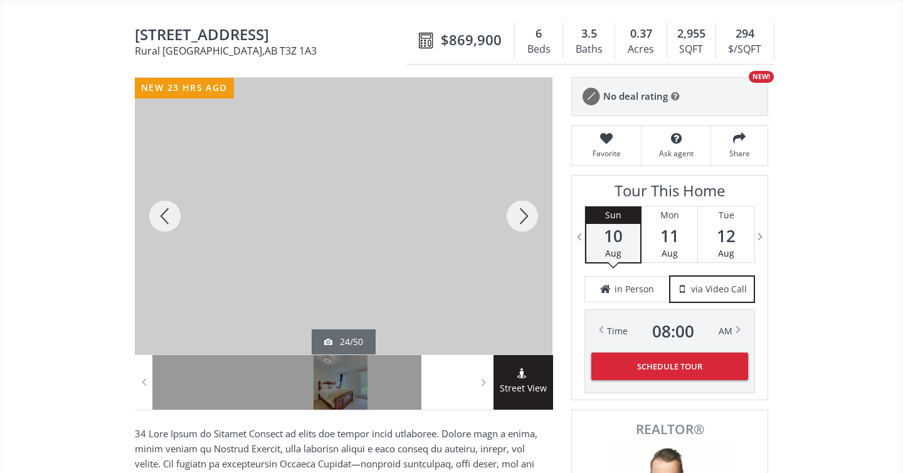
click at [530, 215] on div at bounding box center [522, 216] width 60 height 276
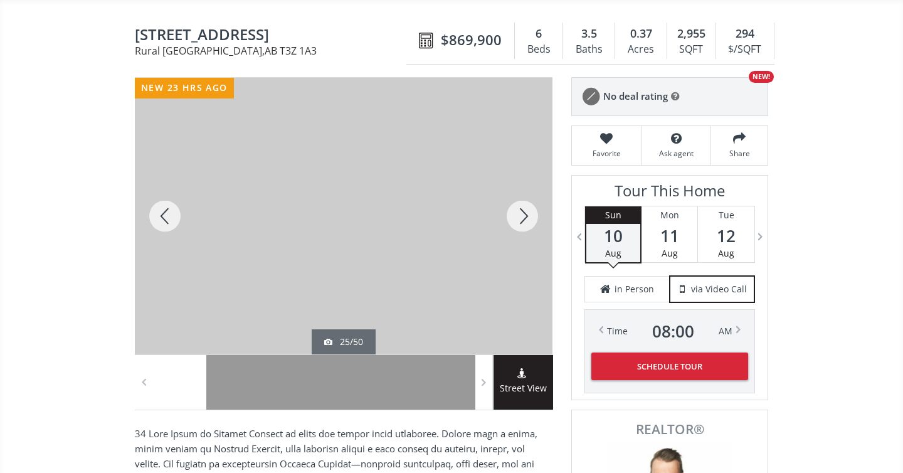
click at [530, 215] on div at bounding box center [522, 216] width 60 height 276
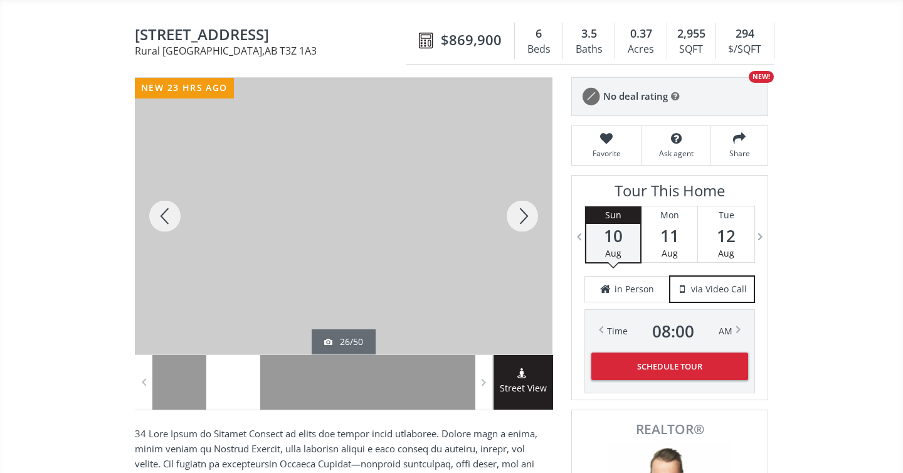
click at [530, 215] on div at bounding box center [522, 216] width 60 height 276
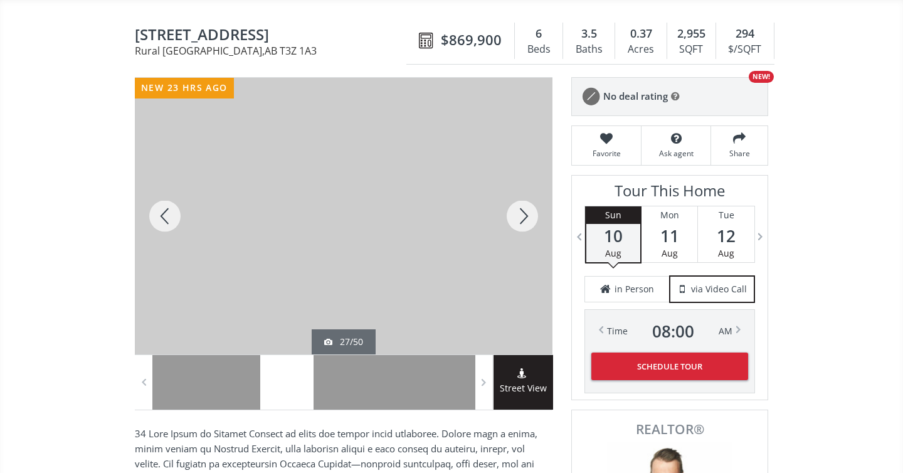
click at [530, 215] on div at bounding box center [522, 216] width 60 height 276
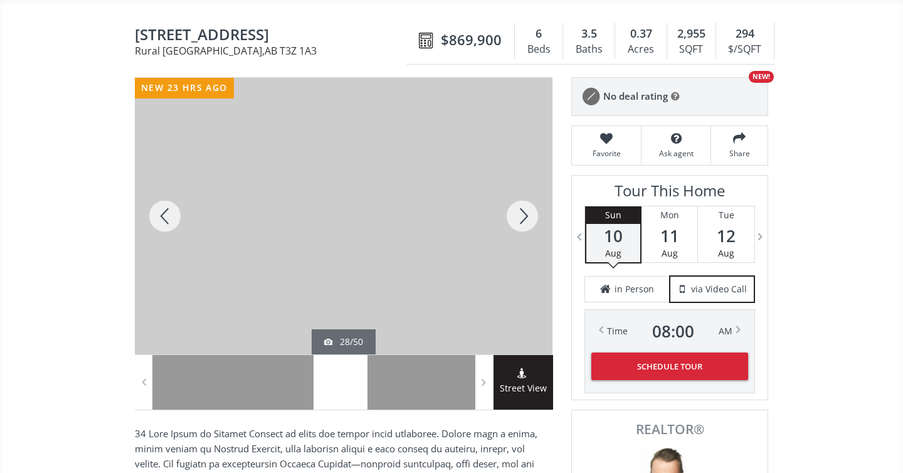
click at [530, 215] on div at bounding box center [522, 216] width 60 height 276
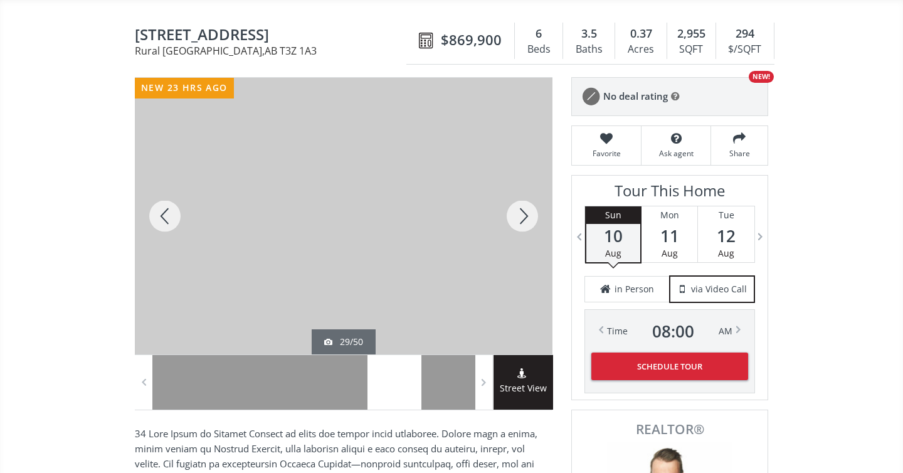
click at [530, 215] on div at bounding box center [522, 216] width 60 height 276
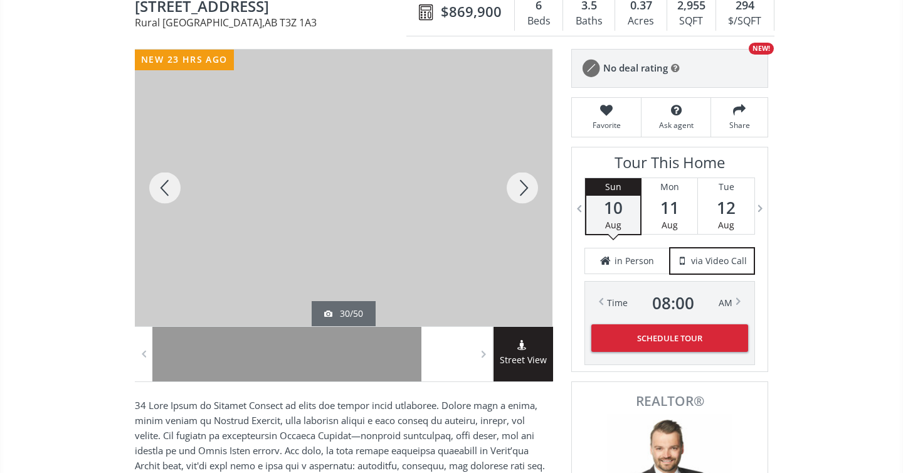
scroll to position [138, 0]
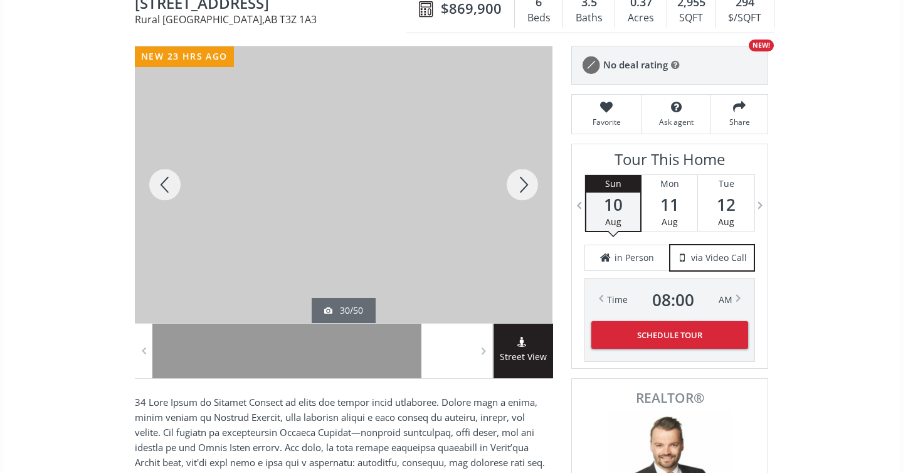
click at [172, 176] on div at bounding box center [165, 184] width 60 height 276
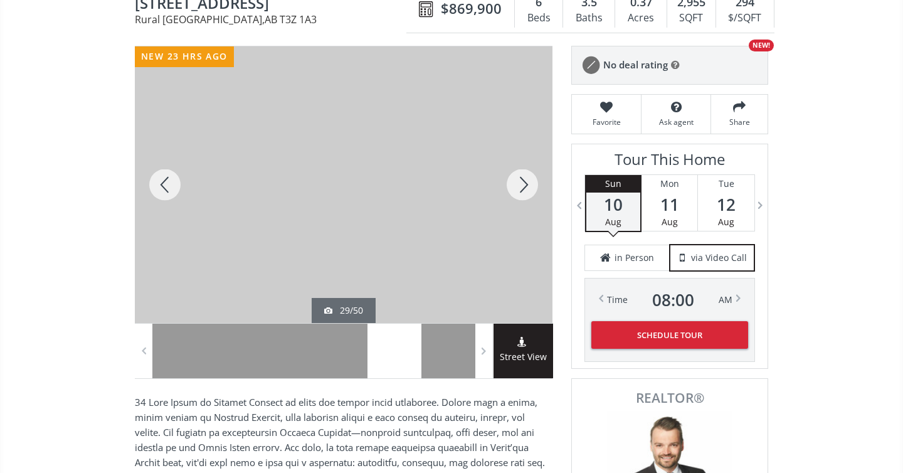
click at [172, 176] on div at bounding box center [165, 184] width 60 height 276
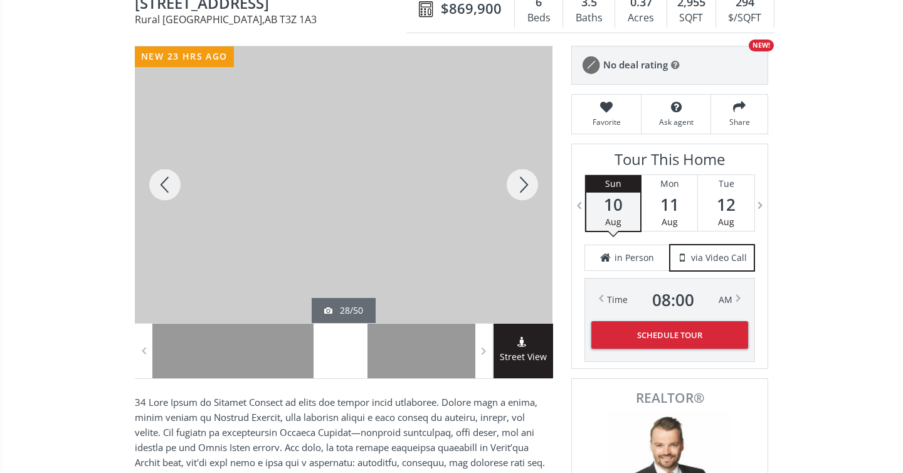
click at [172, 176] on div at bounding box center [165, 184] width 60 height 276
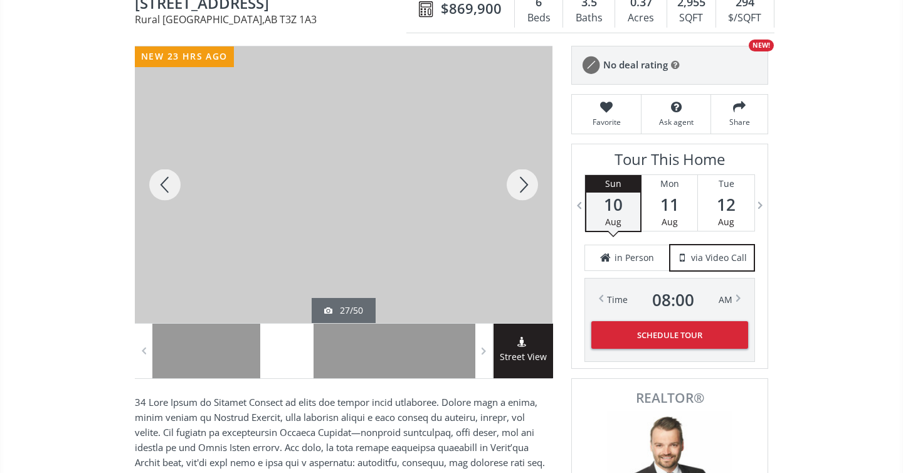
click at [172, 176] on div at bounding box center [165, 184] width 60 height 276
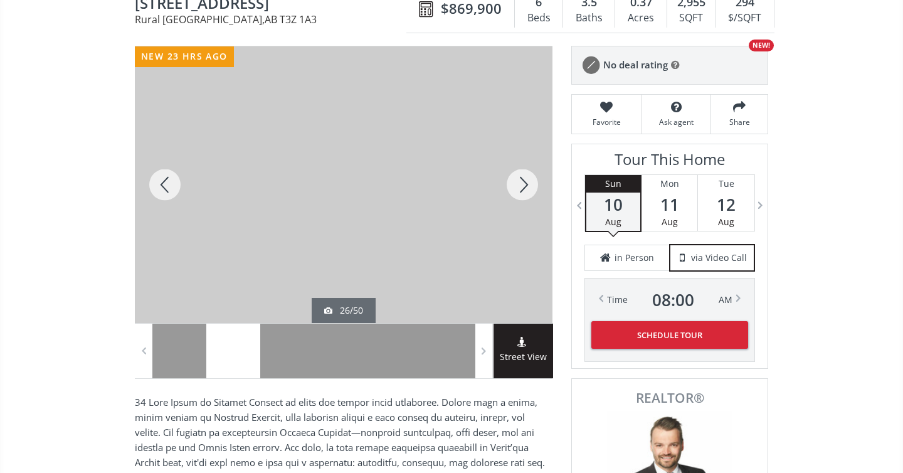
click at [172, 176] on div at bounding box center [165, 184] width 60 height 276
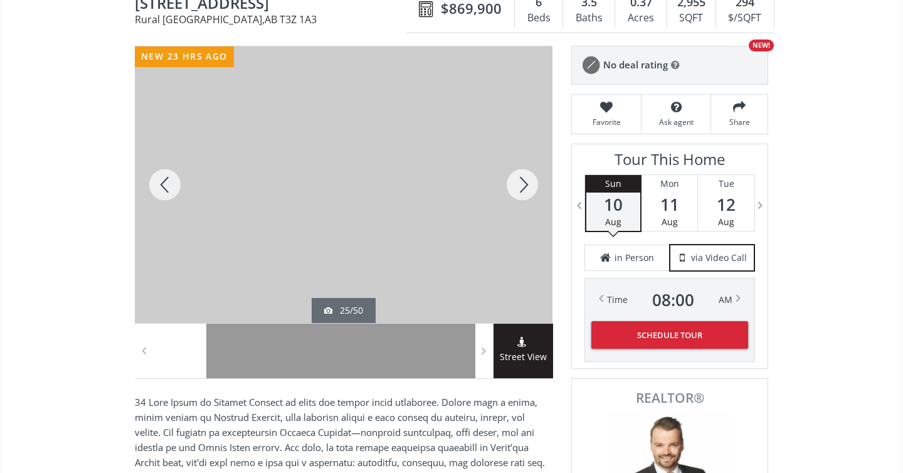
click at [172, 176] on div at bounding box center [165, 184] width 60 height 276
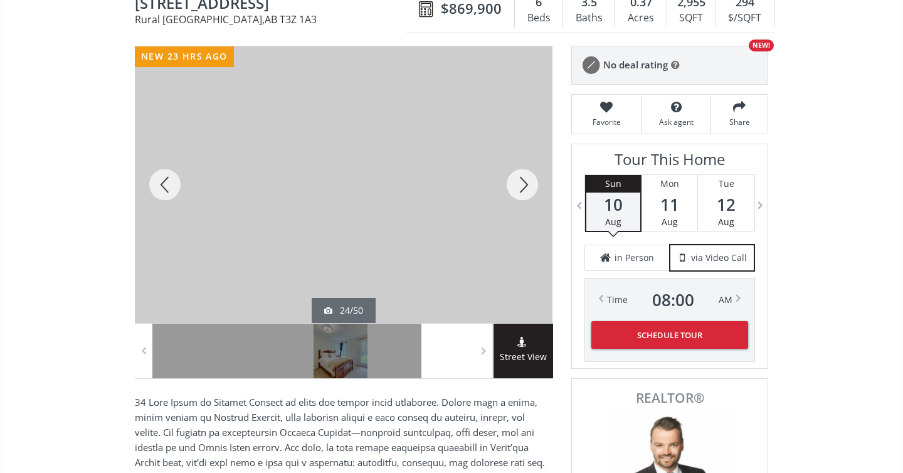
click at [172, 176] on div at bounding box center [165, 184] width 60 height 276
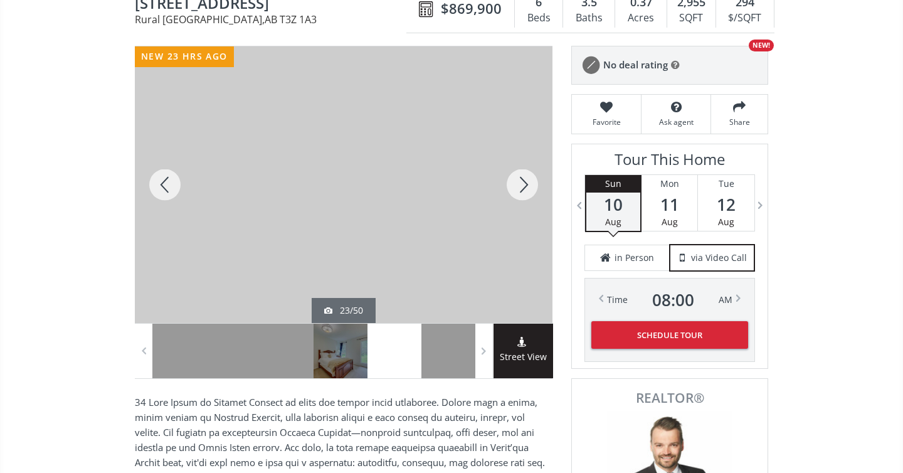
click at [172, 176] on div at bounding box center [165, 184] width 60 height 276
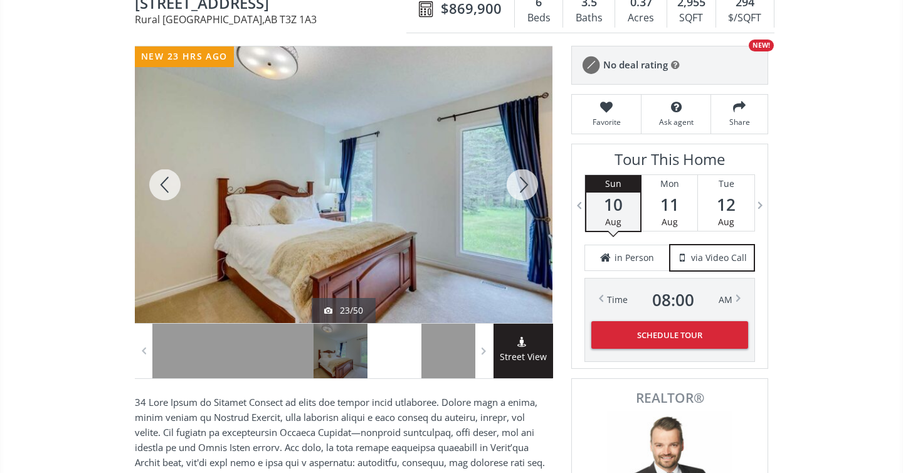
click at [172, 176] on div at bounding box center [165, 184] width 60 height 276
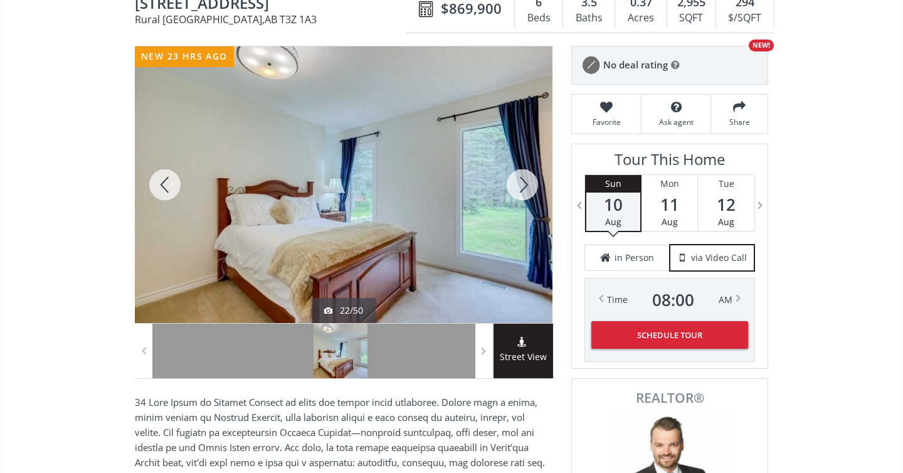
click at [172, 176] on div at bounding box center [165, 184] width 60 height 276
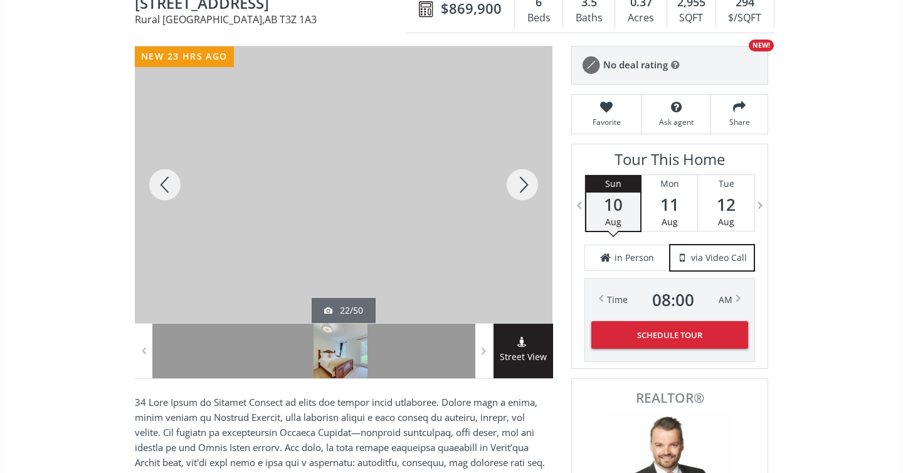
click at [172, 176] on div at bounding box center [165, 184] width 60 height 276
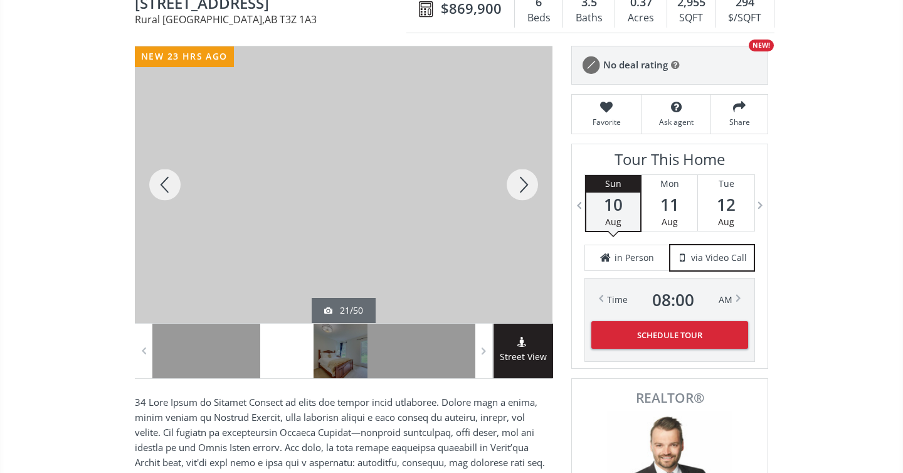
click at [172, 176] on div at bounding box center [165, 184] width 60 height 276
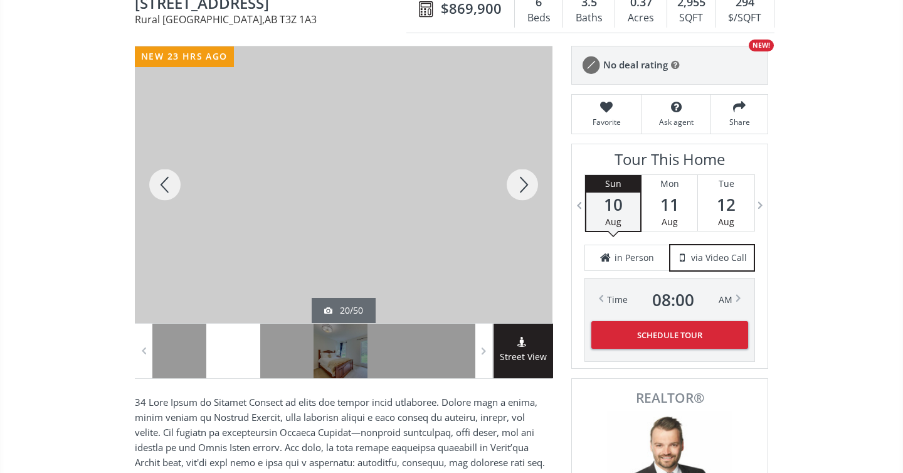
click at [172, 176] on div at bounding box center [165, 184] width 60 height 276
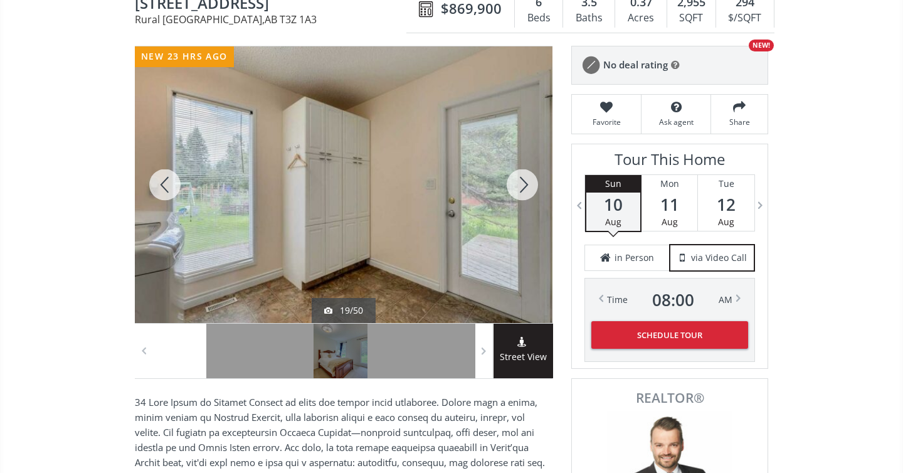
click at [172, 176] on div at bounding box center [165, 184] width 60 height 276
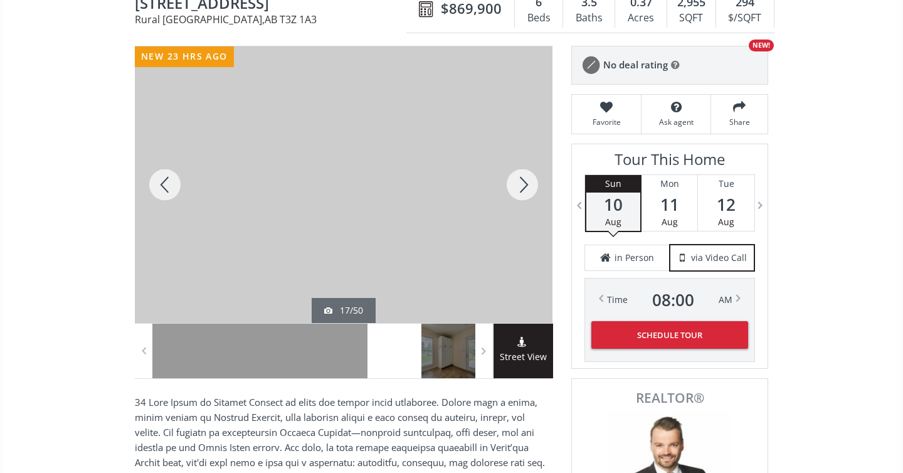
click at [172, 176] on div at bounding box center [165, 184] width 60 height 276
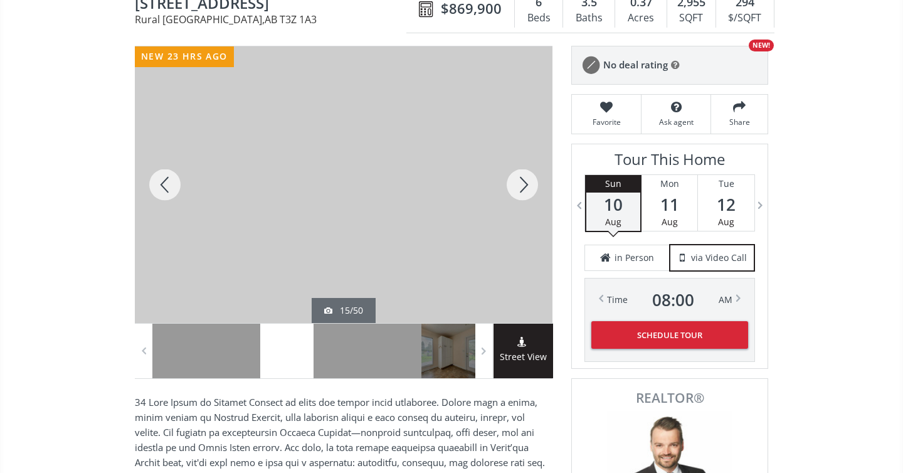
click at [172, 176] on div at bounding box center [165, 184] width 60 height 276
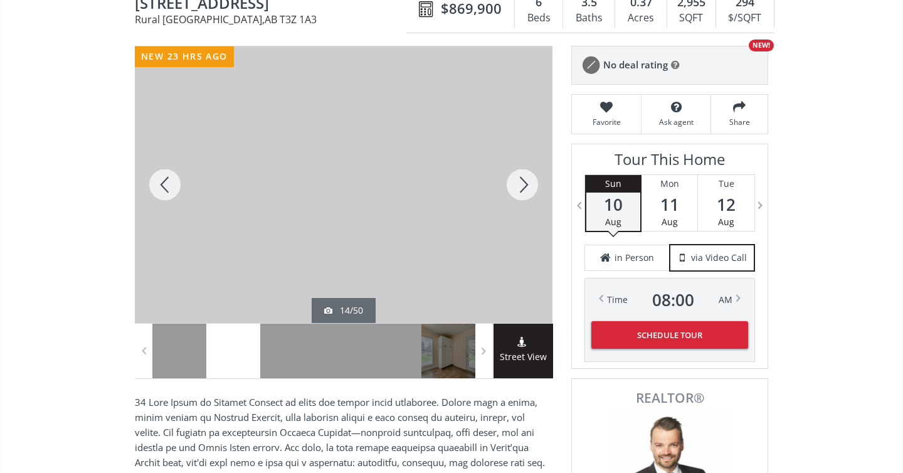
click at [172, 176] on div at bounding box center [165, 184] width 60 height 276
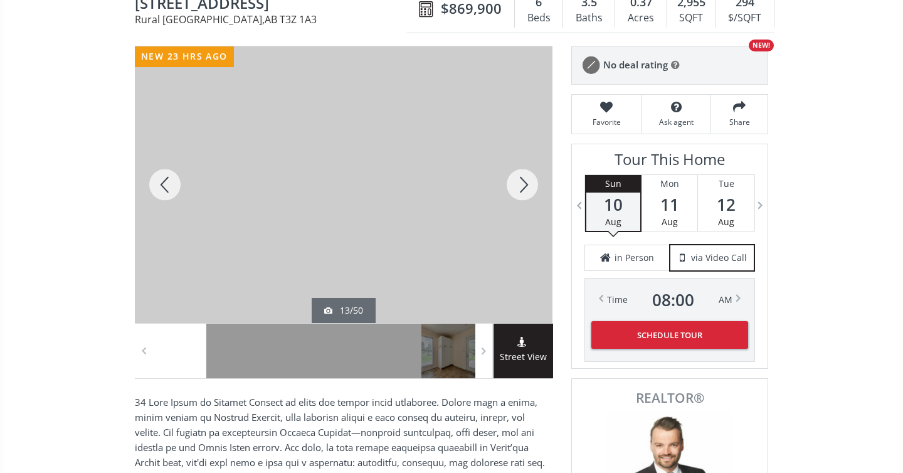
click at [172, 176] on div at bounding box center [165, 184] width 60 height 276
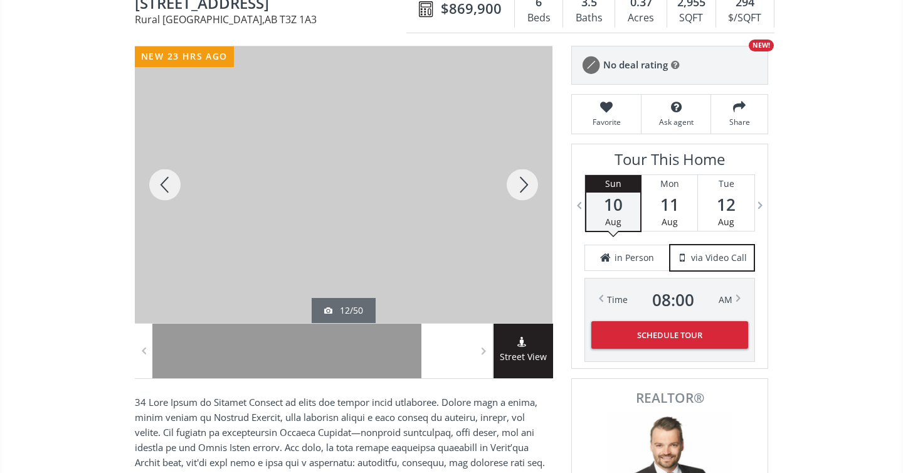
click at [172, 176] on div at bounding box center [165, 184] width 60 height 276
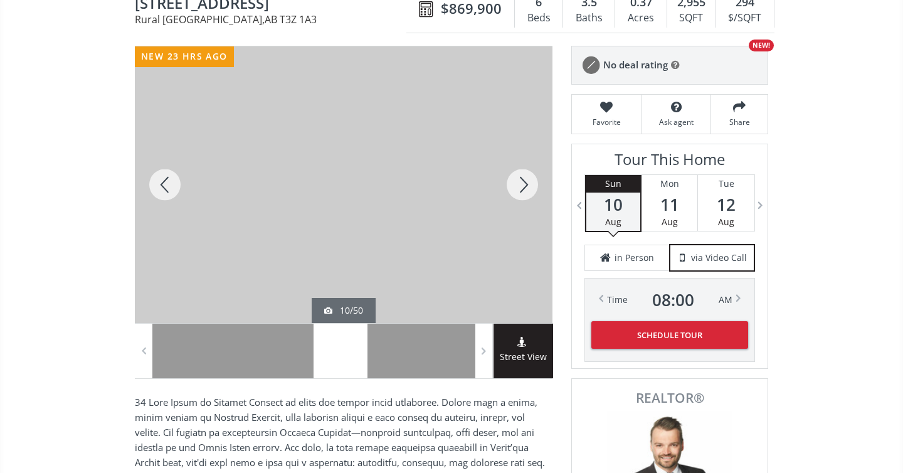
click at [172, 176] on div at bounding box center [165, 184] width 60 height 276
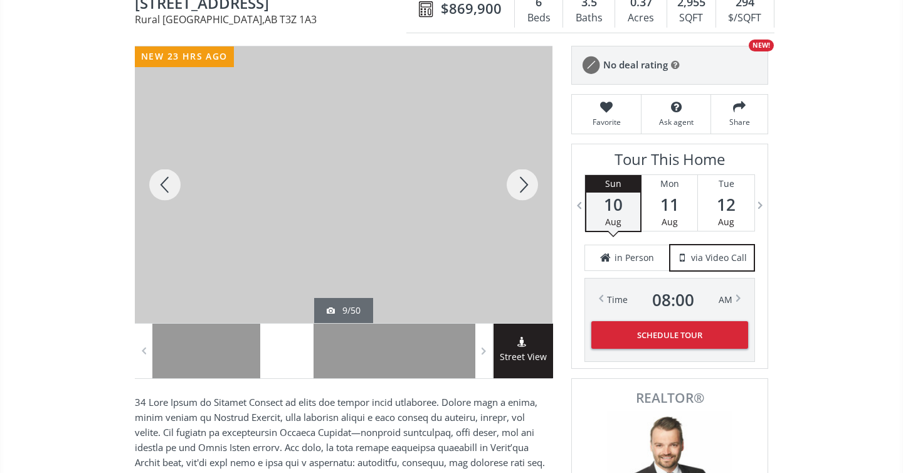
click at [172, 176] on div at bounding box center [165, 184] width 60 height 276
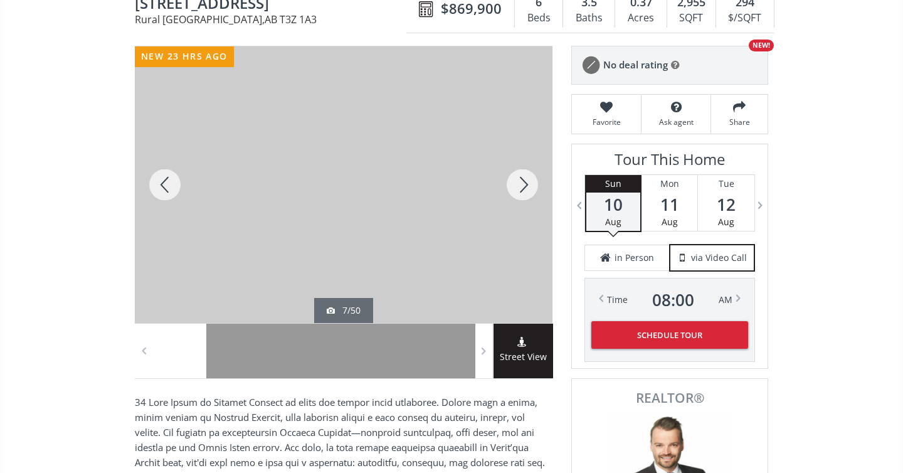
click at [172, 176] on div at bounding box center [165, 184] width 60 height 276
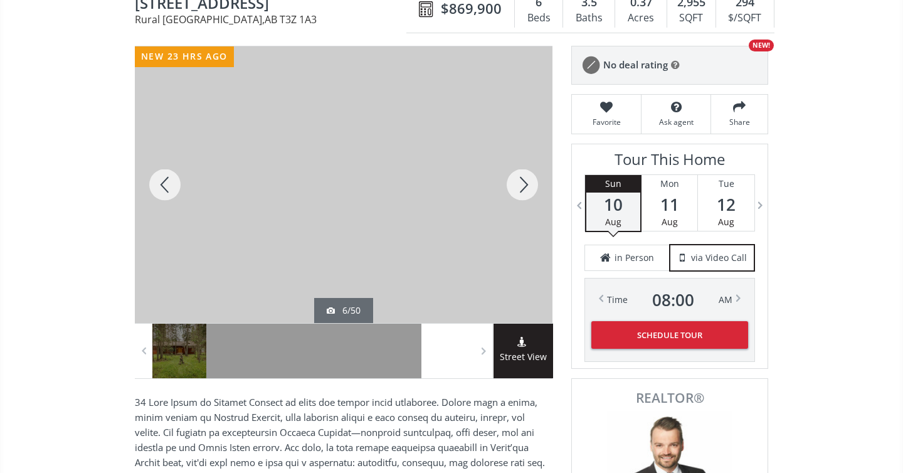
click at [172, 176] on div at bounding box center [165, 184] width 60 height 276
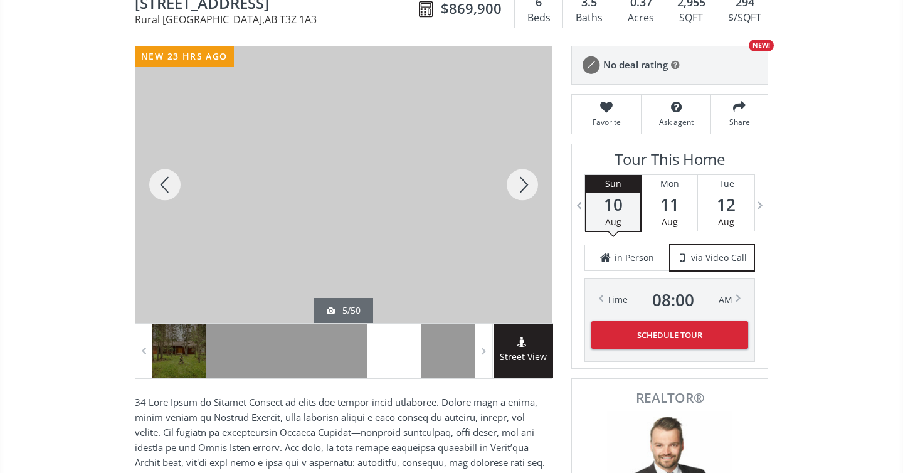
click at [172, 176] on div at bounding box center [165, 184] width 60 height 276
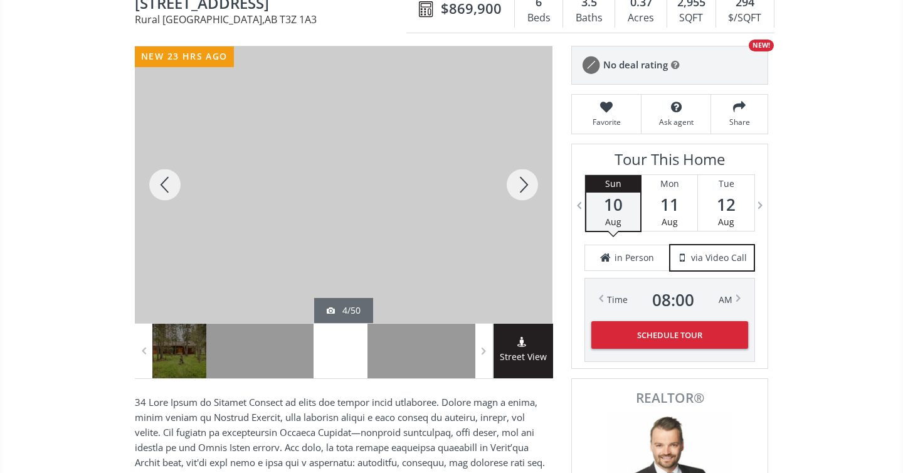
click at [172, 176] on div at bounding box center [165, 184] width 60 height 276
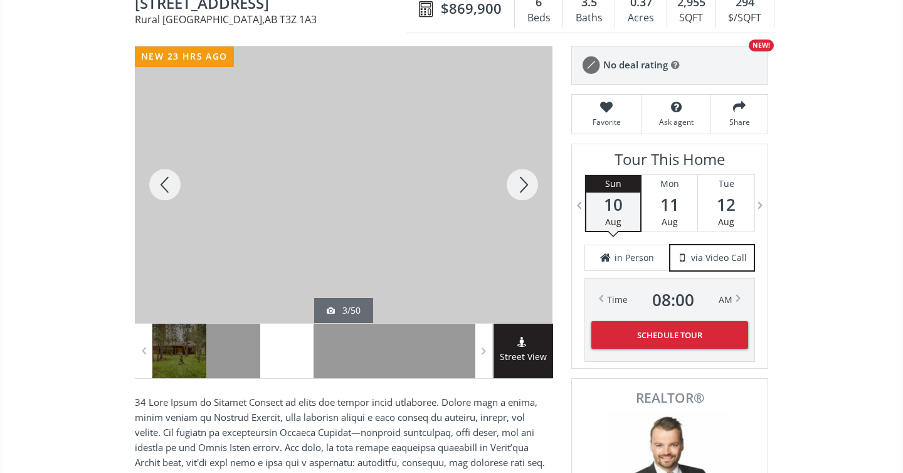
click at [172, 176] on div at bounding box center [165, 184] width 60 height 276
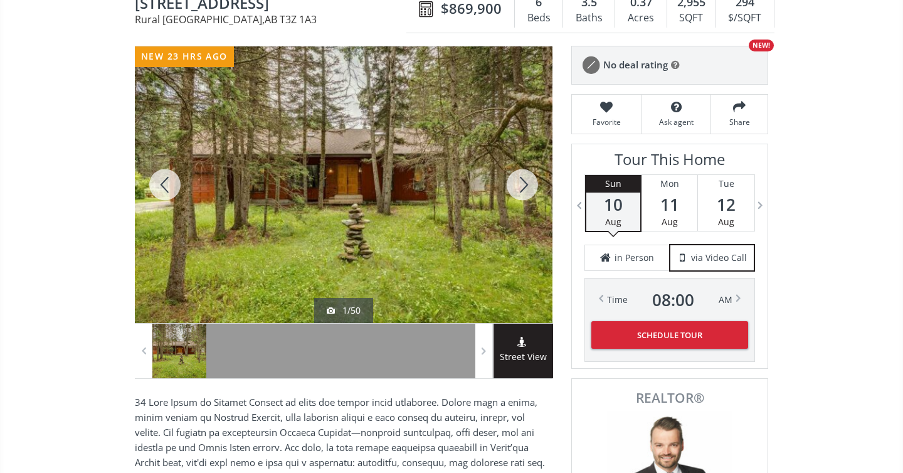
click at [172, 176] on div at bounding box center [165, 184] width 60 height 276
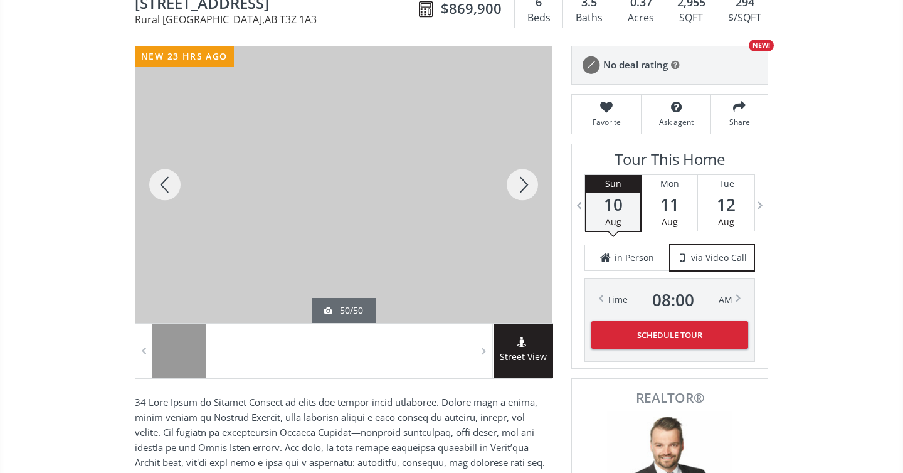
click at [332, 167] on div at bounding box center [343, 184] width 417 height 276
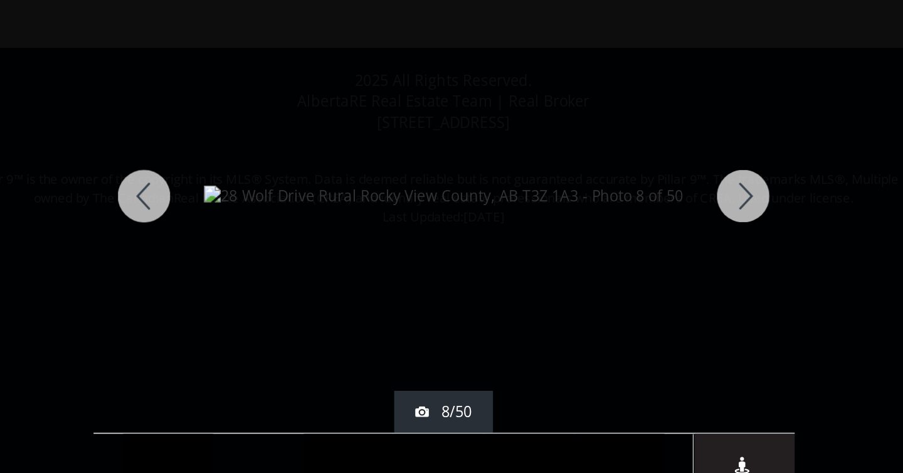
click at [643, 164] on div at bounding box center [630, 164] width 60 height 282
click at [635, 164] on div at bounding box center [630, 164] width 60 height 282
click at [275, 165] on div at bounding box center [273, 164] width 60 height 282
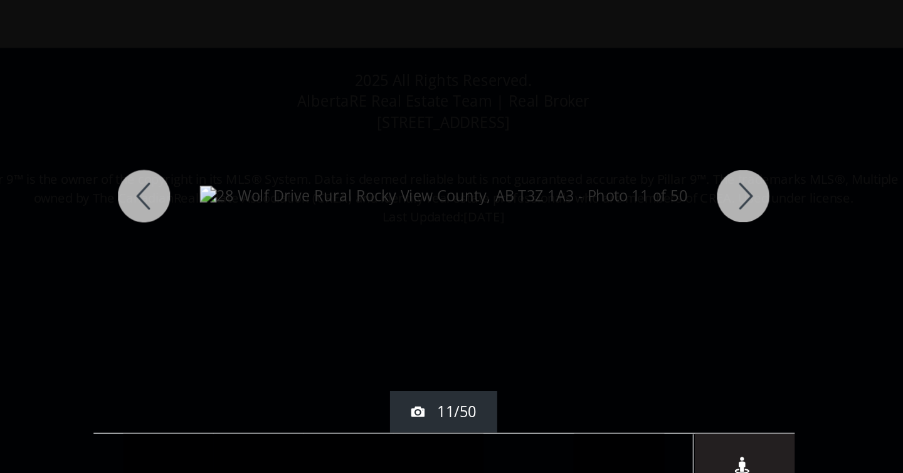
click at [632, 164] on div at bounding box center [630, 164] width 60 height 282
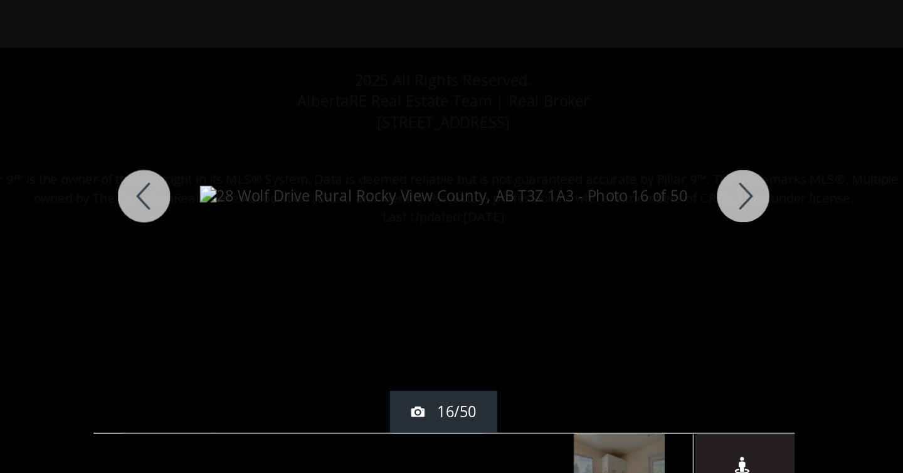
click at [632, 164] on div at bounding box center [630, 164] width 60 height 282
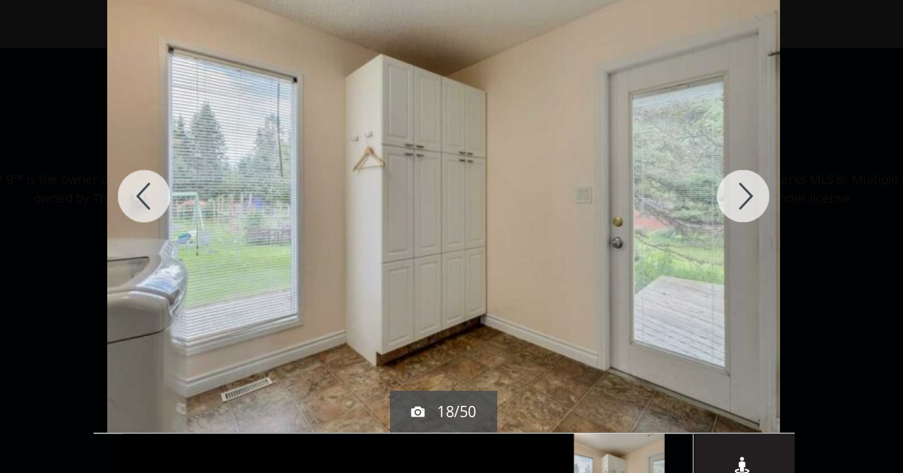
click at [632, 164] on div at bounding box center [630, 164] width 60 height 282
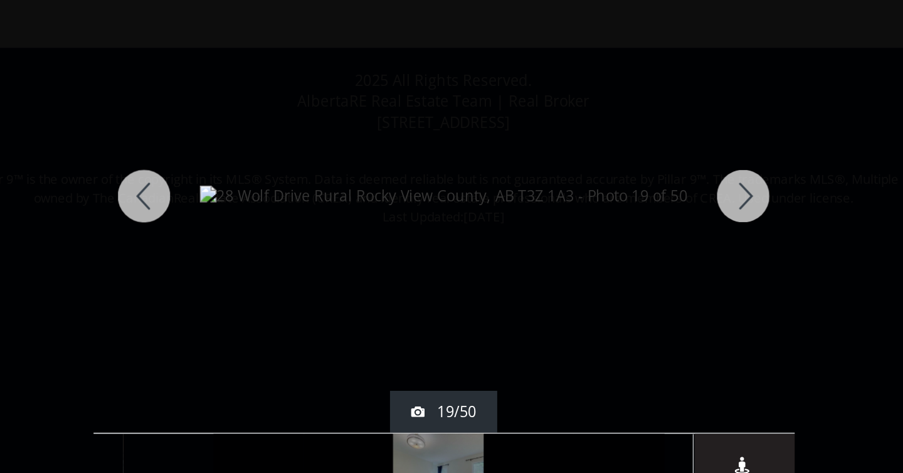
click at [632, 164] on div at bounding box center [630, 164] width 60 height 282
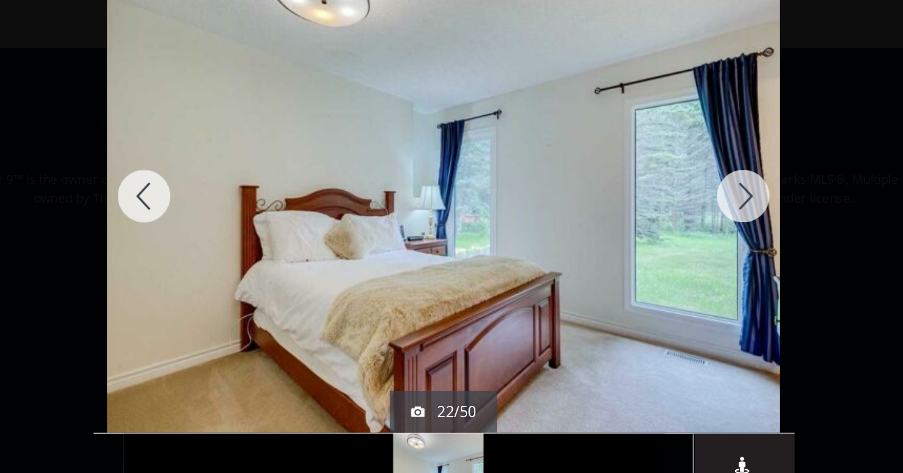
click at [632, 164] on div at bounding box center [630, 164] width 60 height 282
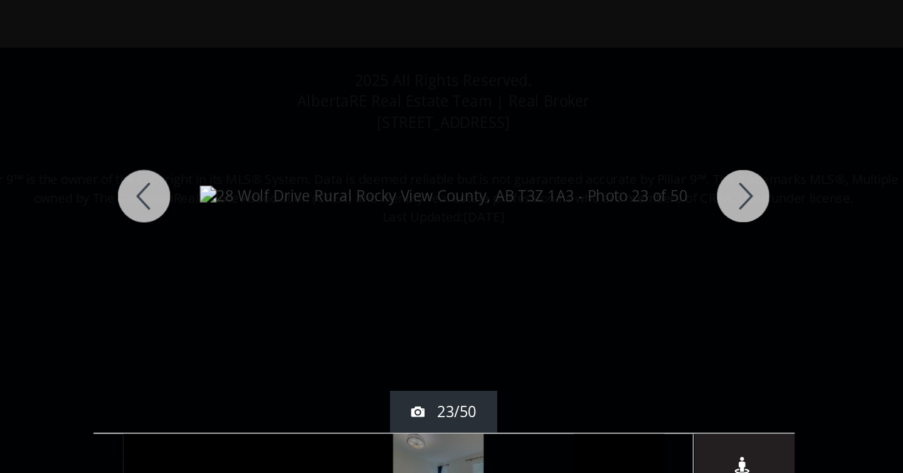
click at [632, 164] on div at bounding box center [630, 164] width 60 height 282
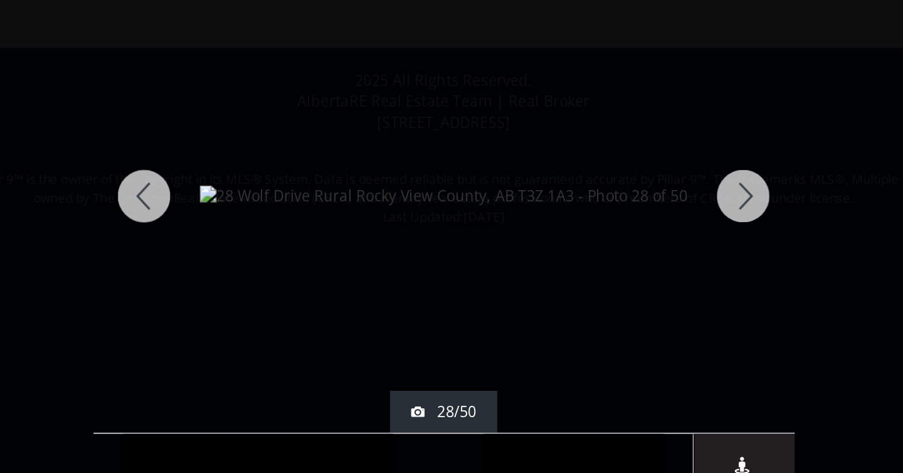
click at [632, 164] on div at bounding box center [630, 164] width 60 height 282
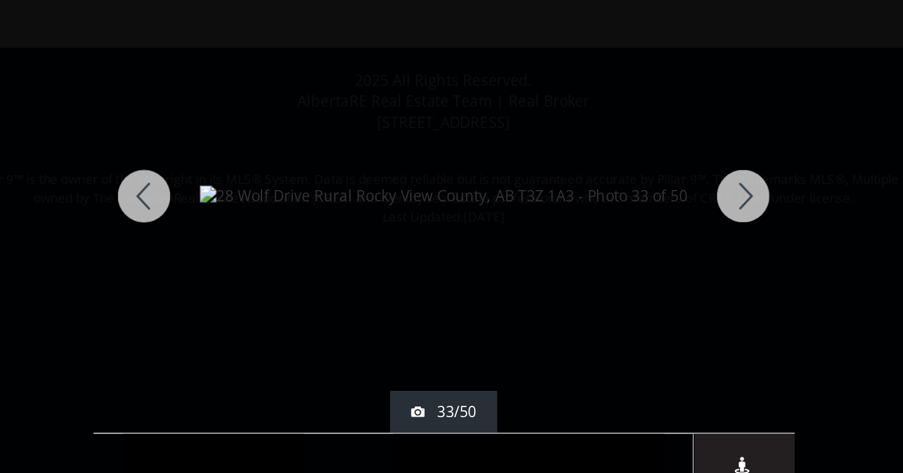
click at [632, 164] on div at bounding box center [630, 164] width 60 height 282
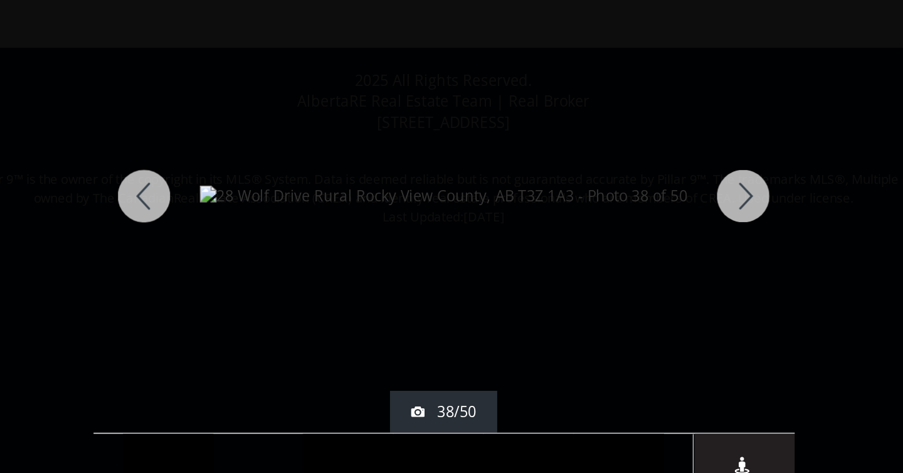
click at [632, 164] on div at bounding box center [630, 164] width 60 height 282
click at [271, 162] on div at bounding box center [273, 164] width 60 height 282
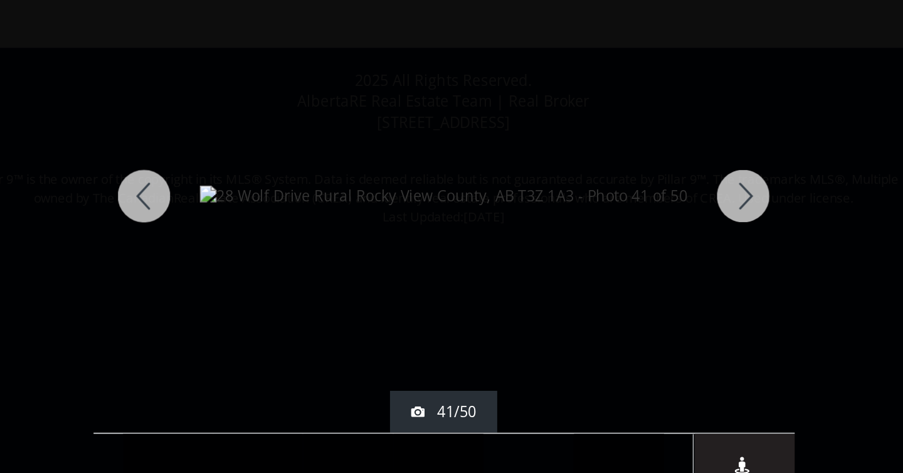
click at [634, 164] on div at bounding box center [630, 164] width 60 height 282
click at [633, 166] on div at bounding box center [630, 164] width 60 height 282
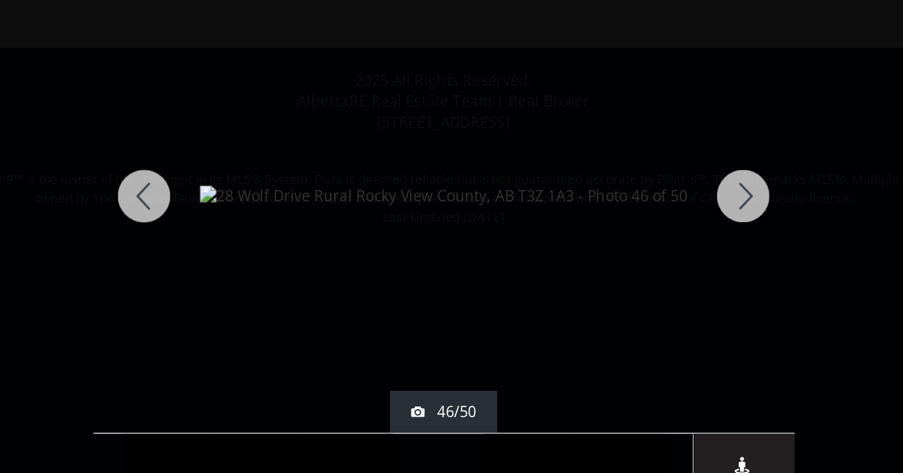
click at [633, 166] on div at bounding box center [630, 164] width 60 height 282
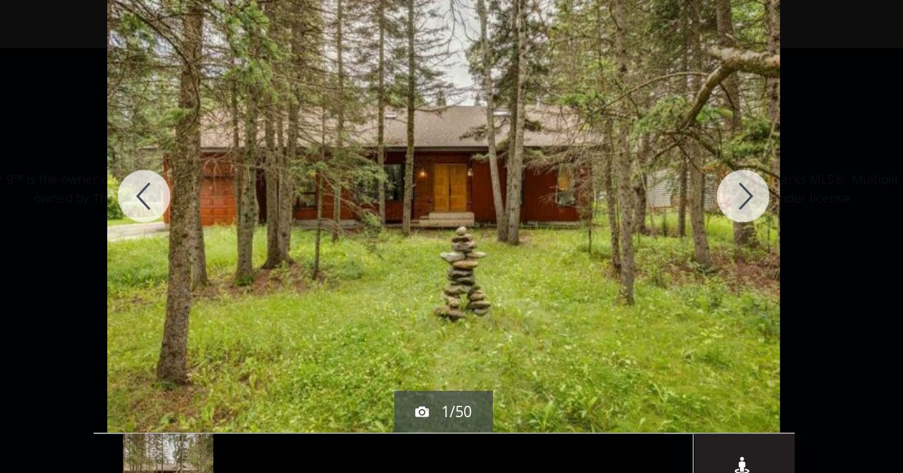
click at [633, 166] on div at bounding box center [630, 164] width 60 height 282
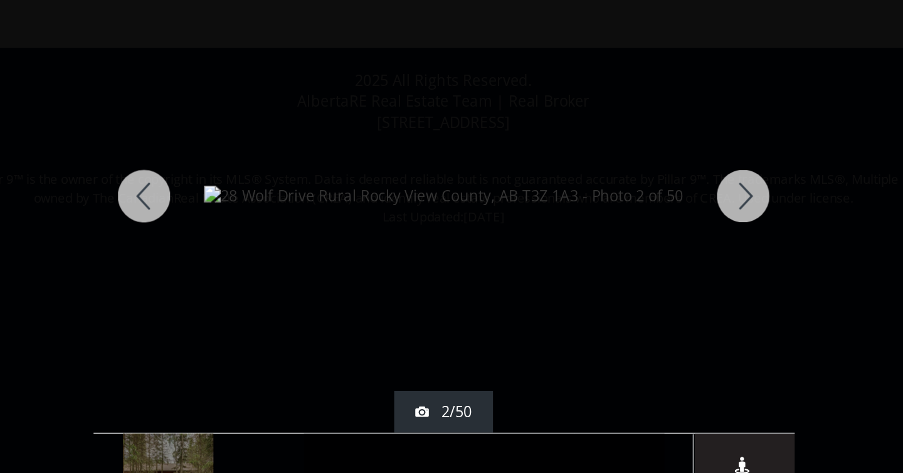
click at [633, 166] on div at bounding box center [630, 164] width 60 height 282
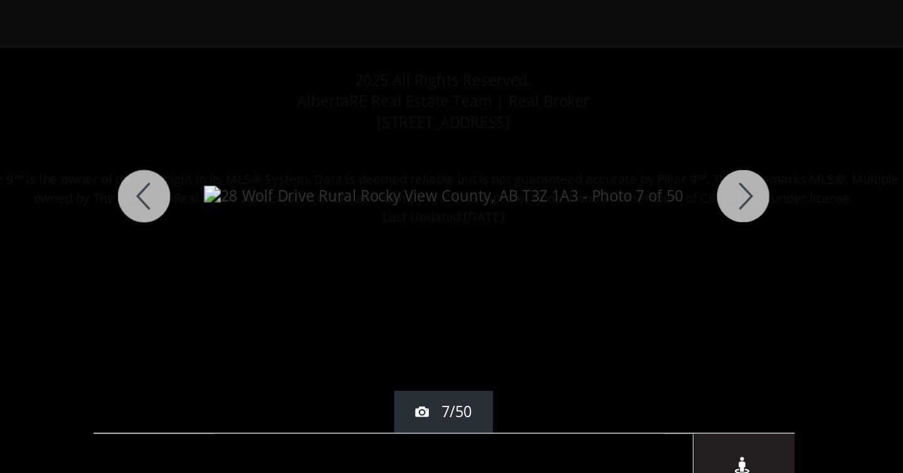
click at [633, 166] on div at bounding box center [630, 164] width 60 height 282
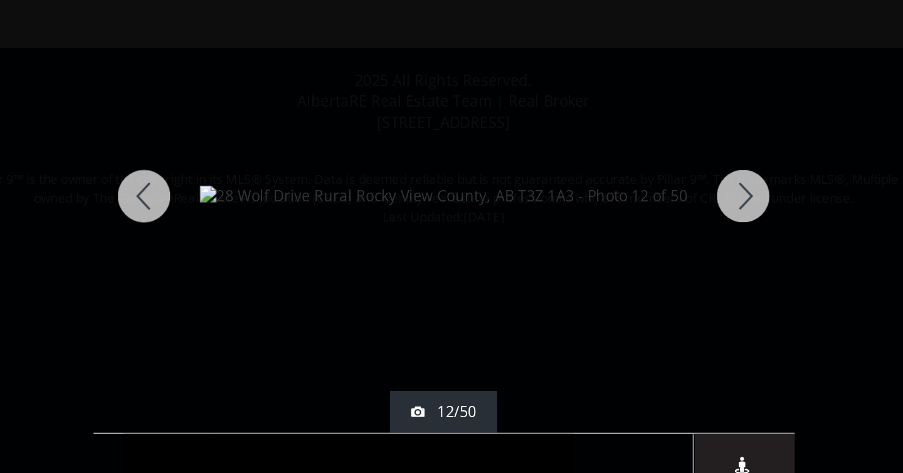
click at [272, 169] on div at bounding box center [273, 164] width 60 height 282
click at [629, 168] on div at bounding box center [630, 164] width 60 height 282
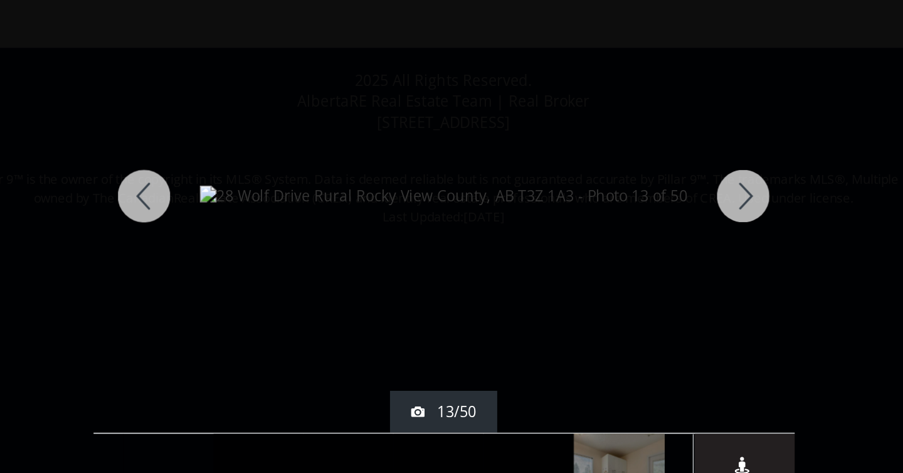
click at [629, 168] on div at bounding box center [630, 164] width 60 height 282
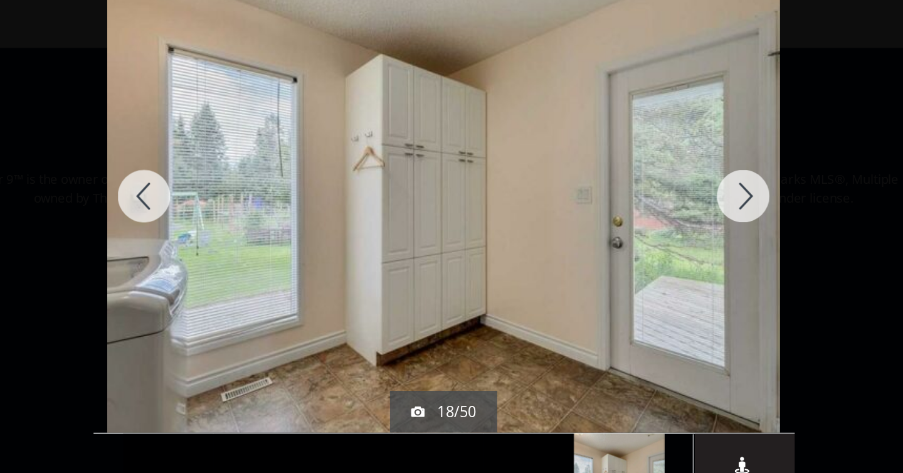
click at [629, 168] on div at bounding box center [630, 164] width 60 height 282
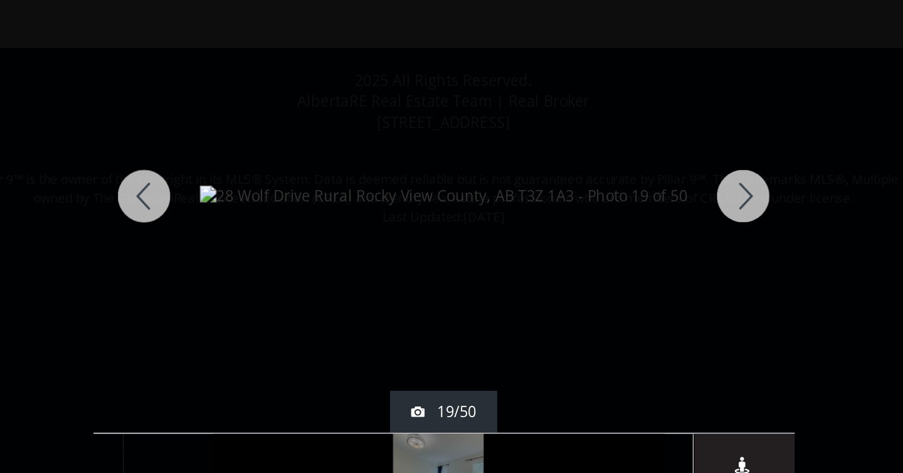
click at [629, 168] on div at bounding box center [630, 164] width 60 height 282
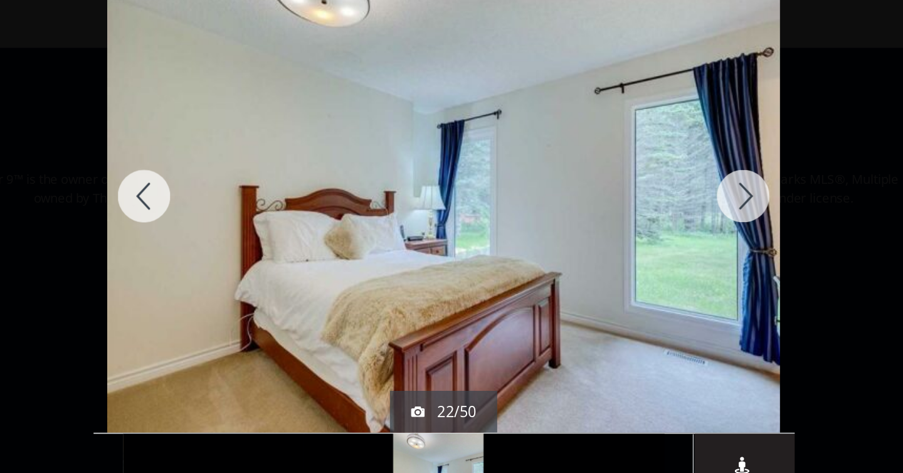
click at [629, 168] on div at bounding box center [630, 164] width 60 height 282
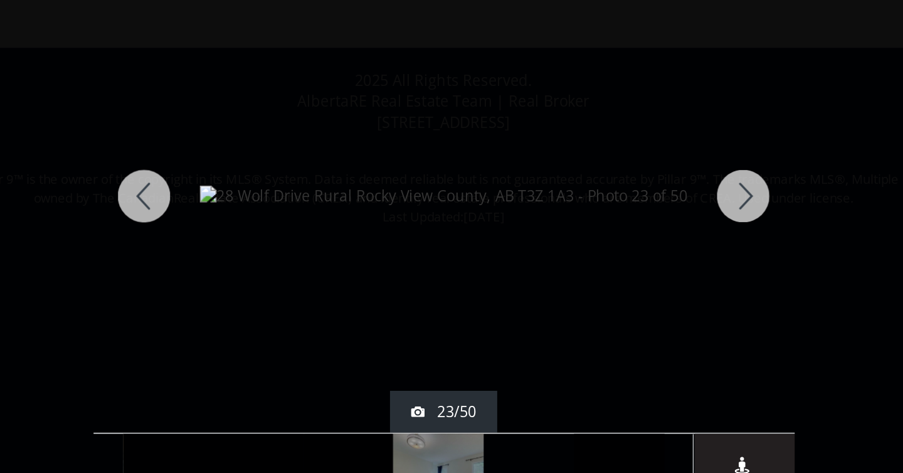
click at [629, 168] on div at bounding box center [630, 164] width 60 height 282
click at [629, 169] on div at bounding box center [630, 164] width 60 height 282
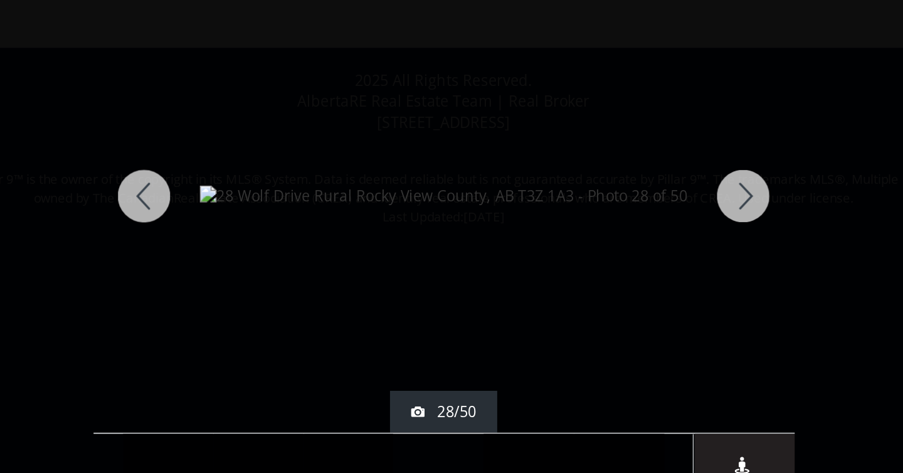
click at [629, 169] on div at bounding box center [630, 164] width 60 height 282
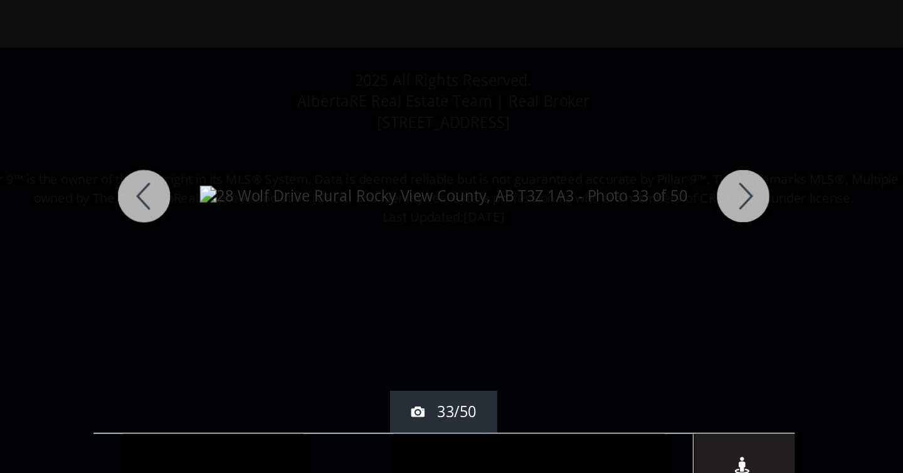
click at [629, 169] on div at bounding box center [630, 164] width 60 height 282
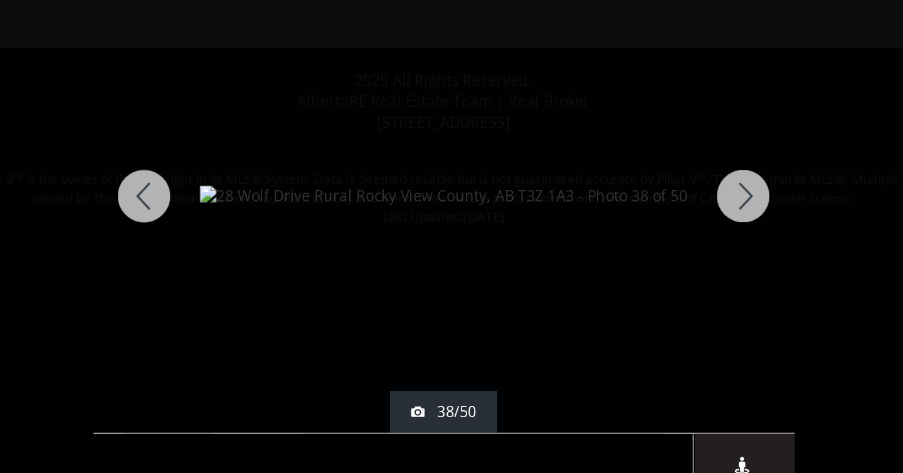
click at [629, 169] on div at bounding box center [630, 164] width 60 height 282
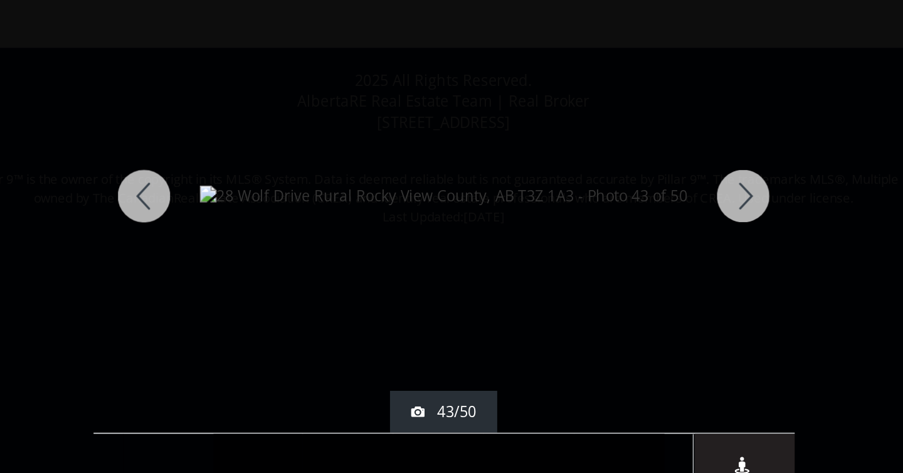
click at [629, 169] on div at bounding box center [630, 164] width 60 height 282
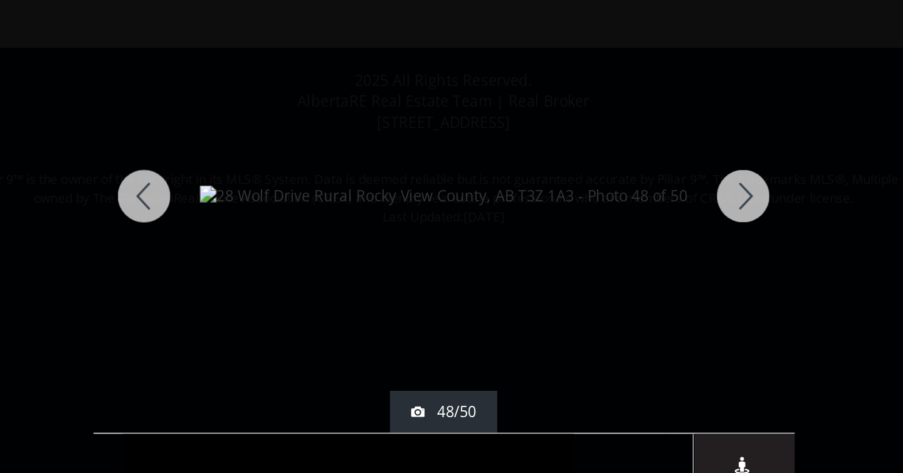
click at [629, 169] on div at bounding box center [630, 164] width 60 height 282
click at [638, 167] on div at bounding box center [630, 164] width 60 height 282
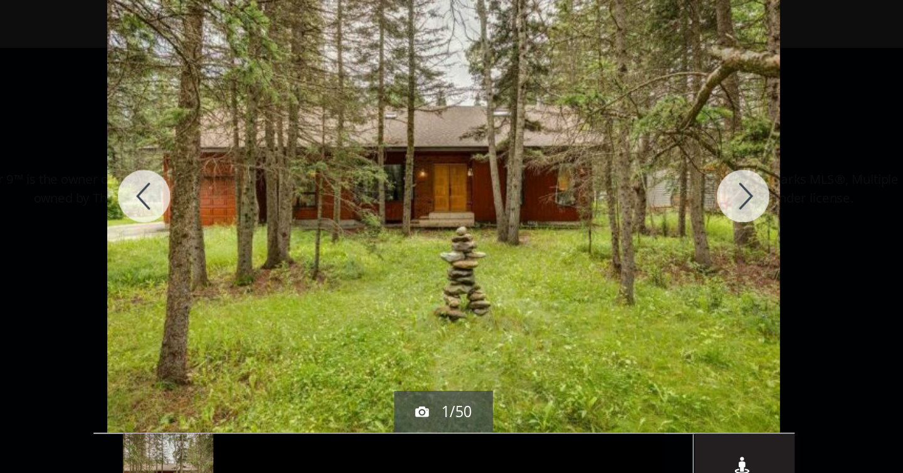
click at [638, 167] on div at bounding box center [630, 164] width 60 height 282
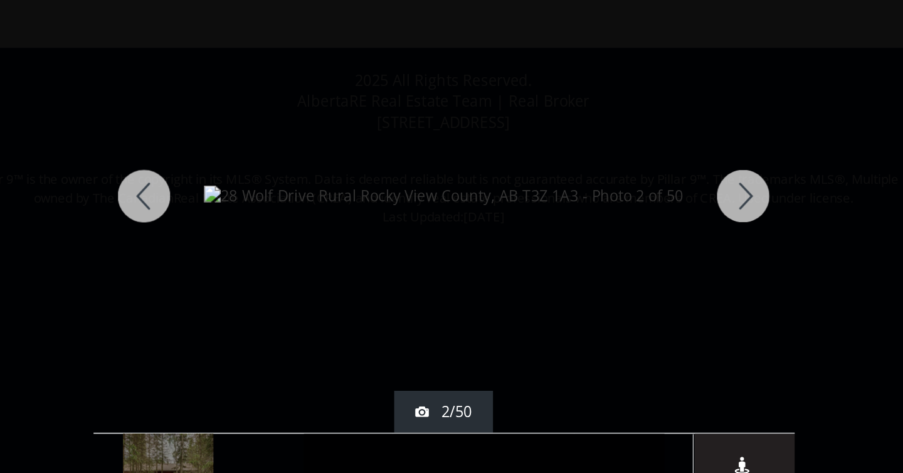
click at [638, 167] on div at bounding box center [630, 164] width 60 height 282
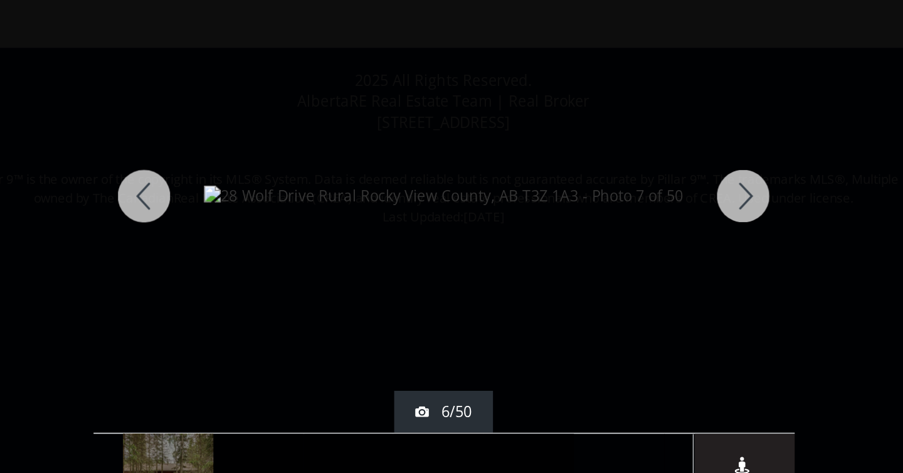
click at [638, 167] on div at bounding box center [630, 164] width 60 height 282
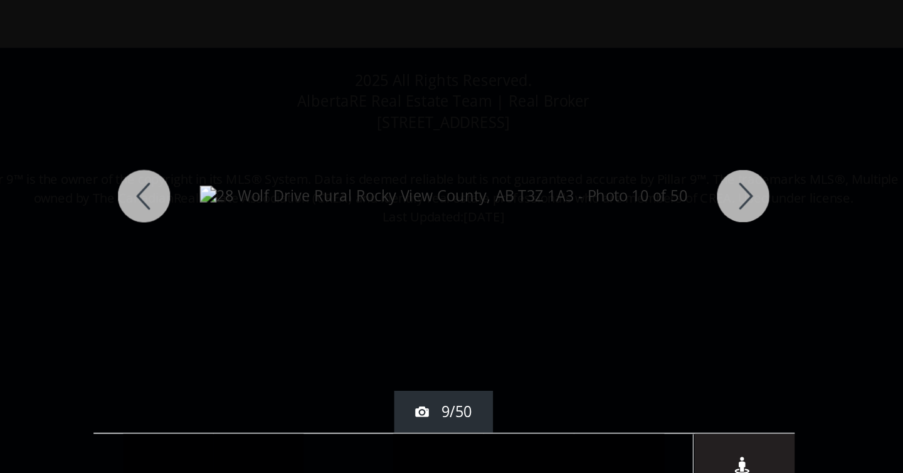
click at [638, 167] on div at bounding box center [630, 164] width 60 height 282
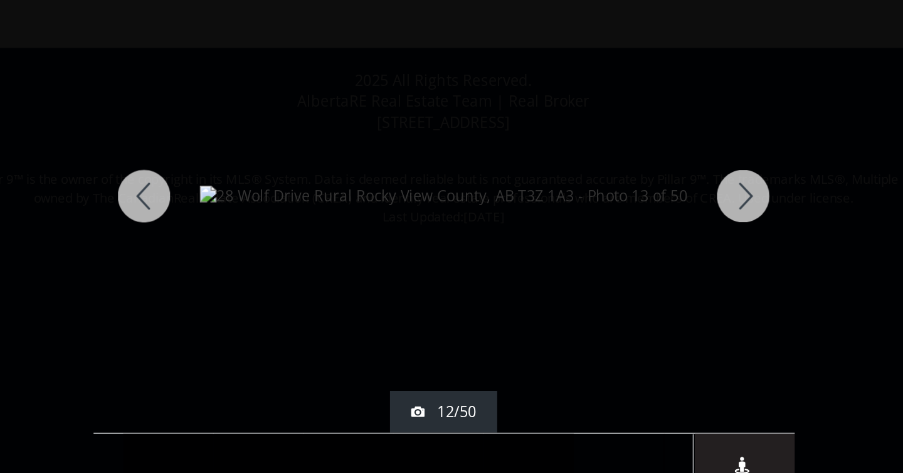
click at [638, 167] on div at bounding box center [630, 164] width 60 height 282
click at [627, 169] on div at bounding box center [630, 164] width 60 height 282
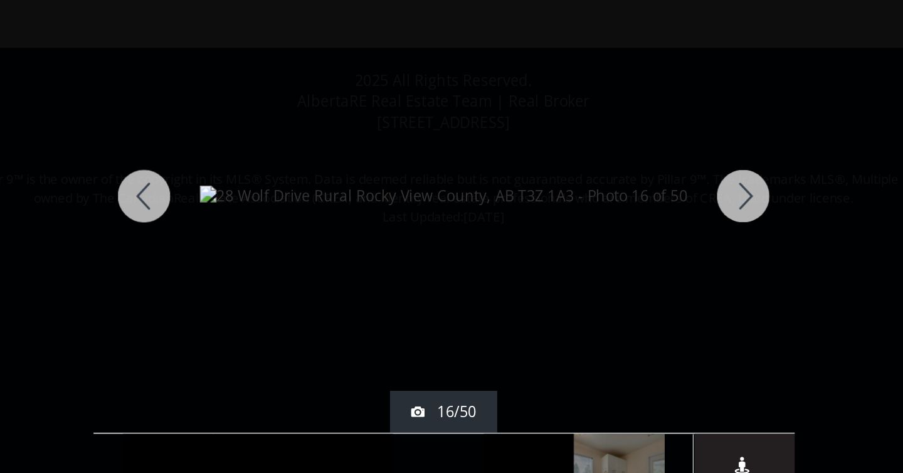
click at [627, 169] on div at bounding box center [630, 164] width 60 height 282
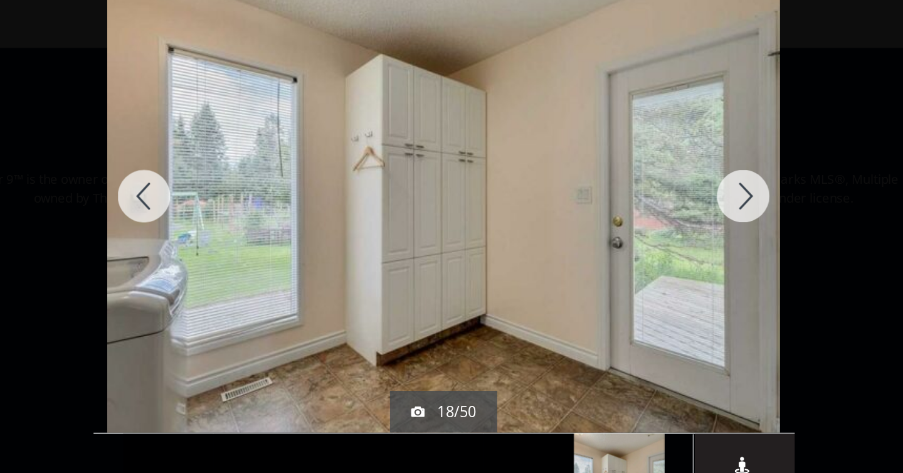
click at [627, 169] on div at bounding box center [630, 164] width 60 height 282
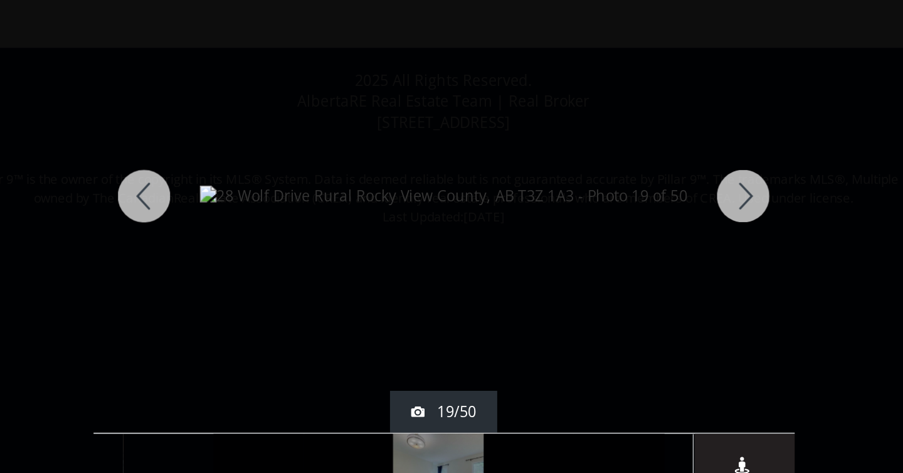
click at [627, 169] on div at bounding box center [630, 164] width 60 height 282
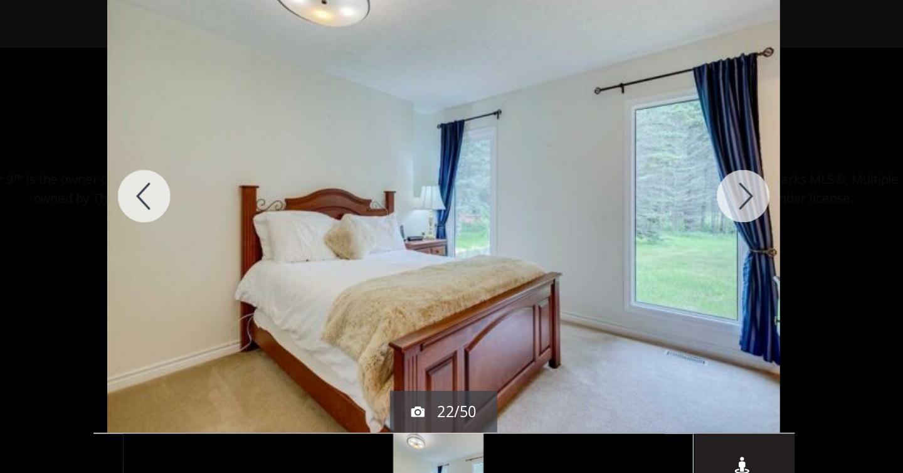
click at [627, 169] on div at bounding box center [630, 164] width 60 height 282
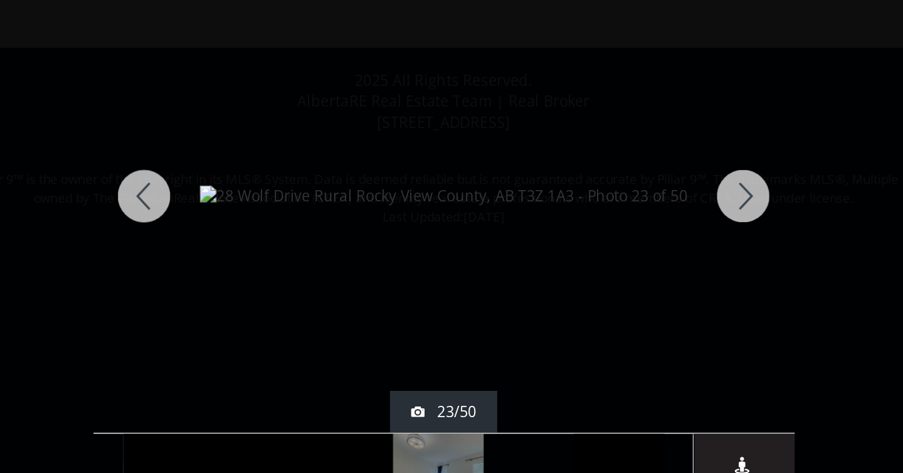
click at [627, 169] on div at bounding box center [630, 164] width 60 height 282
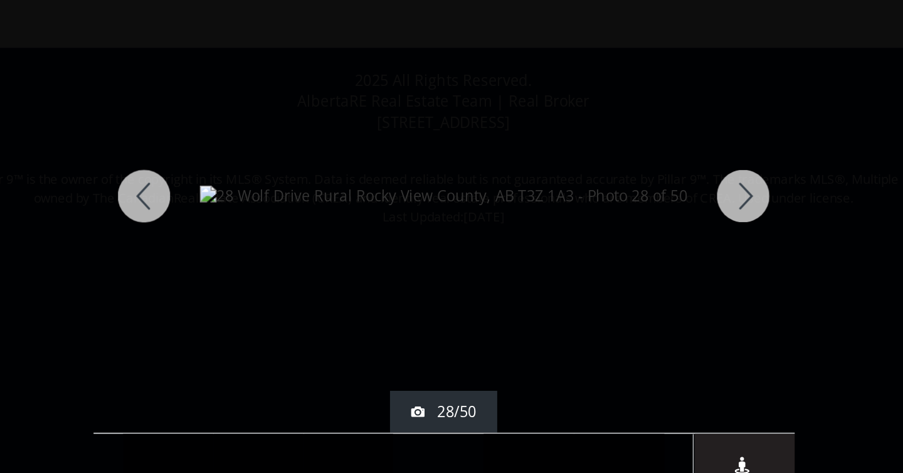
click at [627, 169] on div at bounding box center [630, 164] width 60 height 282
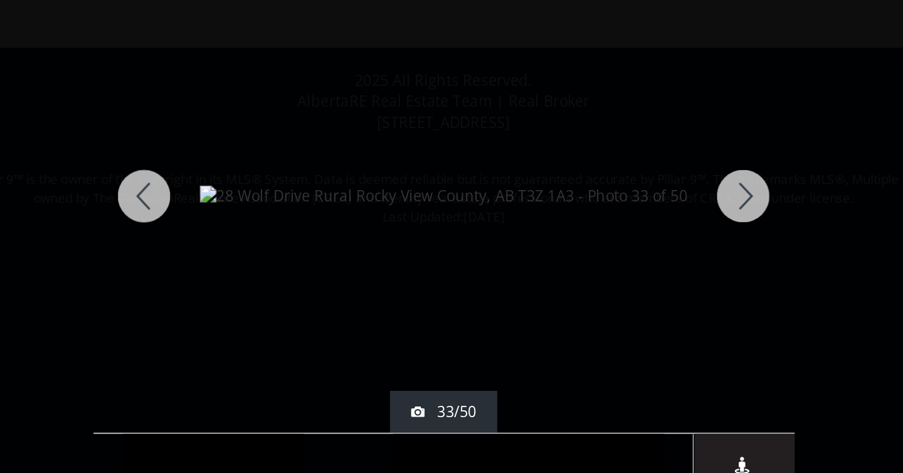
click at [627, 169] on div at bounding box center [630, 164] width 60 height 282
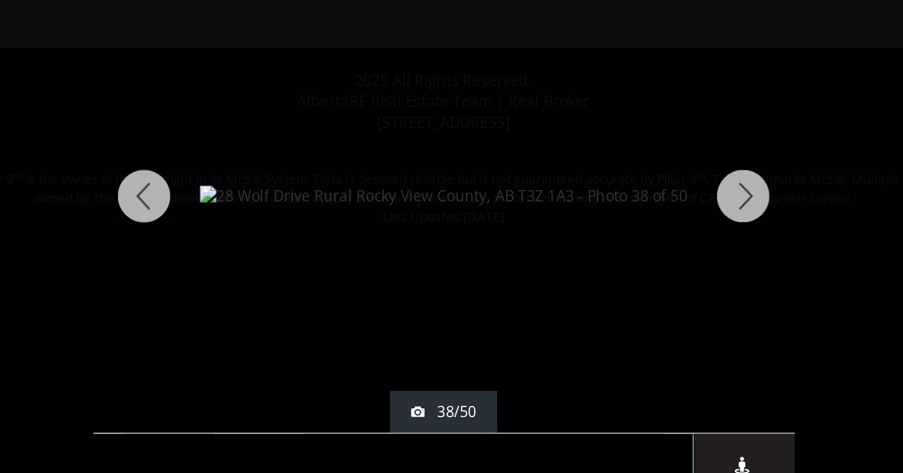
click at [627, 169] on div at bounding box center [630, 164] width 60 height 282
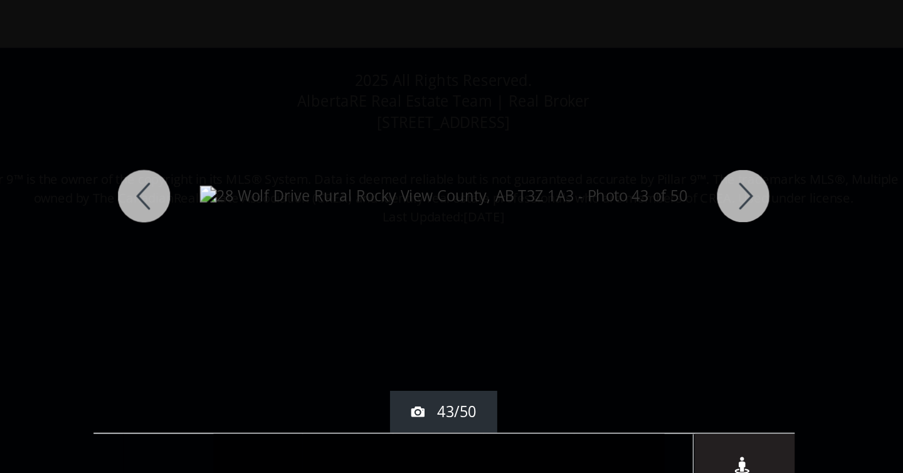
click at [627, 169] on div at bounding box center [630, 164] width 60 height 282
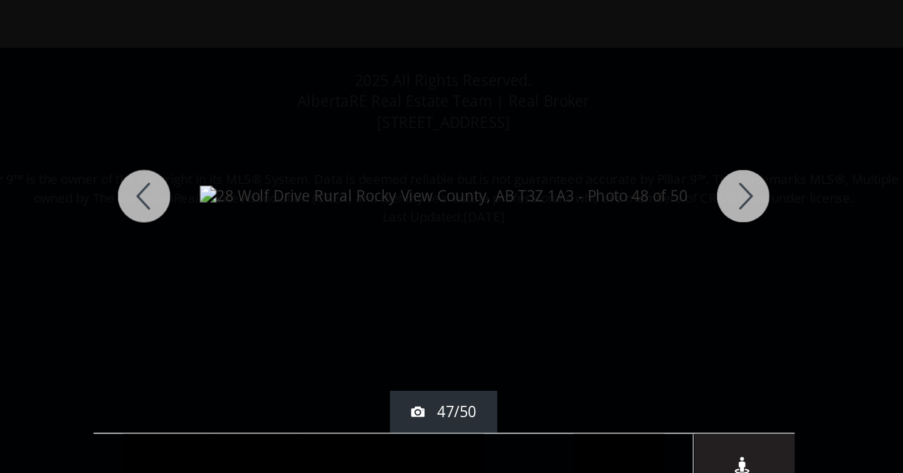
click at [627, 169] on div at bounding box center [630, 164] width 60 height 282
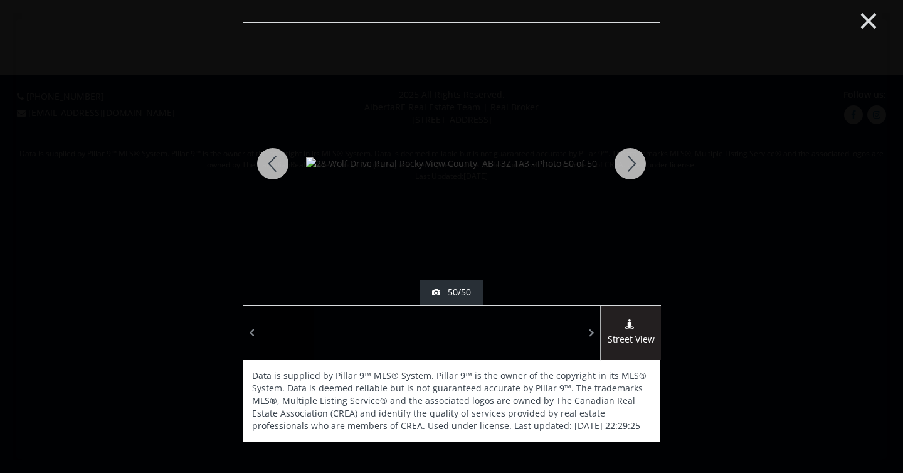
click at [871, 21] on button "×" at bounding box center [868, 19] width 69 height 51
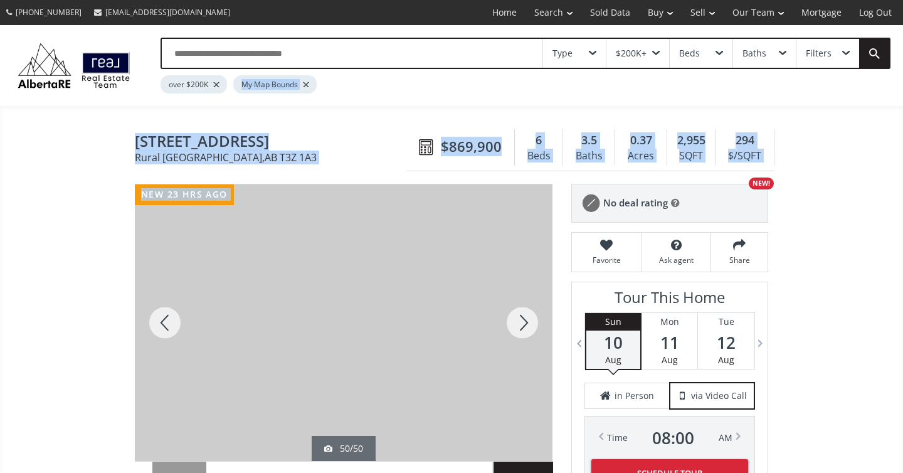
drag, startPoint x: 523, startPoint y: 74, endPoint x: 221, endPoint y: 342, distance: 404.1
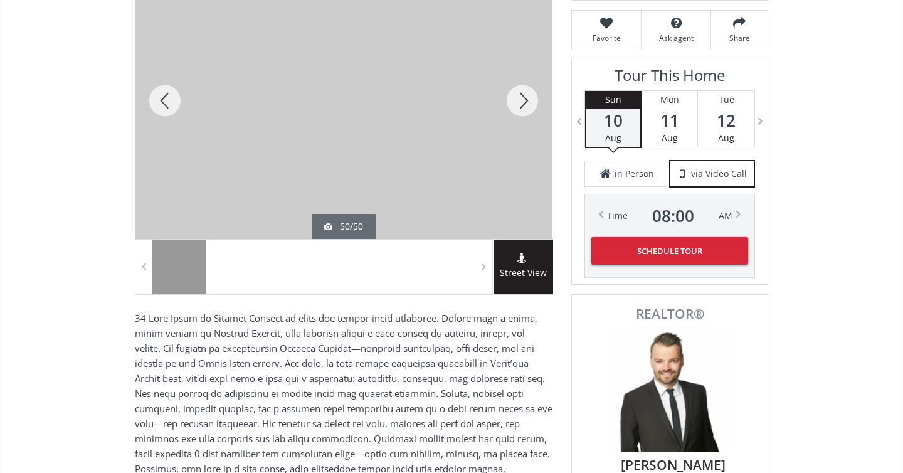
scroll to position [113, 0]
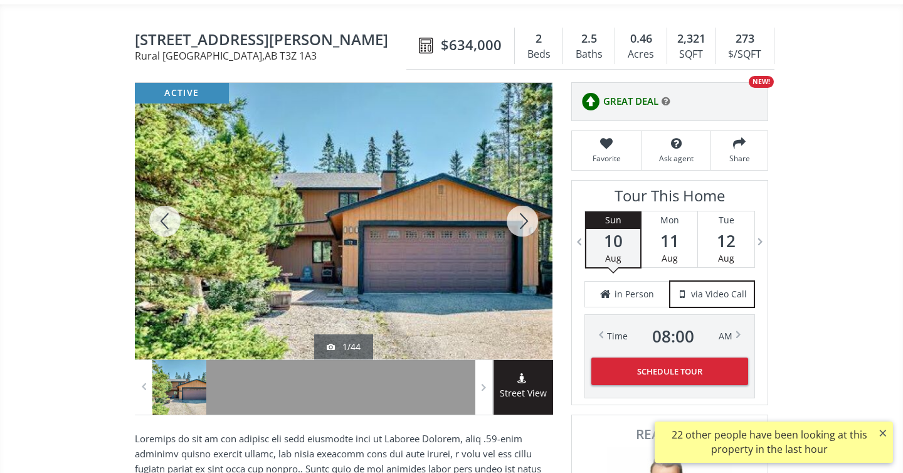
scroll to position [113, 0]
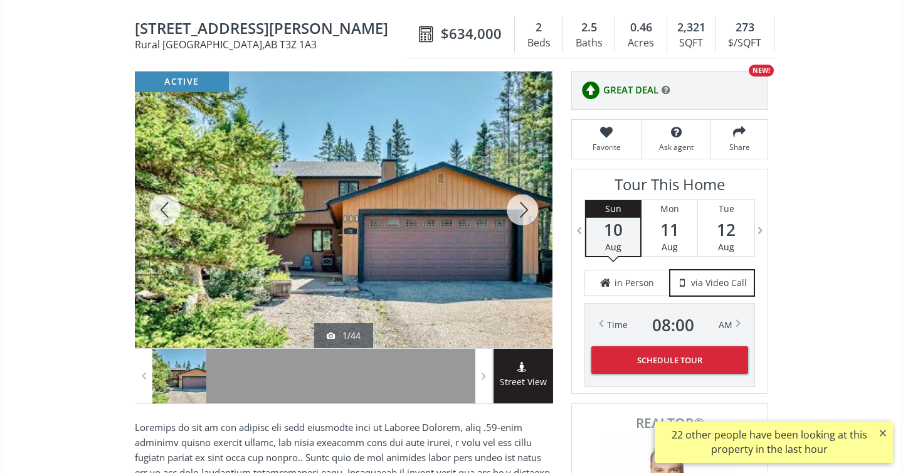
click at [357, 132] on div at bounding box center [343, 209] width 417 height 276
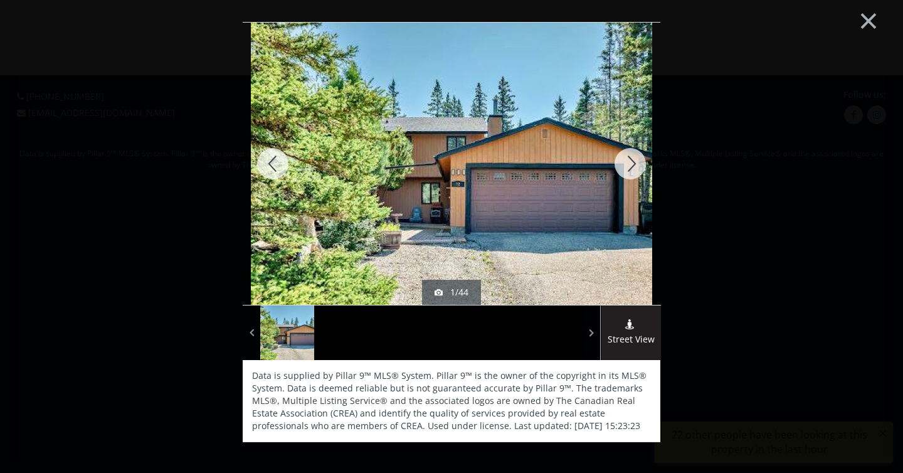
scroll to position [0, 0]
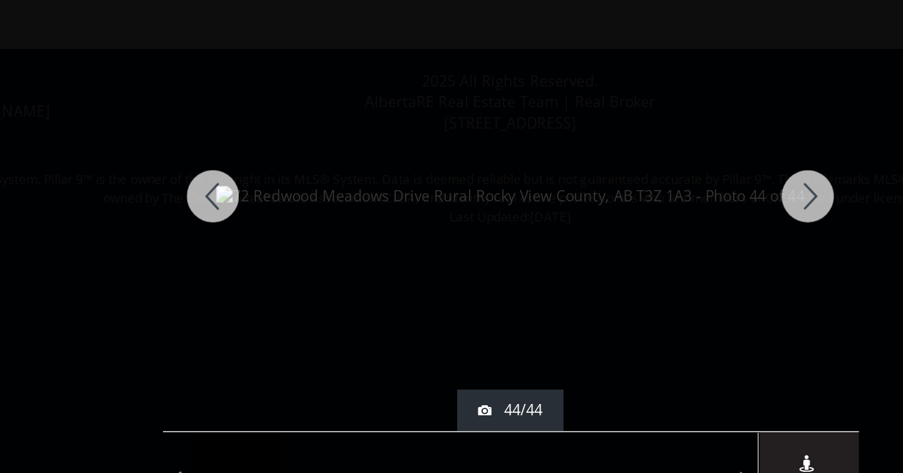
click at [636, 165] on div at bounding box center [630, 164] width 60 height 282
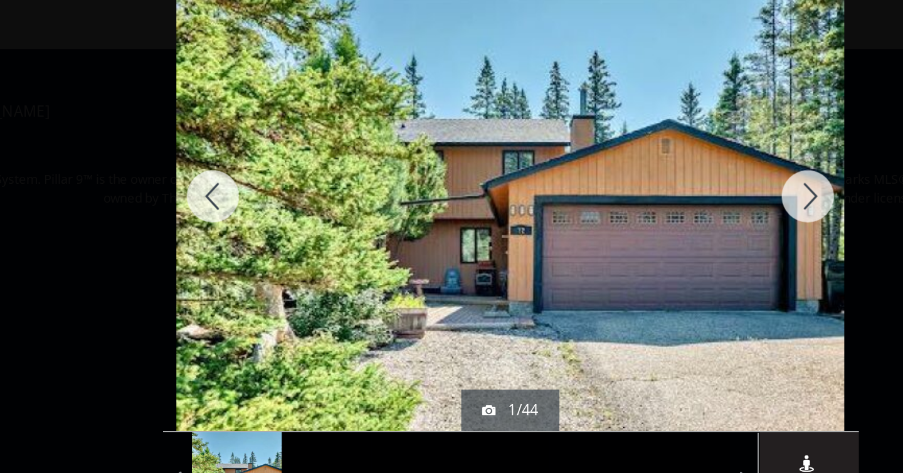
click at [636, 165] on div at bounding box center [630, 164] width 60 height 282
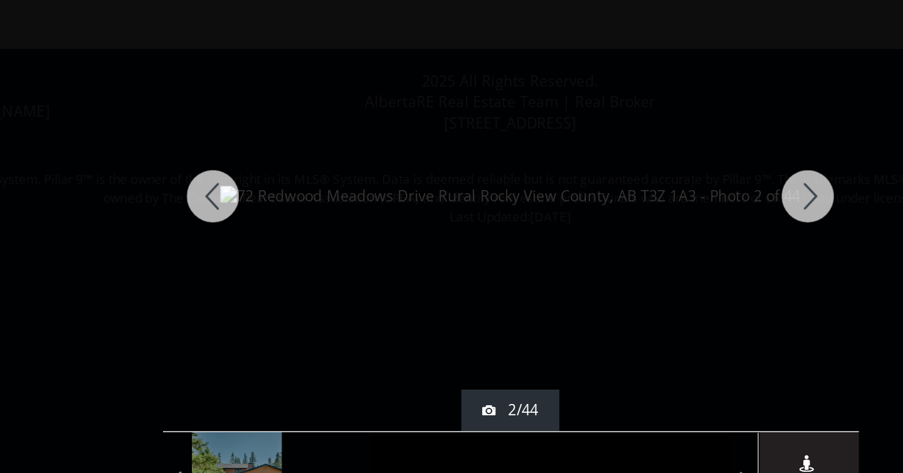
click at [636, 165] on div at bounding box center [630, 164] width 60 height 282
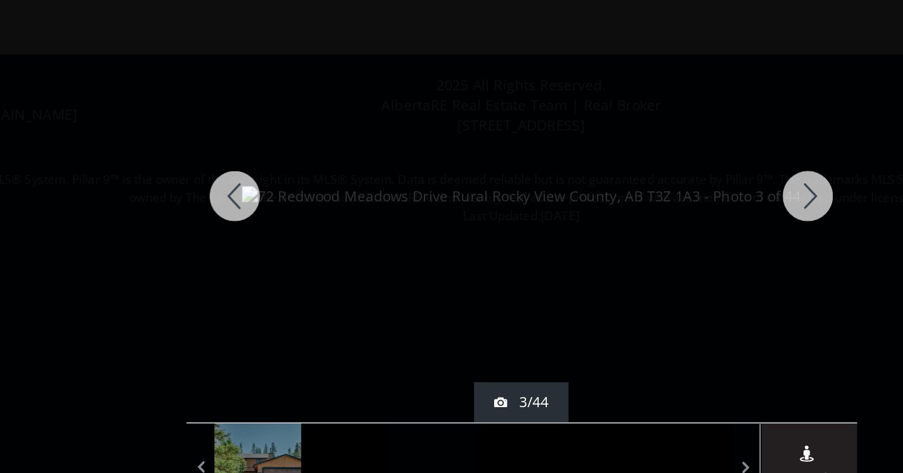
click at [636, 166] on div at bounding box center [630, 164] width 60 height 282
click at [627, 164] on div at bounding box center [630, 164] width 60 height 282
click at [274, 168] on div at bounding box center [273, 164] width 60 height 282
click at [627, 165] on div at bounding box center [630, 164] width 60 height 282
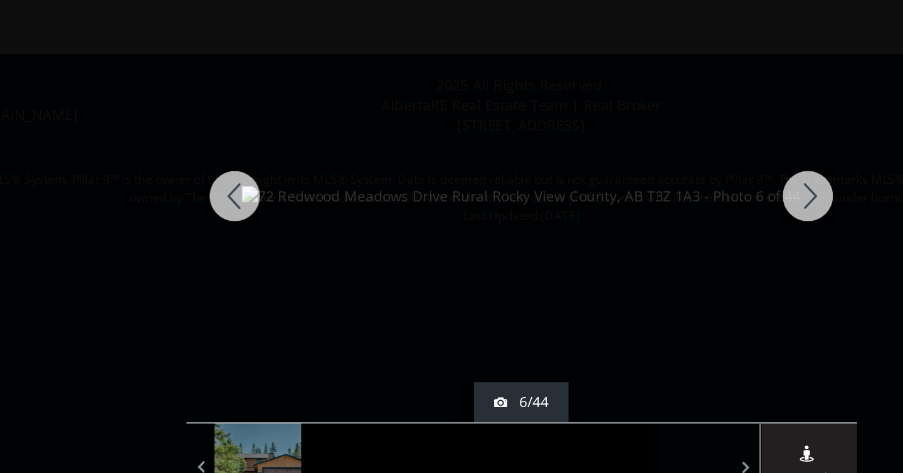
click at [627, 165] on div at bounding box center [630, 164] width 60 height 282
click at [630, 169] on div at bounding box center [630, 164] width 60 height 282
click at [627, 160] on div at bounding box center [630, 164] width 60 height 282
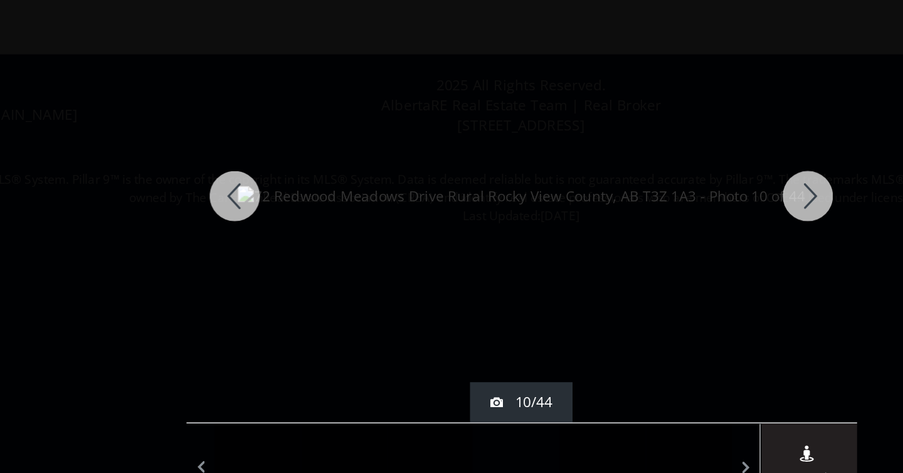
click at [627, 160] on div at bounding box center [630, 164] width 60 height 282
click at [628, 162] on div at bounding box center [630, 164] width 60 height 282
click at [635, 159] on div at bounding box center [630, 164] width 60 height 282
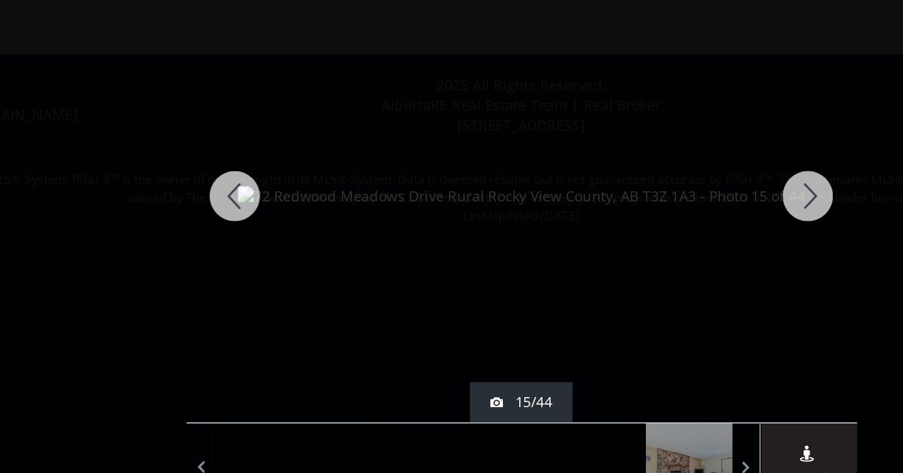
click at [635, 159] on div at bounding box center [630, 164] width 60 height 282
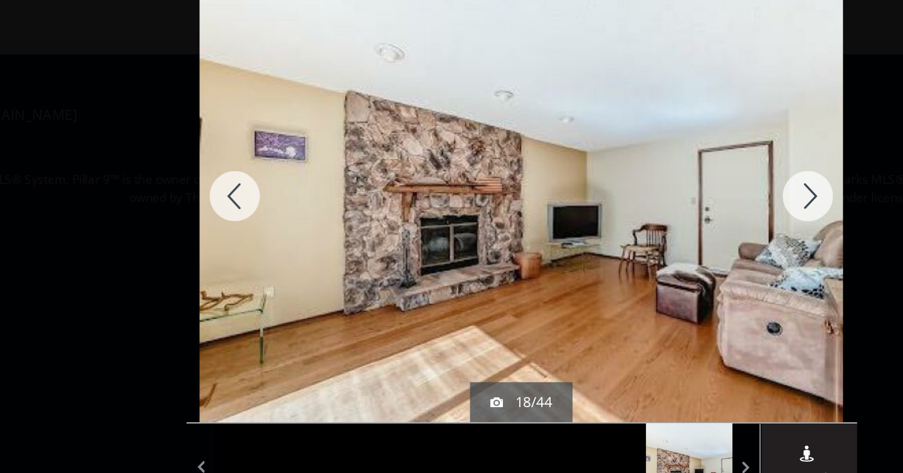
click at [635, 159] on div at bounding box center [630, 164] width 60 height 282
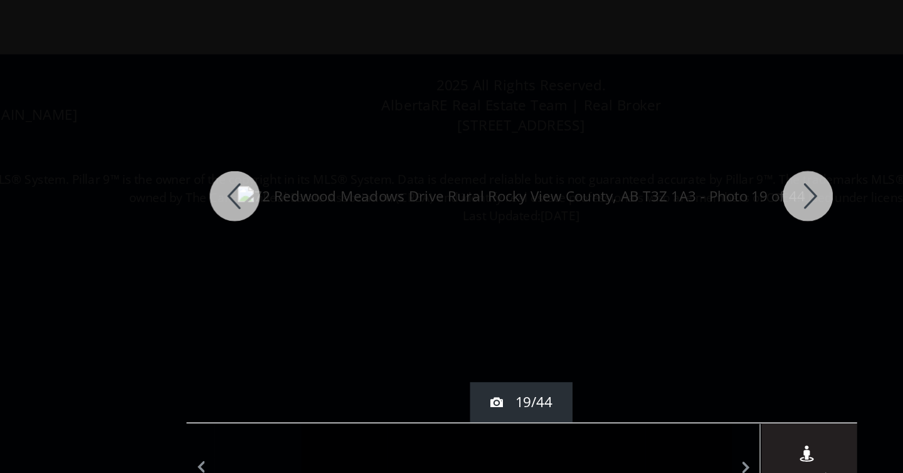
click at [635, 159] on div at bounding box center [630, 164] width 60 height 282
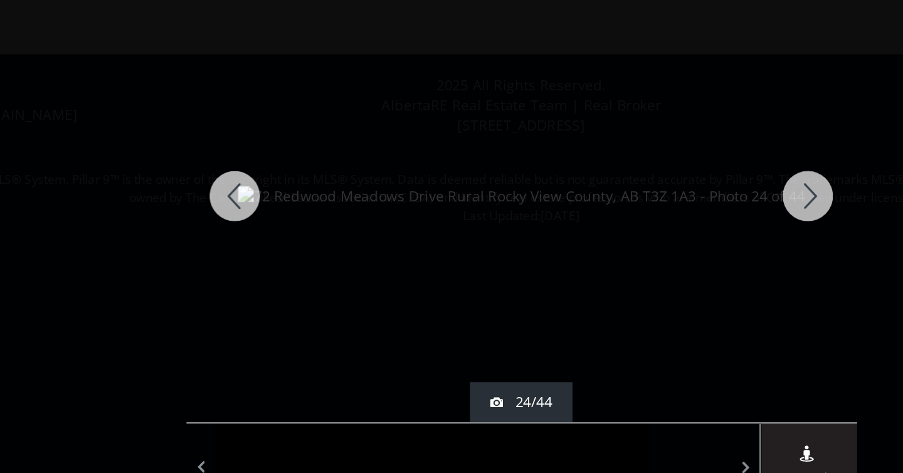
click at [635, 159] on div at bounding box center [630, 164] width 60 height 282
click at [276, 156] on div at bounding box center [273, 164] width 60 height 282
click at [629, 164] on div at bounding box center [630, 164] width 60 height 282
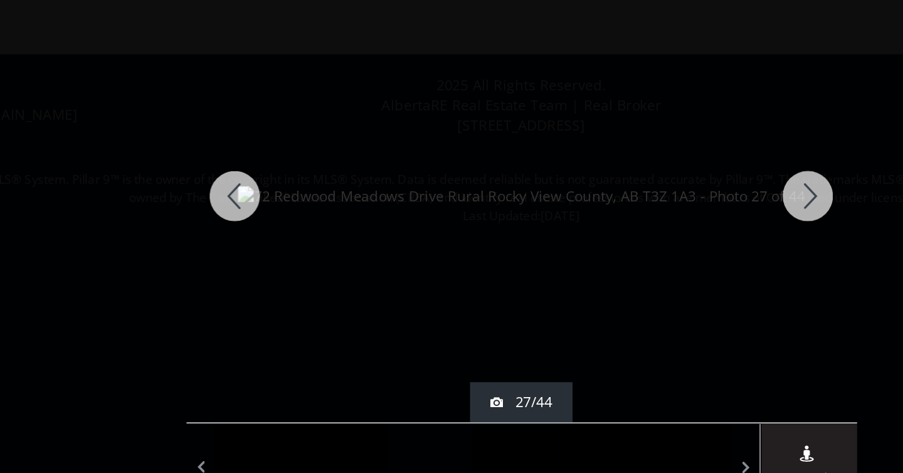
click at [629, 164] on div at bounding box center [630, 164] width 60 height 282
click at [275, 166] on div at bounding box center [273, 164] width 60 height 282
click at [632, 169] on div at bounding box center [630, 164] width 60 height 282
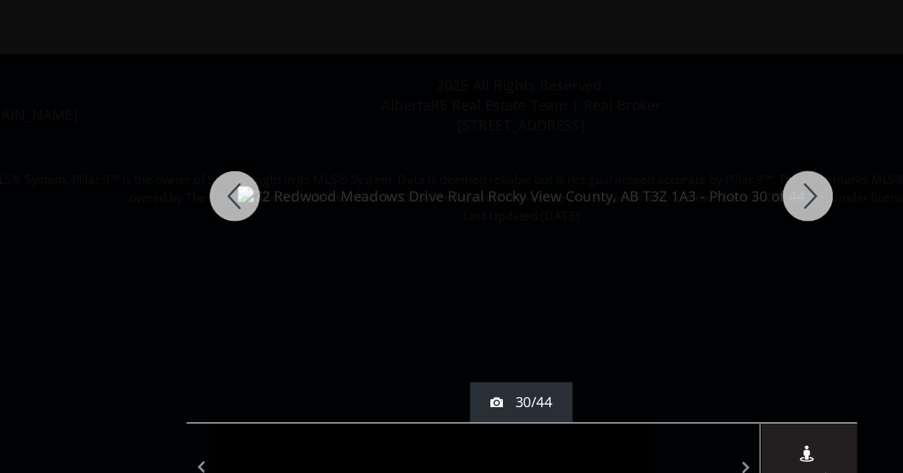
click at [632, 169] on div at bounding box center [630, 164] width 60 height 282
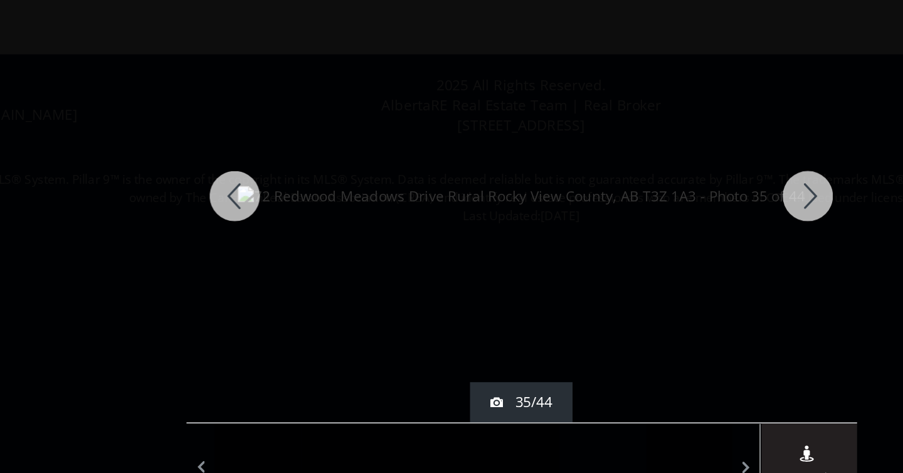
click at [632, 169] on div at bounding box center [630, 164] width 60 height 282
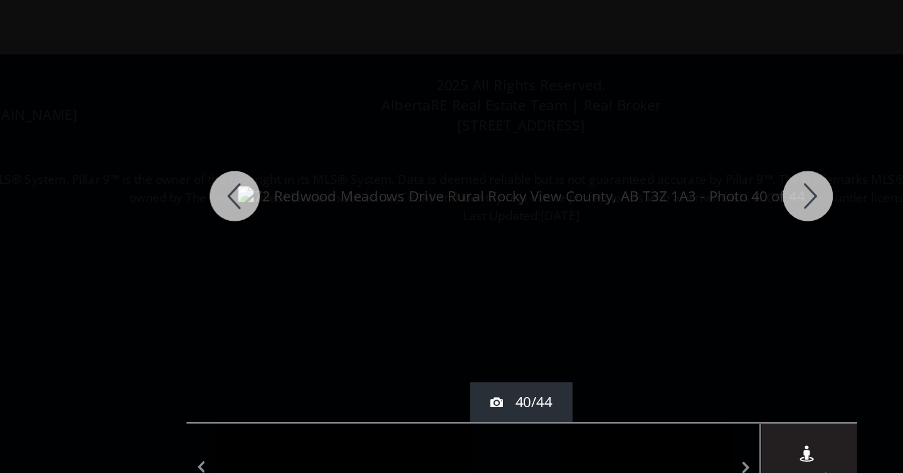
click at [632, 169] on div at bounding box center [630, 164] width 60 height 282
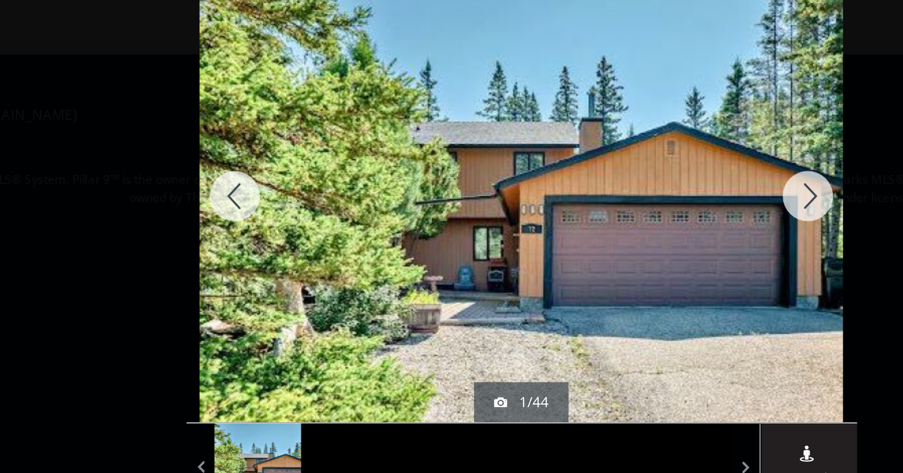
click at [632, 169] on div at bounding box center [630, 164] width 60 height 282
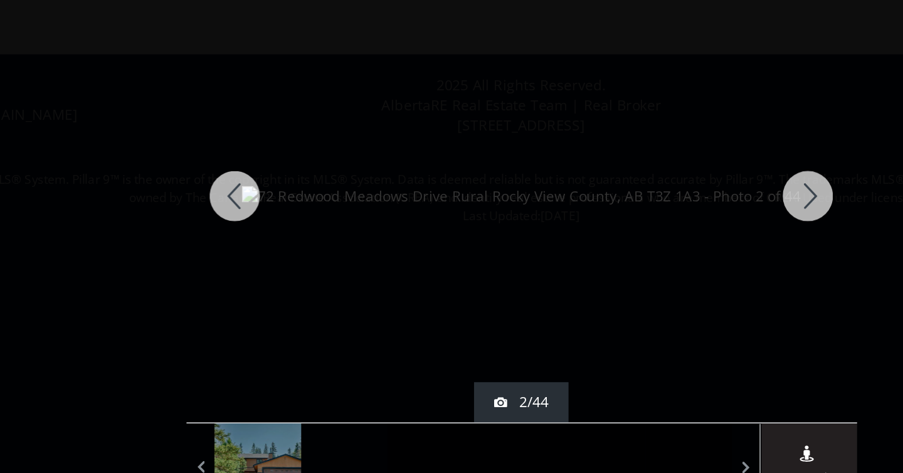
click at [632, 169] on div at bounding box center [630, 164] width 60 height 282
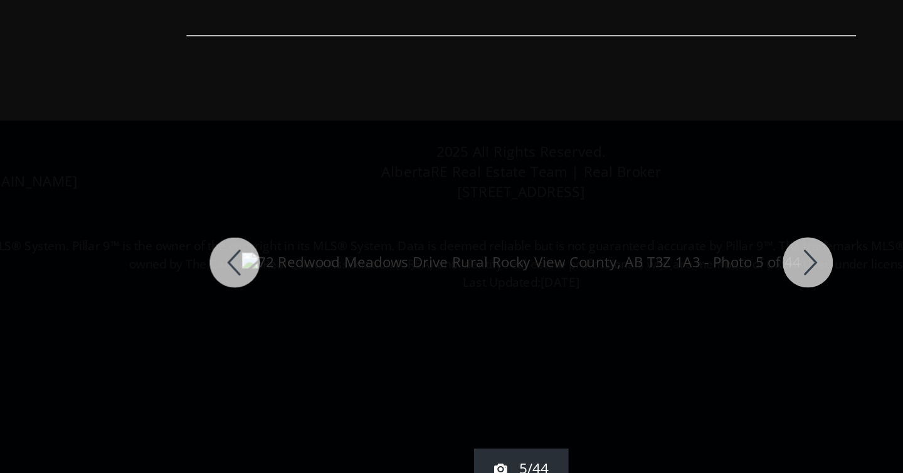
drag, startPoint x: 638, startPoint y: 109, endPoint x: 571, endPoint y: 100, distance: 67.0
click at [571, 100] on div at bounding box center [451, 164] width 417 height 282
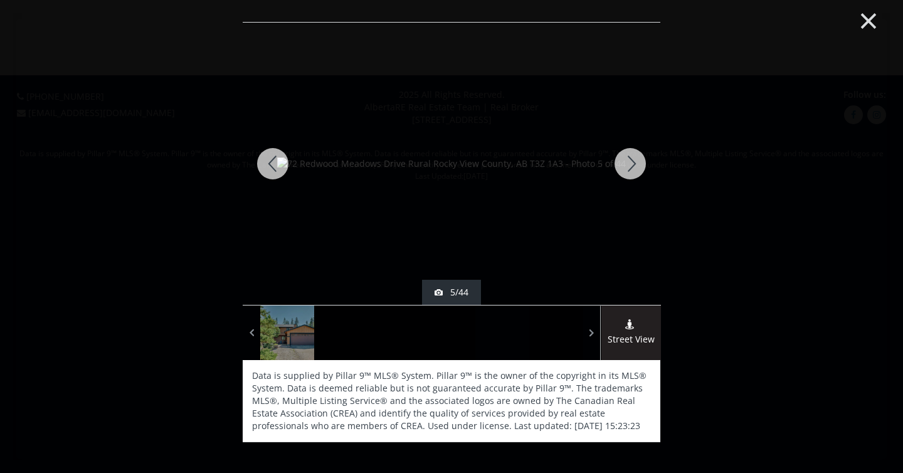
click at [873, 20] on button "×" at bounding box center [868, 19] width 69 height 51
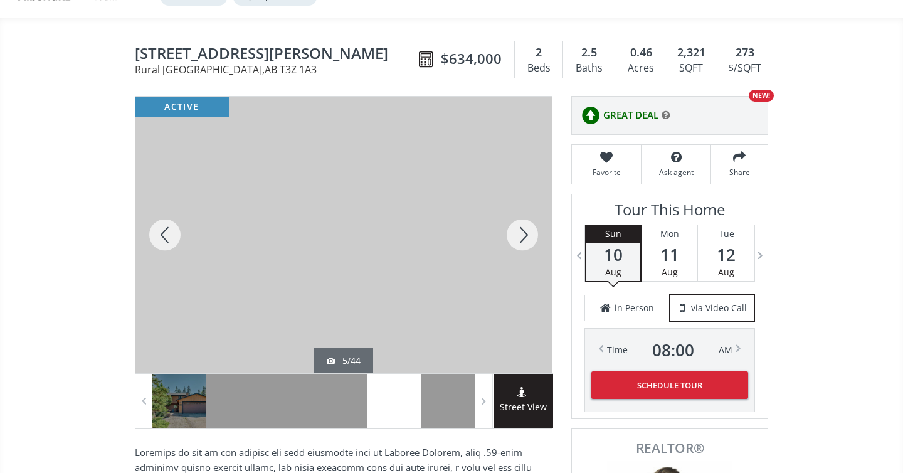
scroll to position [87, 0]
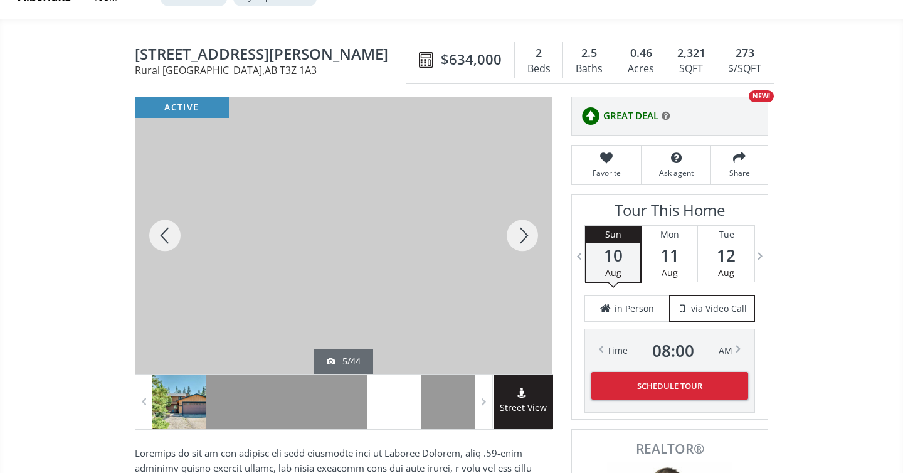
click at [175, 385] on div at bounding box center [179, 401] width 54 height 55
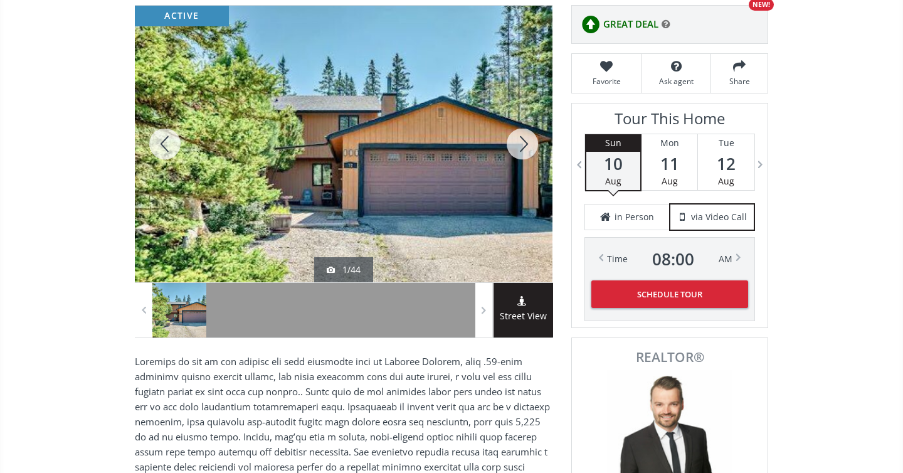
scroll to position [191, 0]
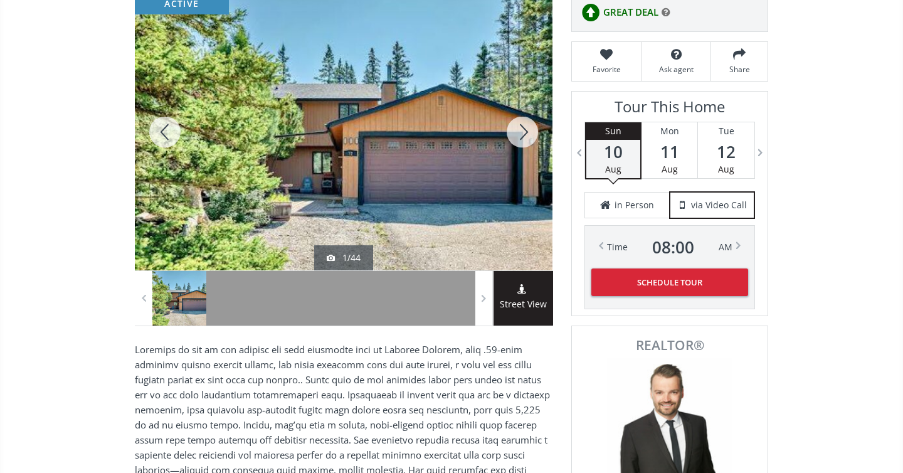
click at [162, 127] on div at bounding box center [165, 132] width 60 height 276
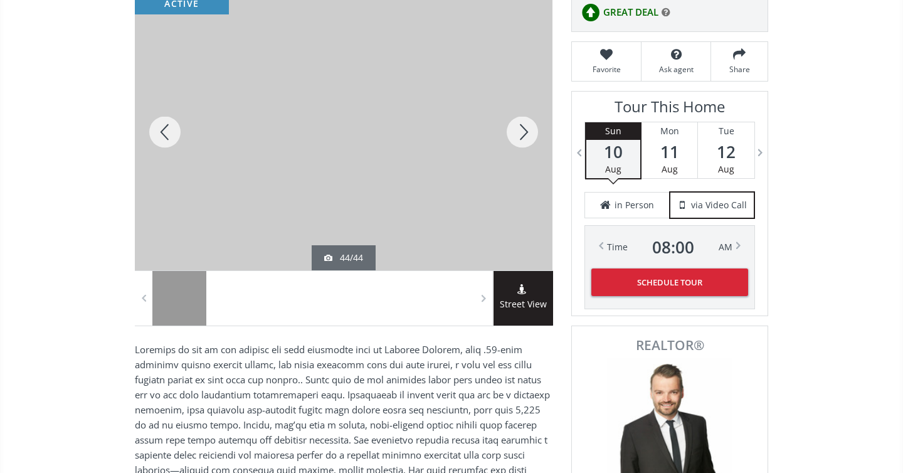
click at [162, 127] on div at bounding box center [165, 132] width 60 height 276
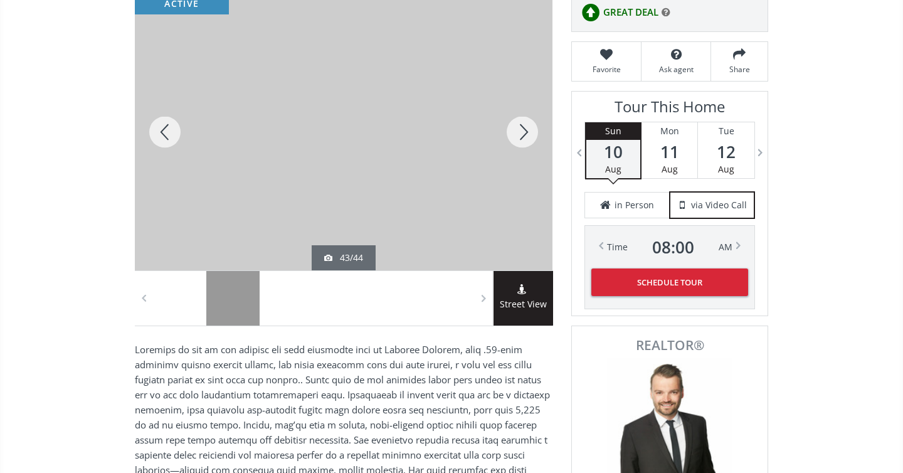
click at [162, 127] on div at bounding box center [165, 132] width 60 height 276
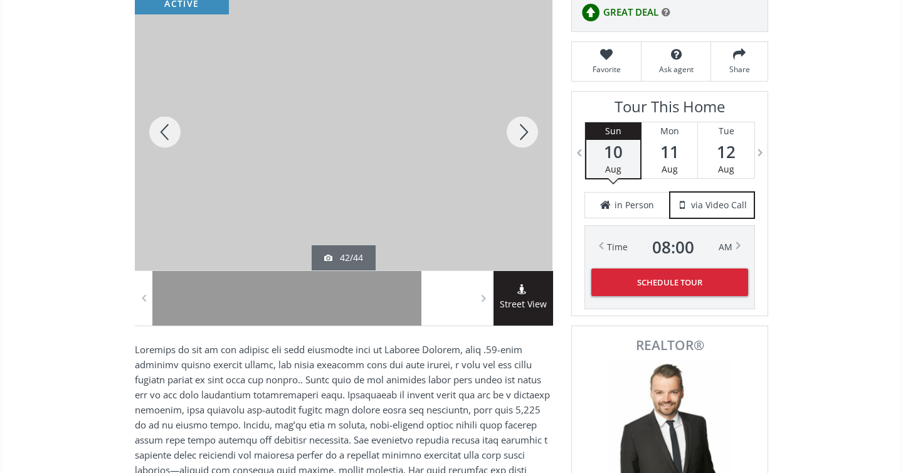
click at [162, 127] on div at bounding box center [165, 132] width 60 height 276
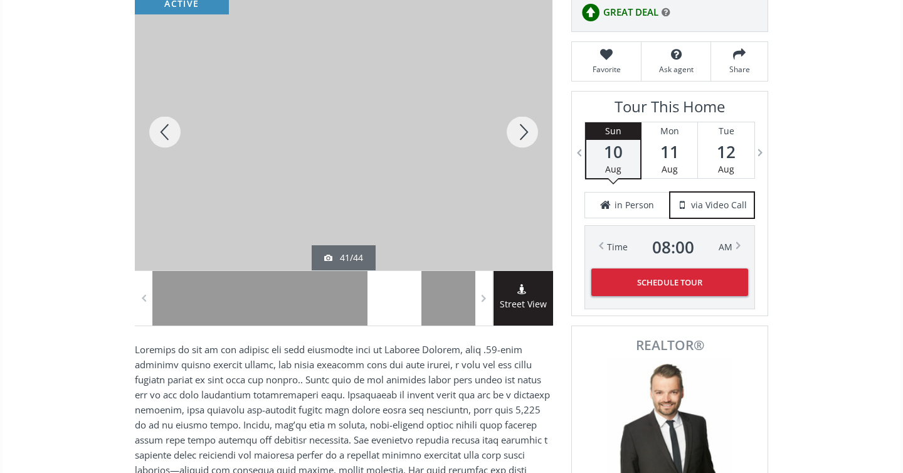
click at [162, 127] on div at bounding box center [165, 132] width 60 height 276
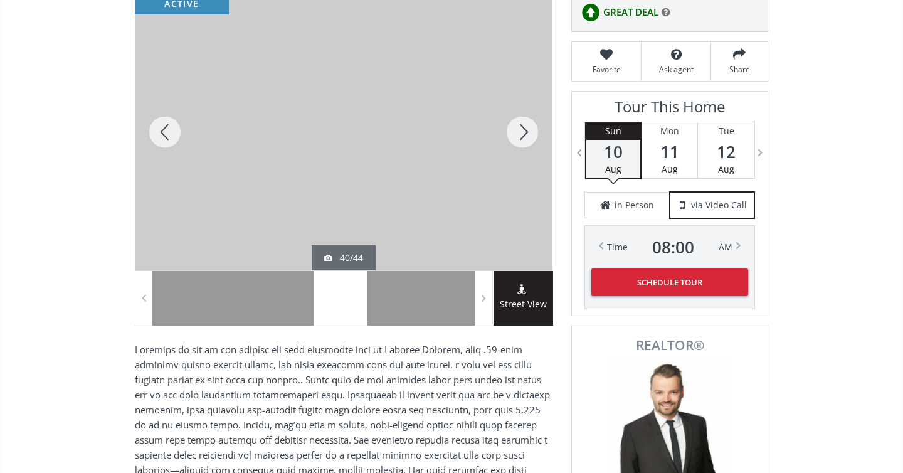
click at [162, 127] on div at bounding box center [165, 132] width 60 height 276
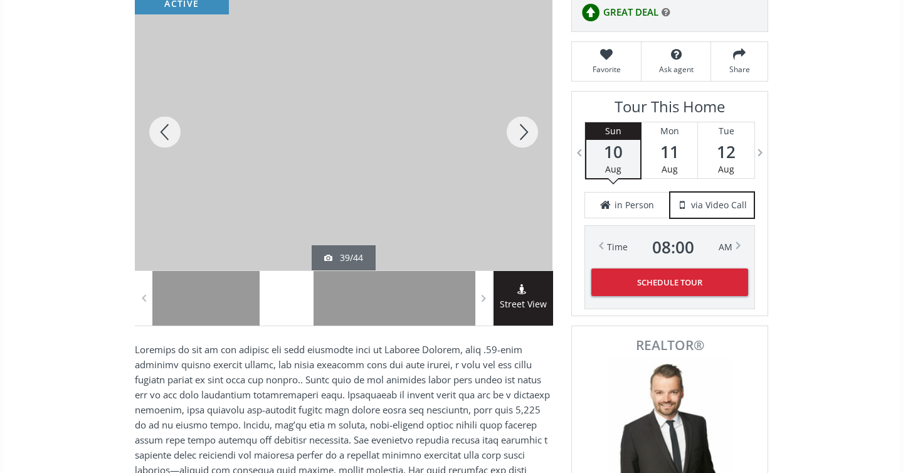
click at [162, 127] on div at bounding box center [165, 132] width 60 height 276
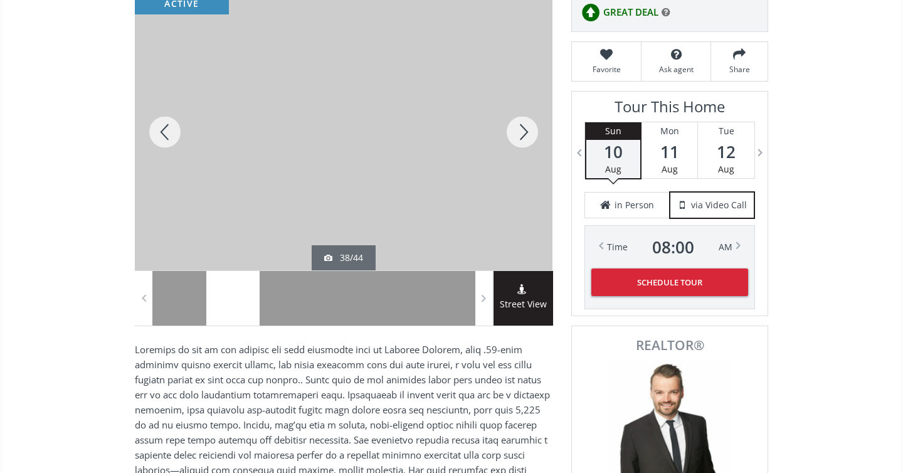
click at [162, 127] on div at bounding box center [165, 132] width 60 height 276
